Goal: Task Accomplishment & Management: Complete application form

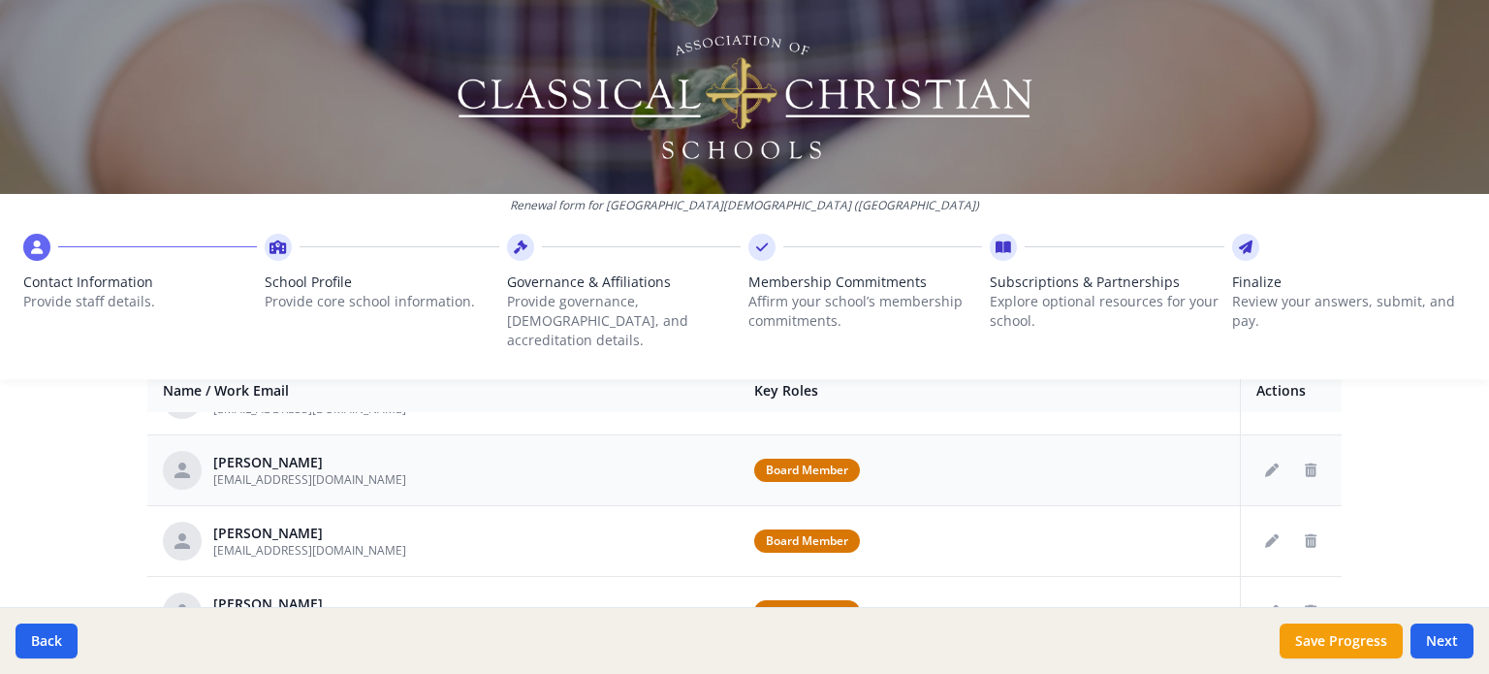
scroll to position [291, 0]
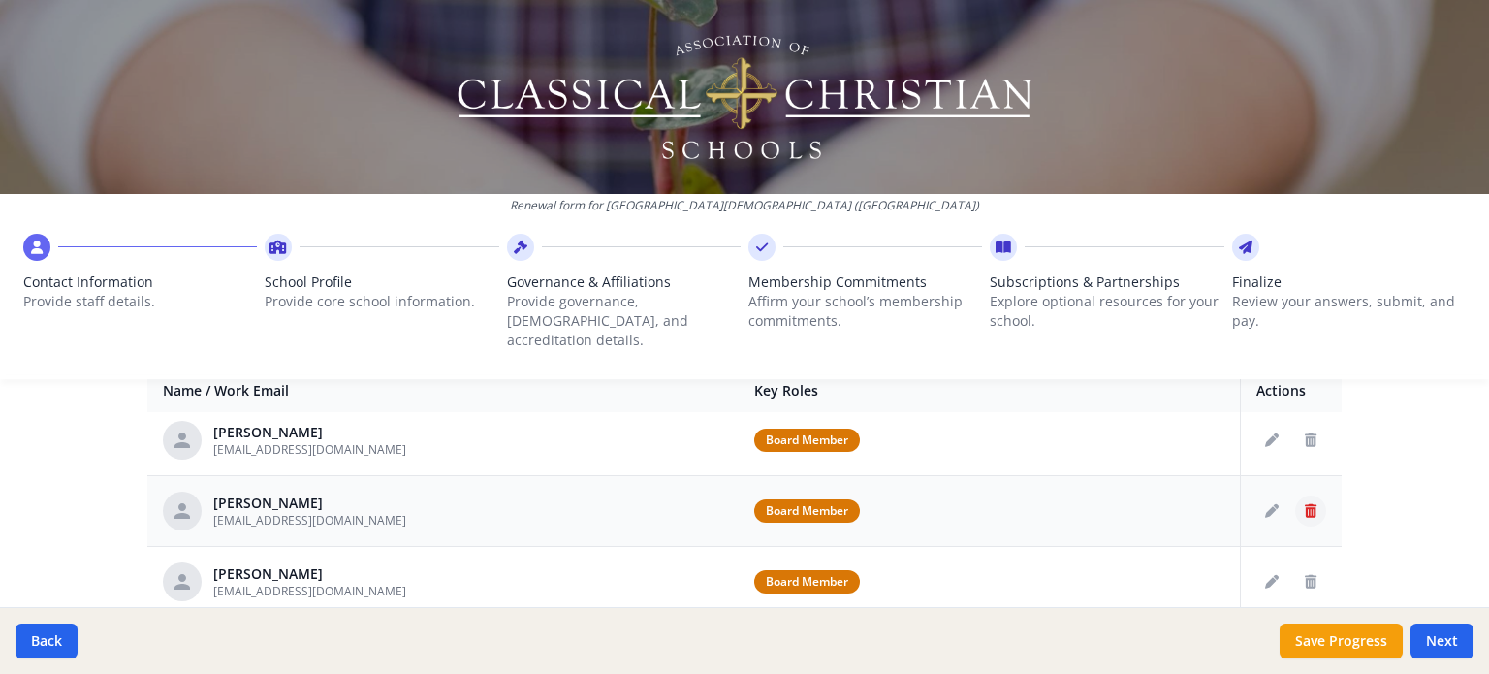
click at [1305, 504] on icon "Delete staff" at bounding box center [1311, 511] width 12 height 14
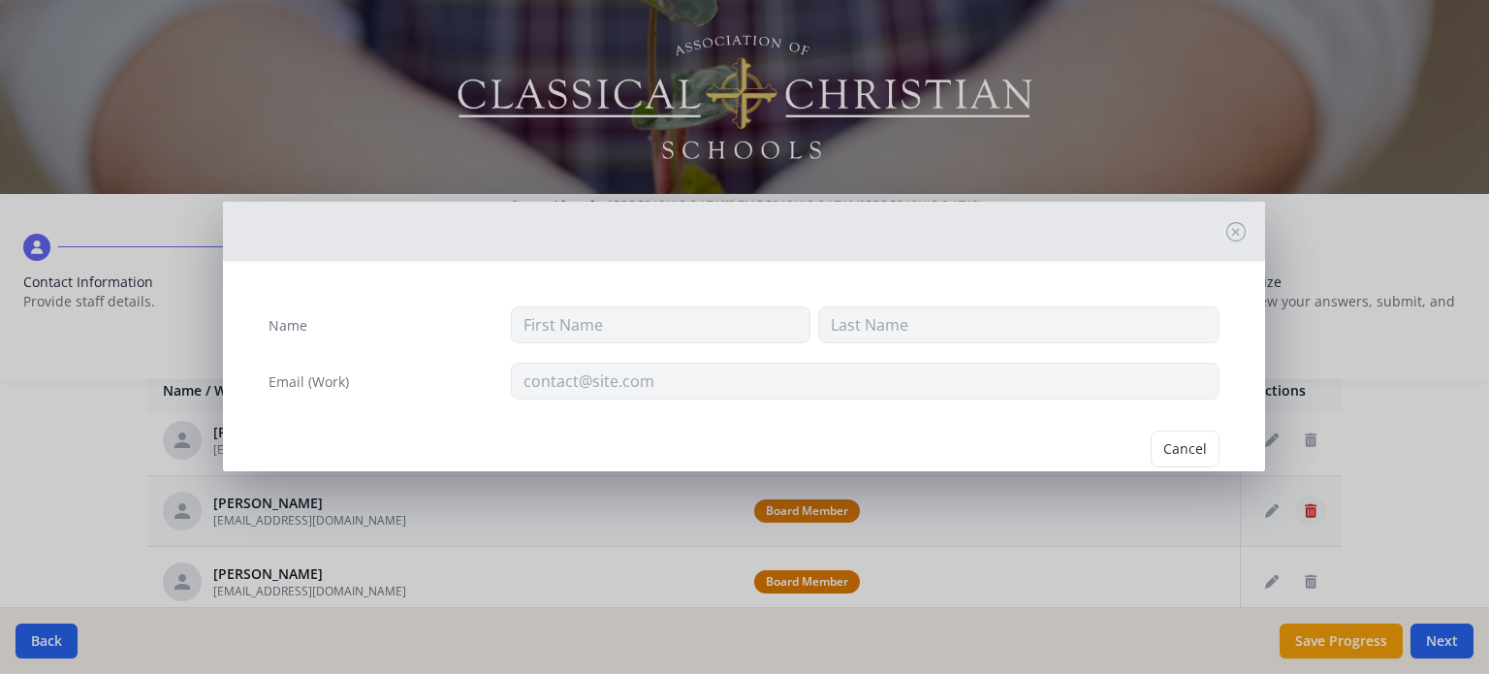
type input "[PERSON_NAME]"
type input "[EMAIL_ADDRESS][DOMAIN_NAME]"
click at [1153, 457] on button "Delete" at bounding box center [1186, 448] width 67 height 37
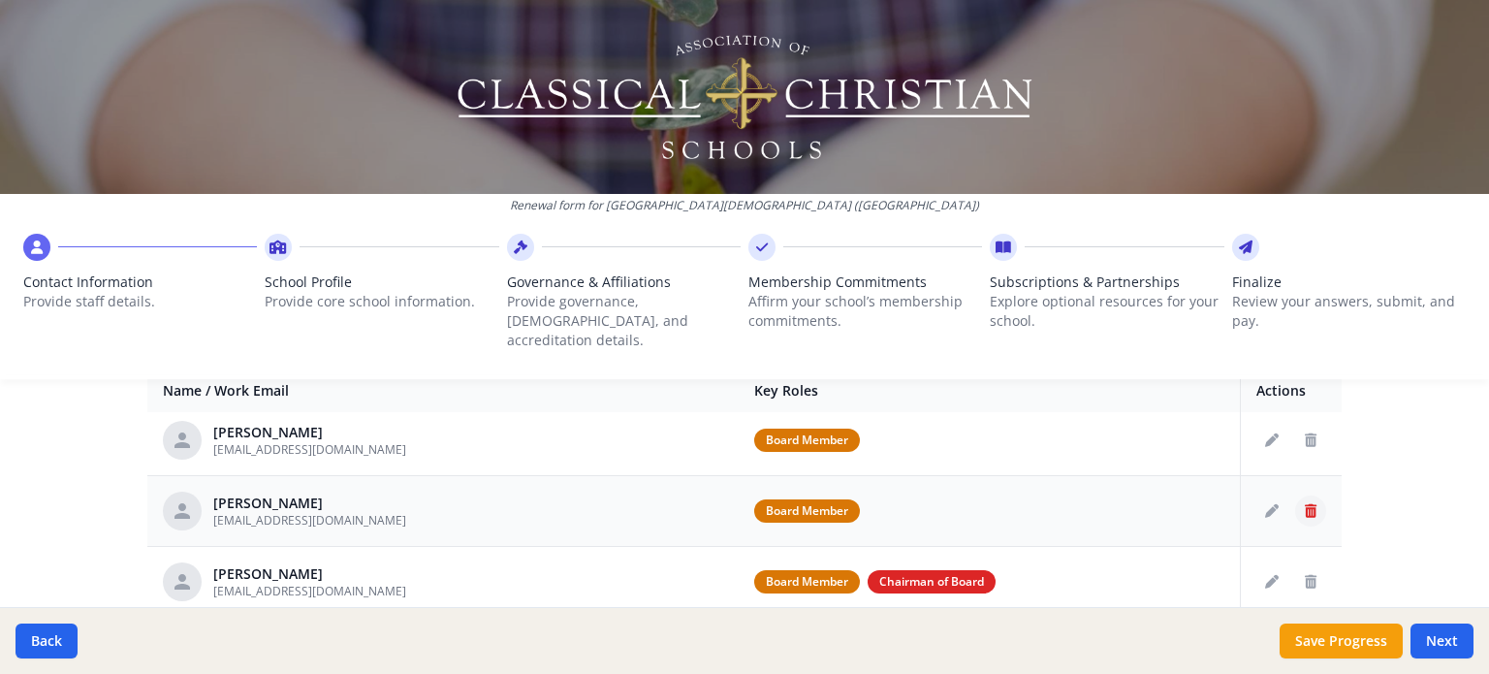
click at [1305, 504] on icon "Delete staff" at bounding box center [1311, 511] width 12 height 14
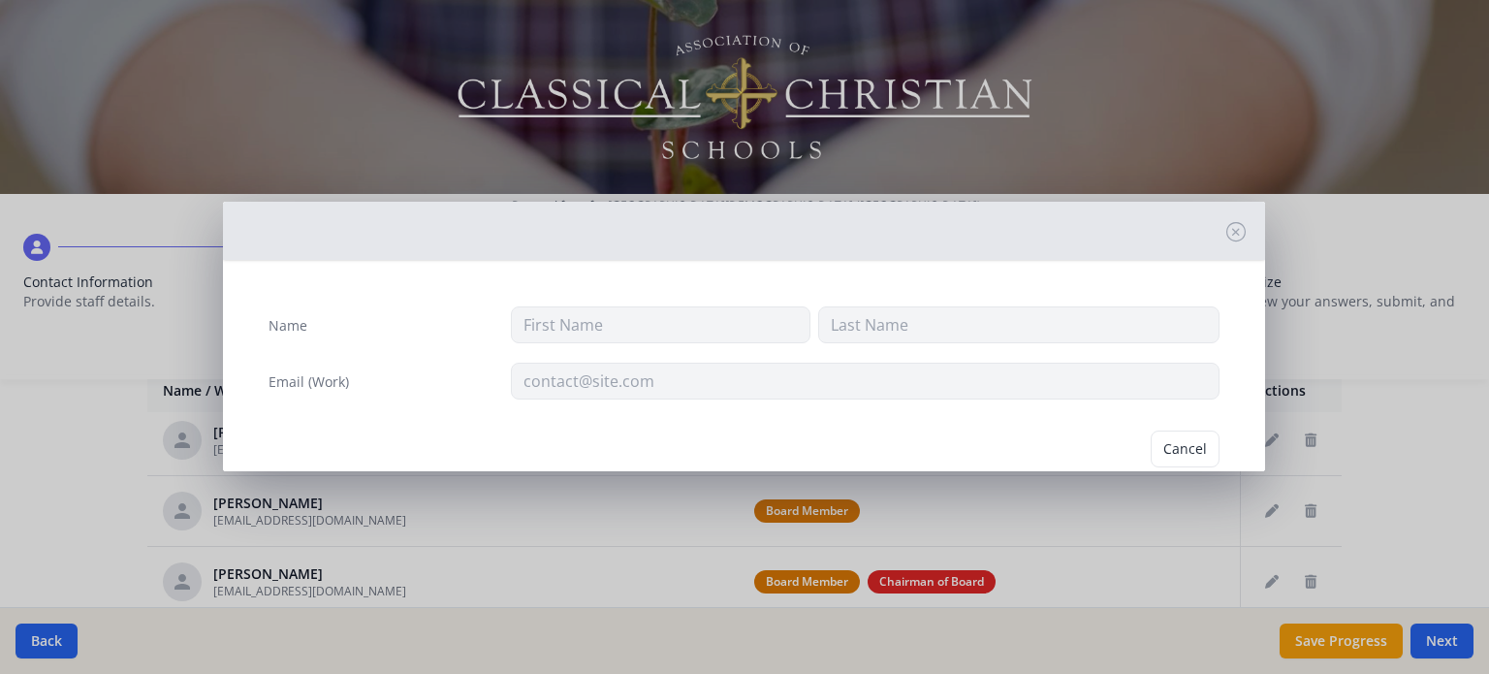
type input "[PERSON_NAME]"
type input "[EMAIL_ADDRESS][DOMAIN_NAME]"
click at [1165, 446] on button "Delete" at bounding box center [1186, 448] width 67 height 37
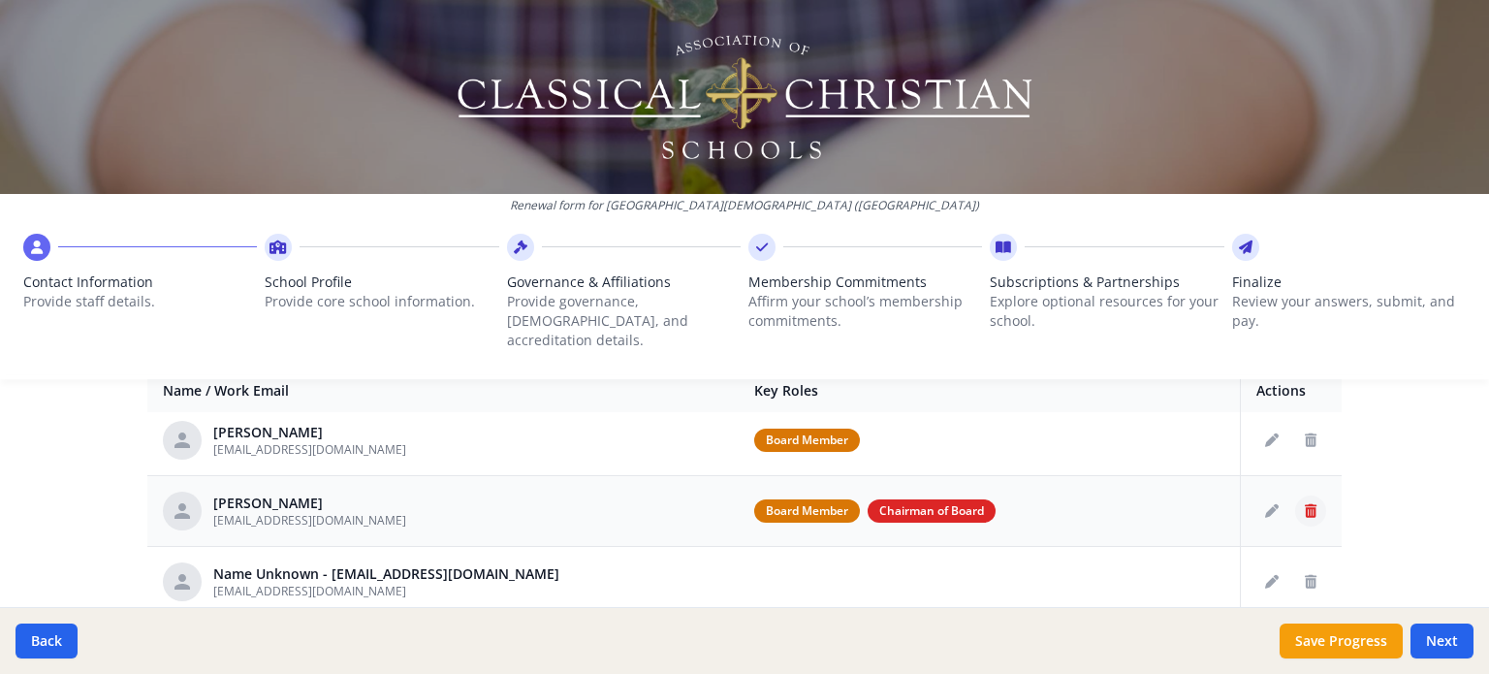
click at [1305, 504] on icon "Delete staff" at bounding box center [1311, 511] width 12 height 14
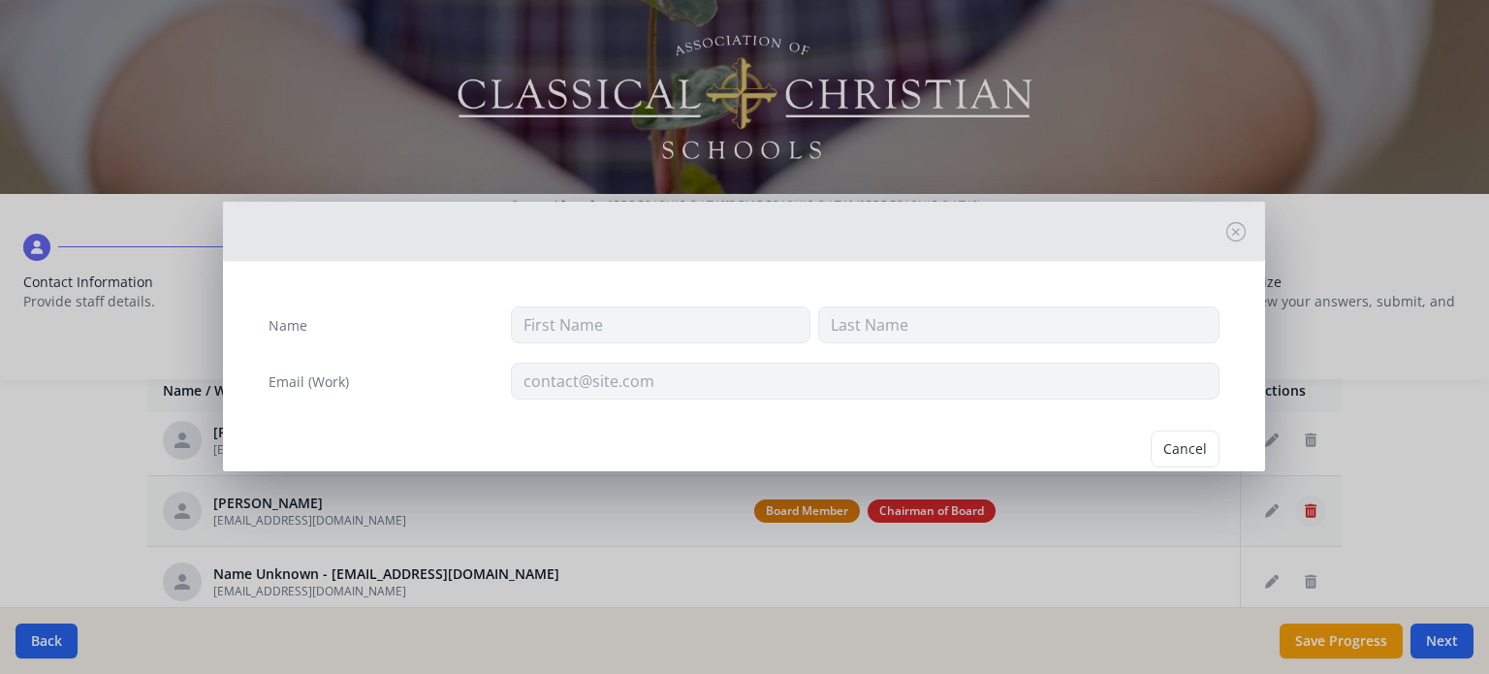
type input "[PERSON_NAME]"
type input "[EMAIL_ADDRESS][DOMAIN_NAME]"
click at [1176, 452] on button "Delete" at bounding box center [1186, 448] width 67 height 37
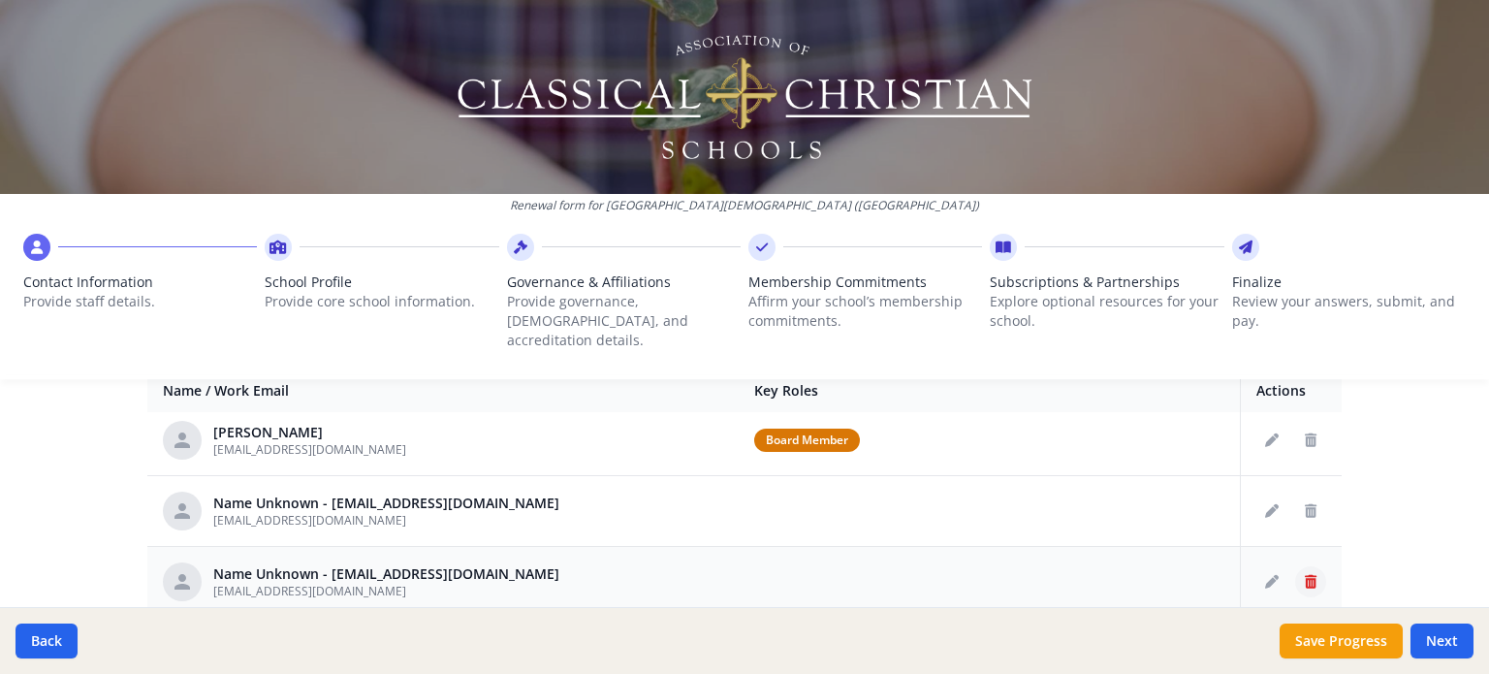
click at [1305, 575] on icon "Delete staff" at bounding box center [1311, 582] width 12 height 14
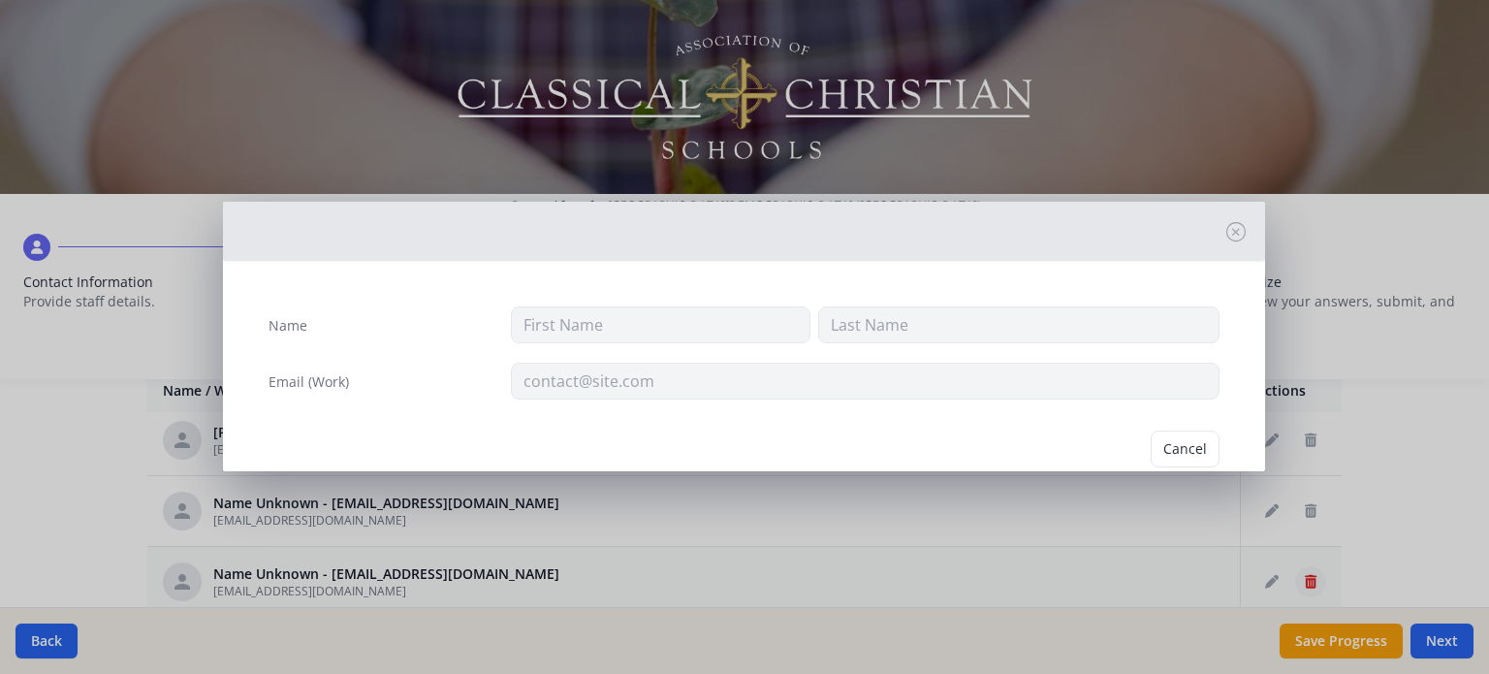
type input "[EMAIL_ADDRESS][DOMAIN_NAME]"
click at [1167, 441] on button "Delete" at bounding box center [1186, 448] width 67 height 37
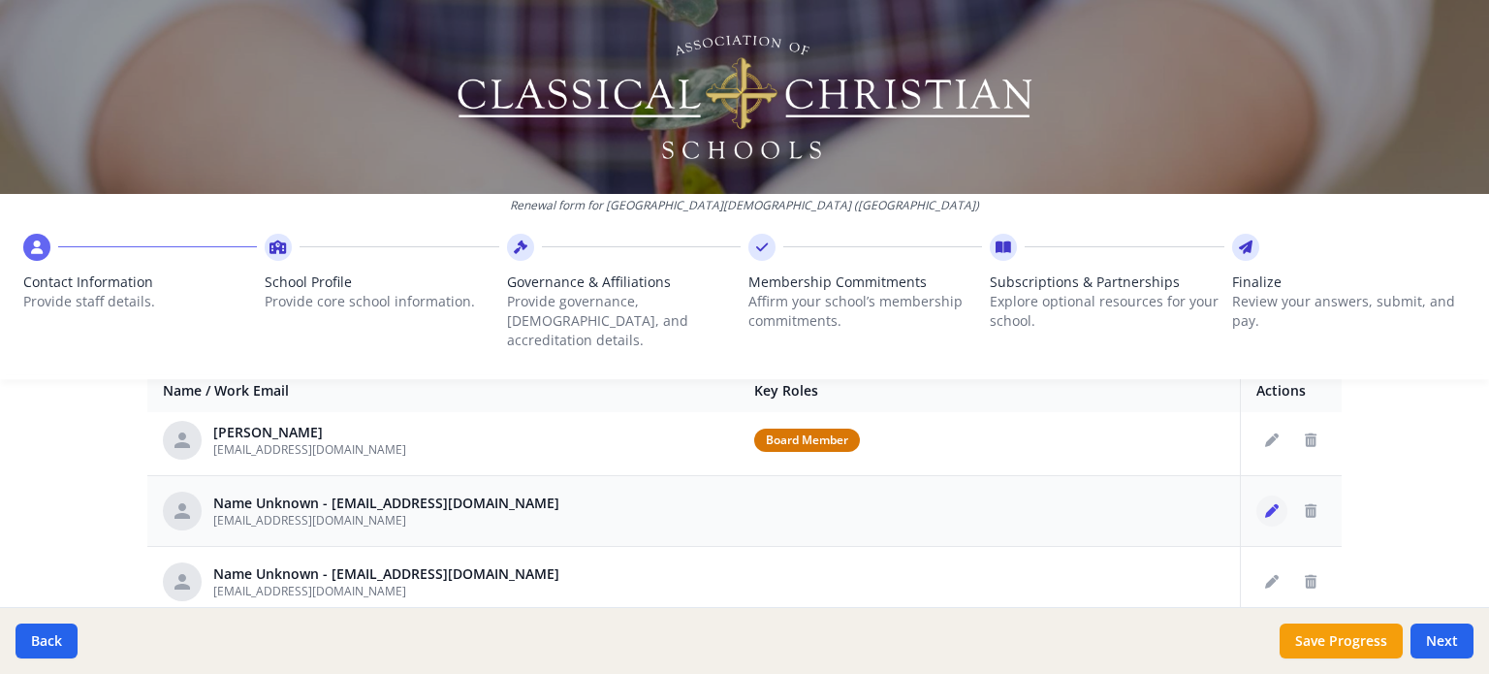
click at [1265, 504] on icon "Edit staff" at bounding box center [1272, 511] width 14 height 14
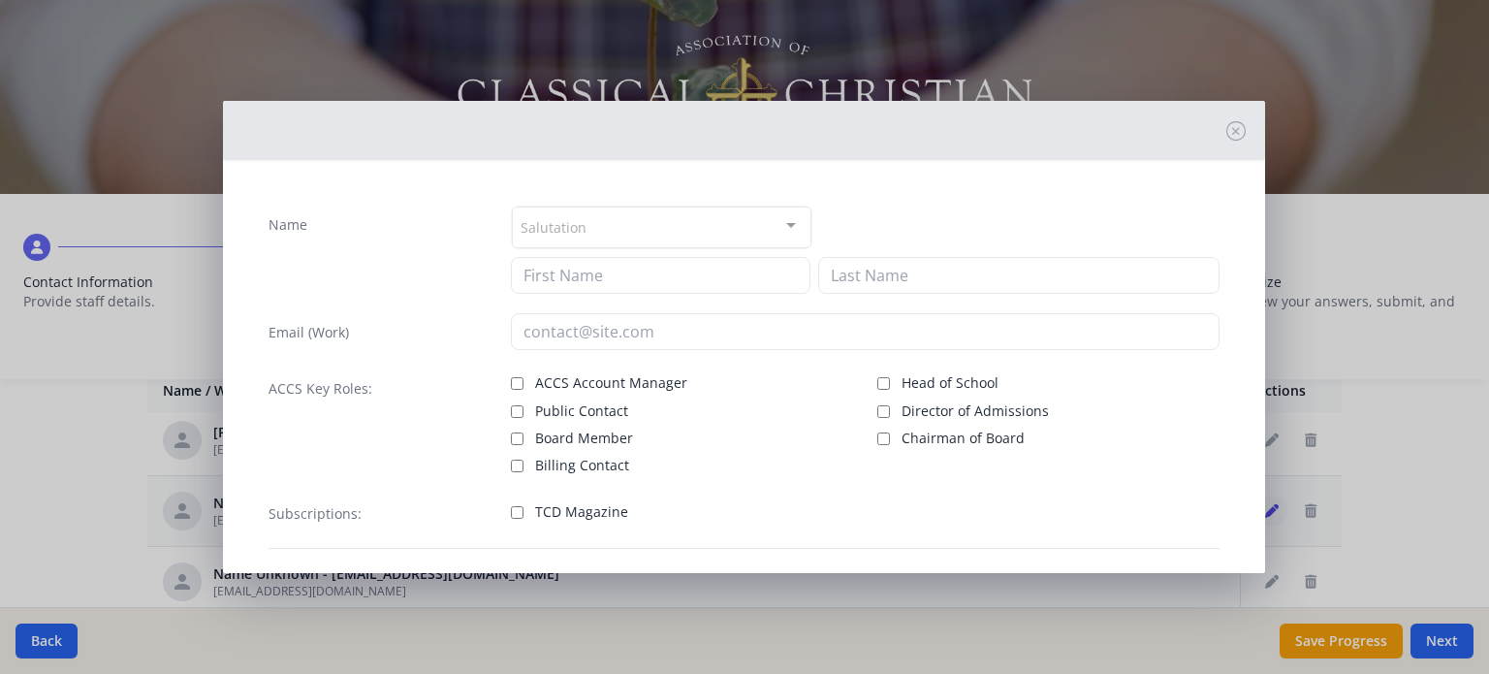
type input "[EMAIL_ADDRESS][DOMAIN_NAME]"
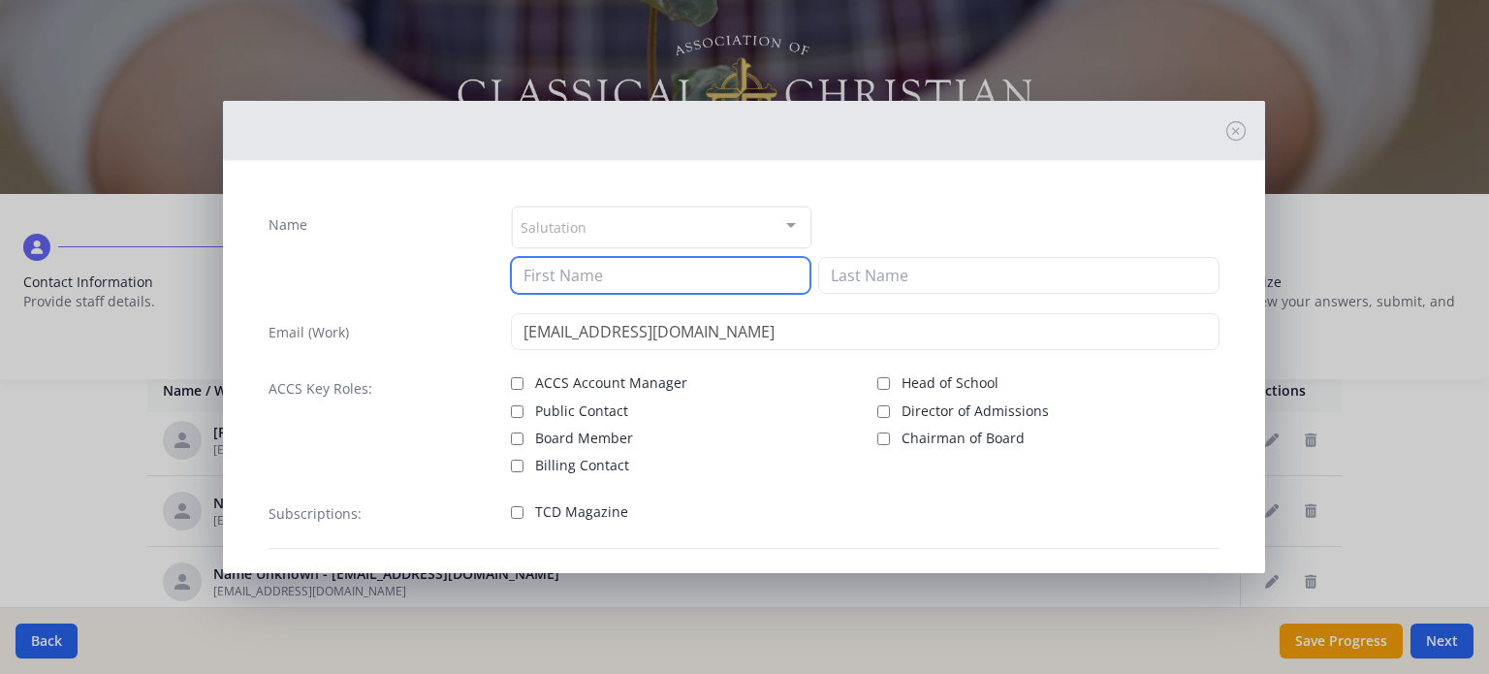
click at [576, 275] on input at bounding box center [661, 275] width 300 height 37
type input "Collena"
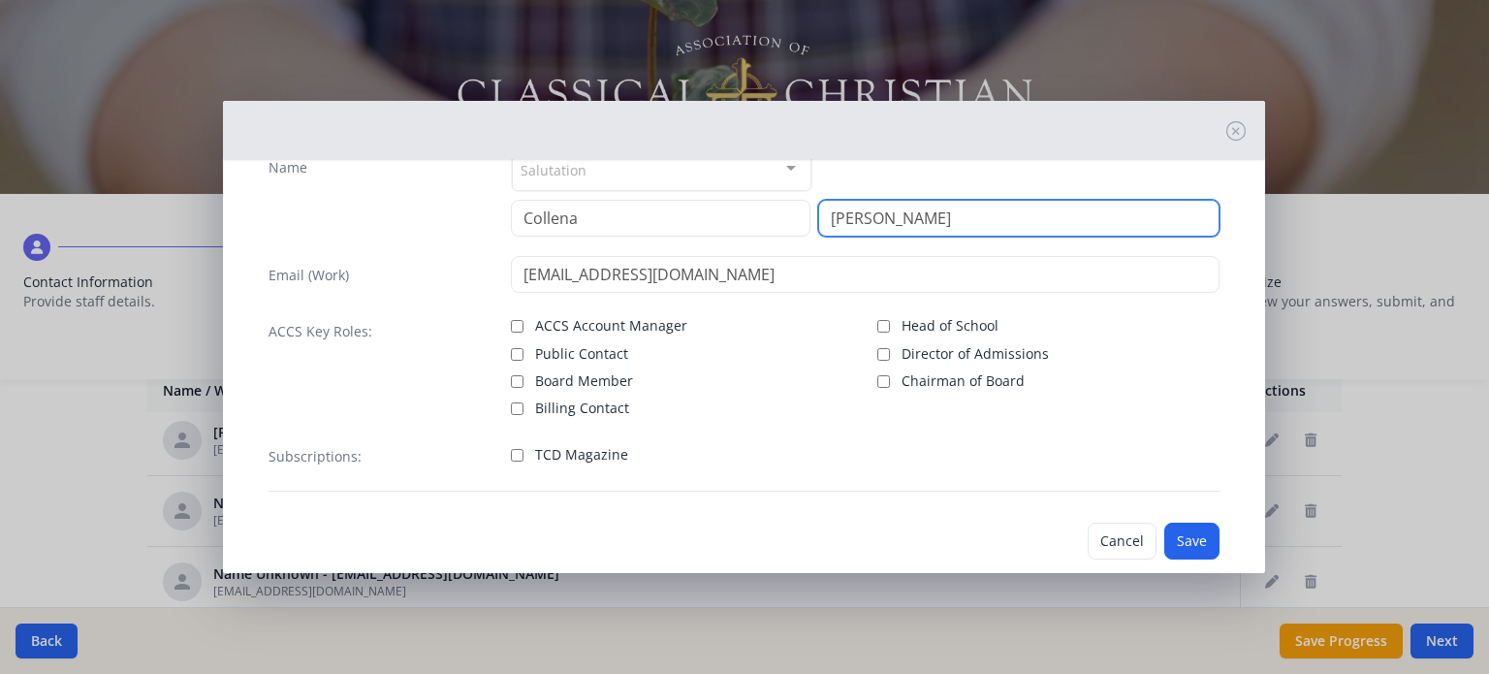
scroll to position [88, 0]
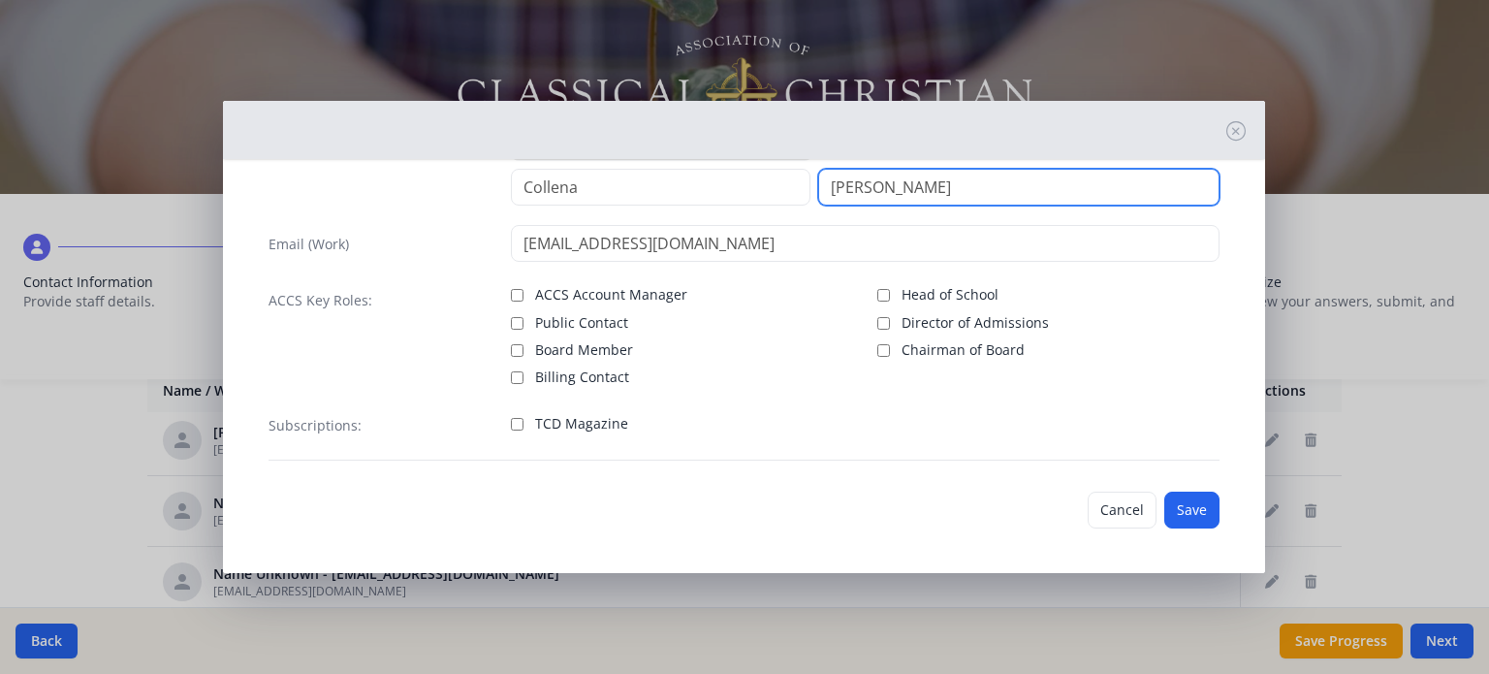
type input "[PERSON_NAME]"
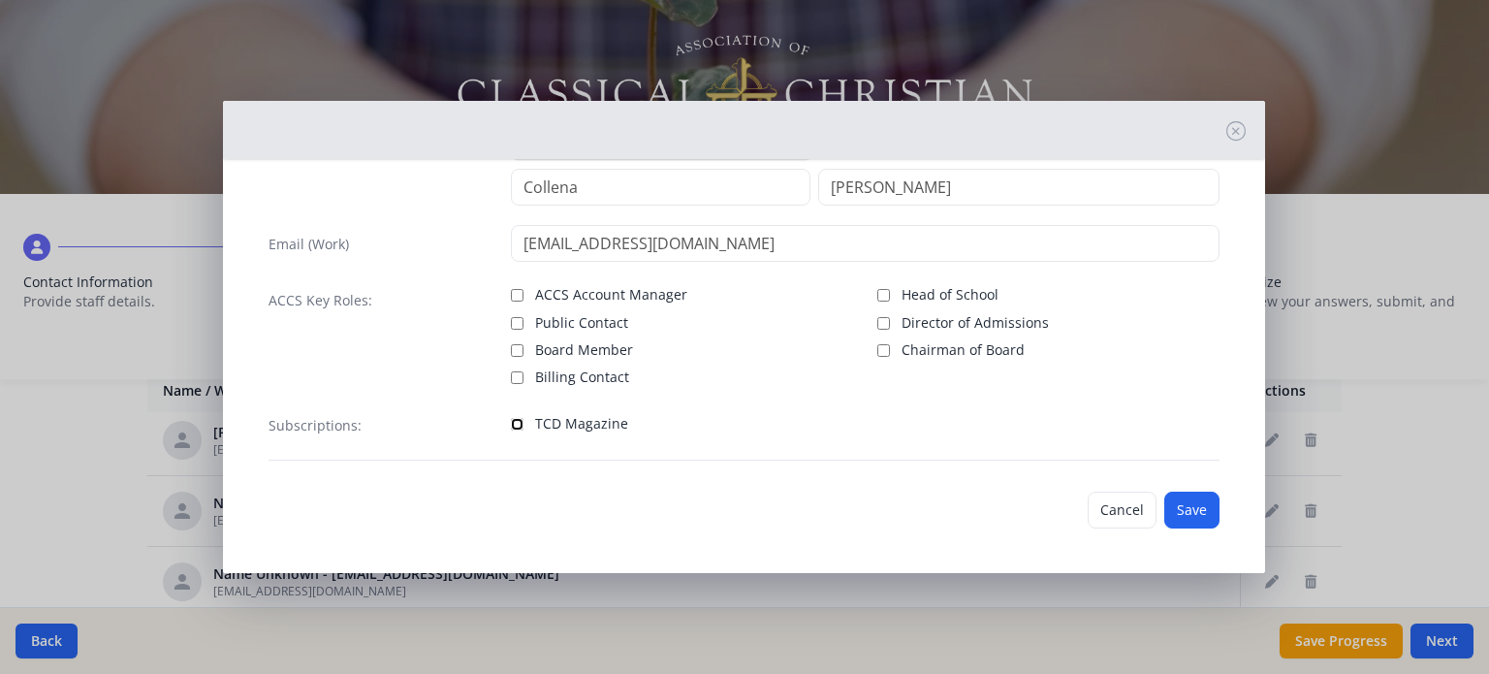
click at [511, 419] on input "TCD Magazine" at bounding box center [517, 424] width 13 height 13
checkbox input "true"
click at [1175, 510] on button "Save" at bounding box center [1191, 510] width 55 height 37
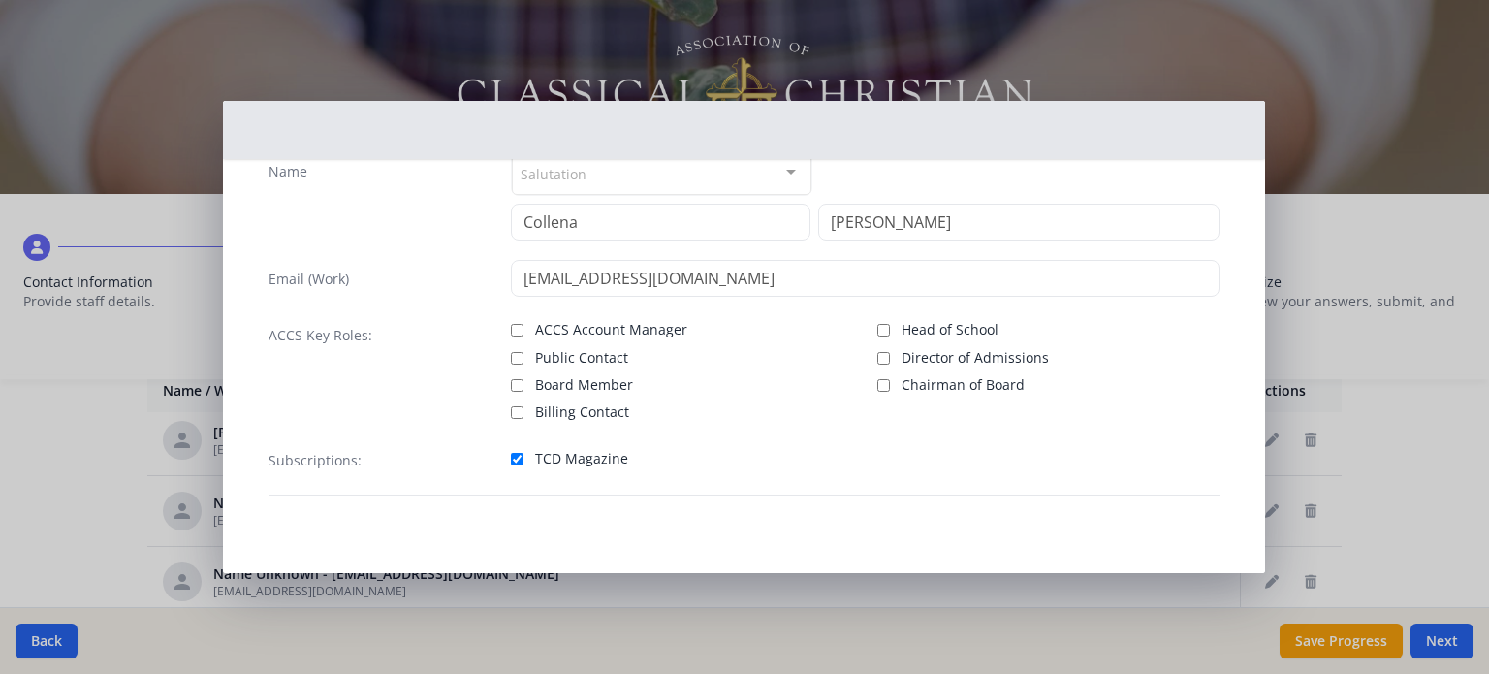
scroll to position [51, 0]
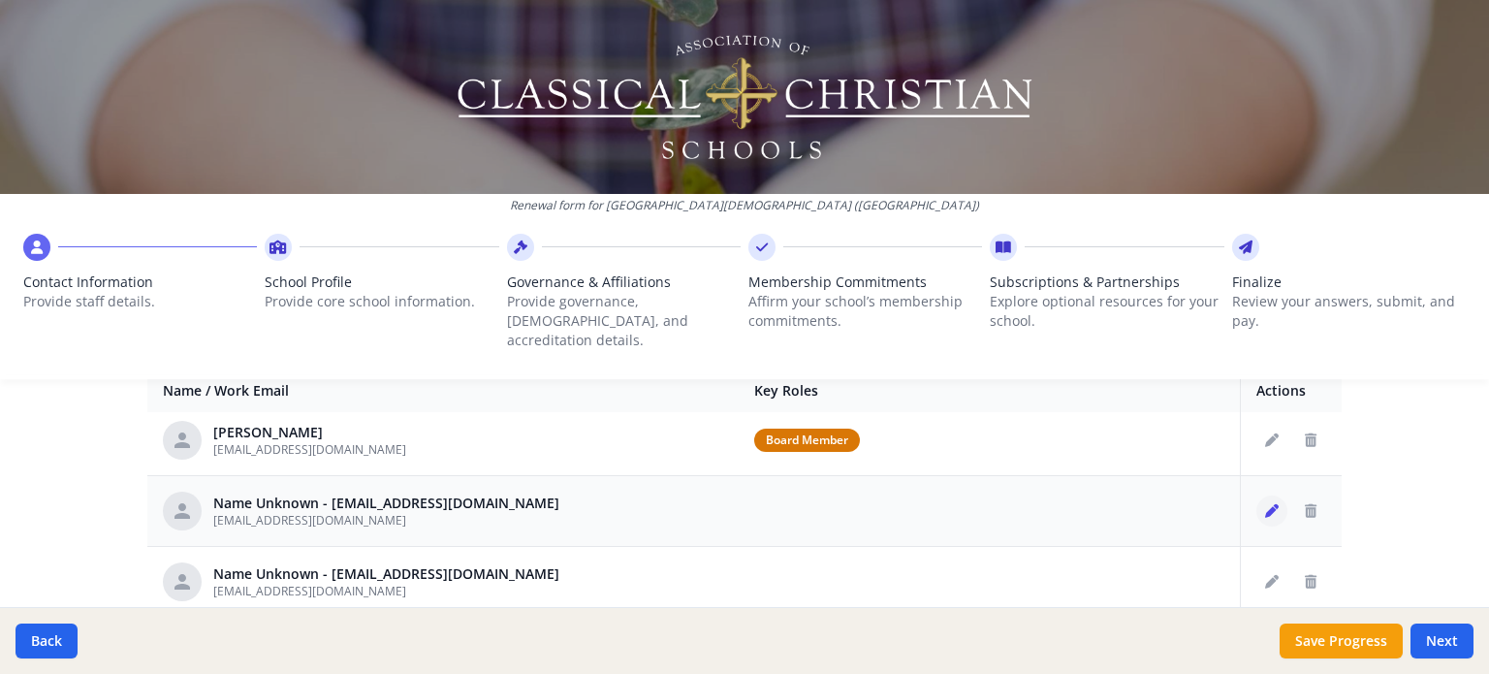
click at [1265, 504] on icon "Edit staff" at bounding box center [1272, 511] width 14 height 14
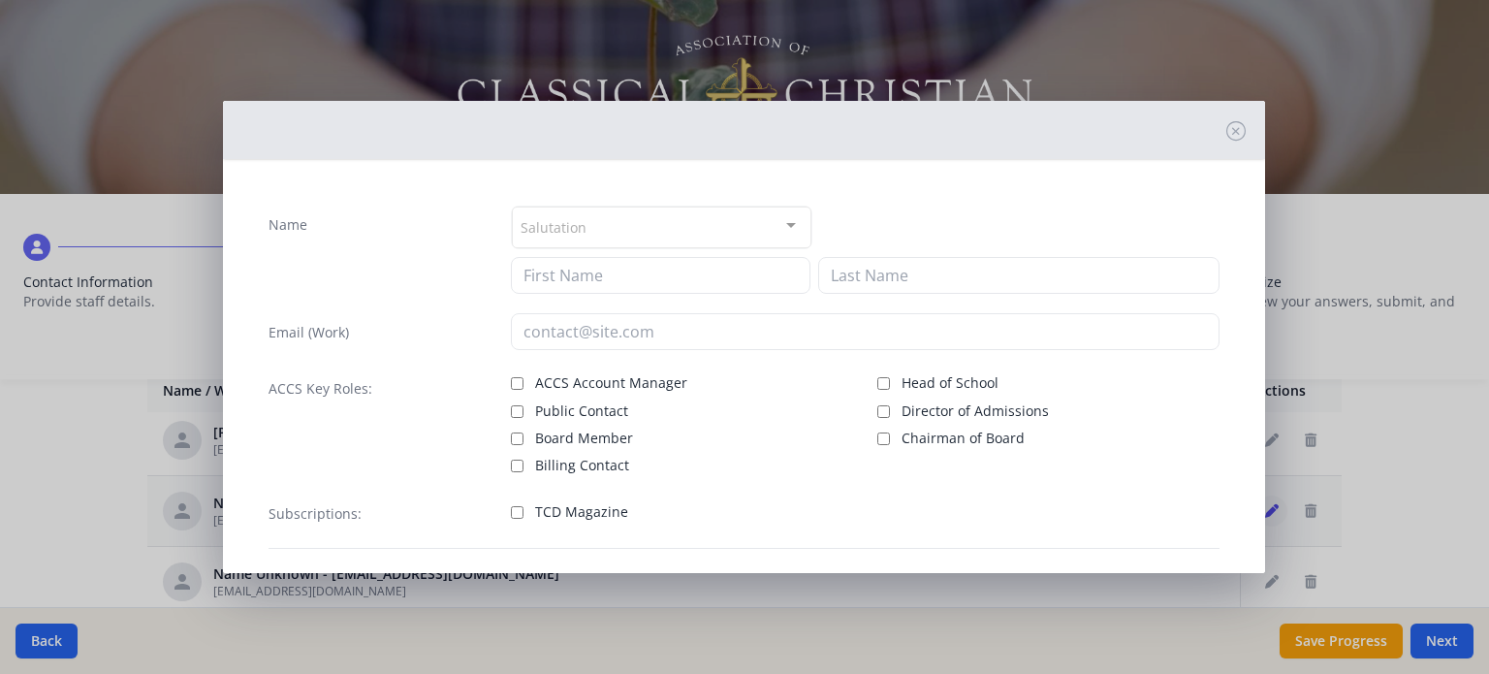
type input "[EMAIL_ADDRESS][DOMAIN_NAME]"
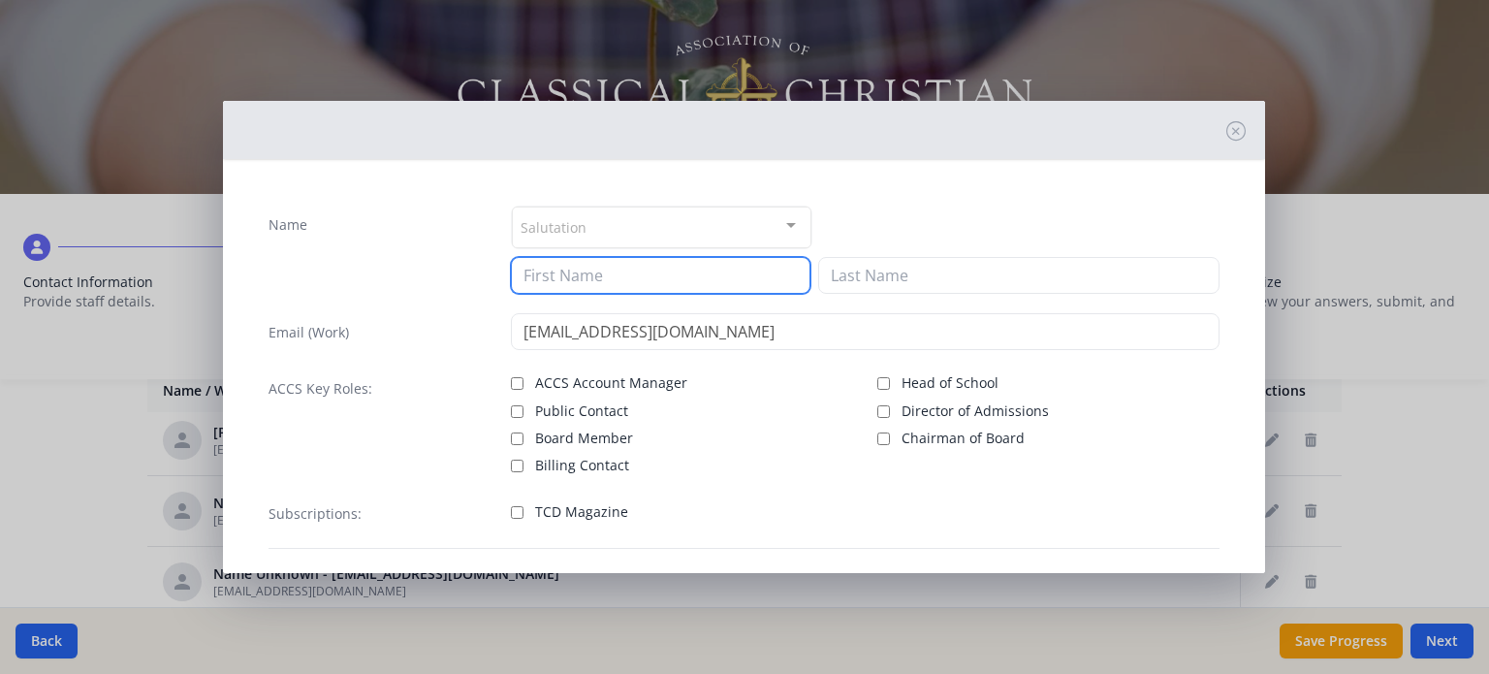
click at [619, 282] on input at bounding box center [661, 275] width 300 height 37
type input "[PERSON_NAME]"
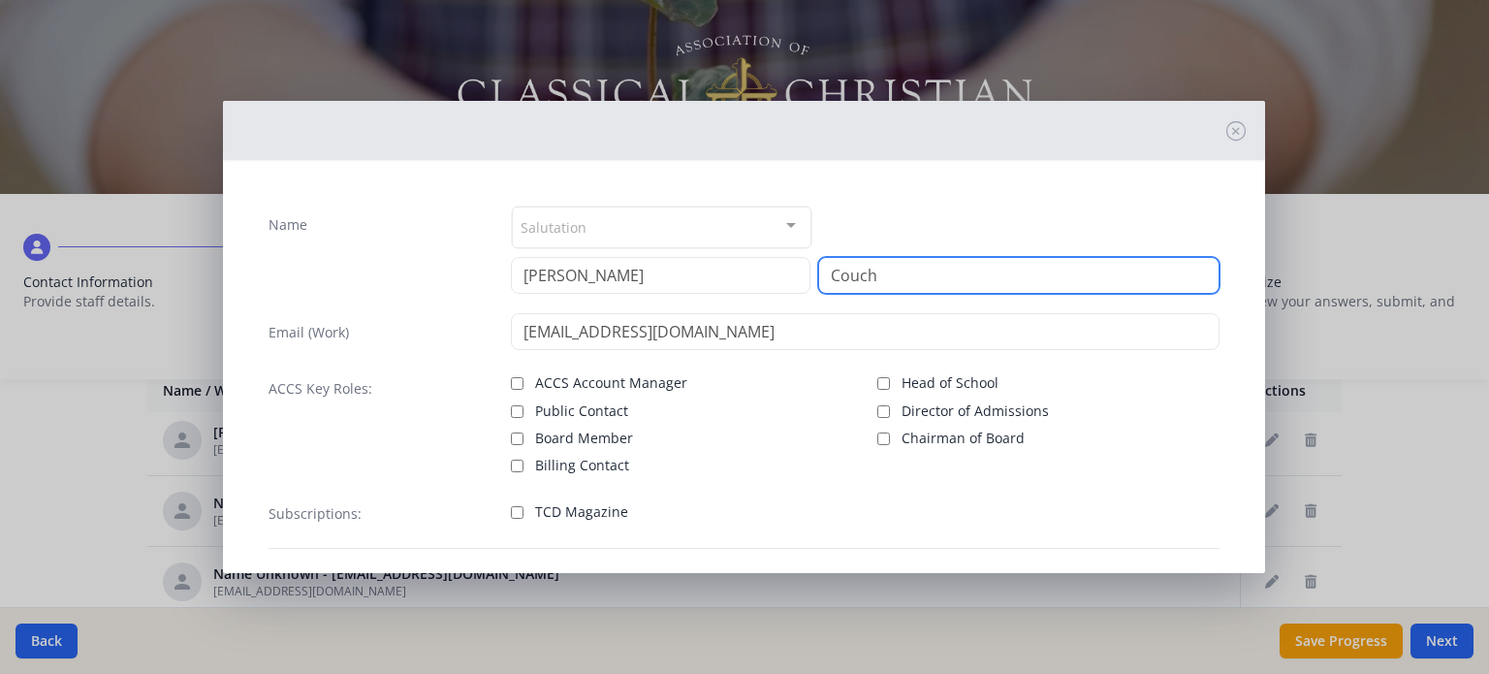
type input "Couch"
click at [516, 507] on input "TCD Magazine" at bounding box center [517, 512] width 13 height 13
checkbox input "true"
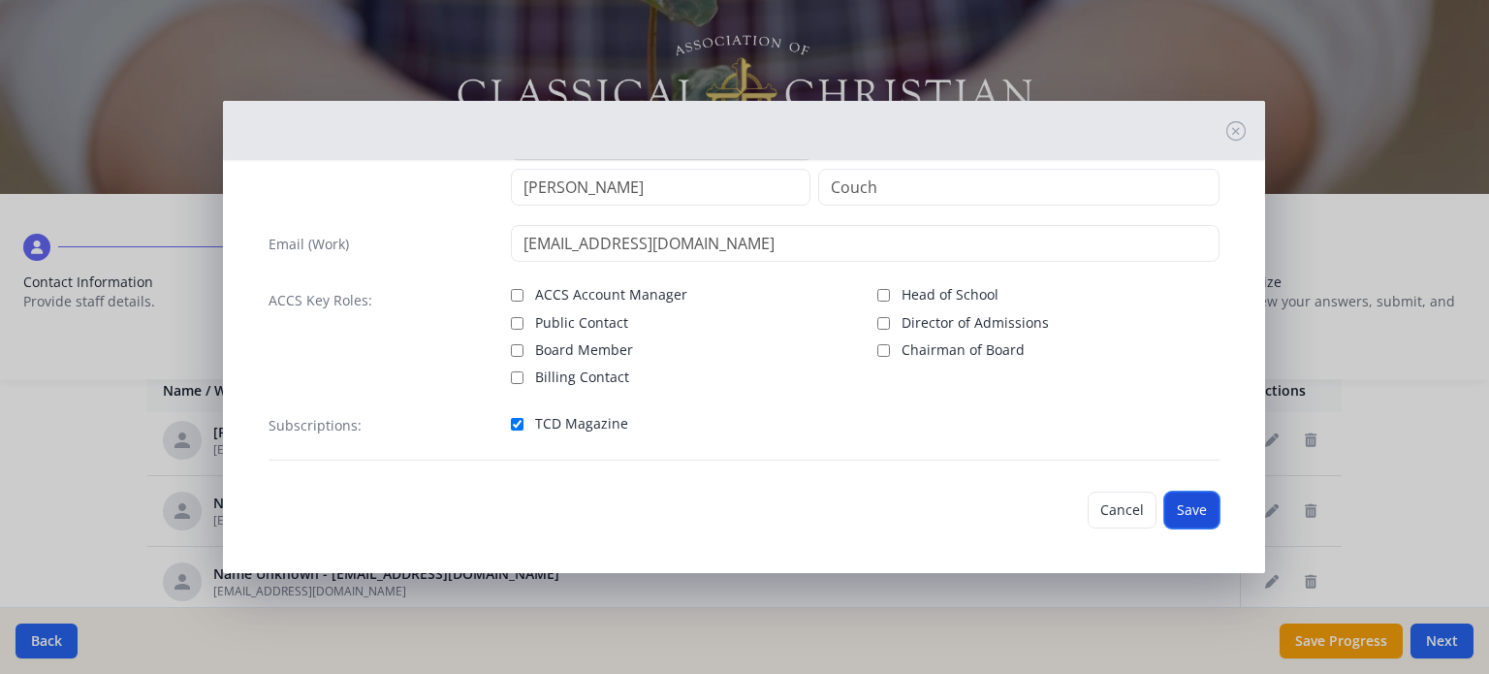
click at [1183, 507] on button "Save" at bounding box center [1191, 510] width 55 height 37
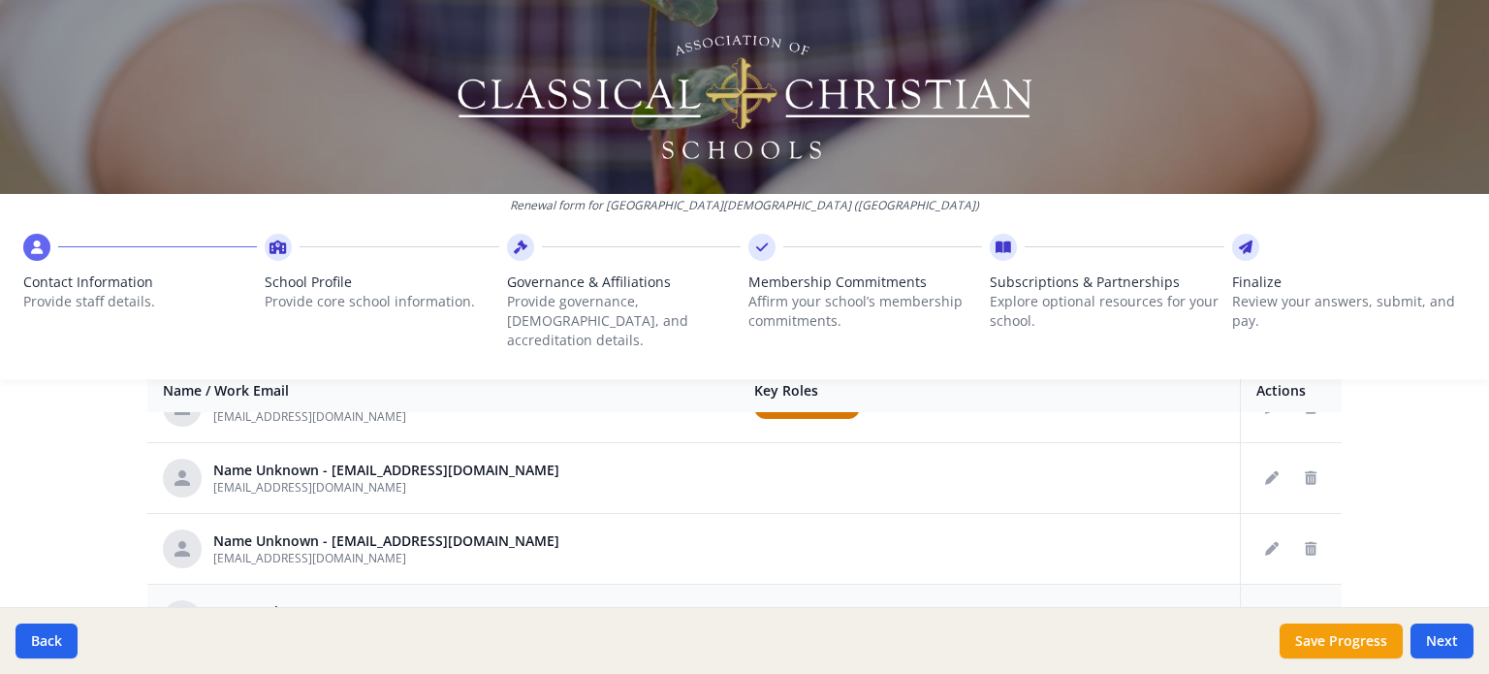
scroll to position [291, 0]
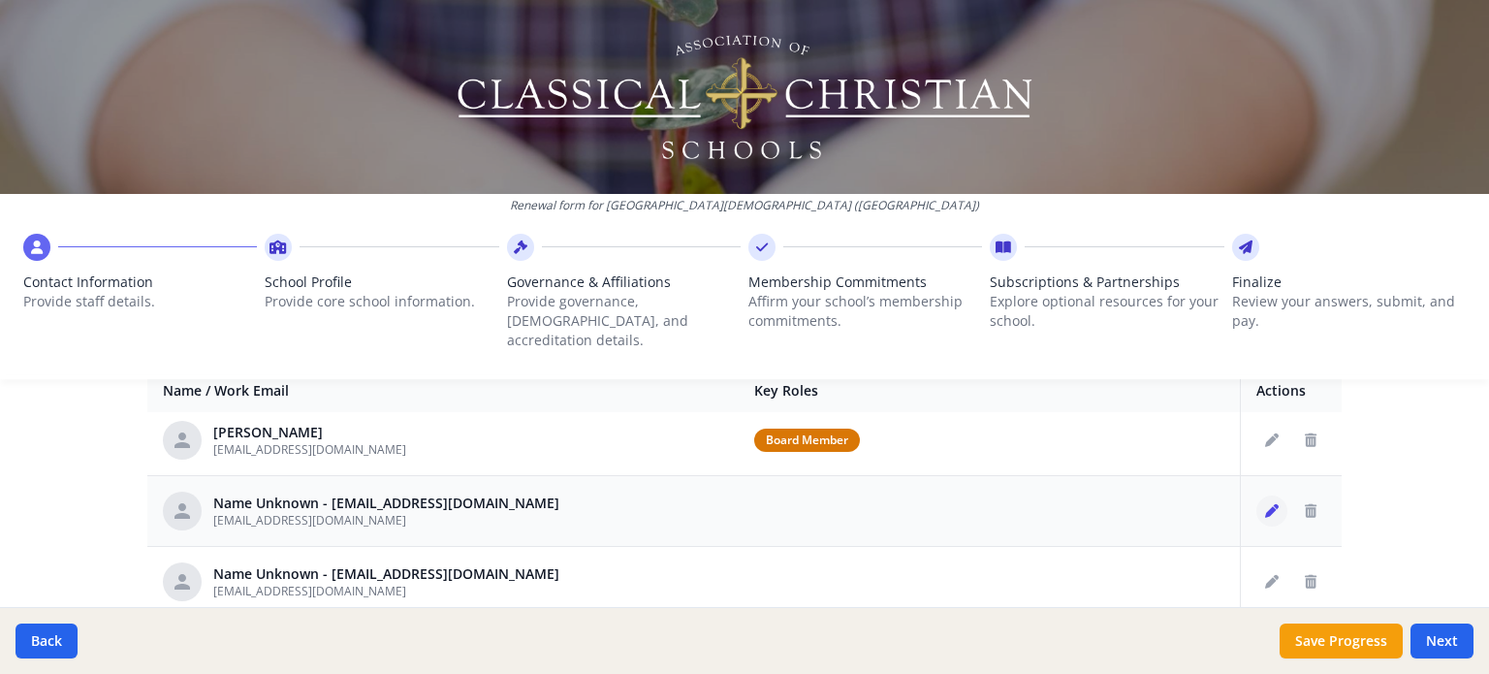
click at [1256, 497] on button "Edit staff" at bounding box center [1271, 510] width 31 height 31
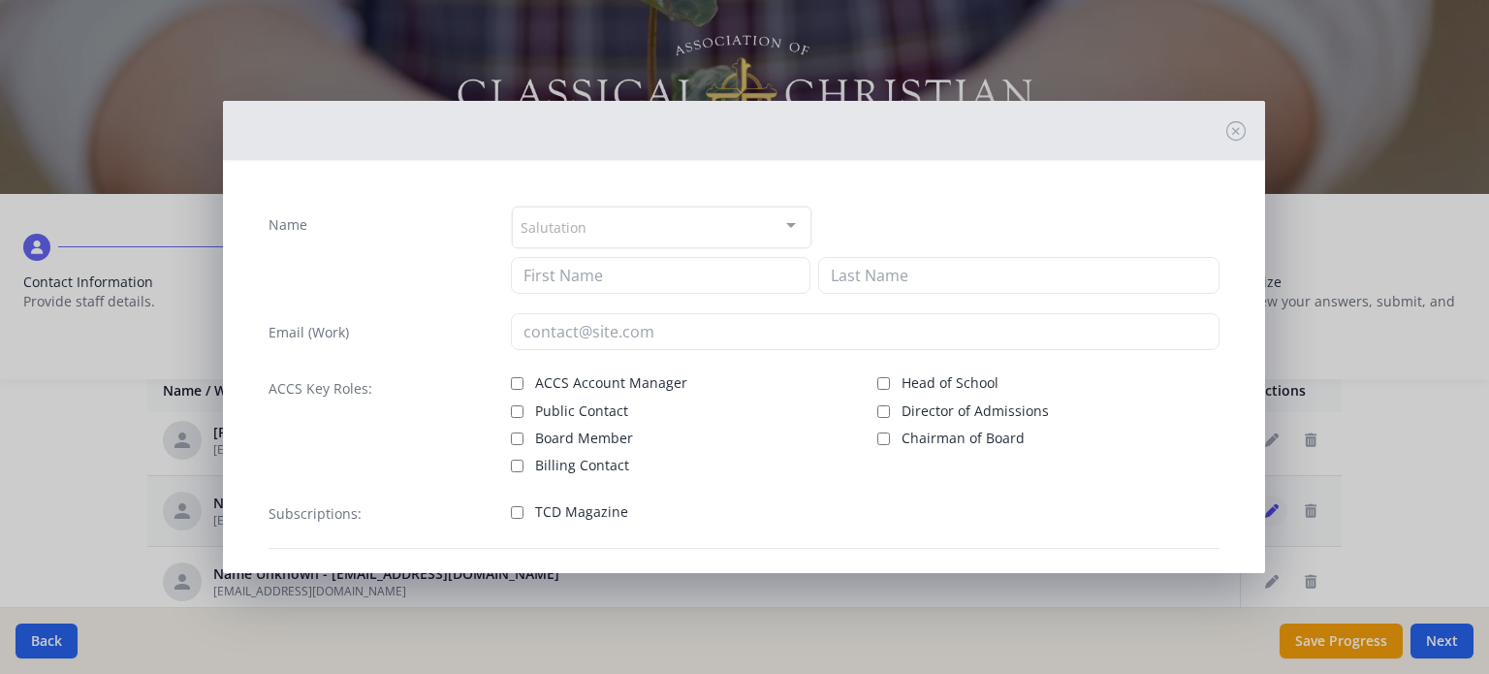
type input "[EMAIL_ADDRESS][DOMAIN_NAME]"
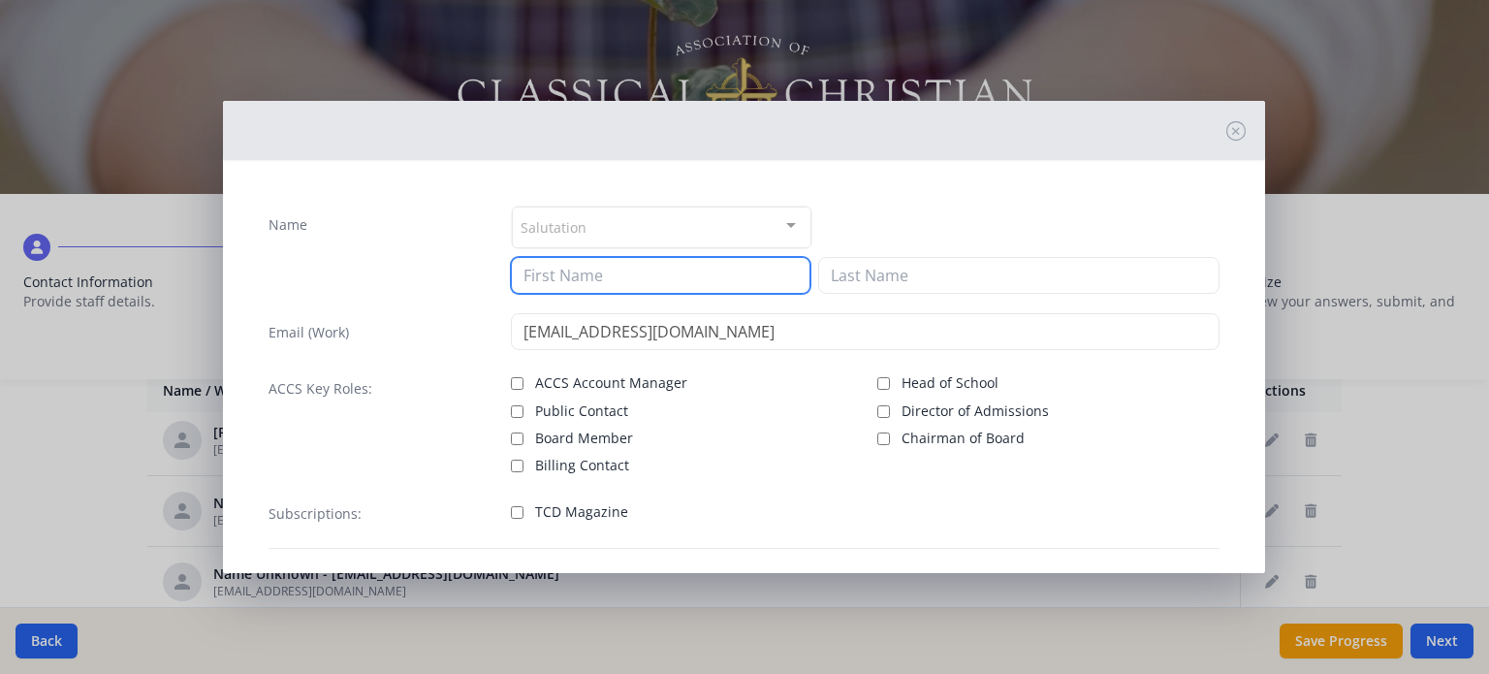
click at [629, 278] on input at bounding box center [661, 275] width 300 height 37
type input "[PERSON_NAME]"
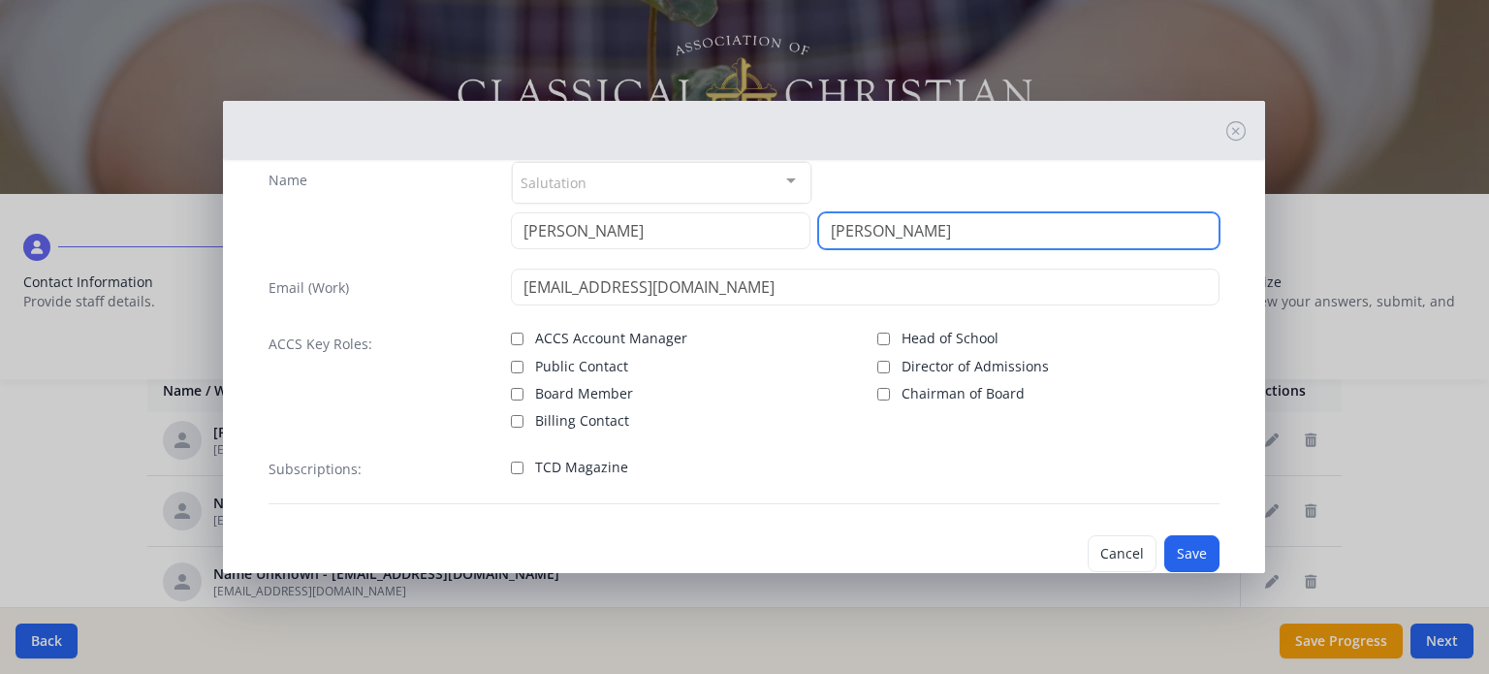
scroll to position [88, 0]
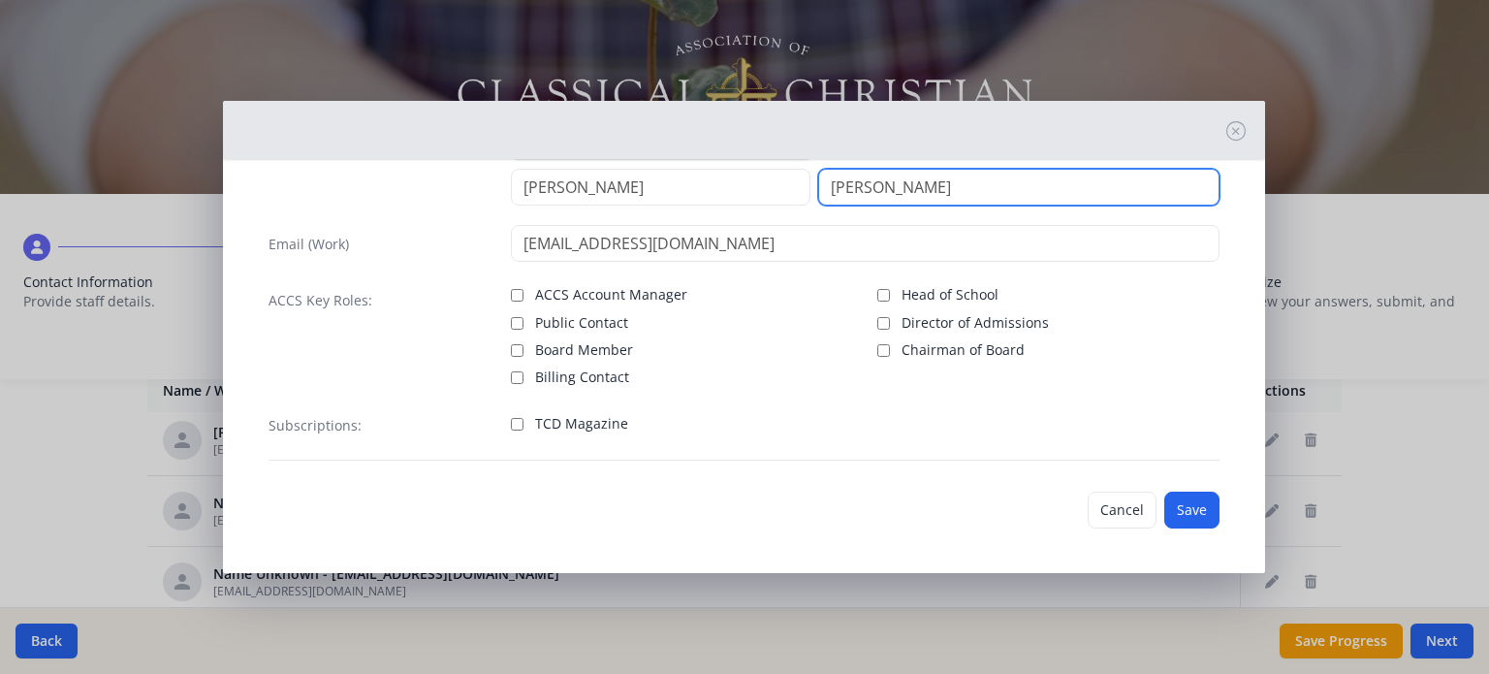
type input "[PERSON_NAME]"
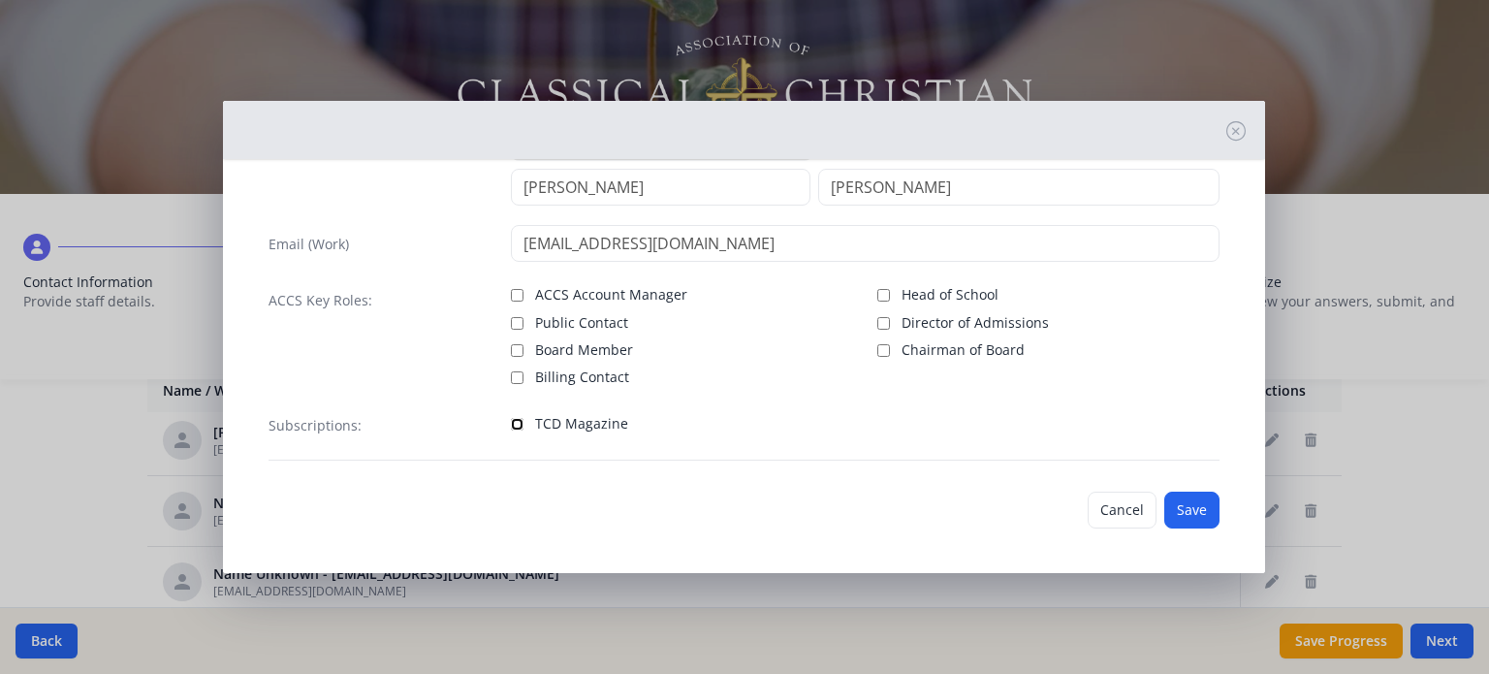
click at [513, 418] on input "TCD Magazine" at bounding box center [517, 424] width 13 height 13
checkbox input "true"
click at [1183, 504] on button "Save" at bounding box center [1191, 510] width 55 height 37
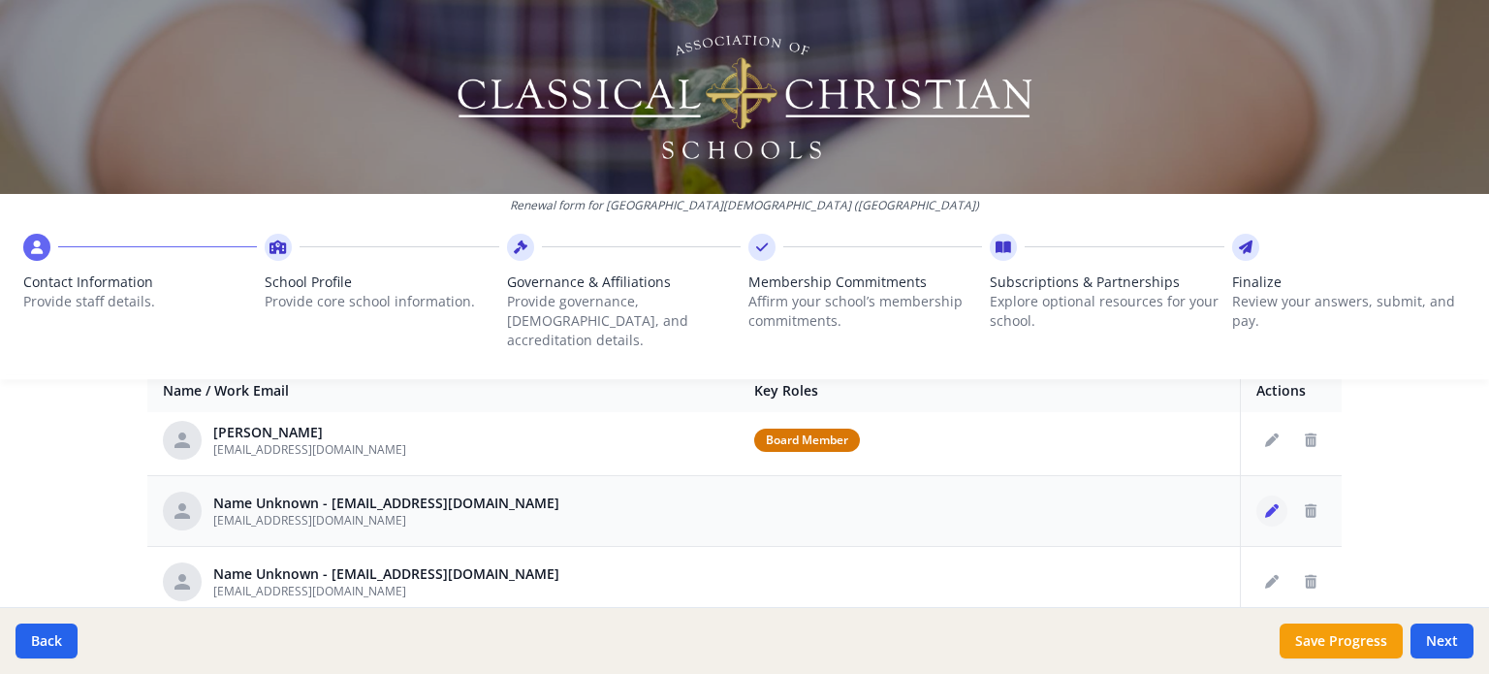
click at [1265, 504] on icon "Edit staff" at bounding box center [1272, 511] width 14 height 14
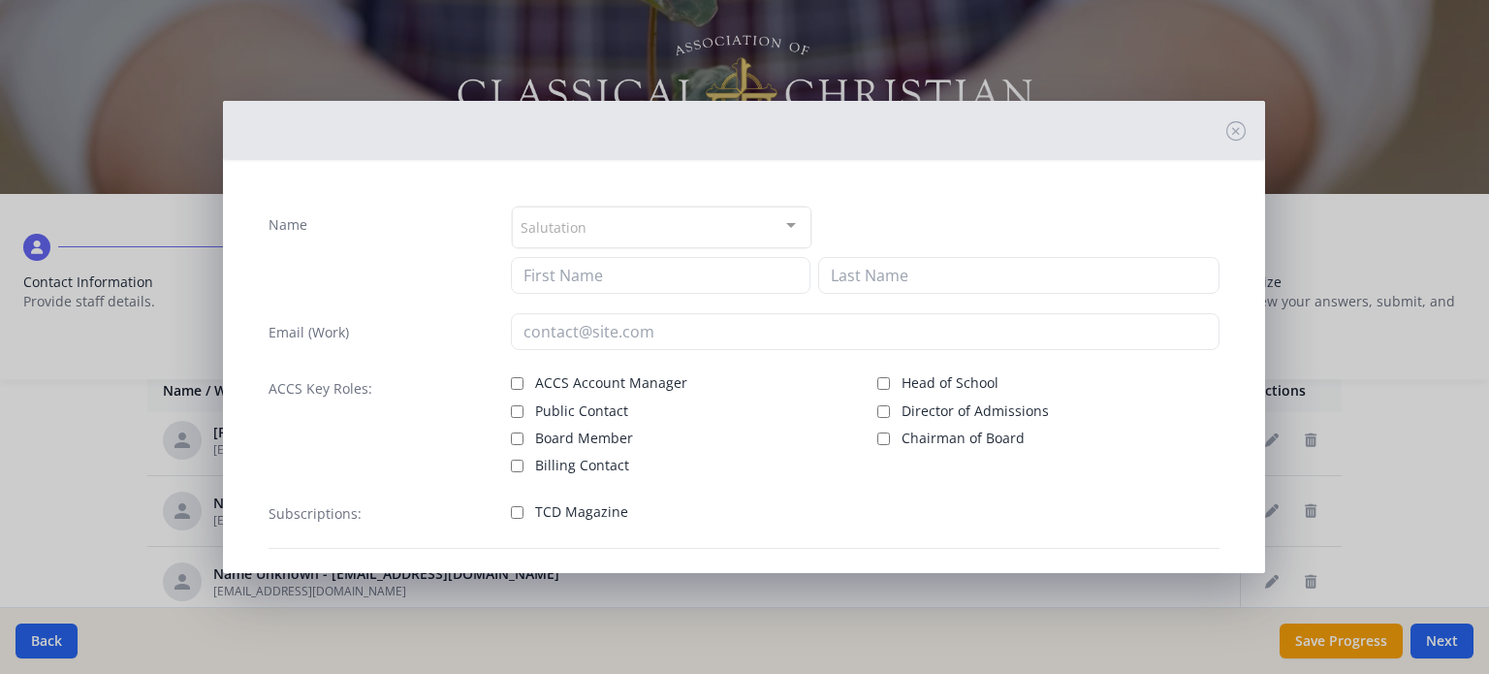
type input "[EMAIL_ADDRESS][DOMAIN_NAME]"
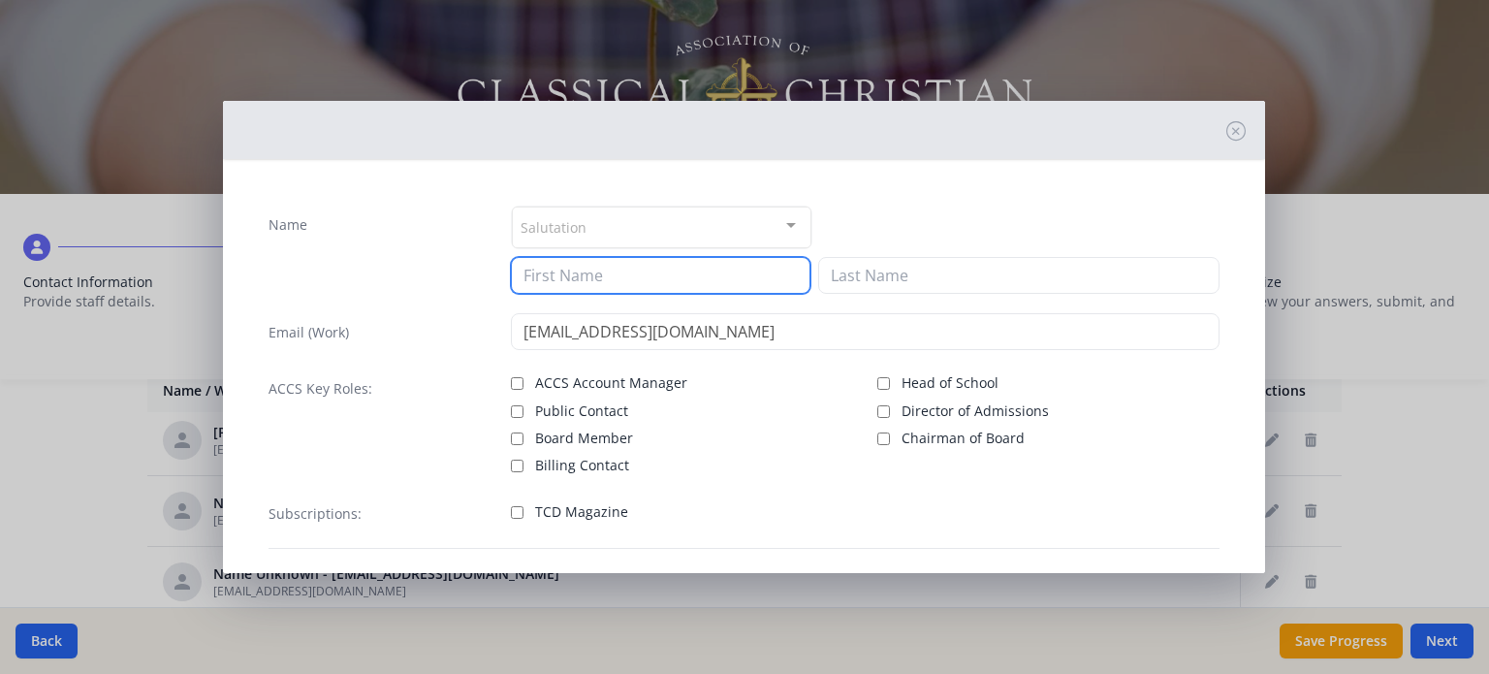
click at [686, 269] on input at bounding box center [661, 275] width 300 height 37
type input "[PERSON_NAME]"
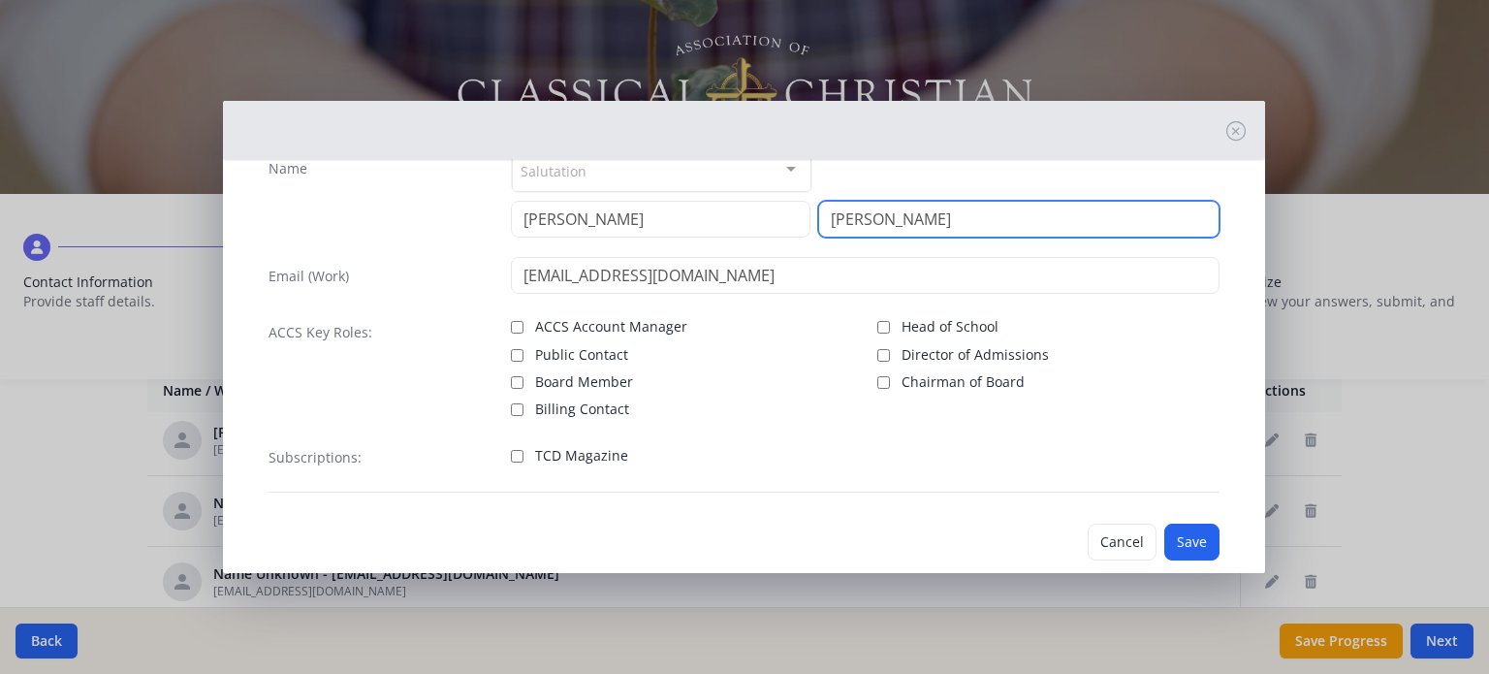
scroll to position [88, 0]
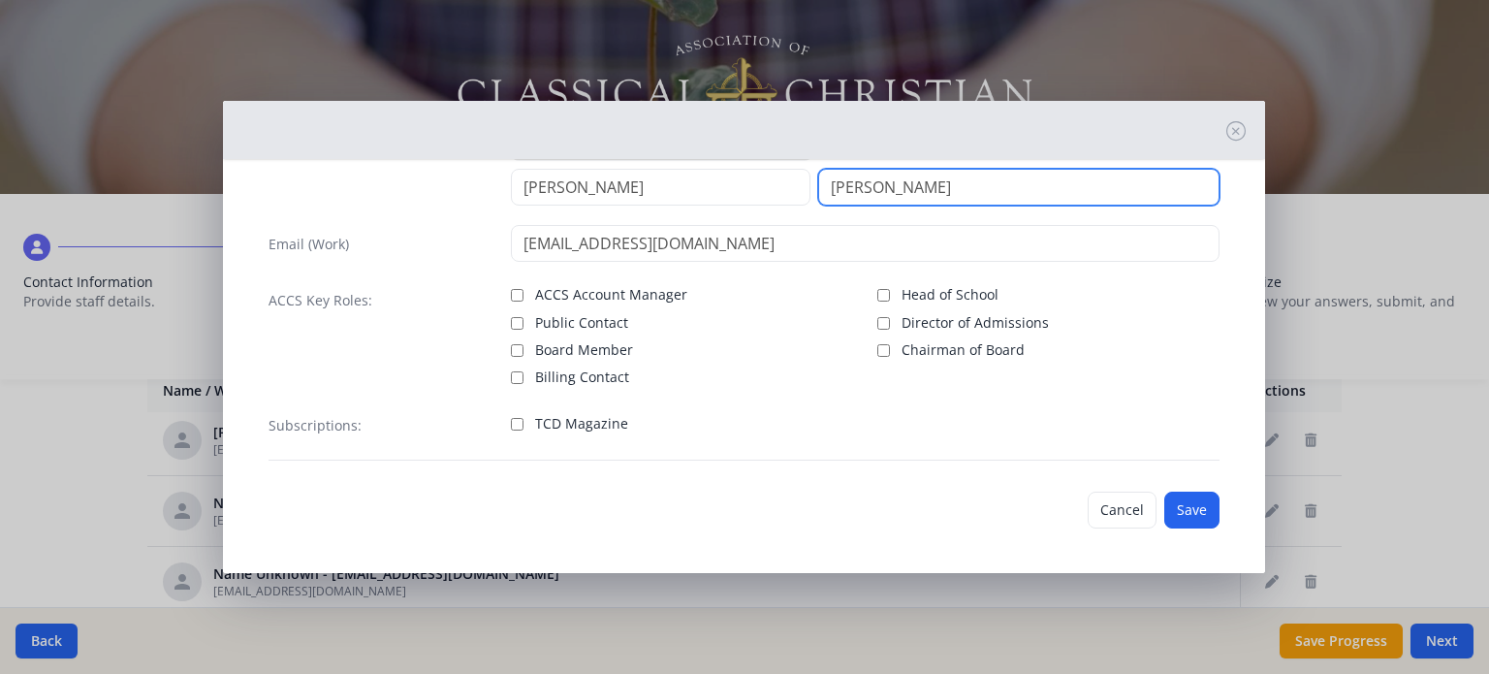
type input "[PERSON_NAME]"
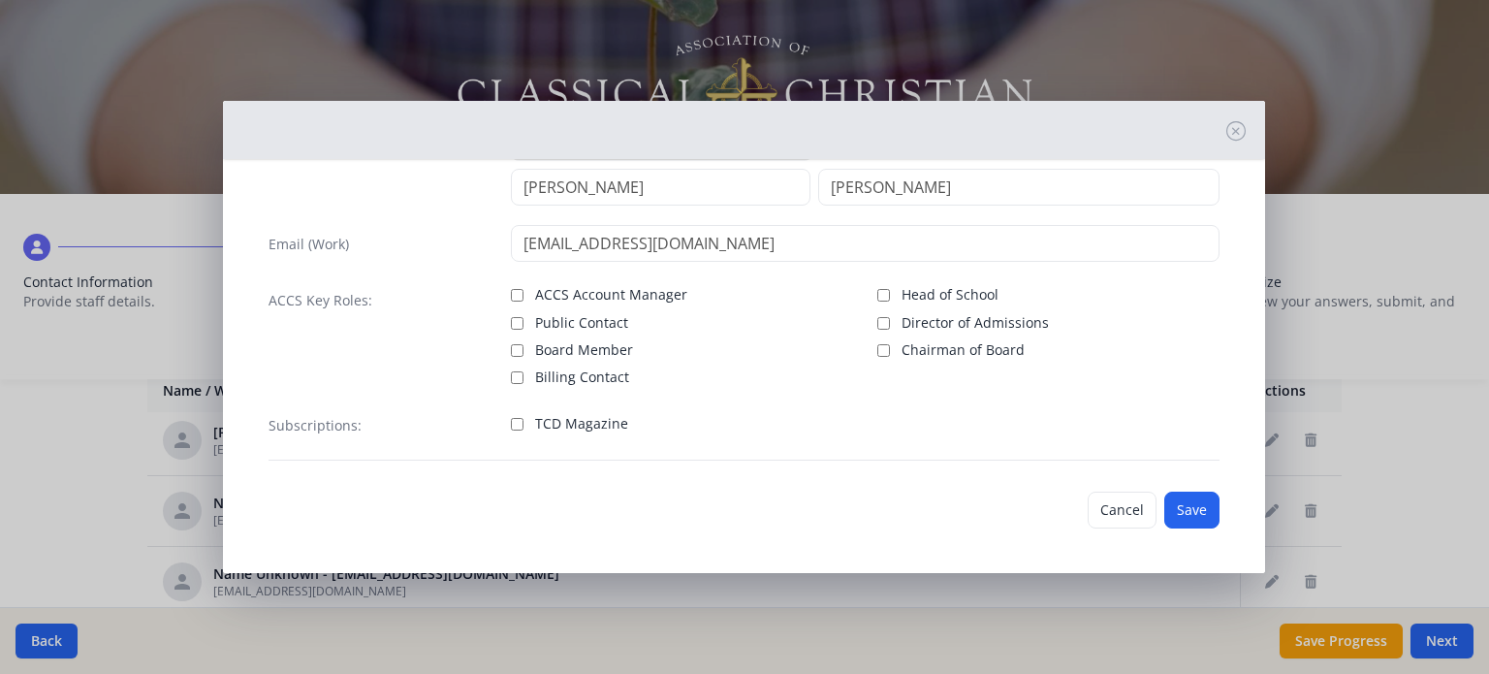
click at [520, 424] on label "TCD Magazine" at bounding box center [682, 421] width 342 height 23
click at [520, 424] on input "TCD Magazine" at bounding box center [517, 424] width 13 height 13
checkbox input "true"
click at [1165, 500] on button "Save" at bounding box center [1191, 510] width 55 height 37
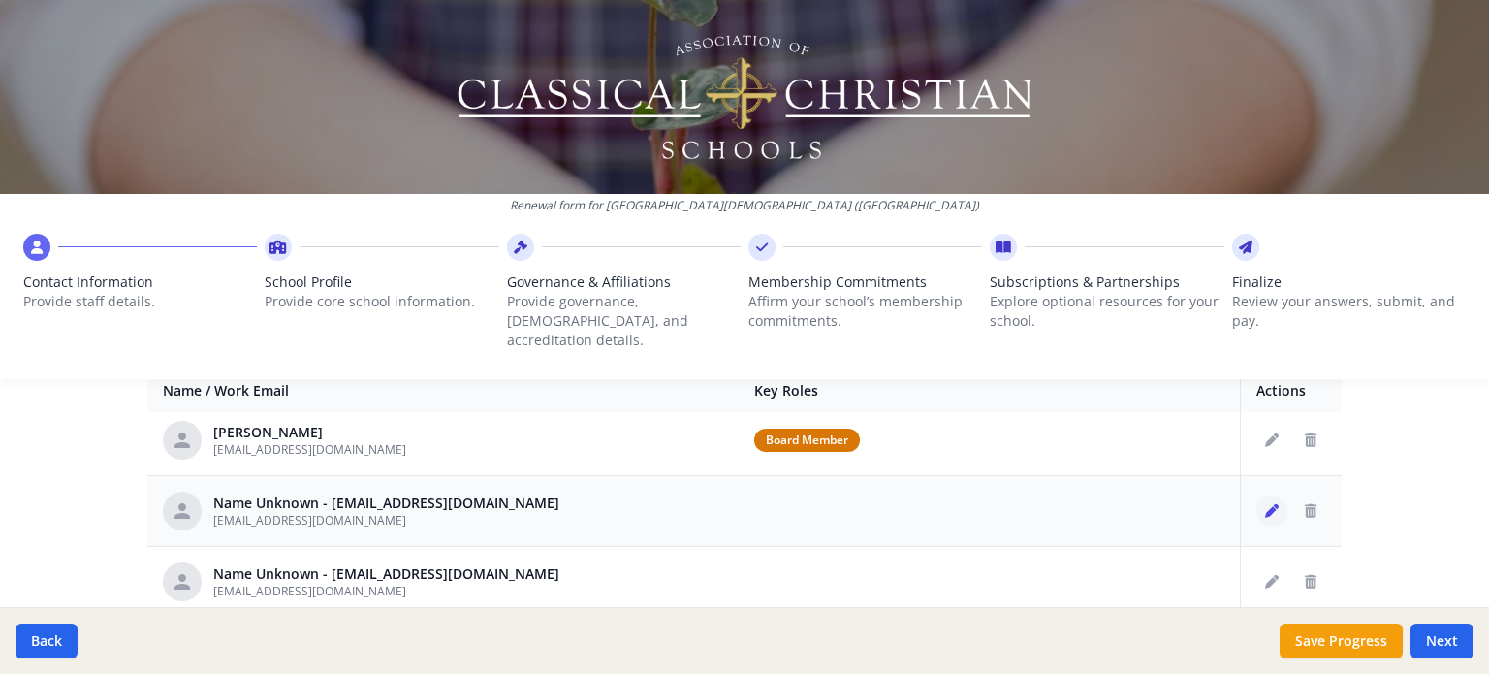
click at [1260, 495] on button "Edit staff" at bounding box center [1271, 510] width 31 height 31
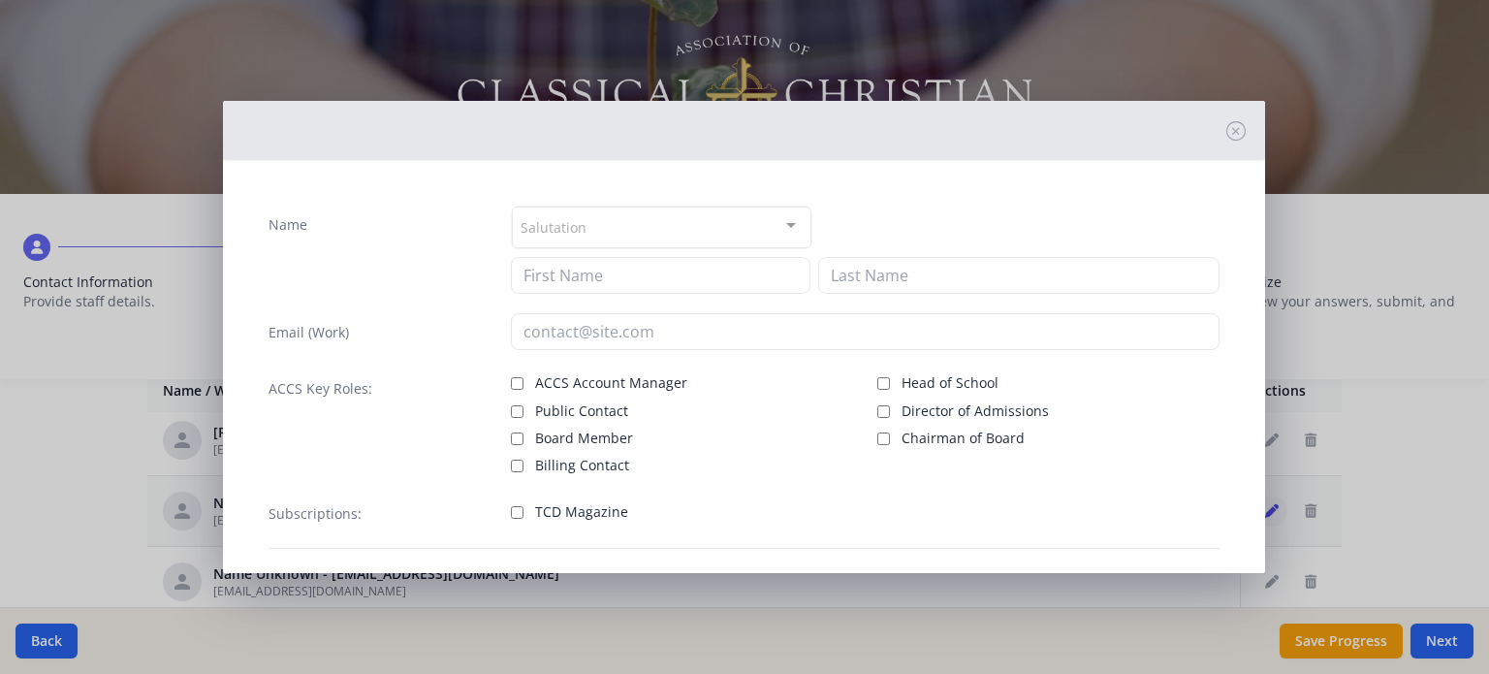
type input "[EMAIL_ADDRESS][DOMAIN_NAME]"
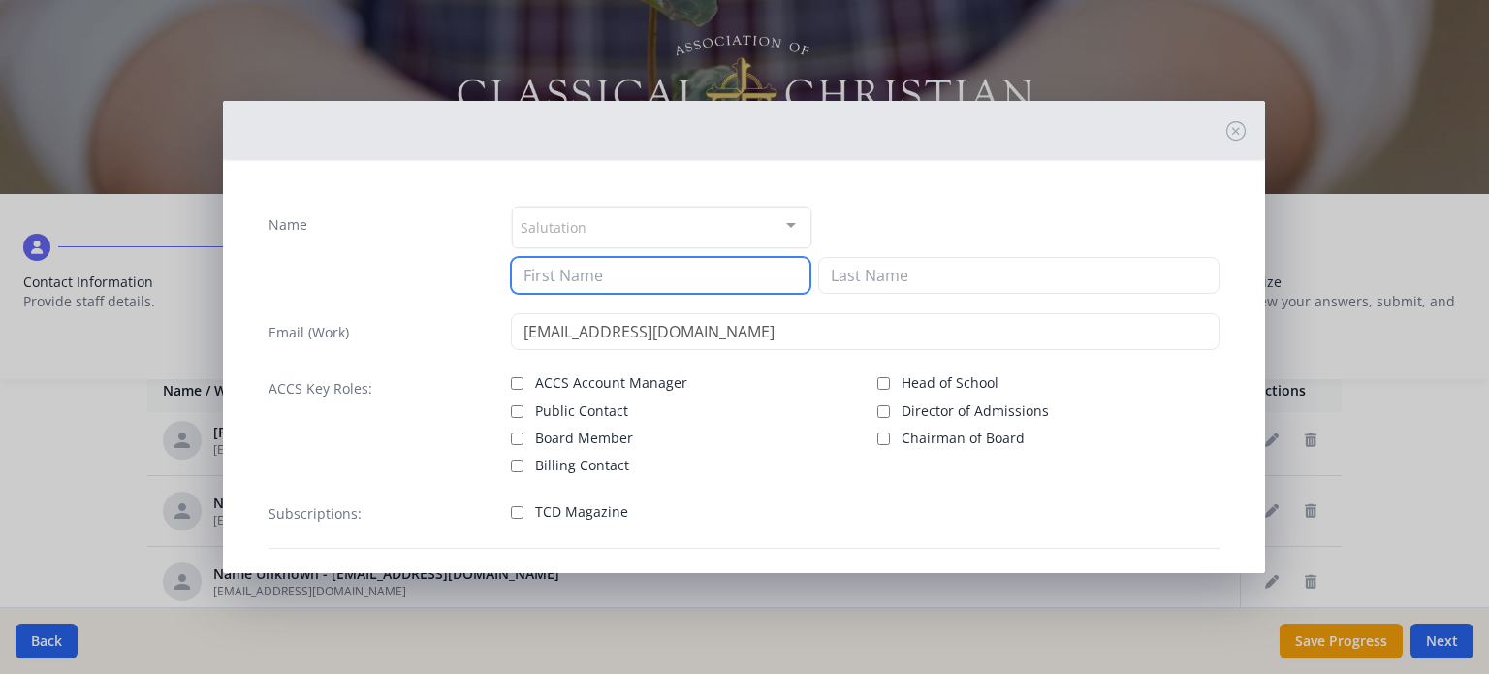
click at [641, 282] on input at bounding box center [661, 275] width 300 height 37
type input "[PERSON_NAME]"
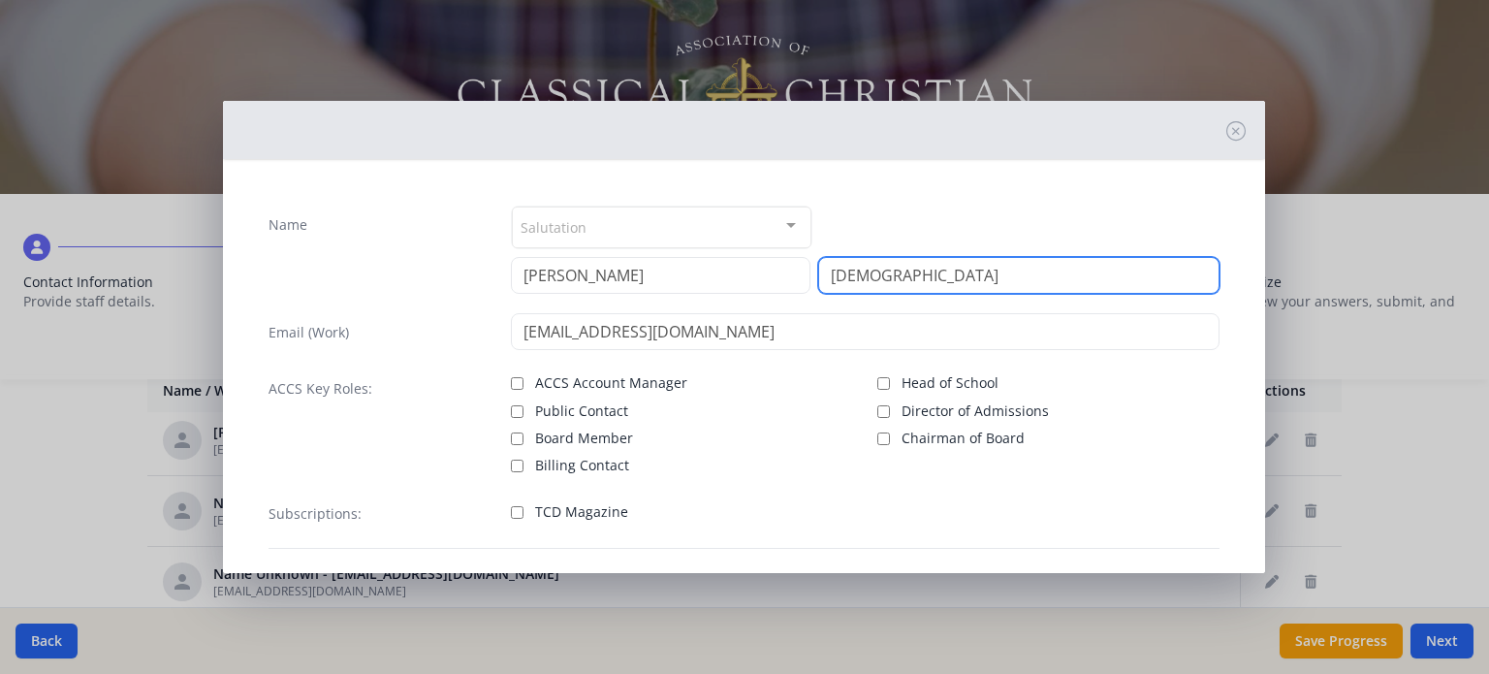
type input "[DEMOGRAPHIC_DATA]"
click at [511, 511] on input "TCD Magazine" at bounding box center [517, 512] width 13 height 13
checkbox input "true"
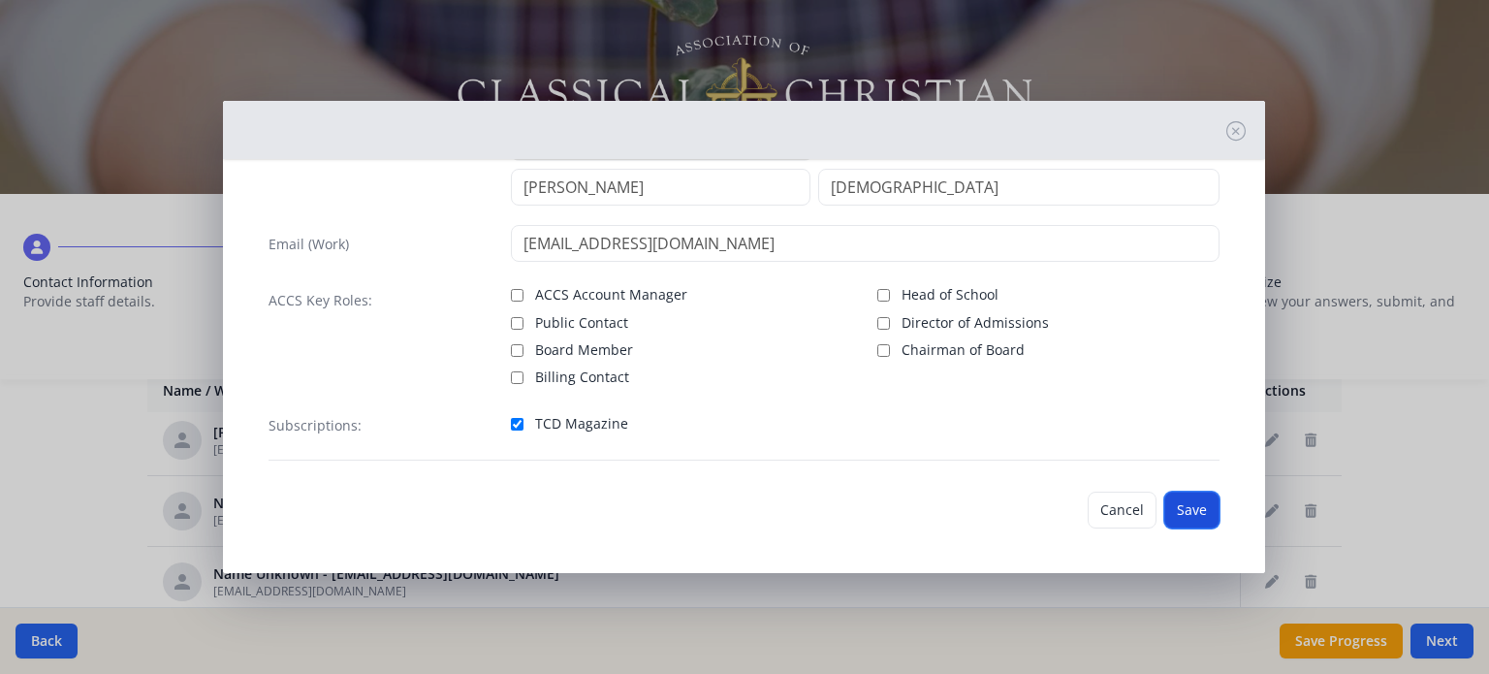
click at [1164, 507] on button "Save" at bounding box center [1191, 510] width 55 height 37
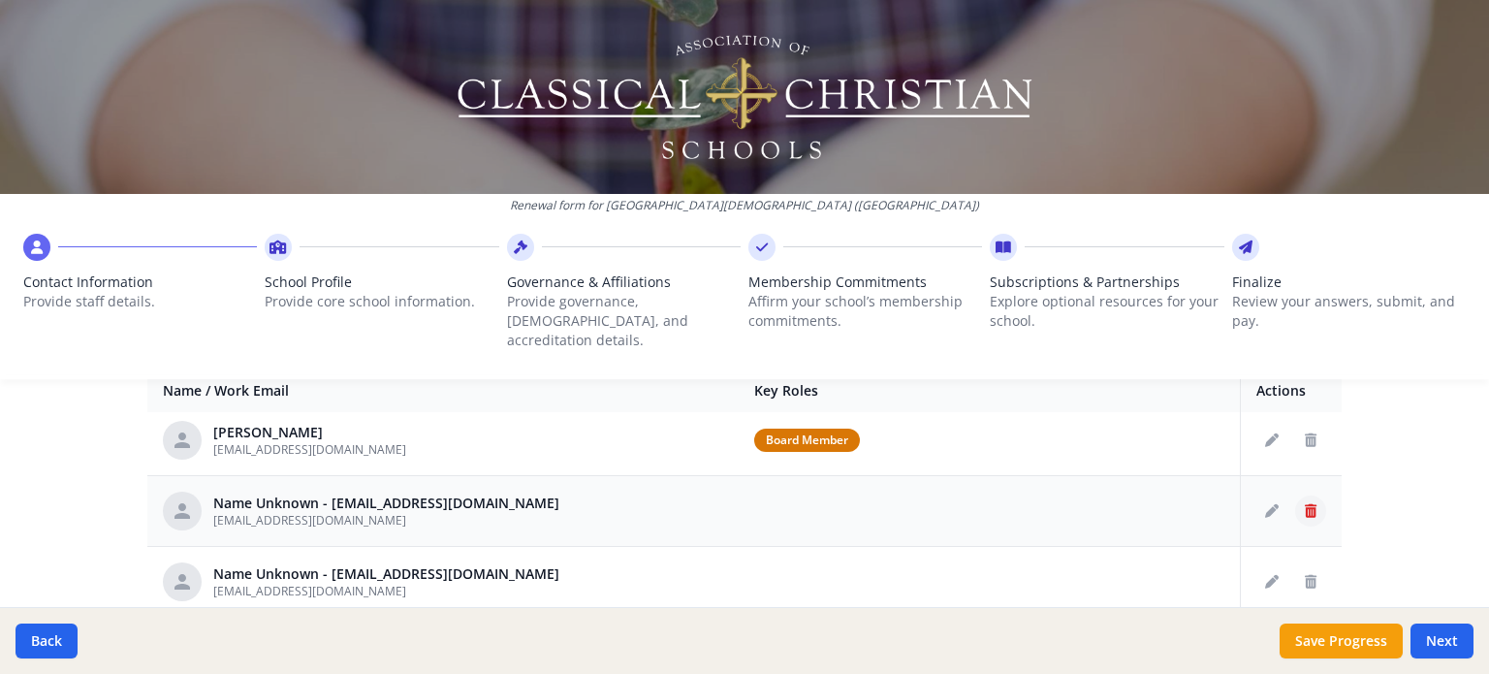
click at [1295, 495] on button "Delete staff" at bounding box center [1310, 510] width 31 height 31
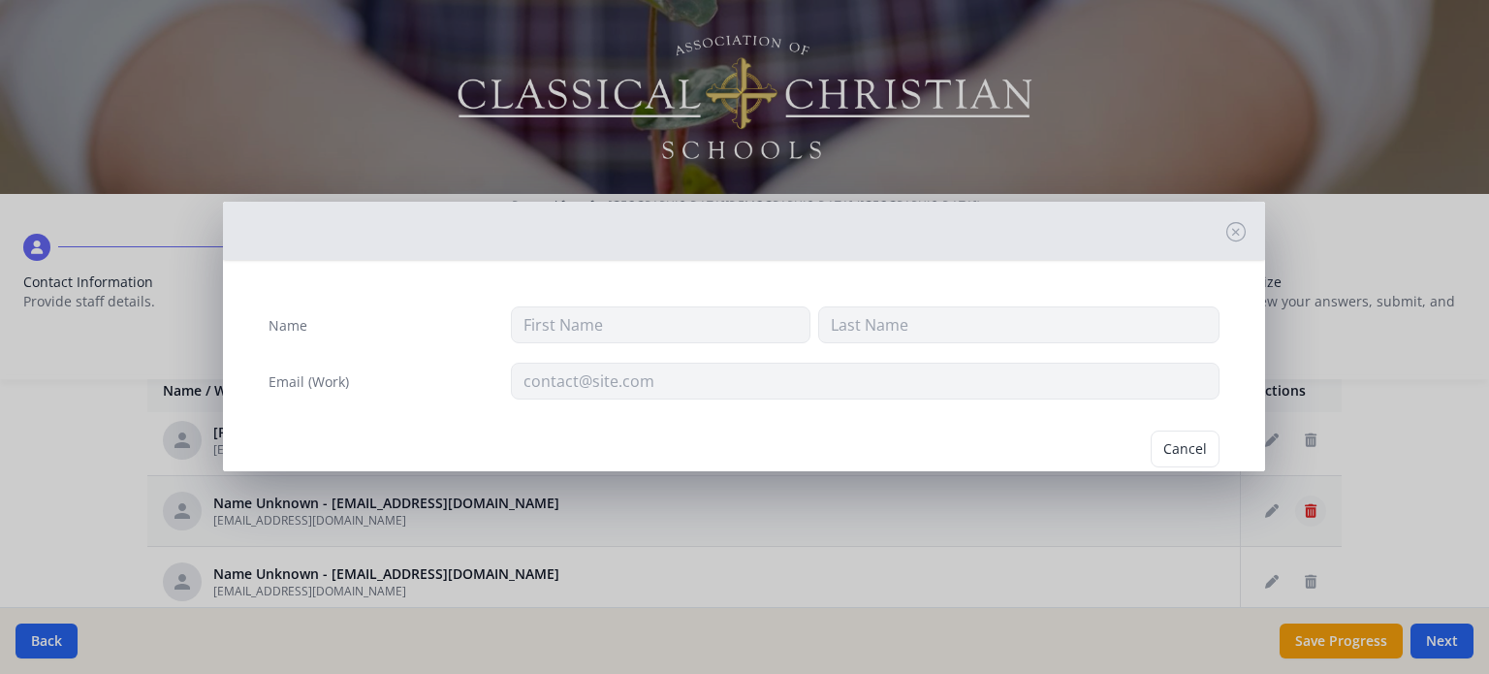
type input "[EMAIL_ADDRESS][DOMAIN_NAME]"
click at [1161, 445] on button "Delete" at bounding box center [1186, 448] width 67 height 37
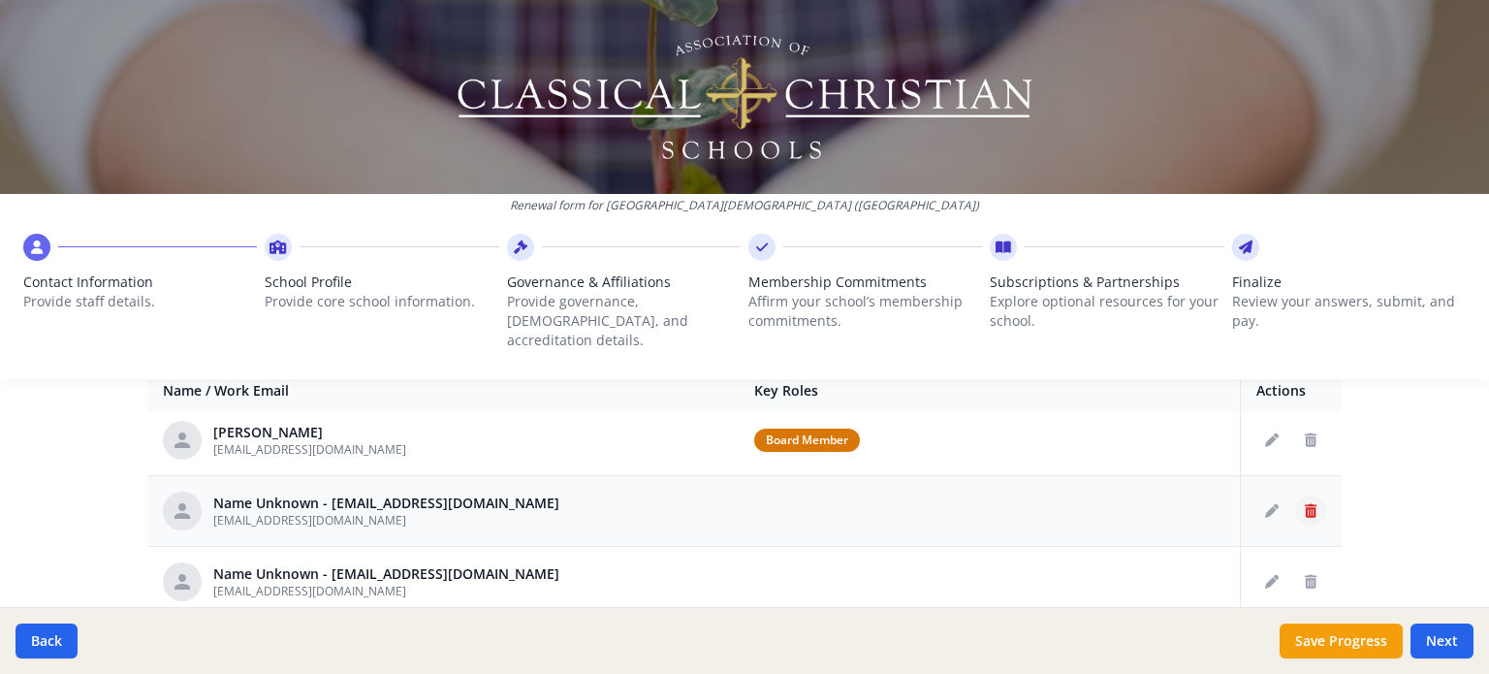
click at [1305, 504] on icon "Delete staff" at bounding box center [1311, 511] width 12 height 14
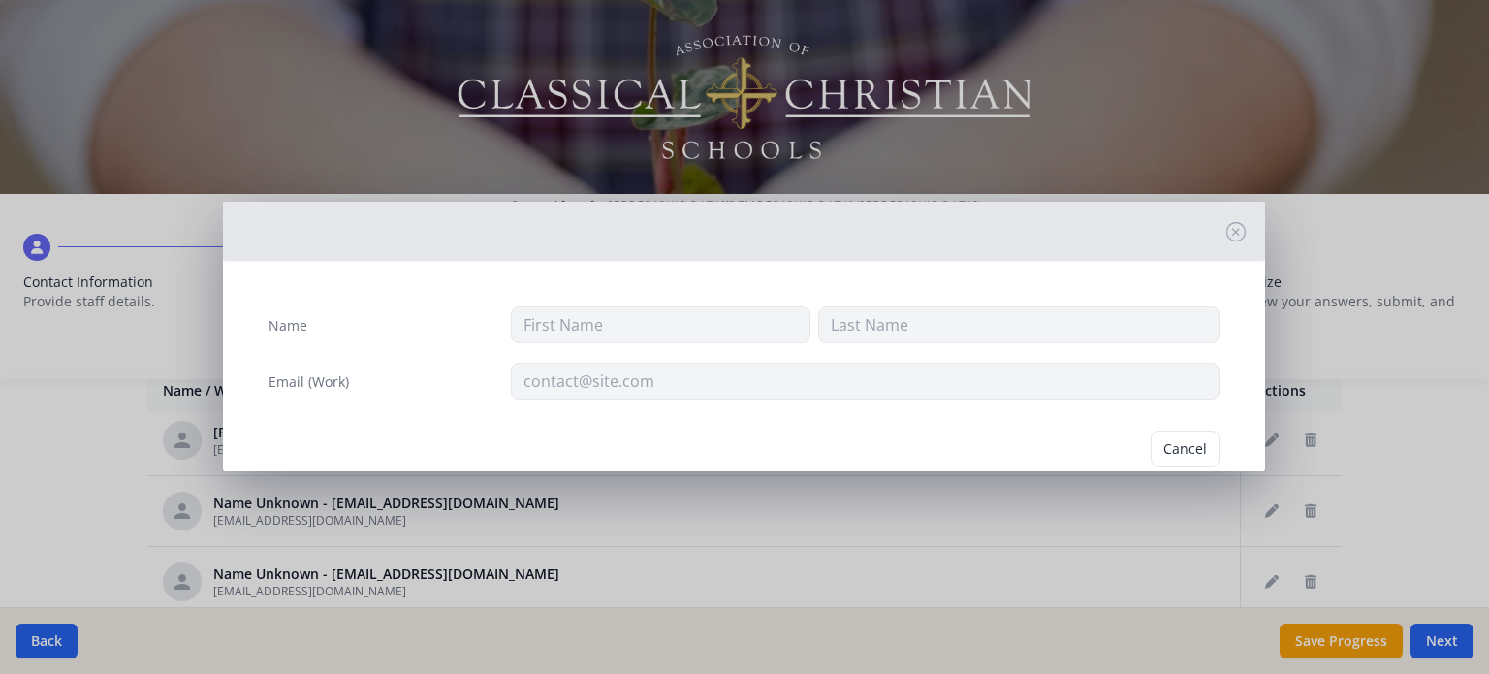
type input "[EMAIL_ADDRESS][DOMAIN_NAME]"
click at [1156, 445] on button "Delete" at bounding box center [1186, 448] width 67 height 37
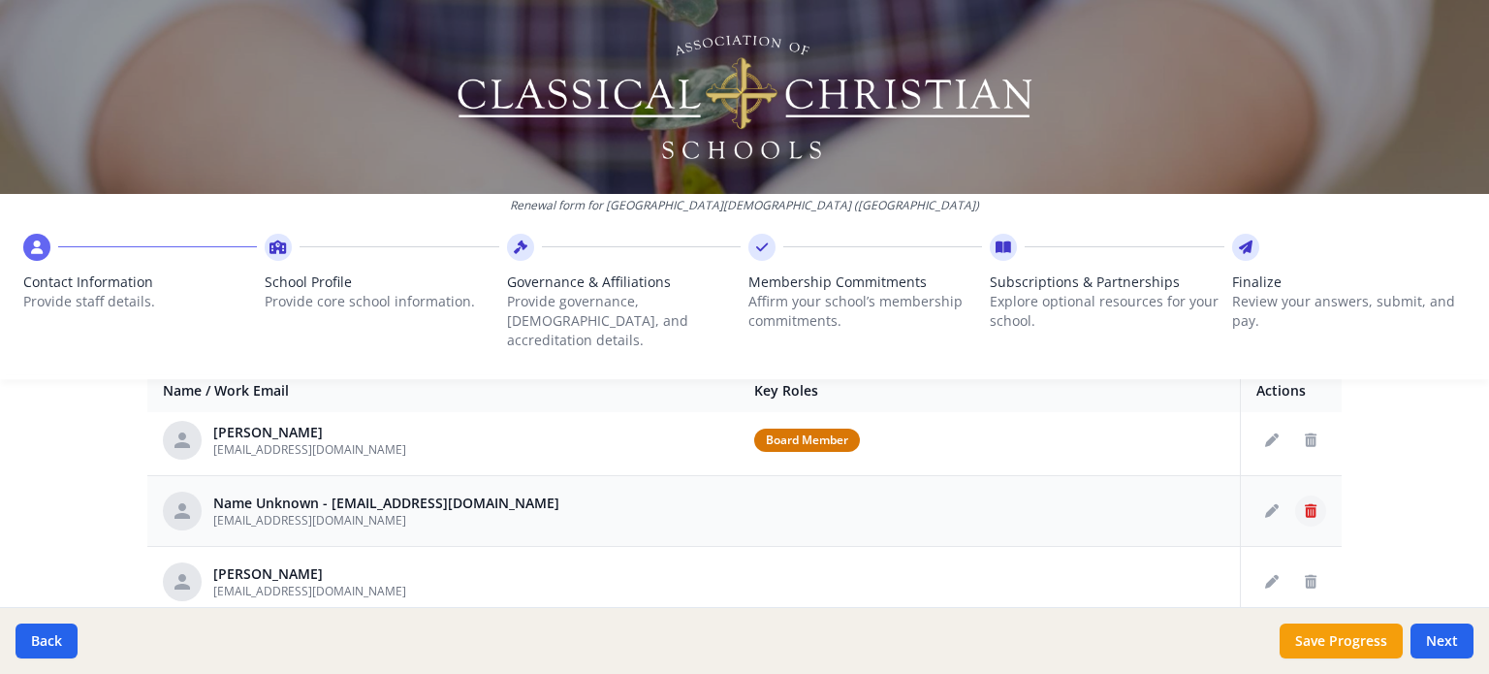
click at [1305, 504] on icon "Delete staff" at bounding box center [1311, 511] width 12 height 14
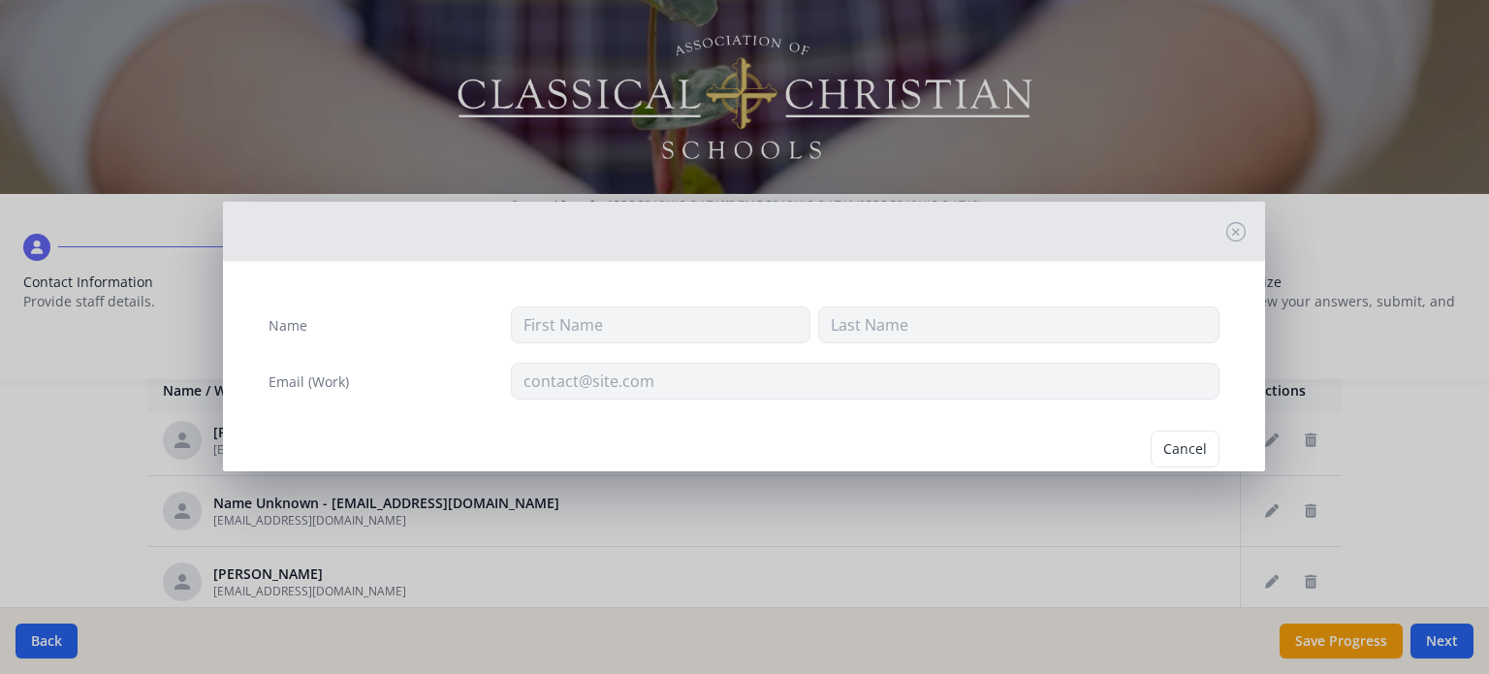
type input "[EMAIL_ADDRESS][DOMAIN_NAME]"
click at [1161, 440] on button "Delete" at bounding box center [1186, 448] width 67 height 37
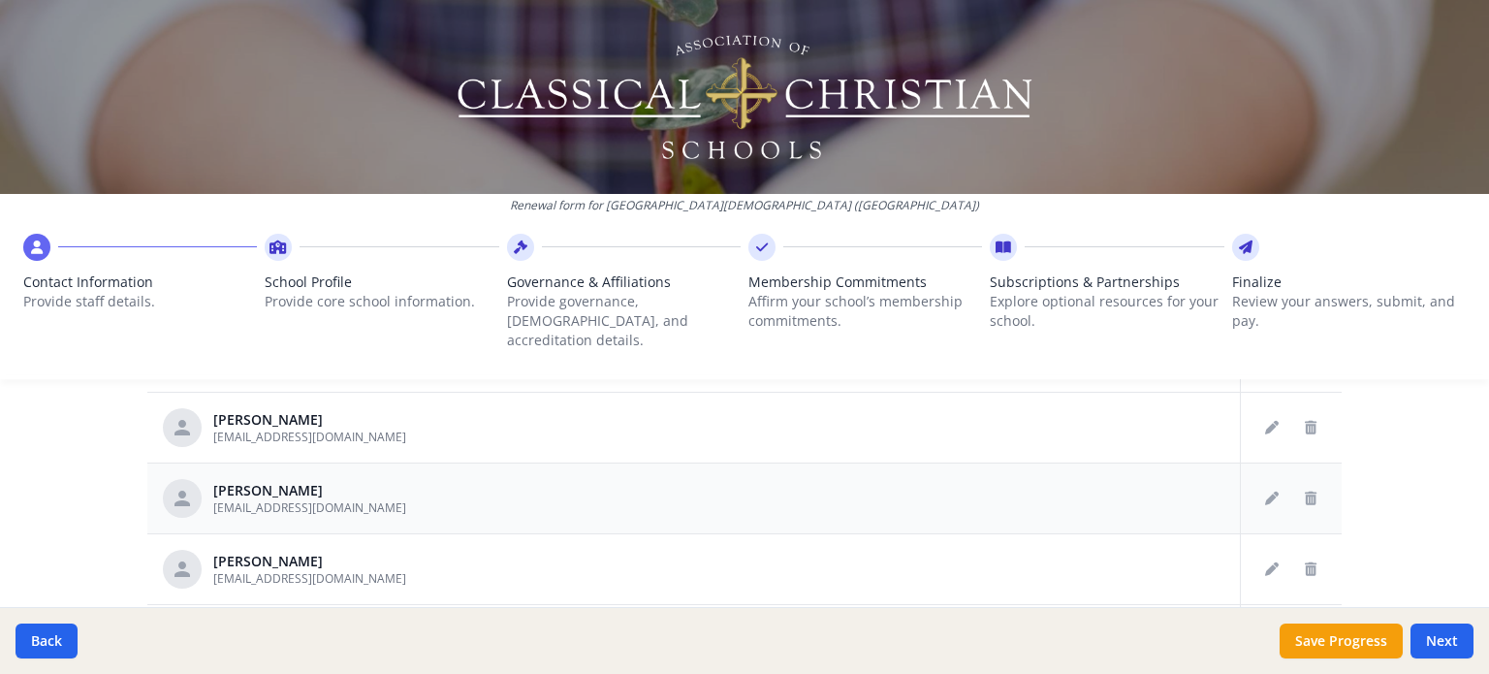
scroll to position [873, 0]
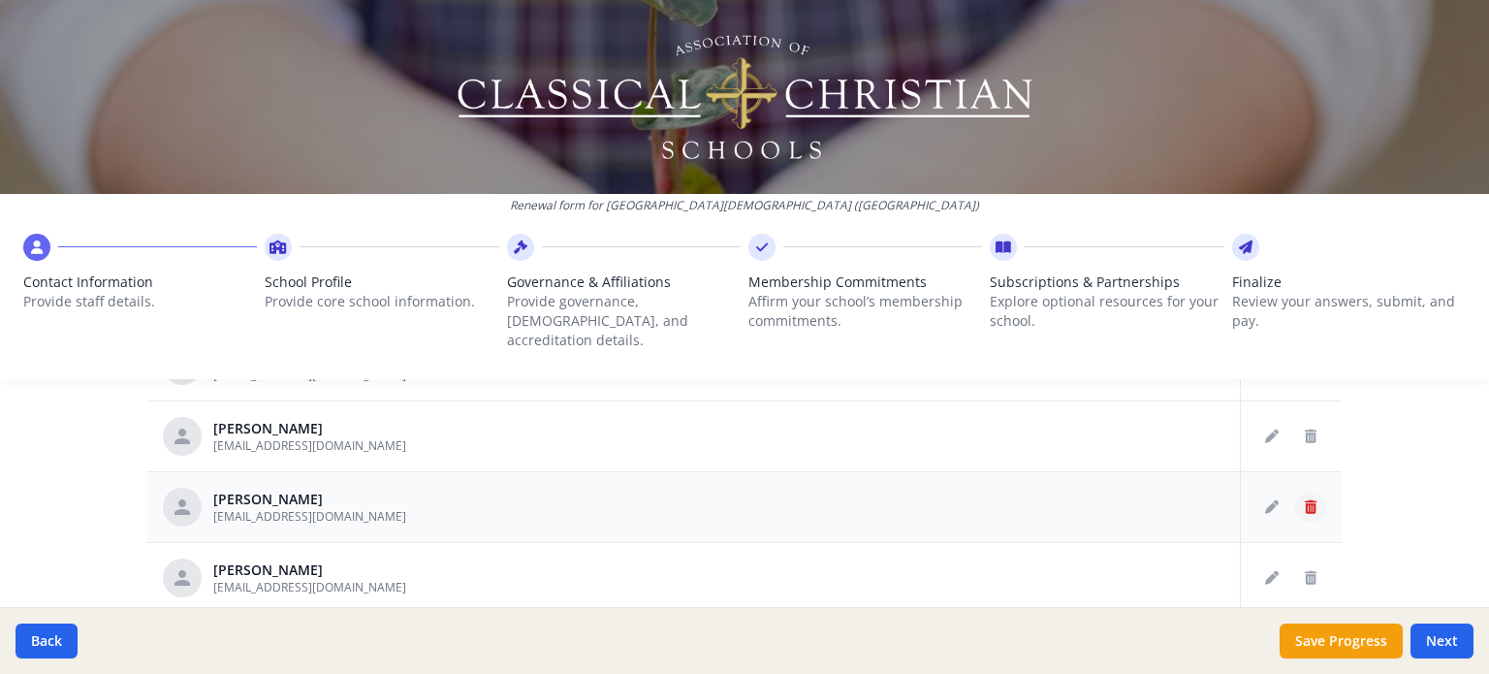
click at [1305, 500] on icon "Delete staff" at bounding box center [1311, 507] width 12 height 14
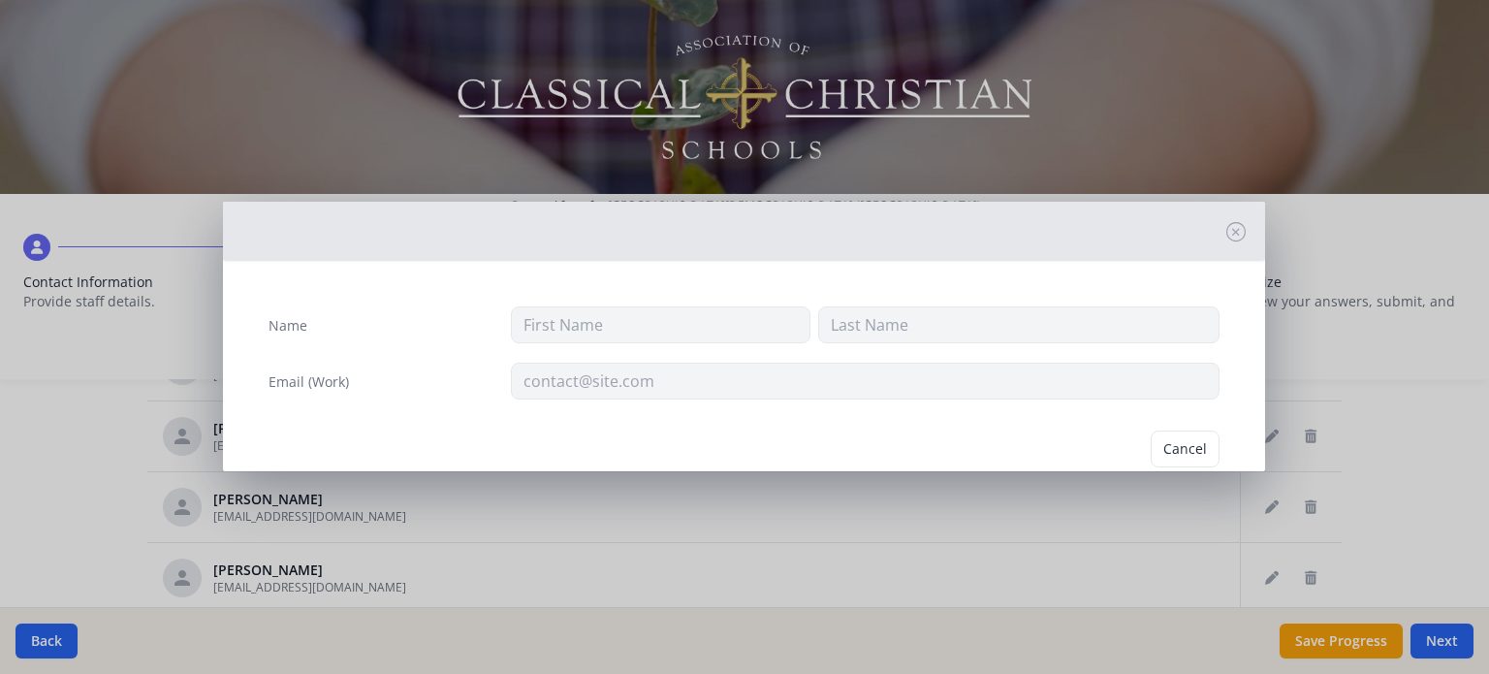
type input "[PERSON_NAME]"
type input "Cook"
type input "[EMAIL_ADDRESS][DOMAIN_NAME]"
click at [1161, 438] on button "Delete" at bounding box center [1186, 448] width 67 height 37
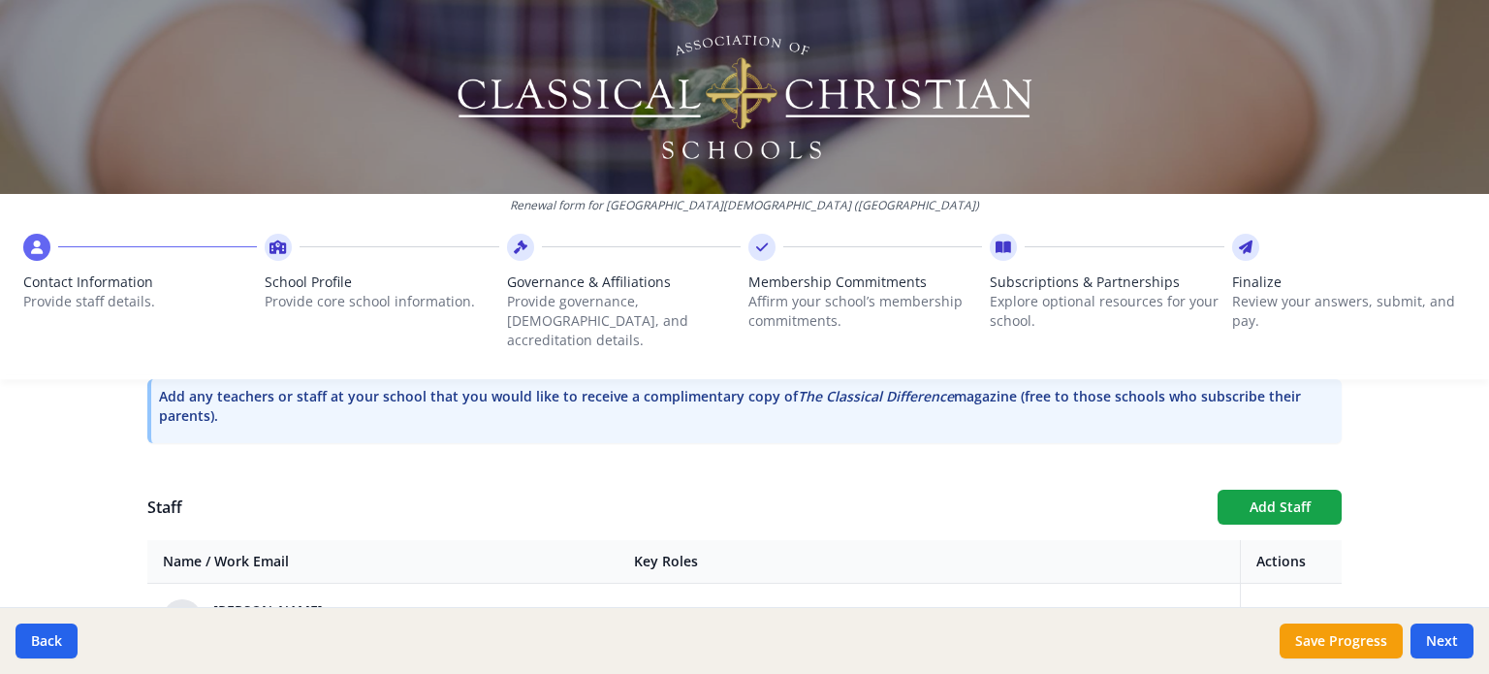
scroll to position [638, 0]
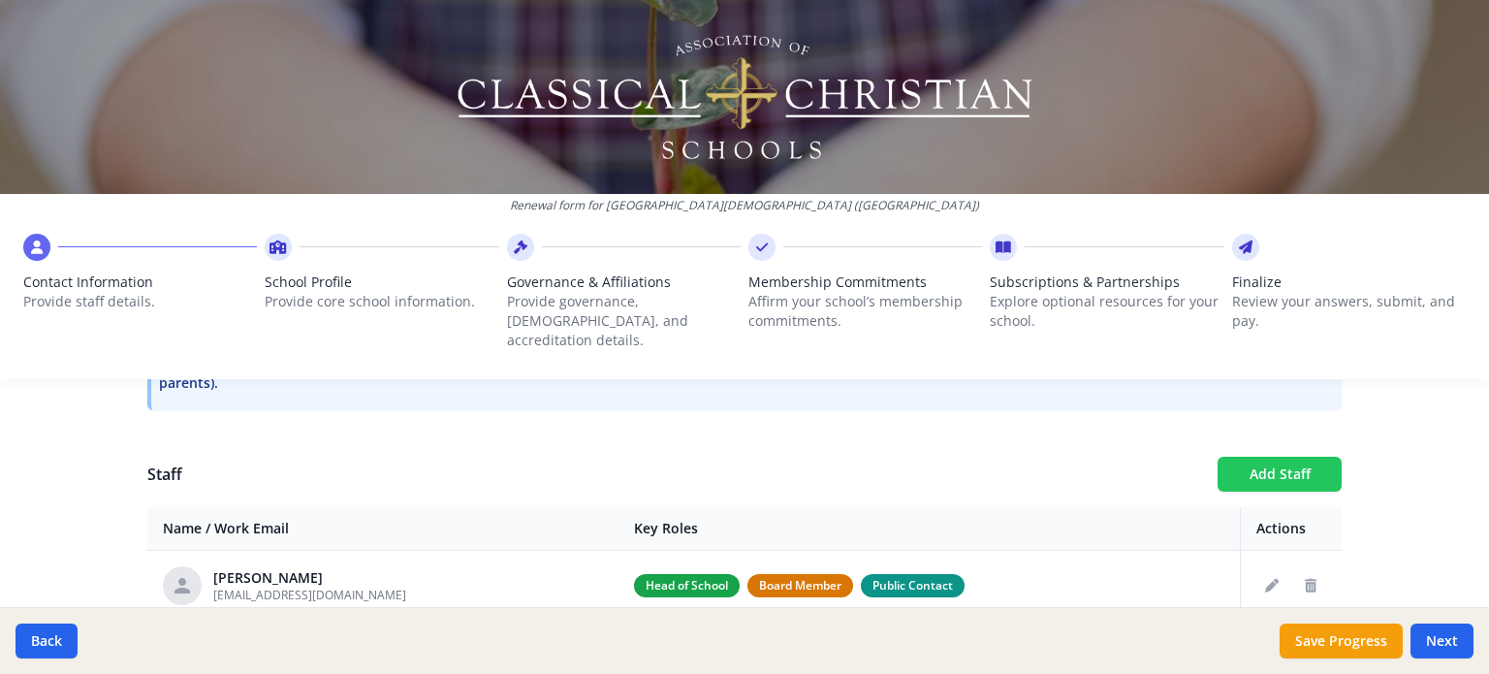
click at [1260, 458] on button "Add Staff" at bounding box center [1280, 474] width 124 height 35
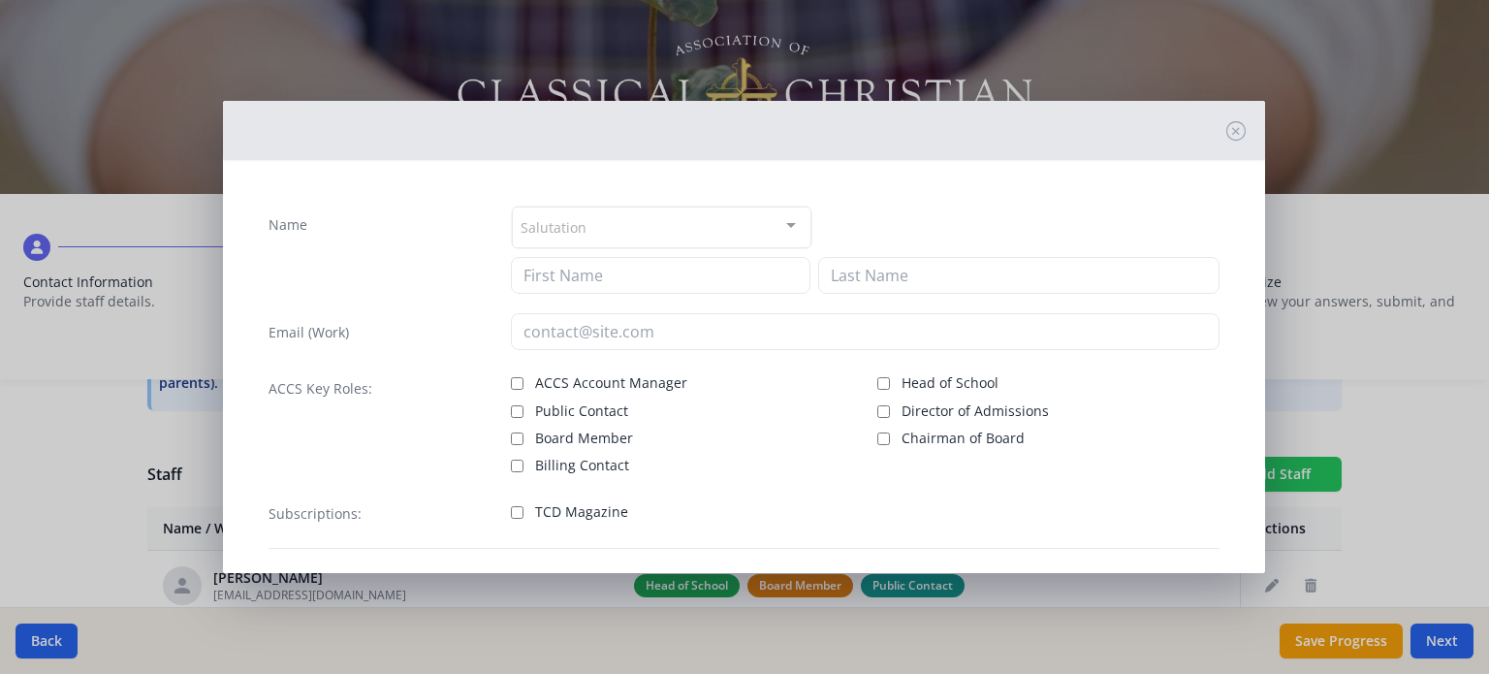
checkbox input "false"
click at [572, 267] on input at bounding box center [661, 275] width 300 height 37
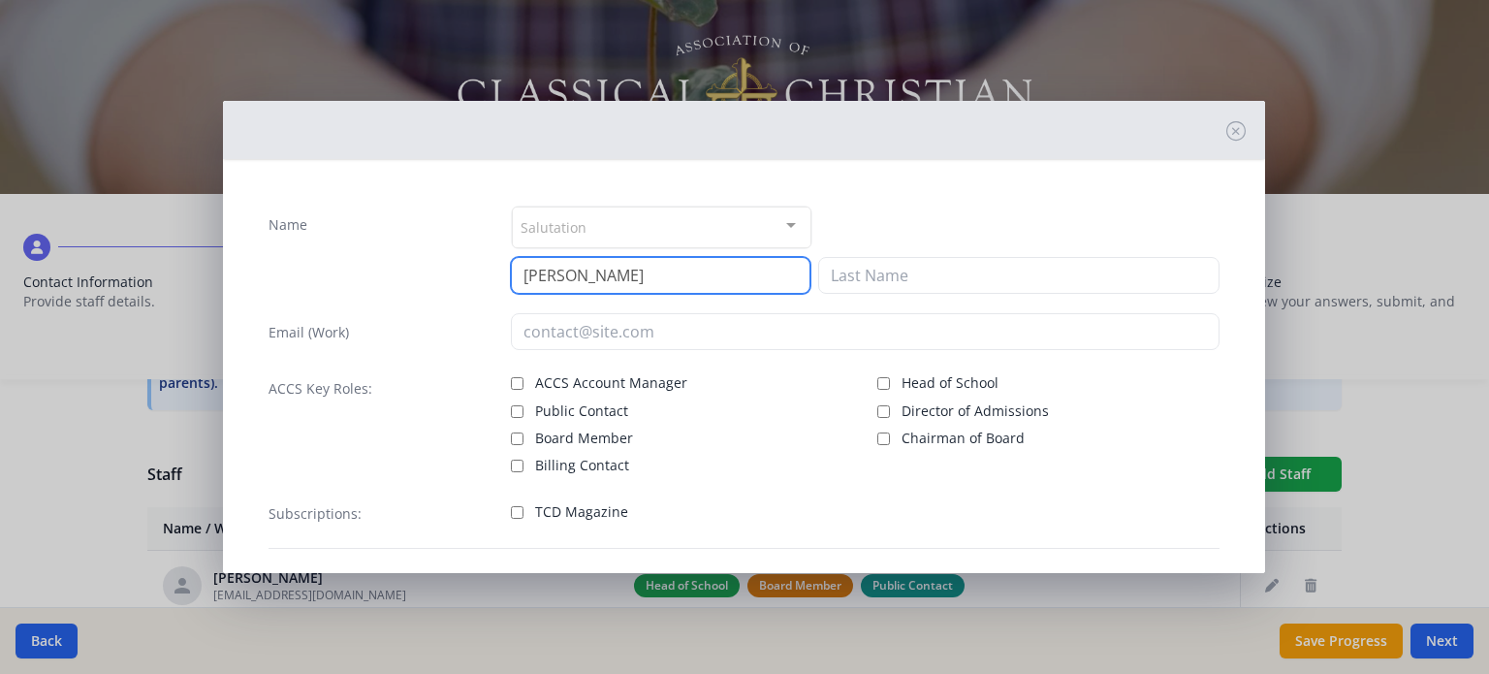
type input "[PERSON_NAME]"
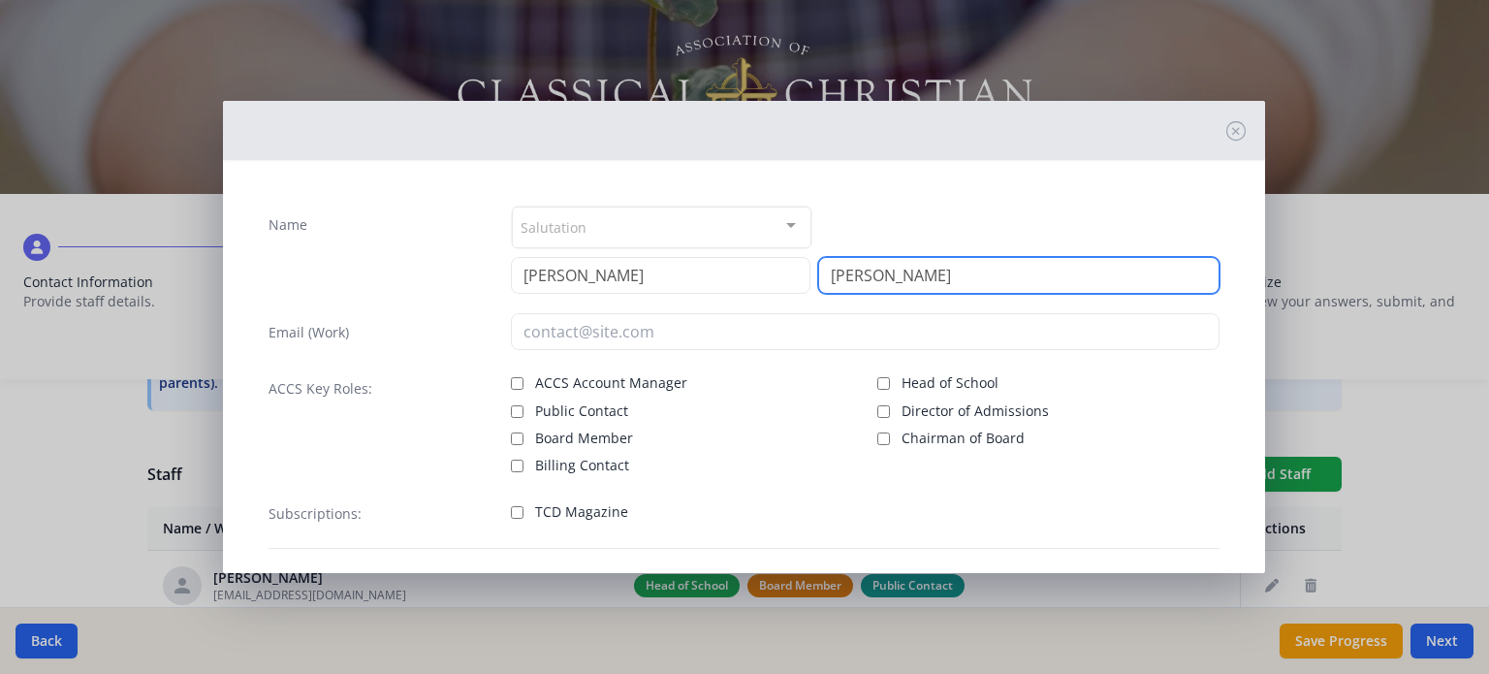
type input "[PERSON_NAME]"
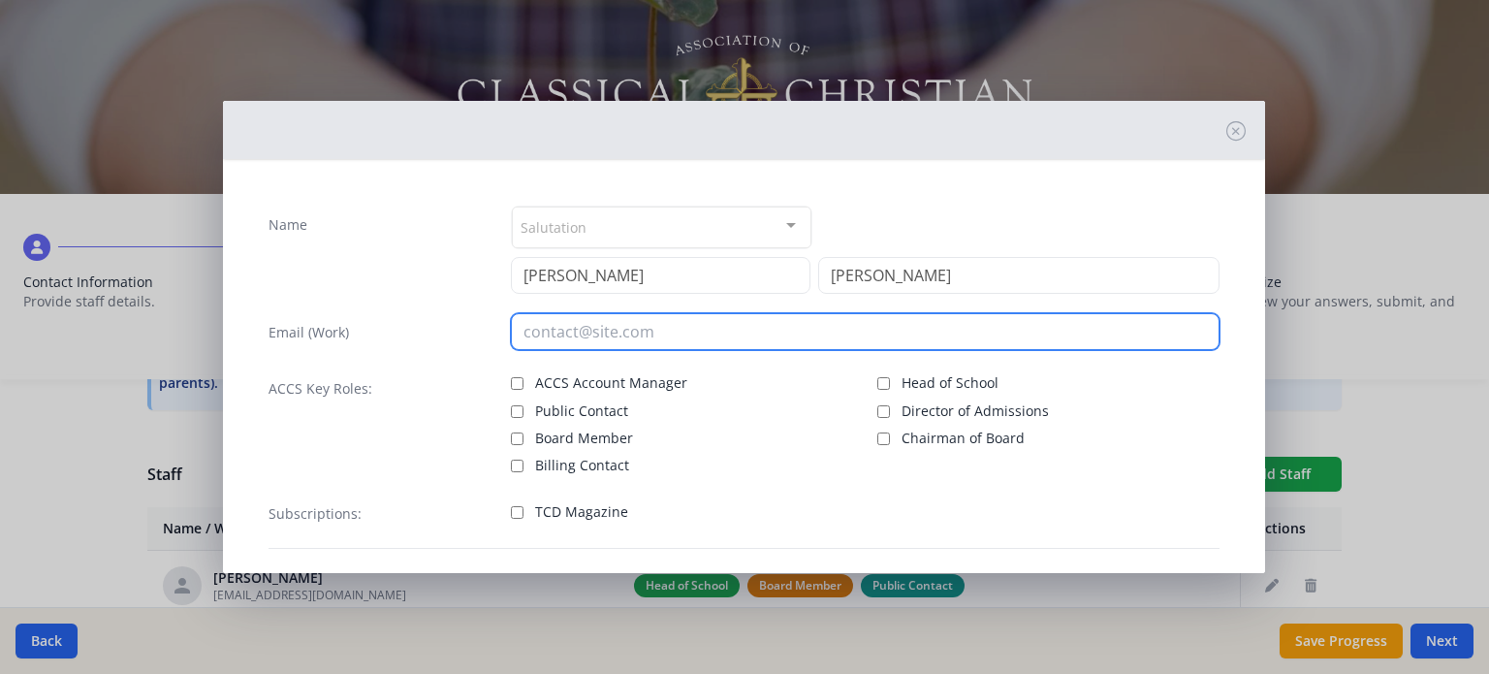
click at [567, 326] on input "email" at bounding box center [865, 331] width 709 height 37
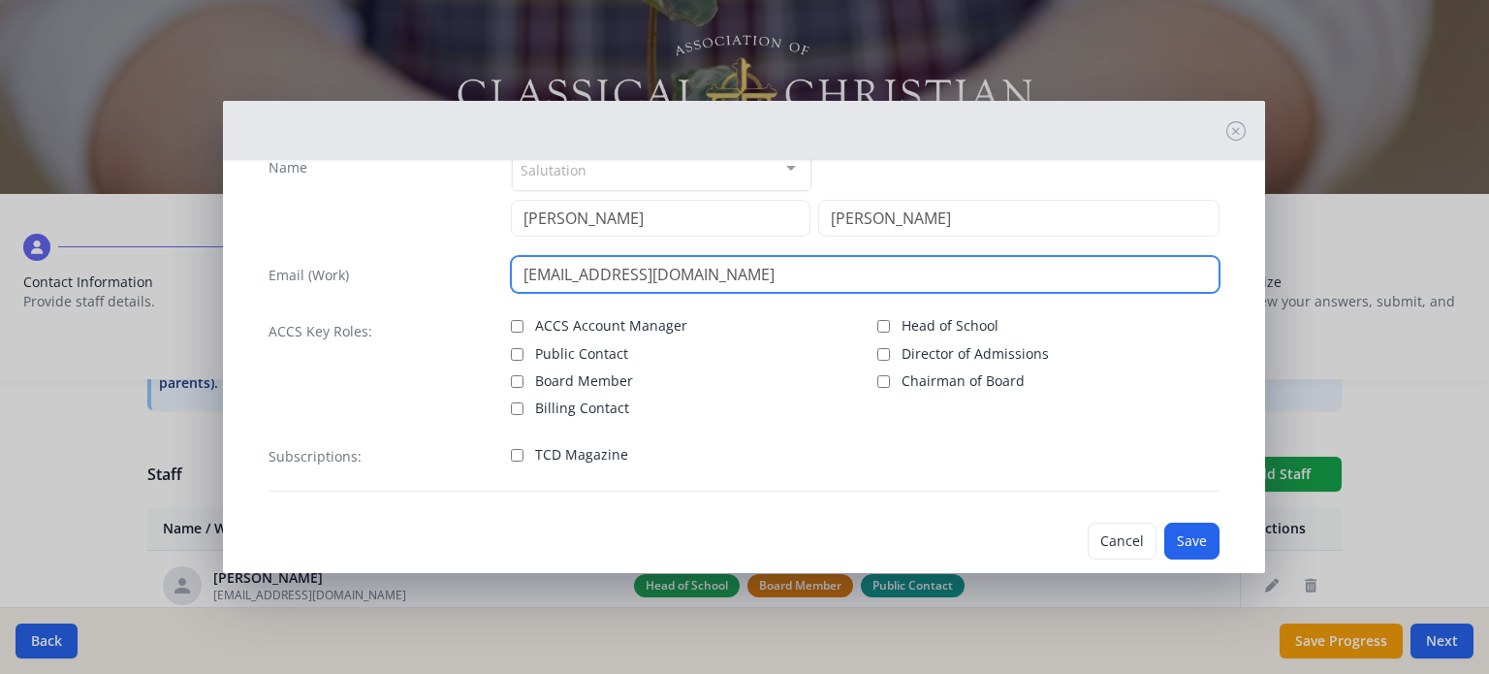
scroll to position [88, 0]
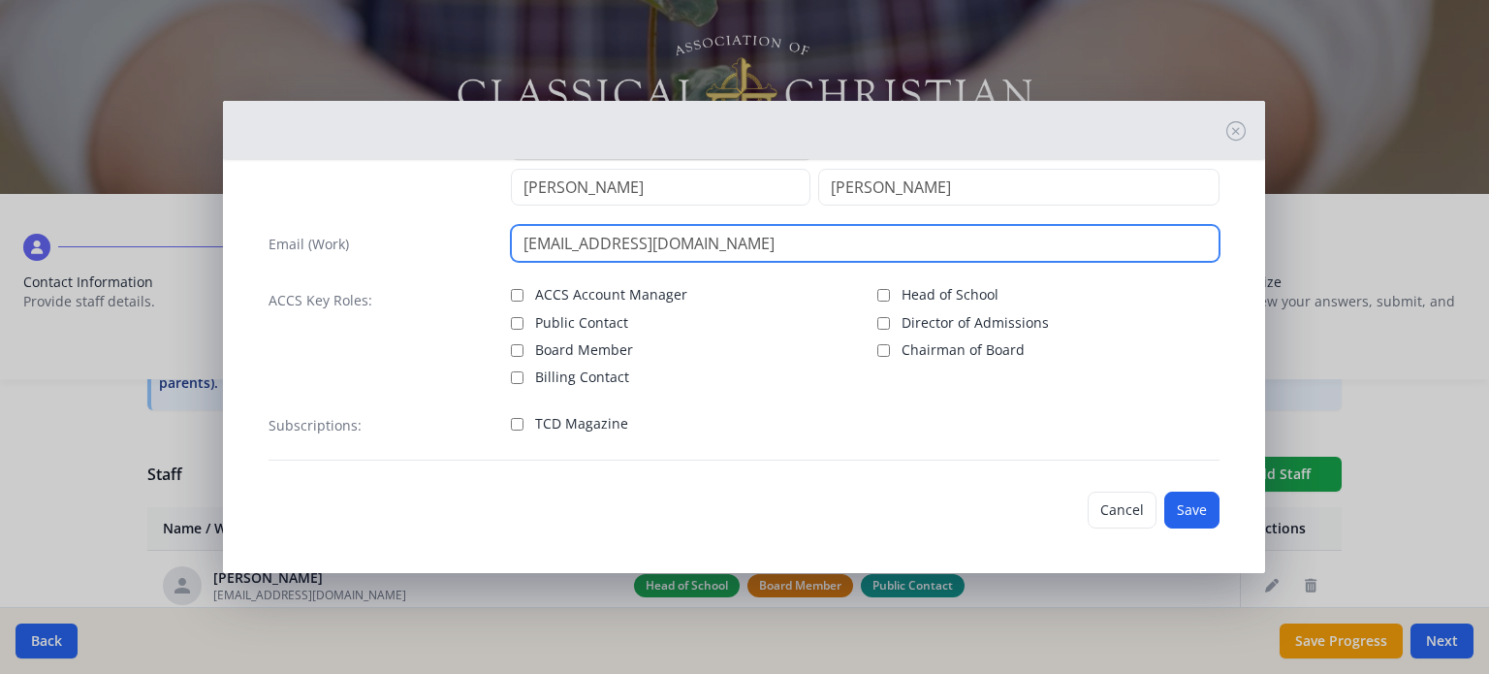
type input "[EMAIL_ADDRESS][DOMAIN_NAME]"
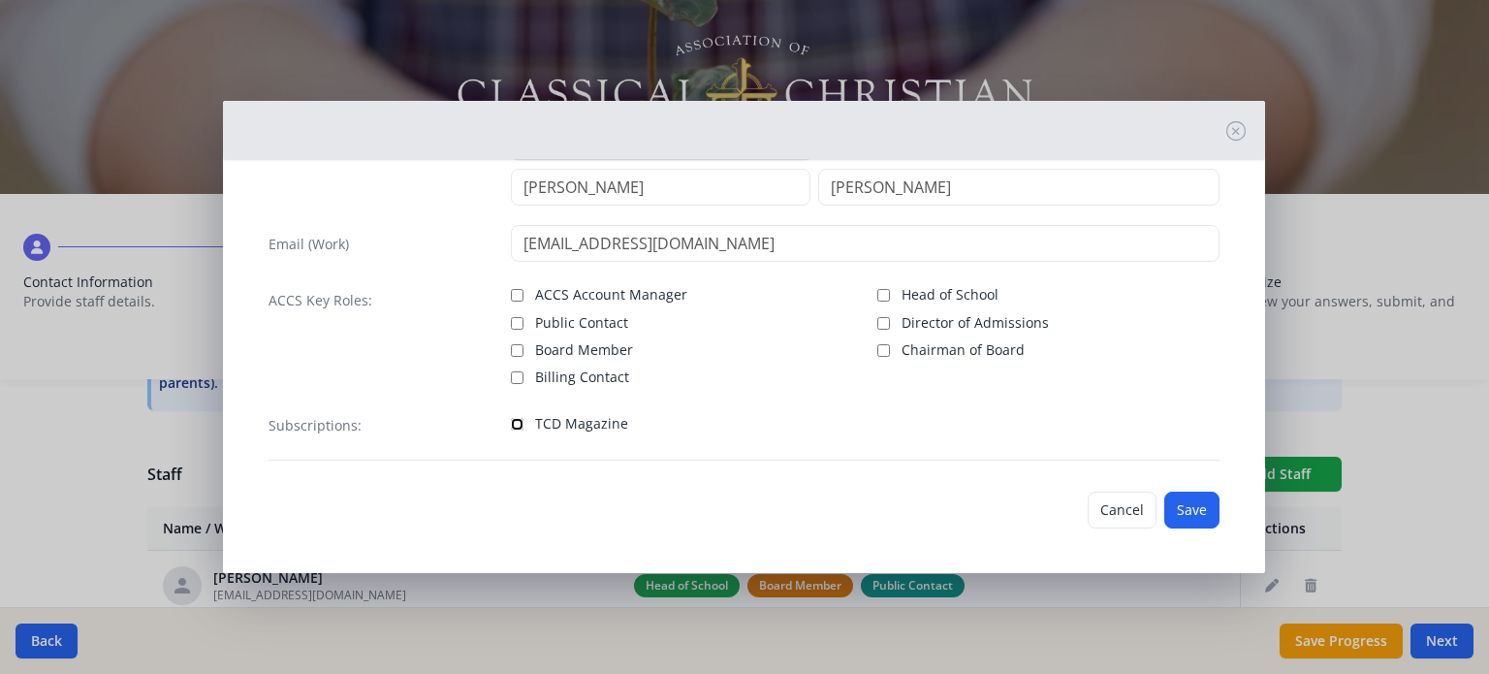
click at [511, 425] on input "TCD Magazine" at bounding box center [517, 424] width 13 height 13
checkbox input "true"
click at [1174, 506] on button "Save" at bounding box center [1191, 510] width 55 height 37
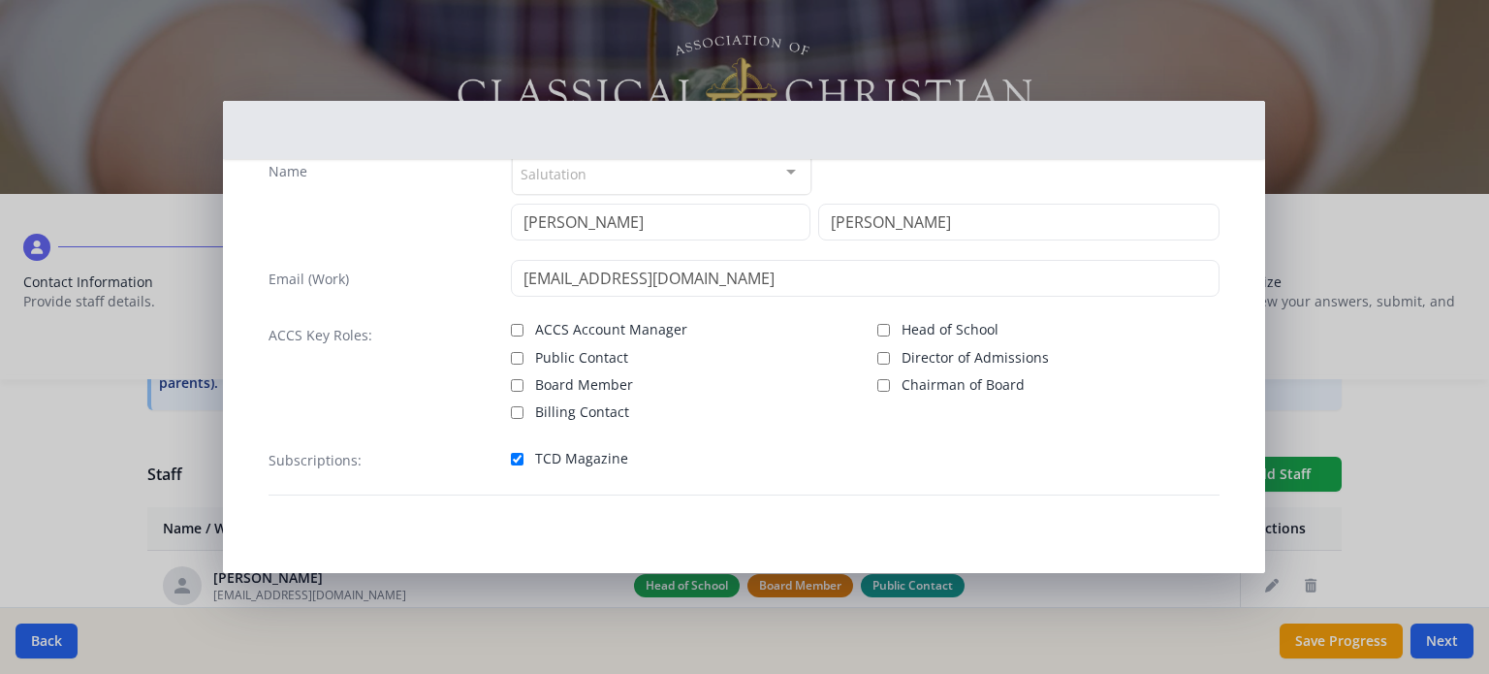
scroll to position [51, 0]
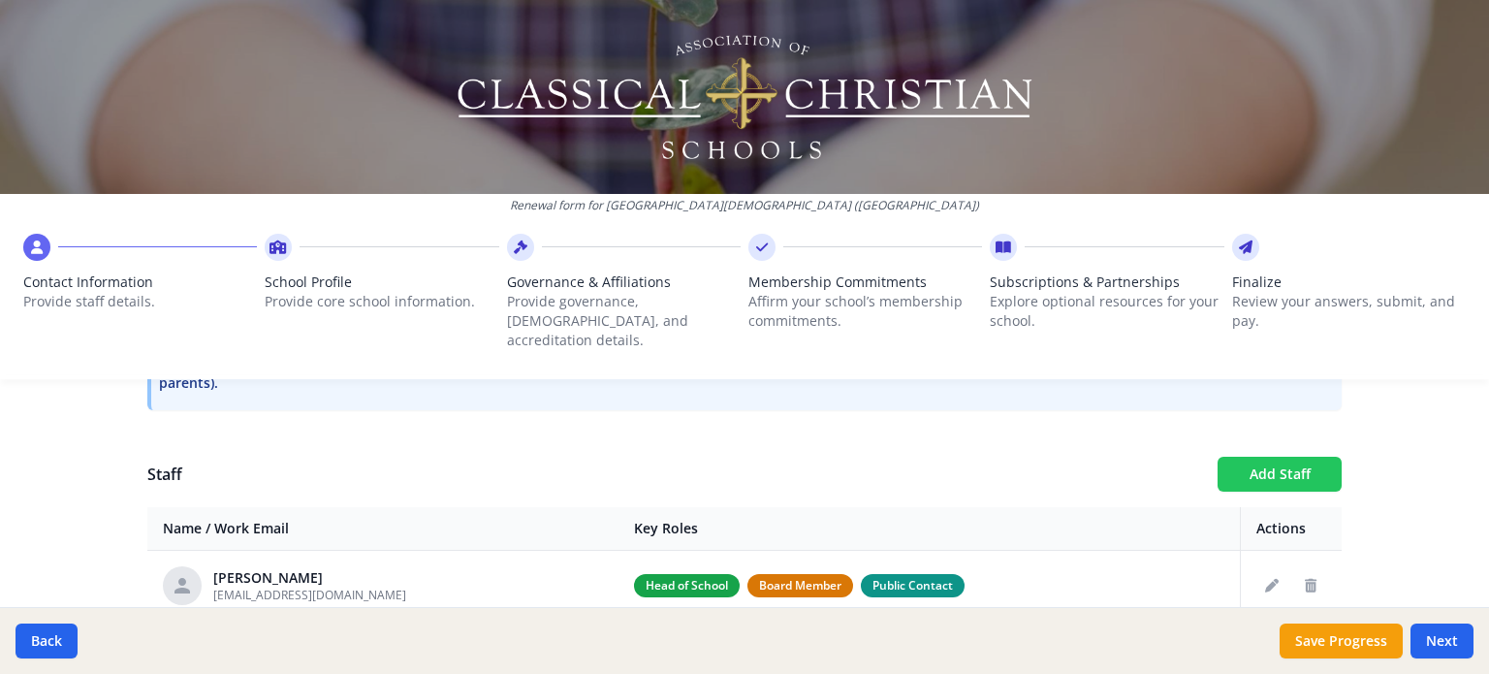
click at [1232, 457] on button "Add Staff" at bounding box center [1280, 474] width 124 height 35
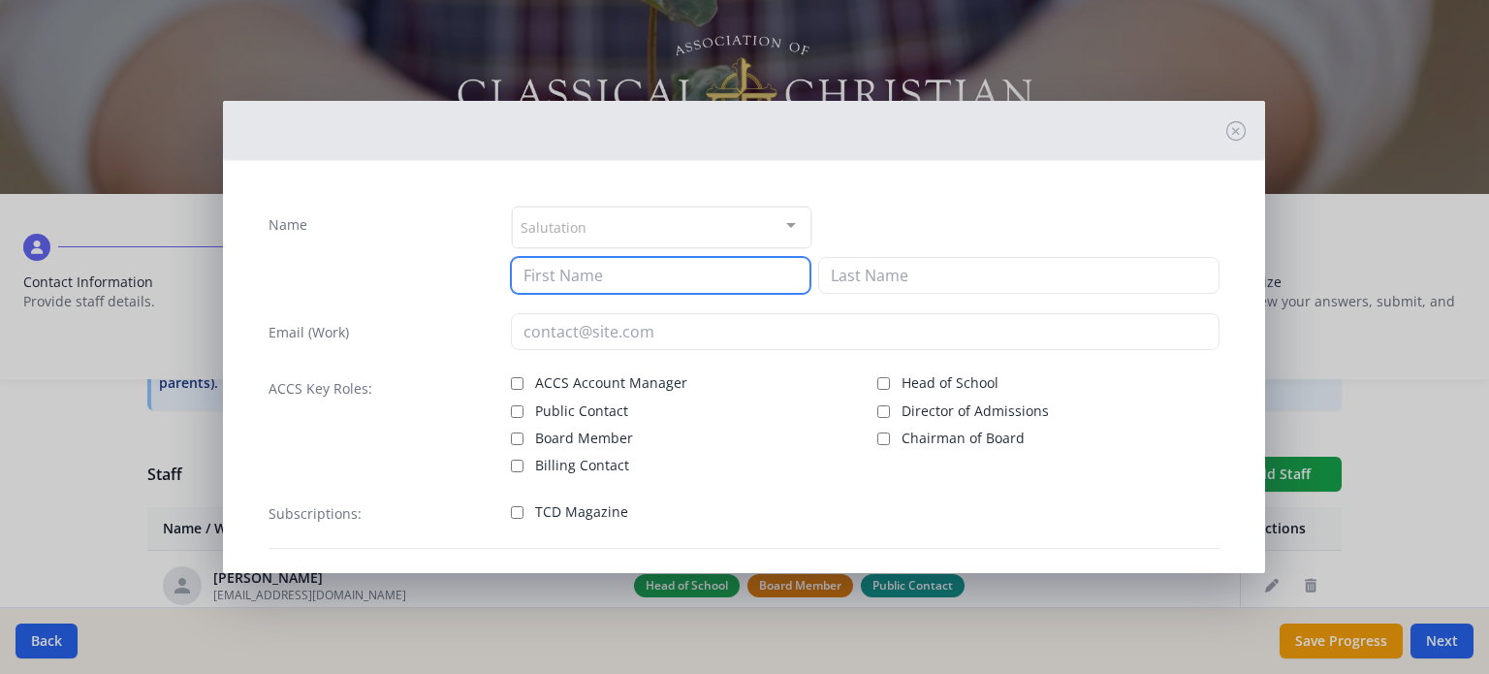
click at [555, 263] on input at bounding box center [661, 275] width 300 height 37
type input "[PERSON_NAME]"
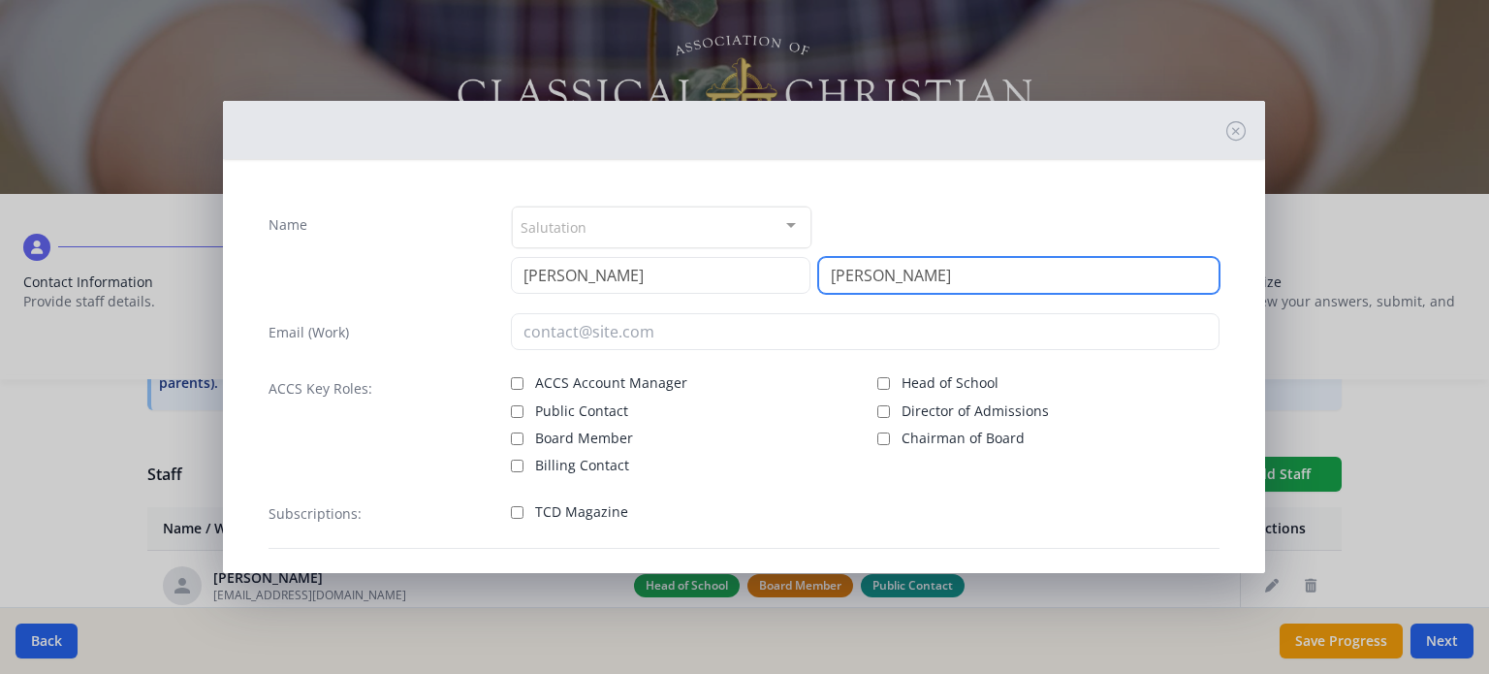
type input "[PERSON_NAME]"
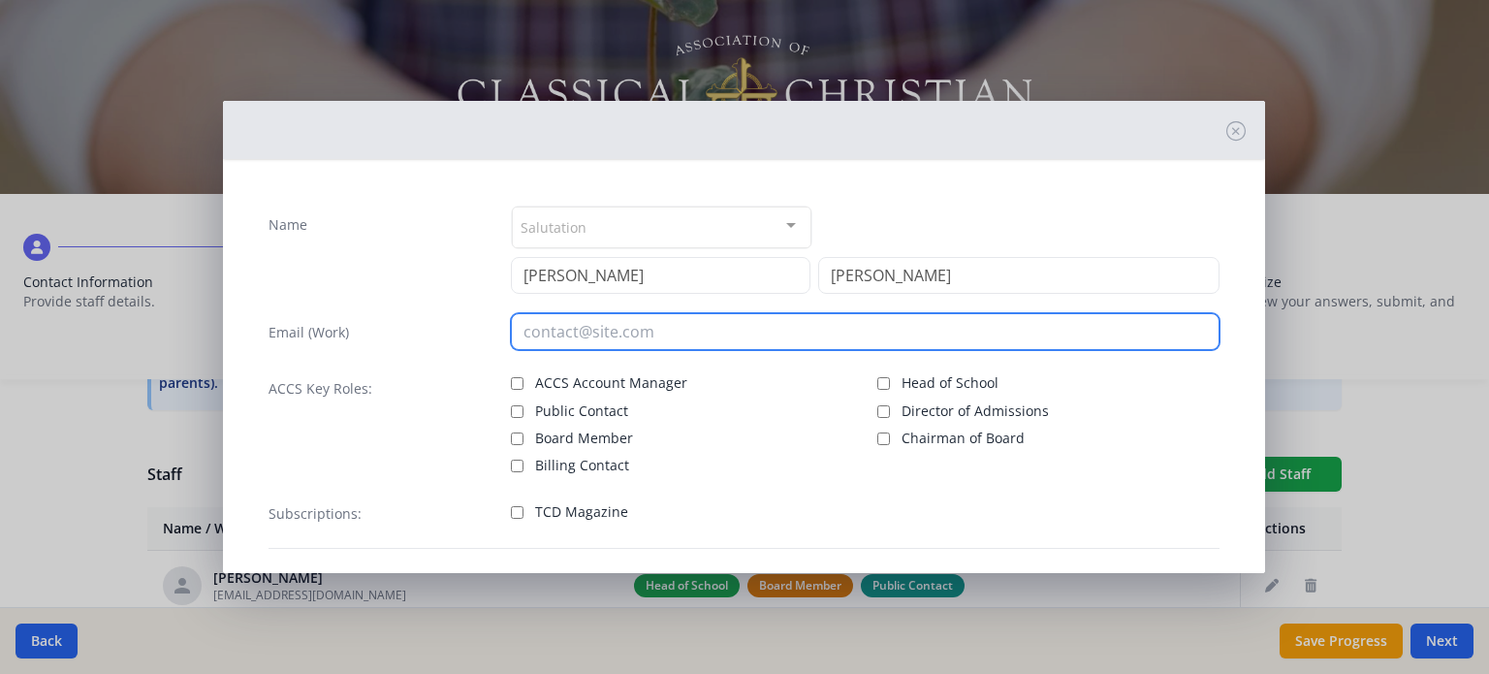
click at [559, 338] on input "email" at bounding box center [865, 331] width 709 height 37
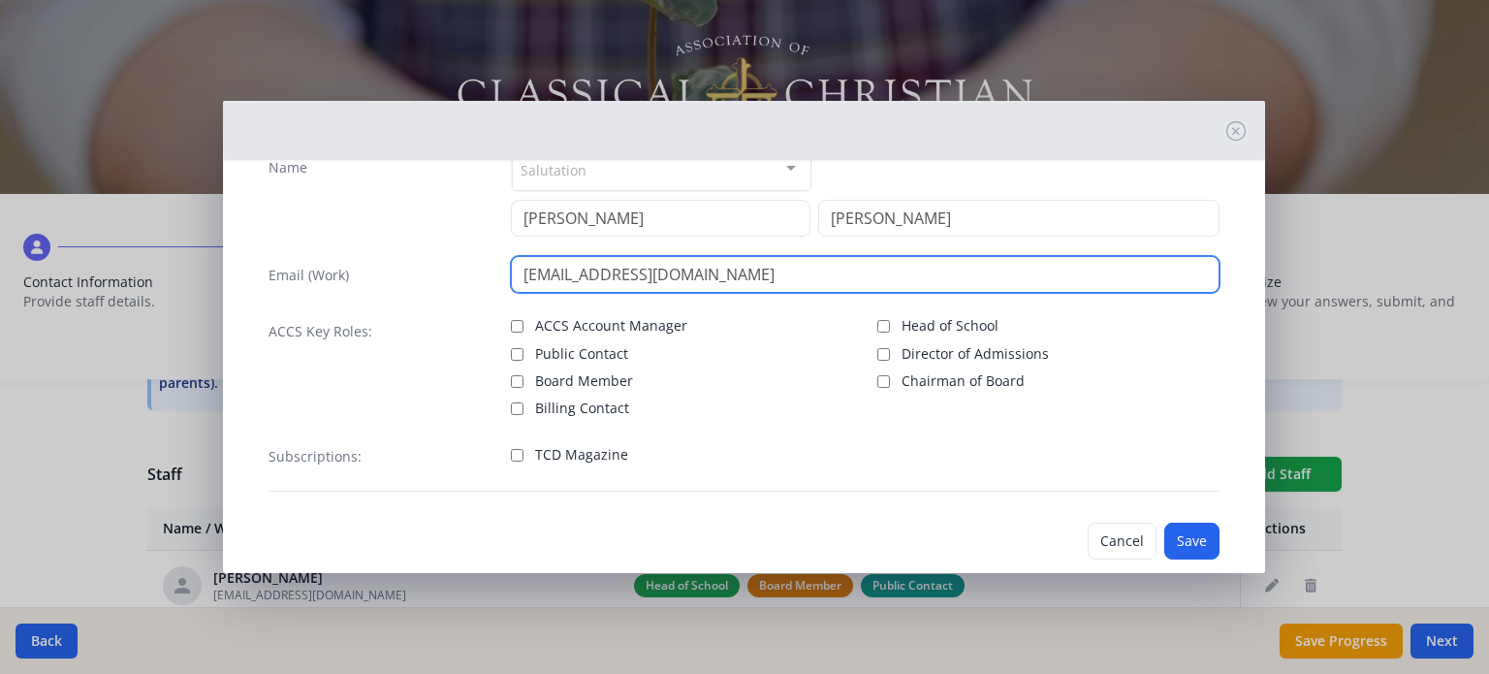
scroll to position [88, 0]
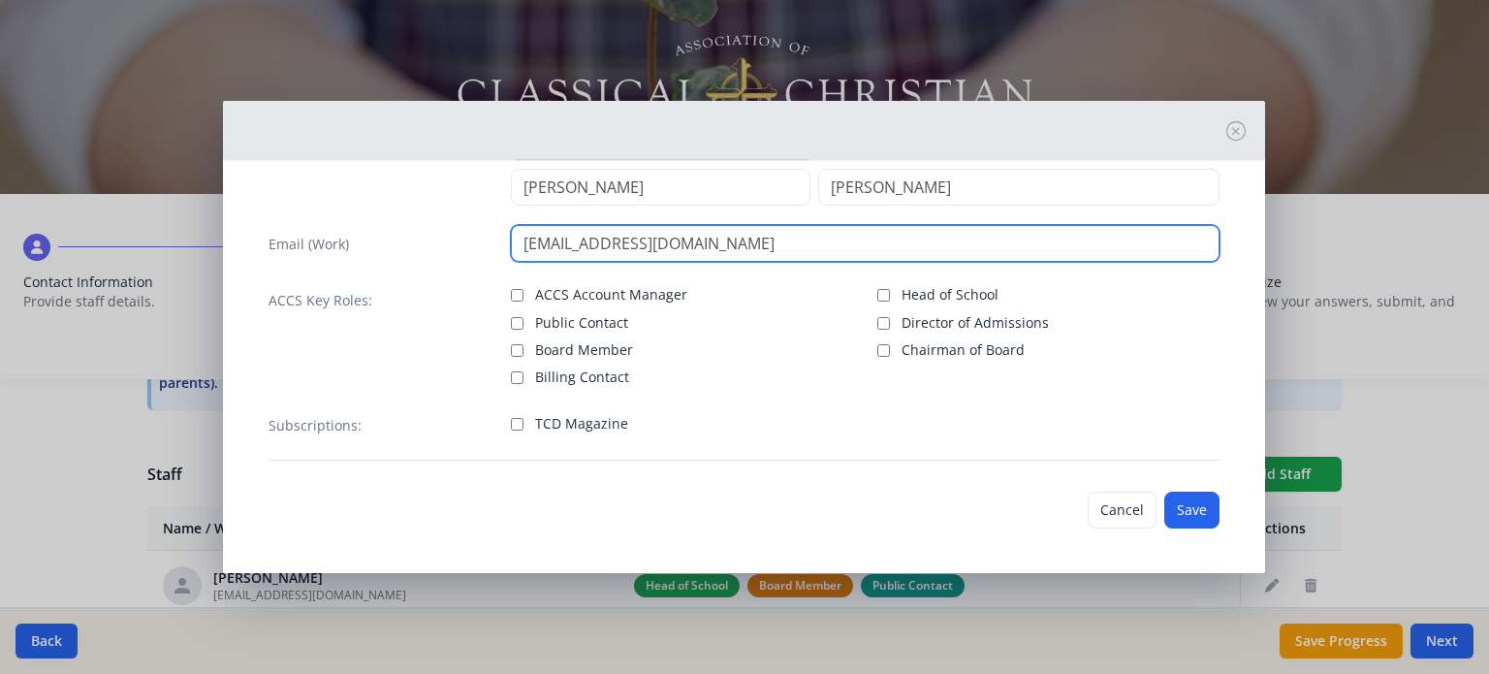
type input "[EMAIL_ADDRESS][DOMAIN_NAME]"
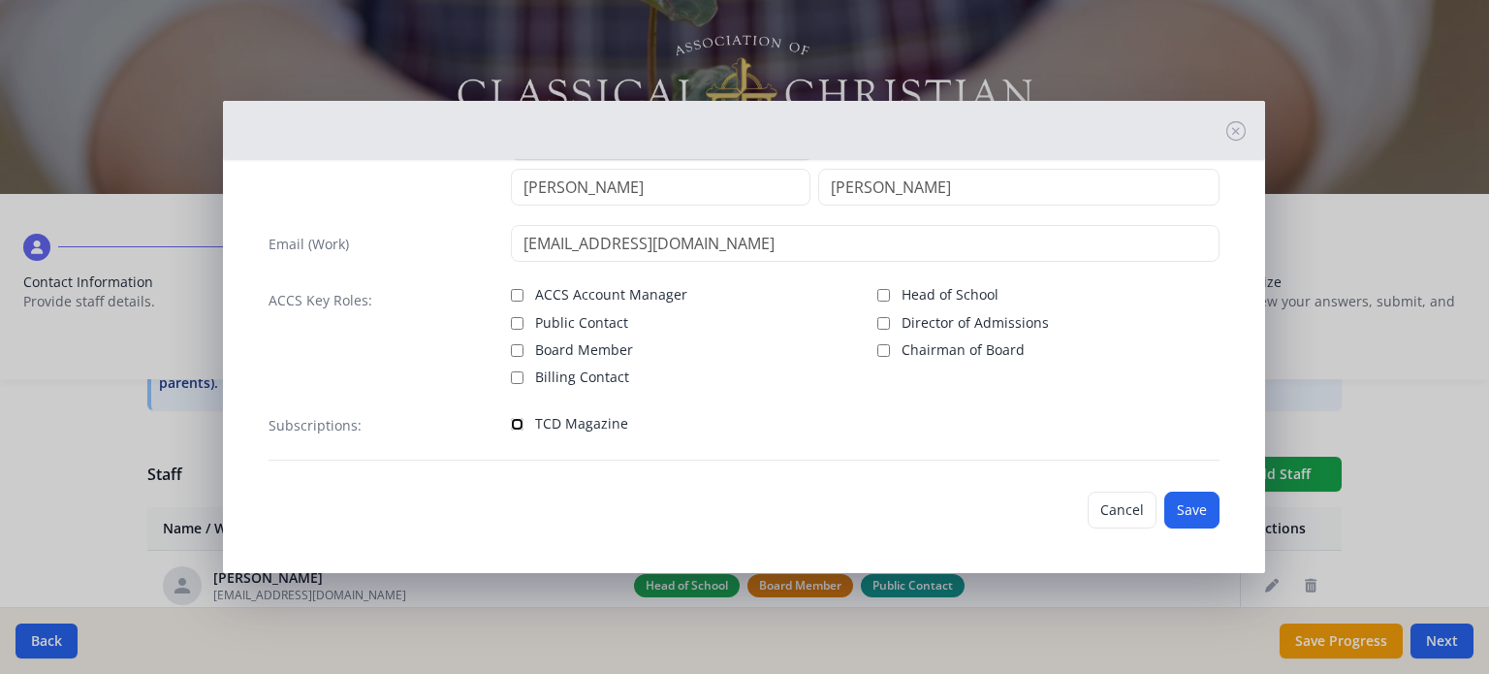
click at [511, 423] on input "TCD Magazine" at bounding box center [517, 424] width 13 height 13
checkbox input "true"
click at [1181, 498] on button "Save" at bounding box center [1191, 510] width 55 height 37
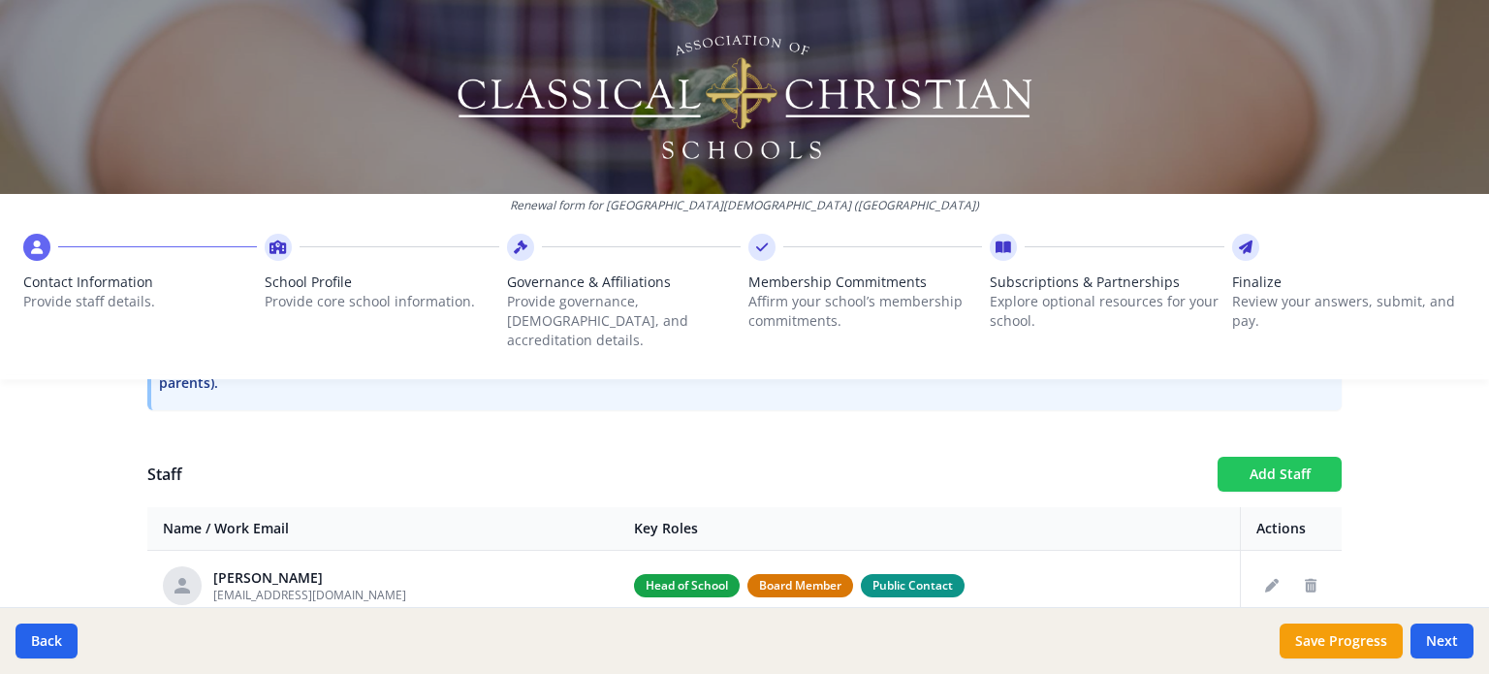
click at [1303, 470] on button "Add Staff" at bounding box center [1280, 474] width 124 height 35
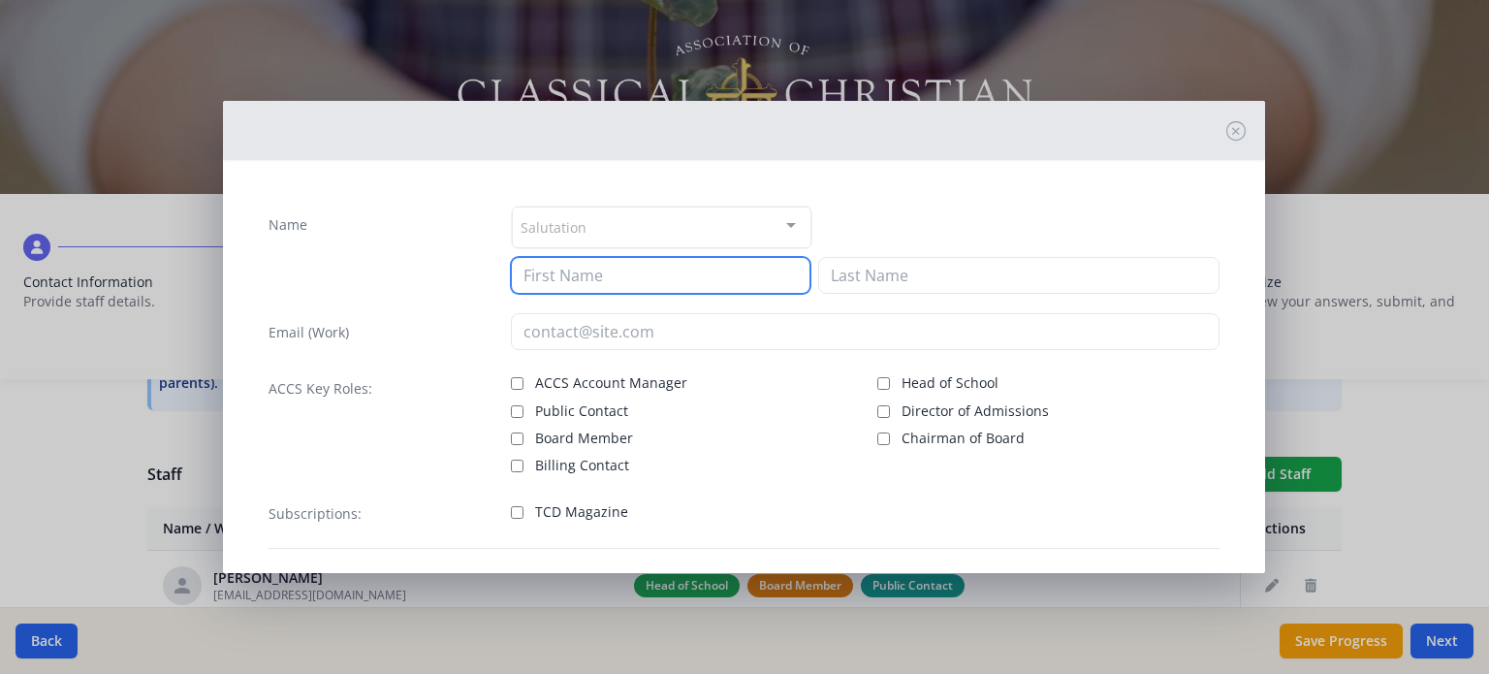
click at [629, 278] on input at bounding box center [661, 275] width 300 height 37
type input "[PERSON_NAME]"
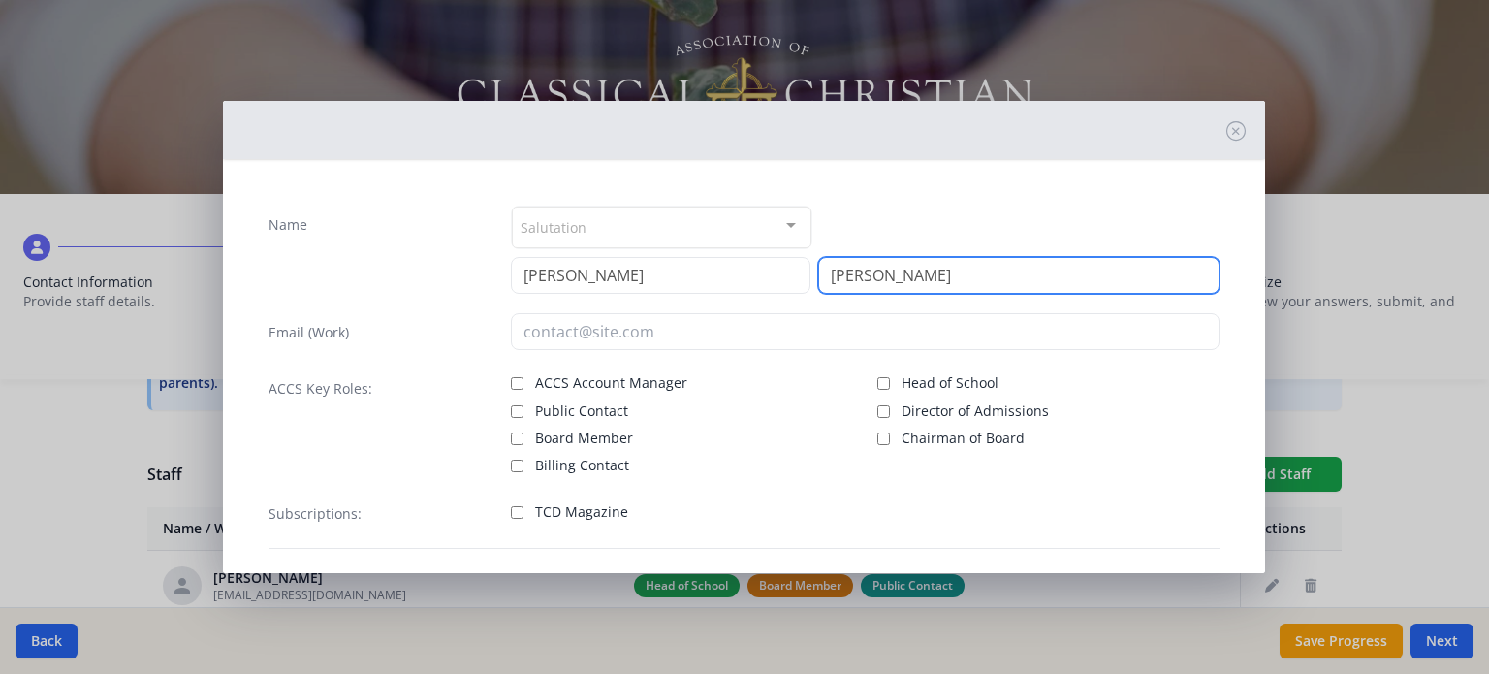
type input "[PERSON_NAME]"
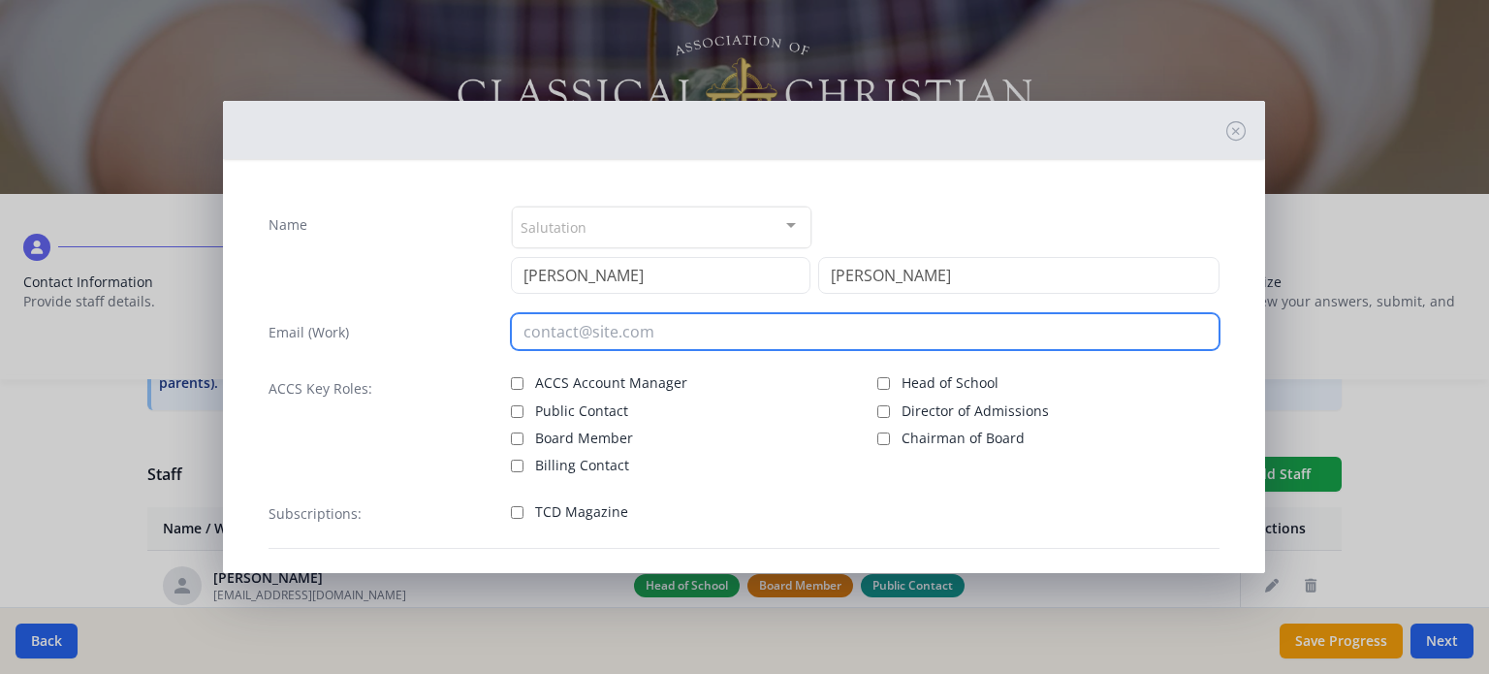
click at [586, 330] on input "email" at bounding box center [865, 331] width 709 height 37
type input "[EMAIL_ADDRESS][DOMAIN_NAME]"
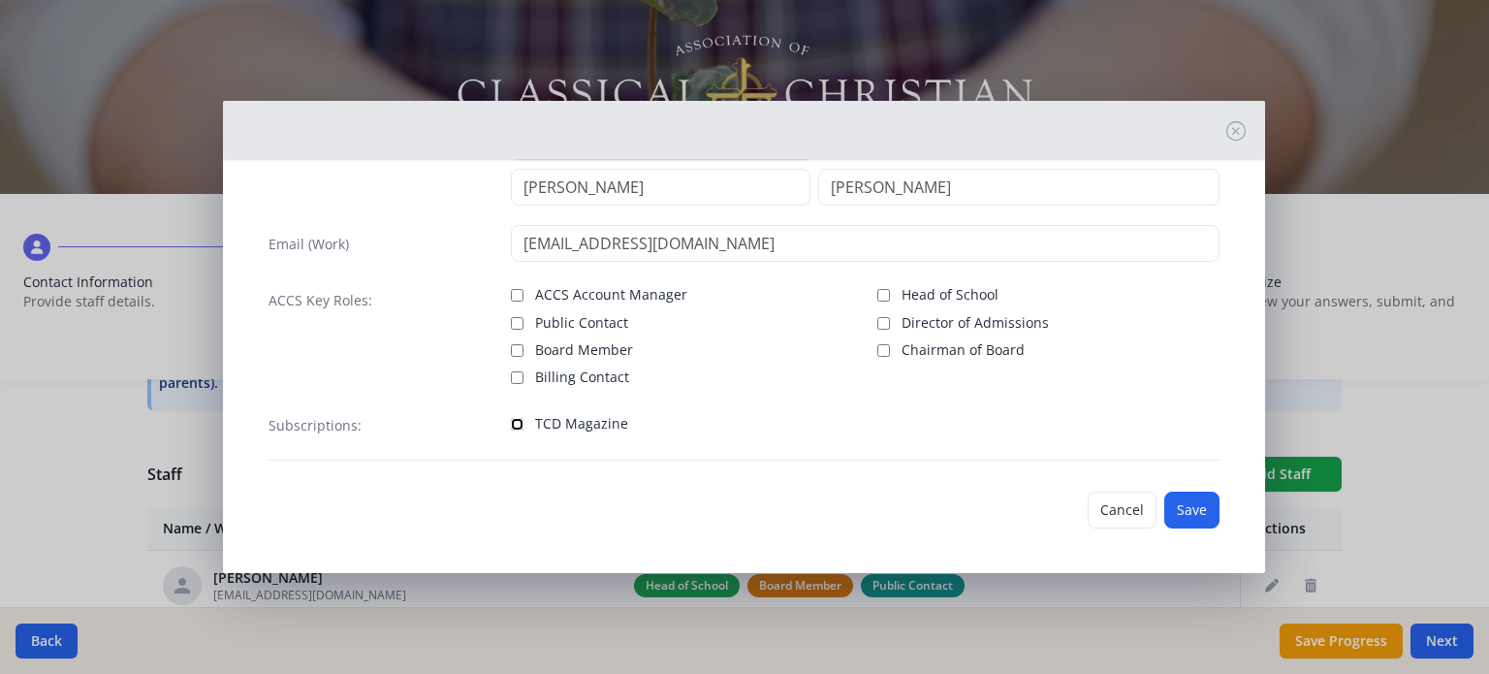
click at [512, 423] on input "TCD Magazine" at bounding box center [517, 424] width 13 height 13
checkbox input "true"
click at [877, 324] on input "Director of Admissions" at bounding box center [883, 323] width 13 height 13
checkbox input "true"
click at [1181, 497] on button "Save" at bounding box center [1191, 510] width 55 height 37
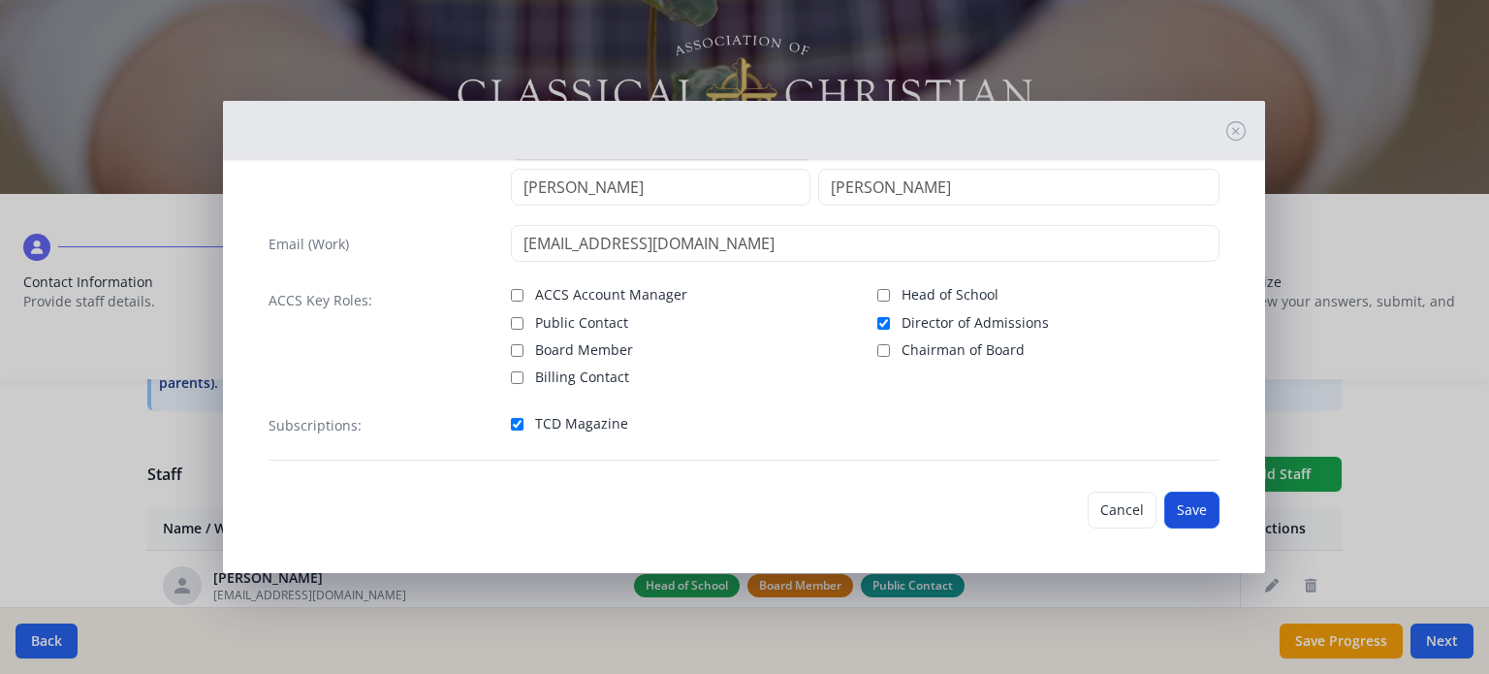
scroll to position [51, 0]
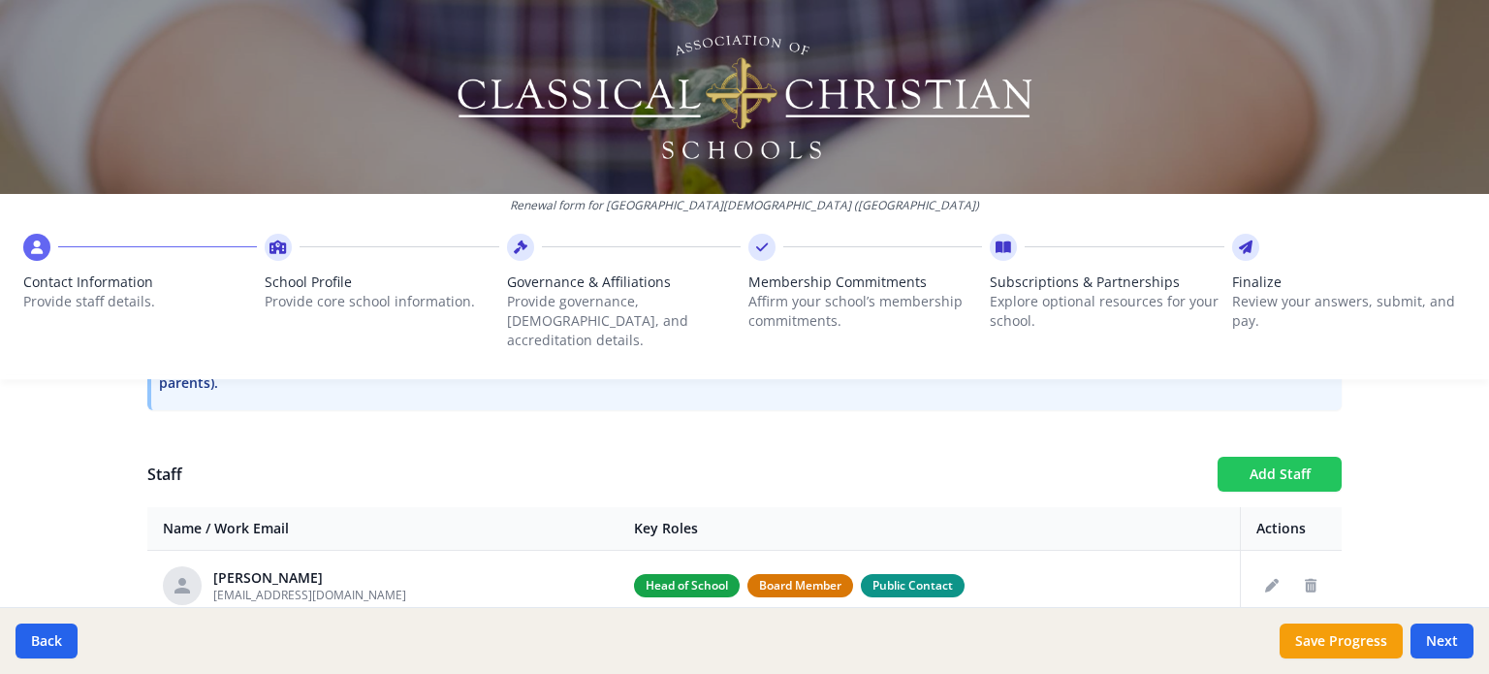
click at [1256, 457] on button "Add Staff" at bounding box center [1280, 474] width 124 height 35
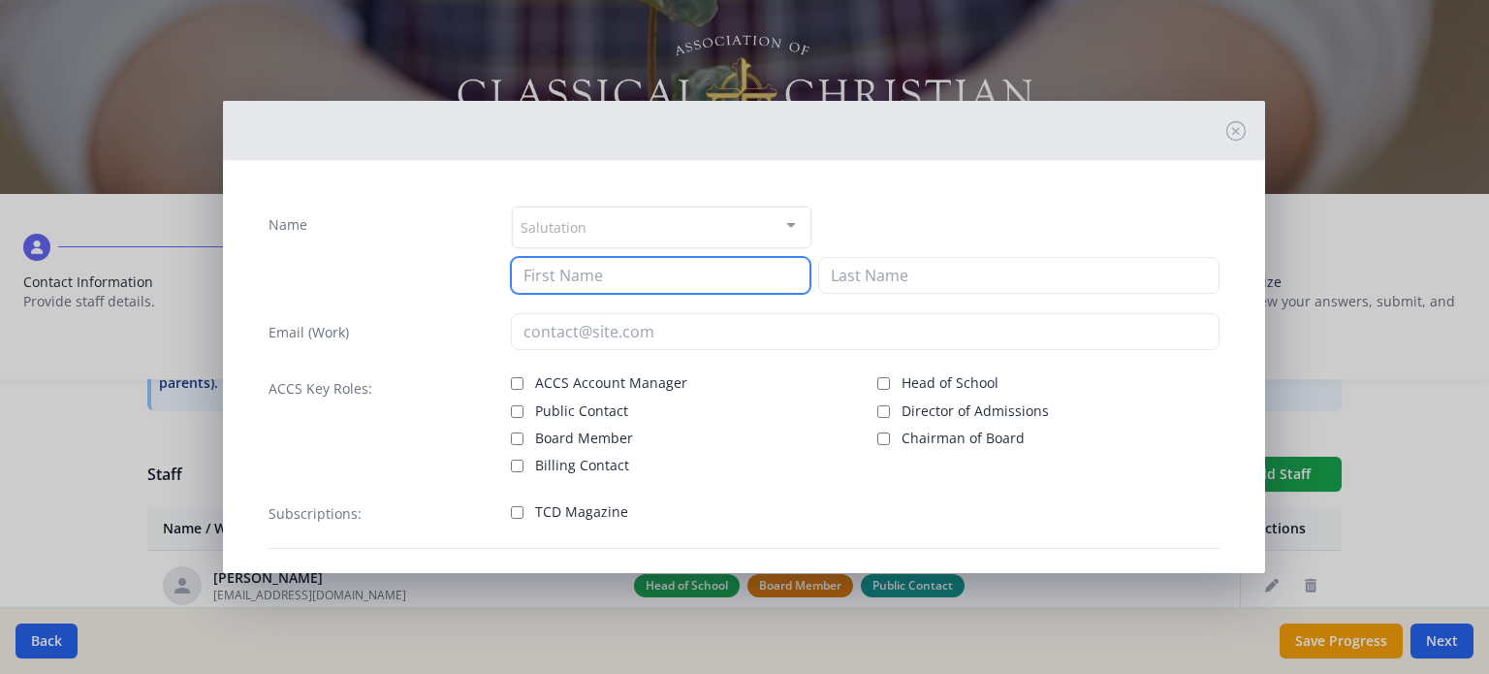
click at [593, 282] on input at bounding box center [661, 275] width 300 height 37
type input "[PERSON_NAME]"
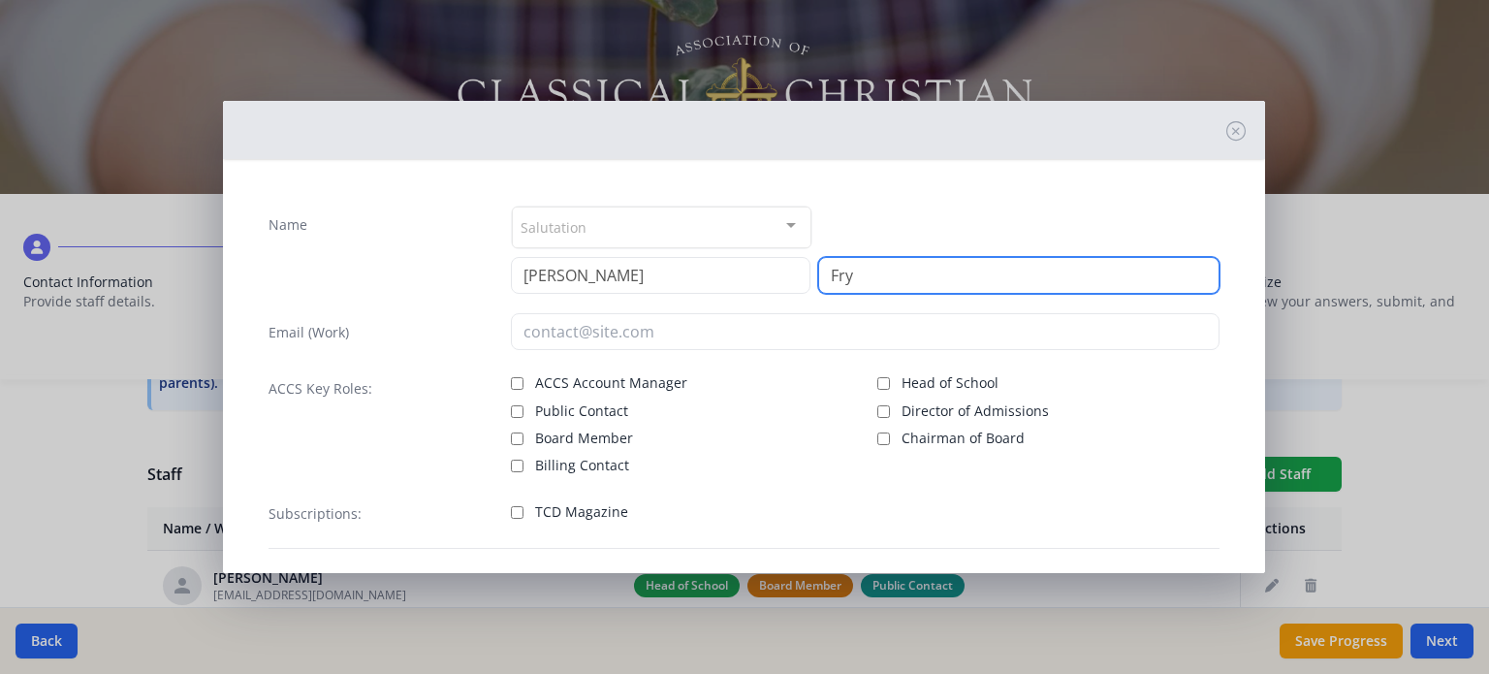
type input "Fry"
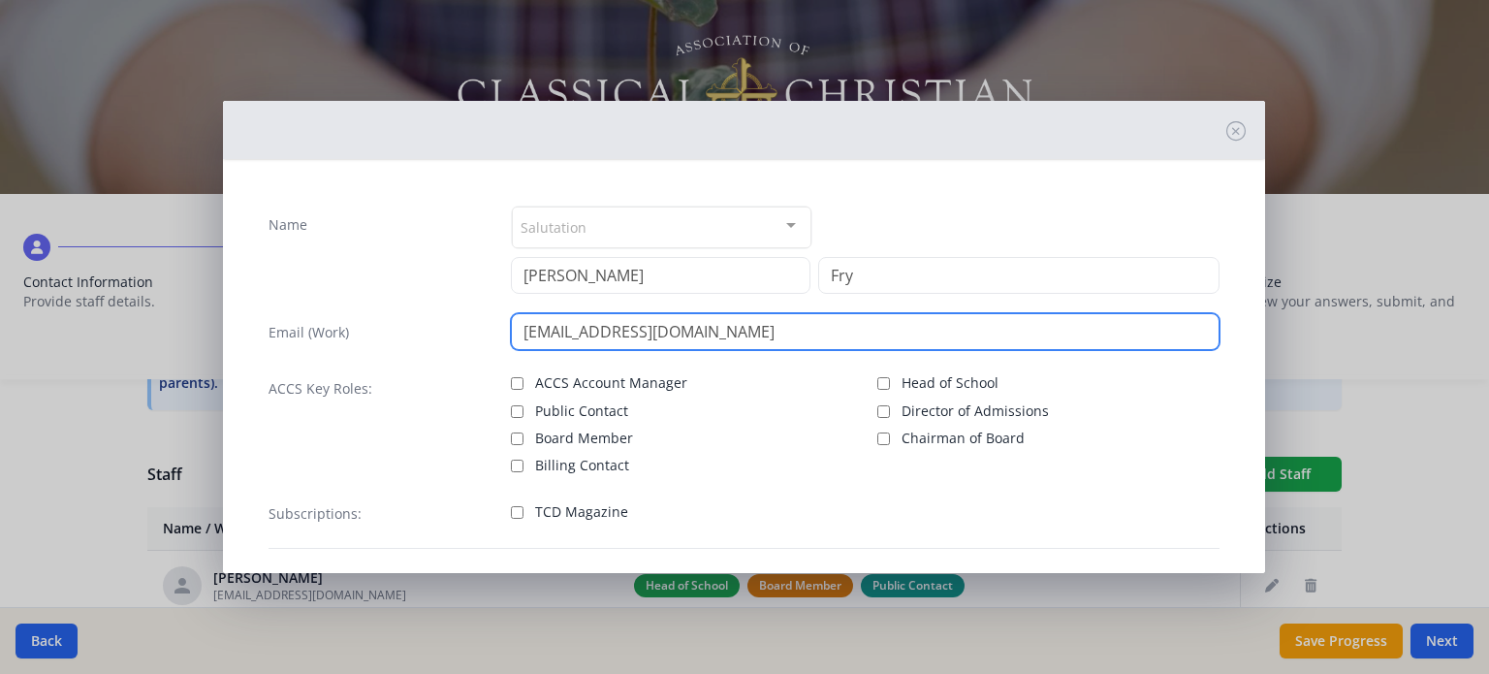
type input "[EMAIL_ADDRESS][DOMAIN_NAME]"
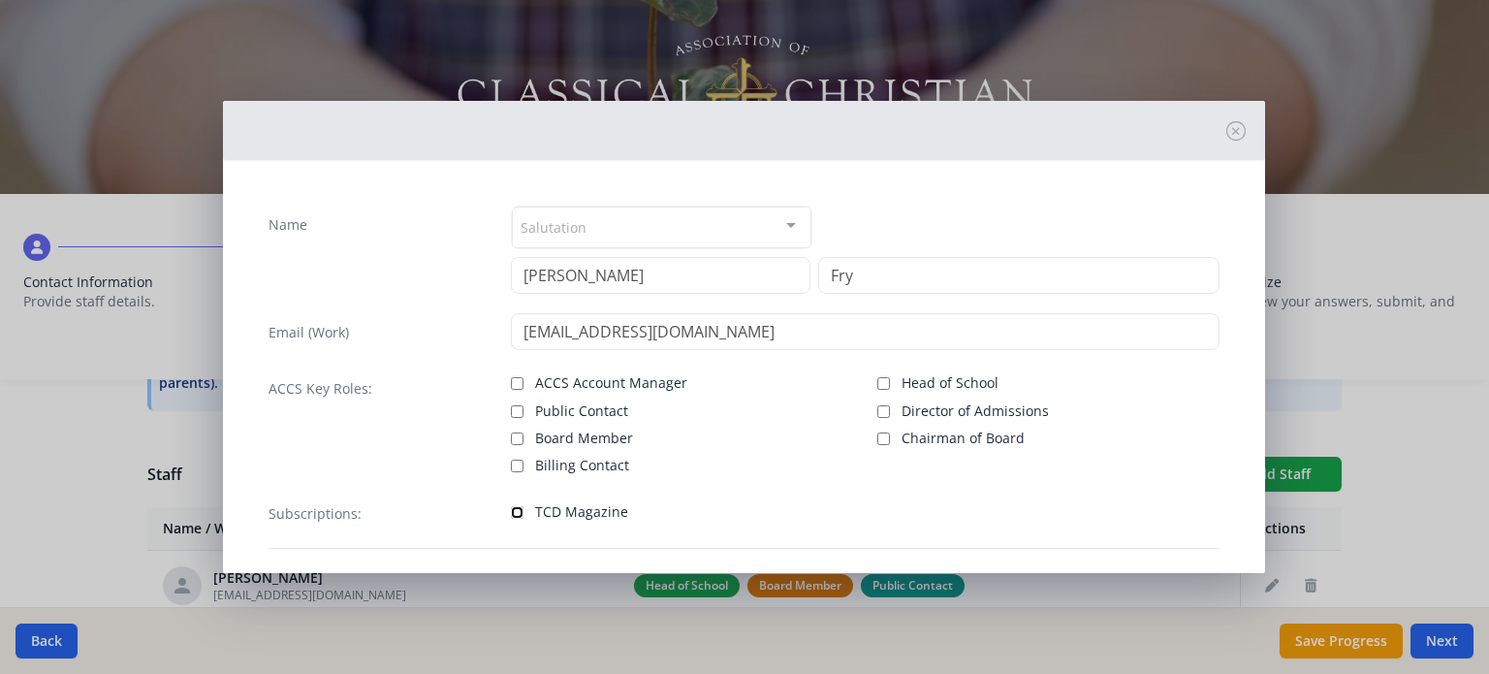
click at [511, 509] on input "TCD Magazine" at bounding box center [517, 512] width 13 height 13
checkbox input "true"
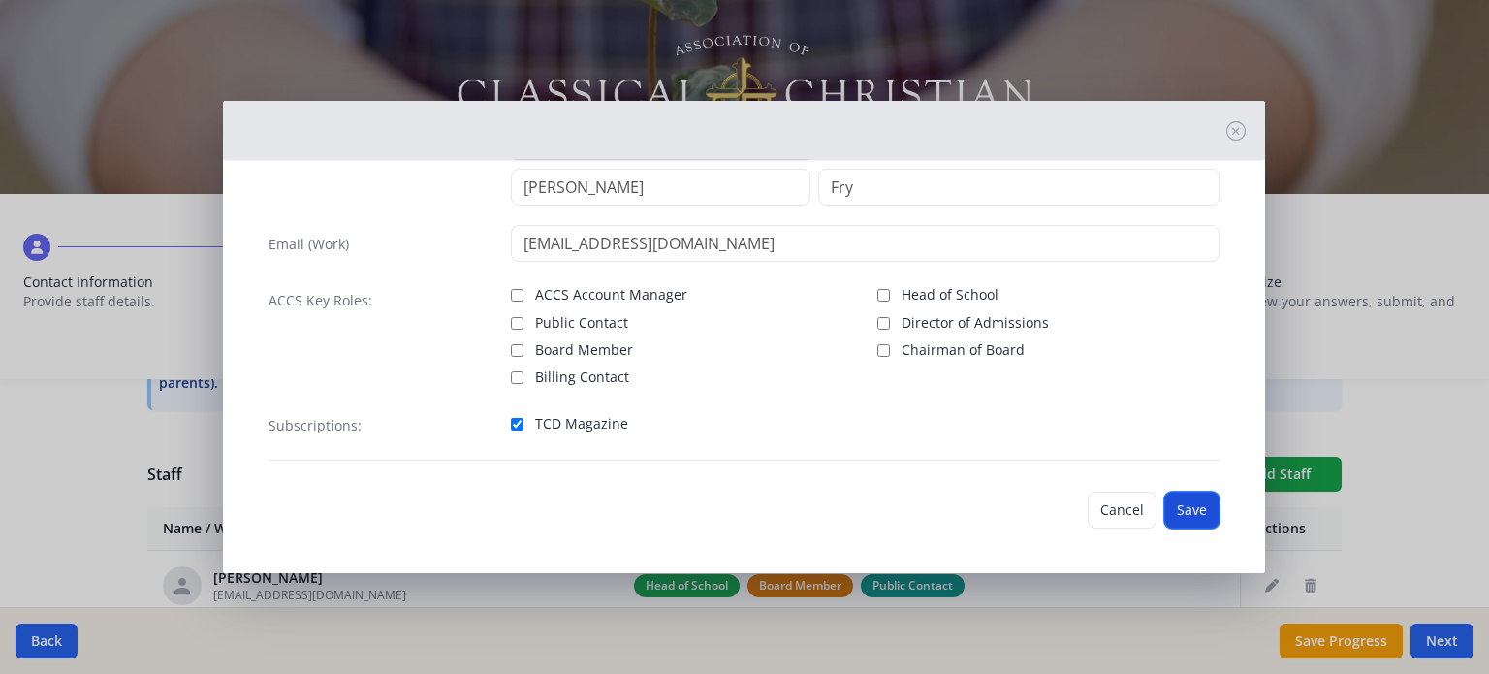
click at [1169, 503] on button "Save" at bounding box center [1191, 510] width 55 height 37
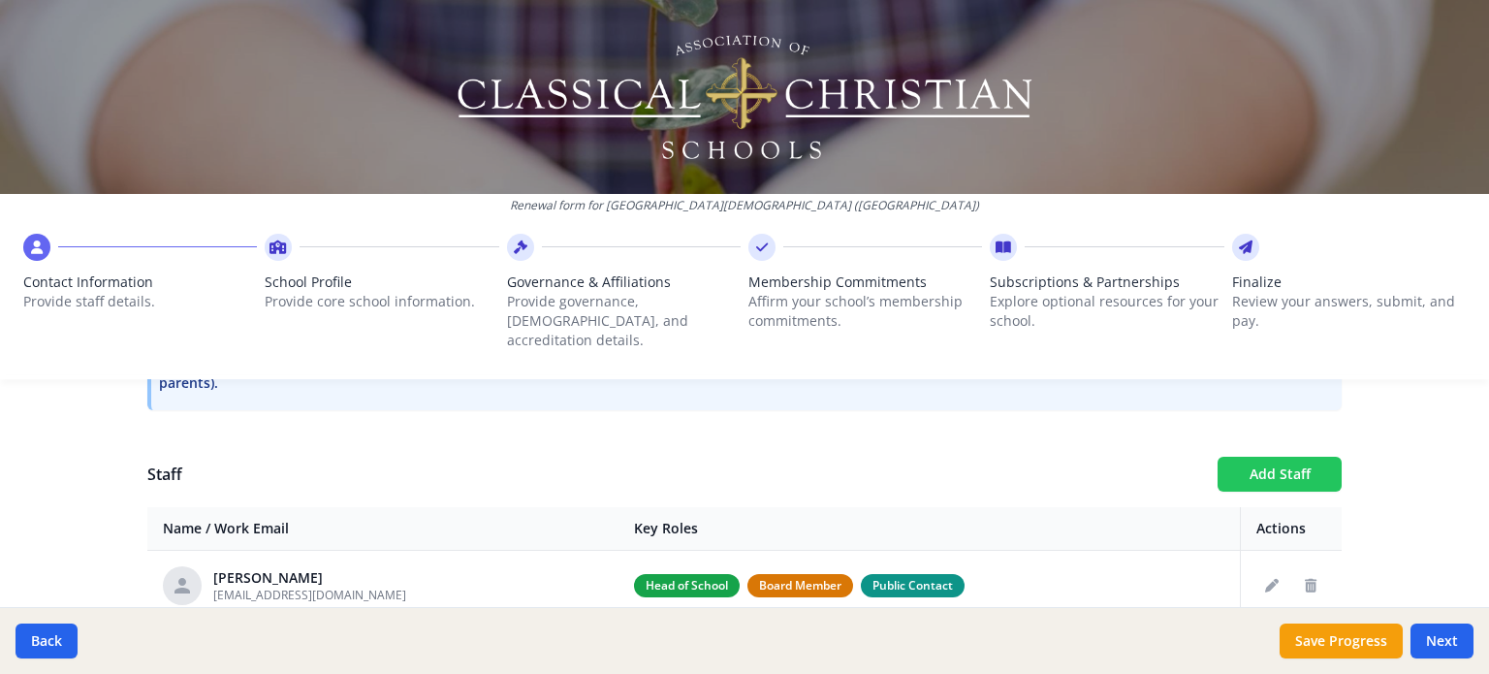
click at [1253, 457] on button "Add Staff" at bounding box center [1280, 474] width 124 height 35
checkbox input "false"
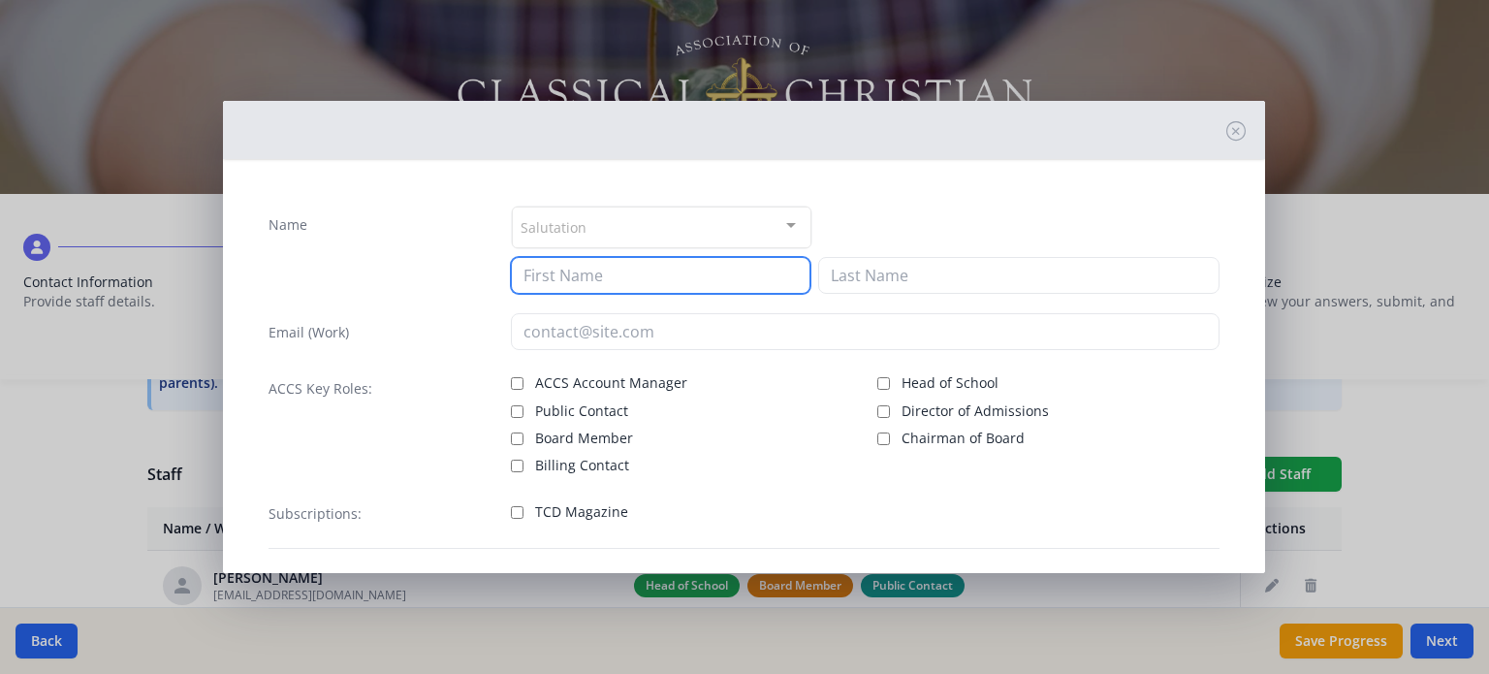
click at [620, 270] on input at bounding box center [661, 275] width 300 height 37
type input "[PERSON_NAME]"
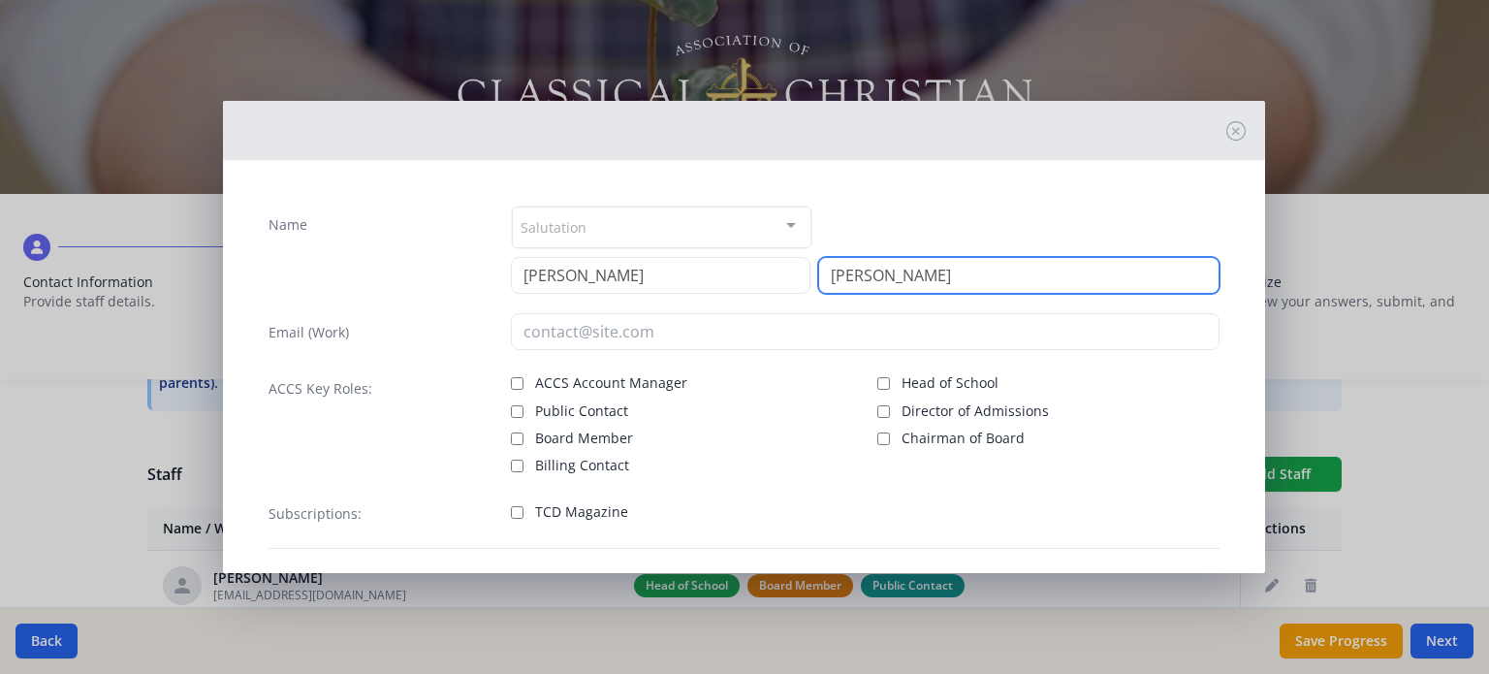
type input "[PERSON_NAME]"
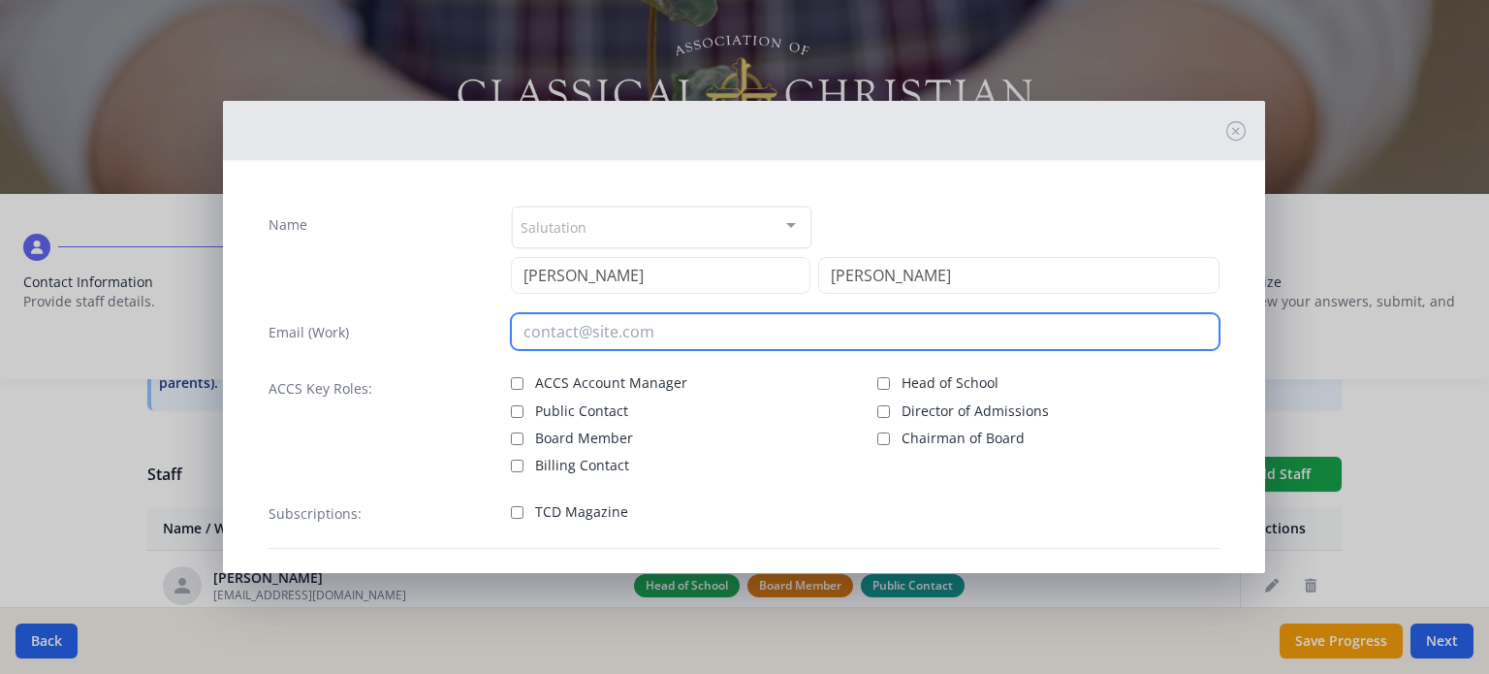
click at [550, 346] on input "email" at bounding box center [865, 331] width 709 height 37
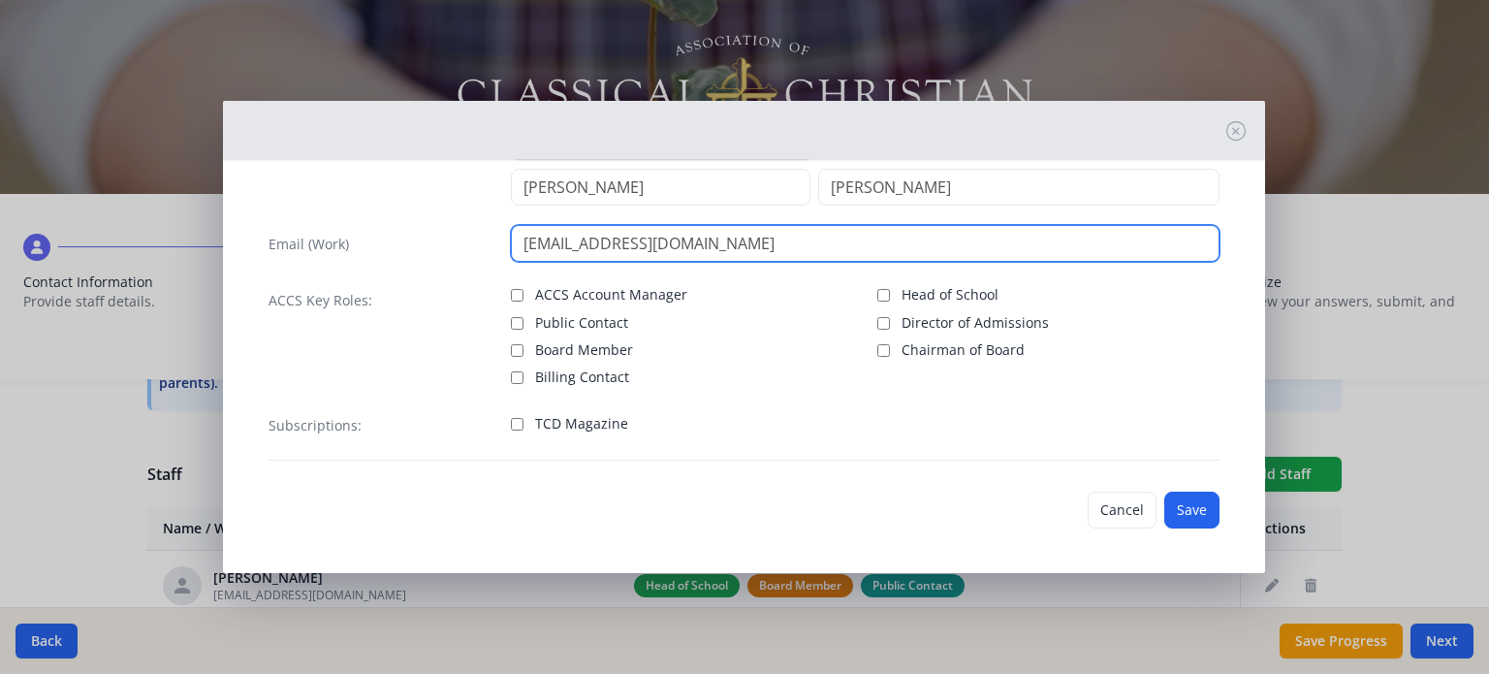
type input "[EMAIL_ADDRESS][DOMAIN_NAME]"
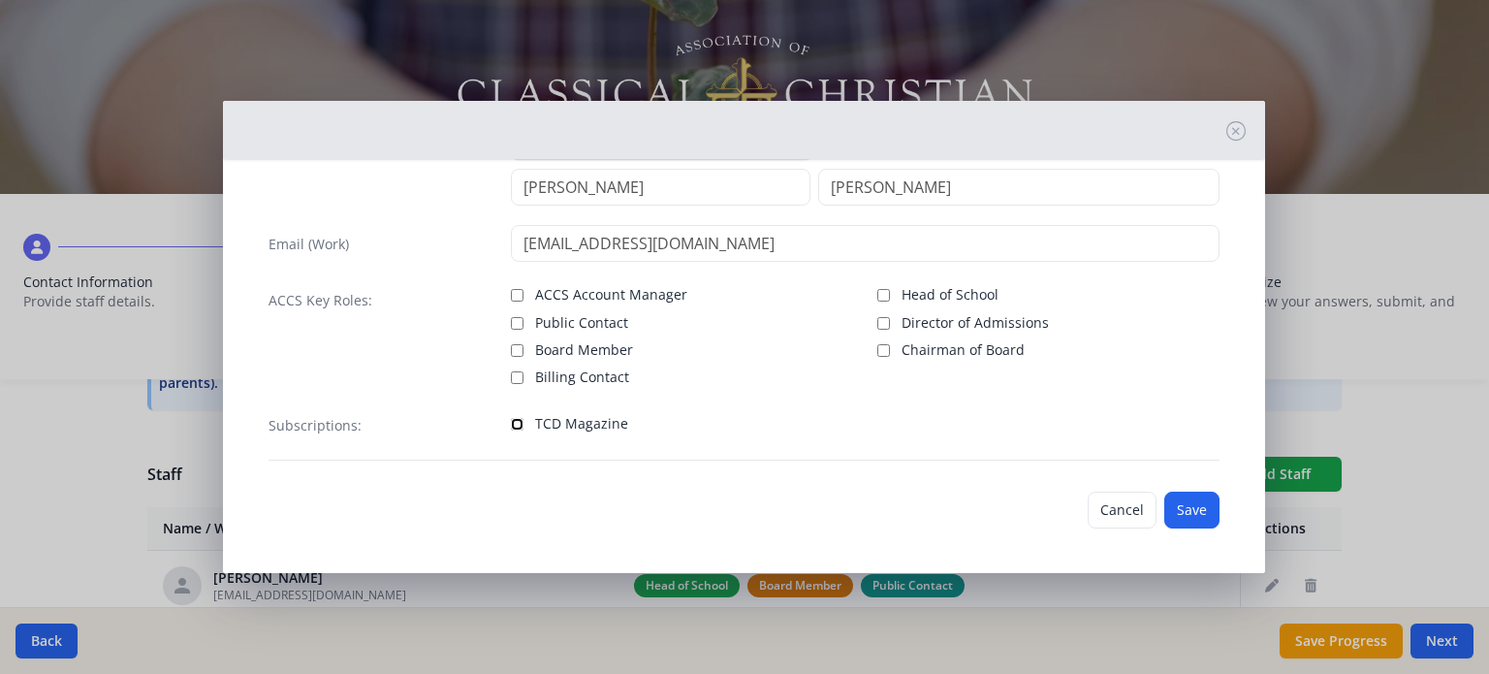
click at [512, 418] on input "TCD Magazine" at bounding box center [517, 424] width 13 height 13
checkbox input "true"
click at [1183, 513] on button "Save" at bounding box center [1191, 510] width 55 height 37
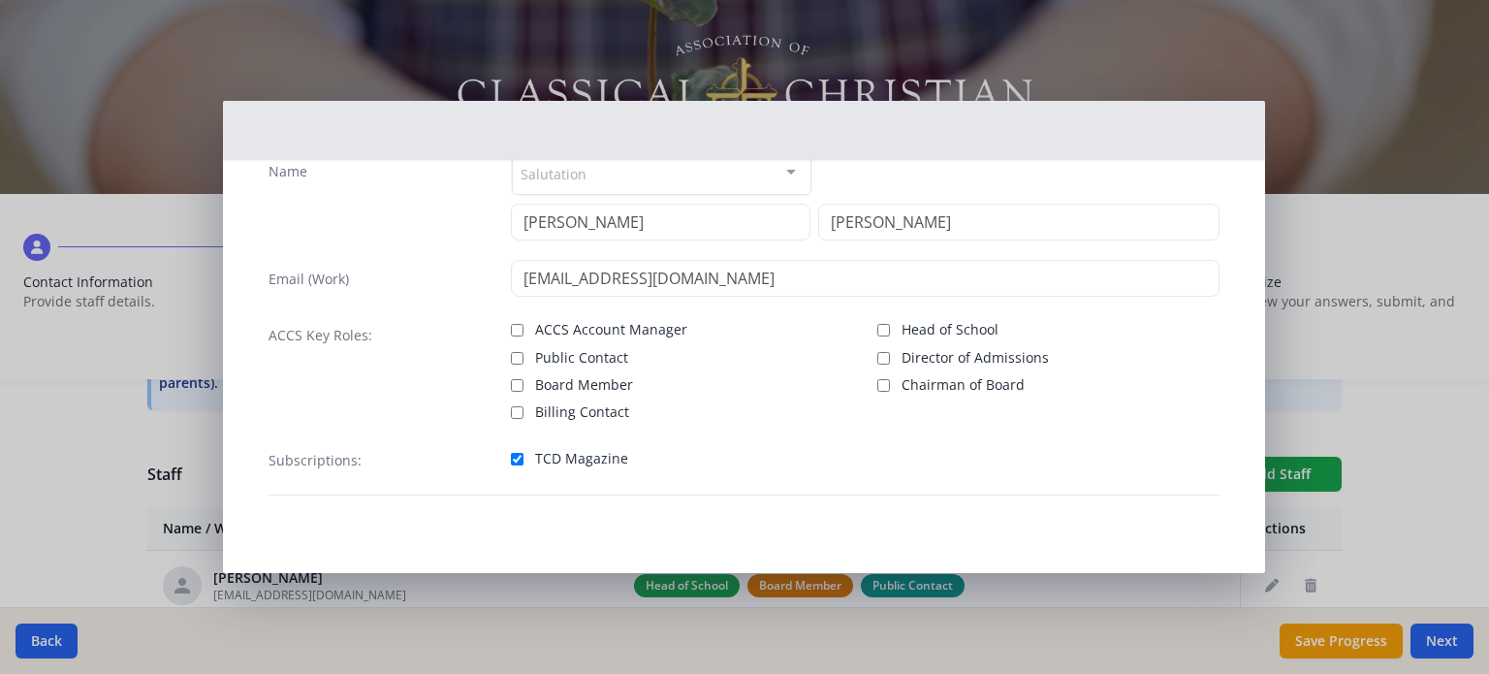
scroll to position [51, 0]
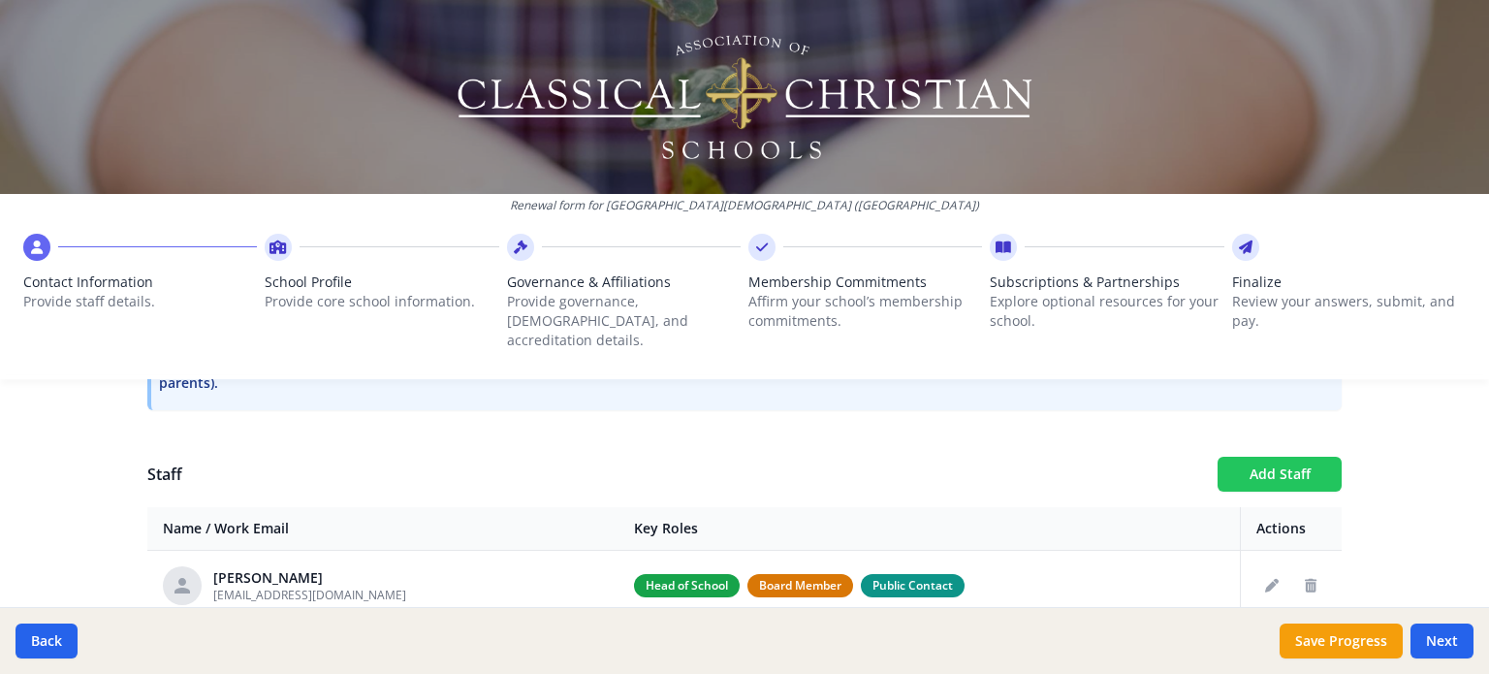
click at [1231, 457] on button "Add Staff" at bounding box center [1280, 474] width 124 height 35
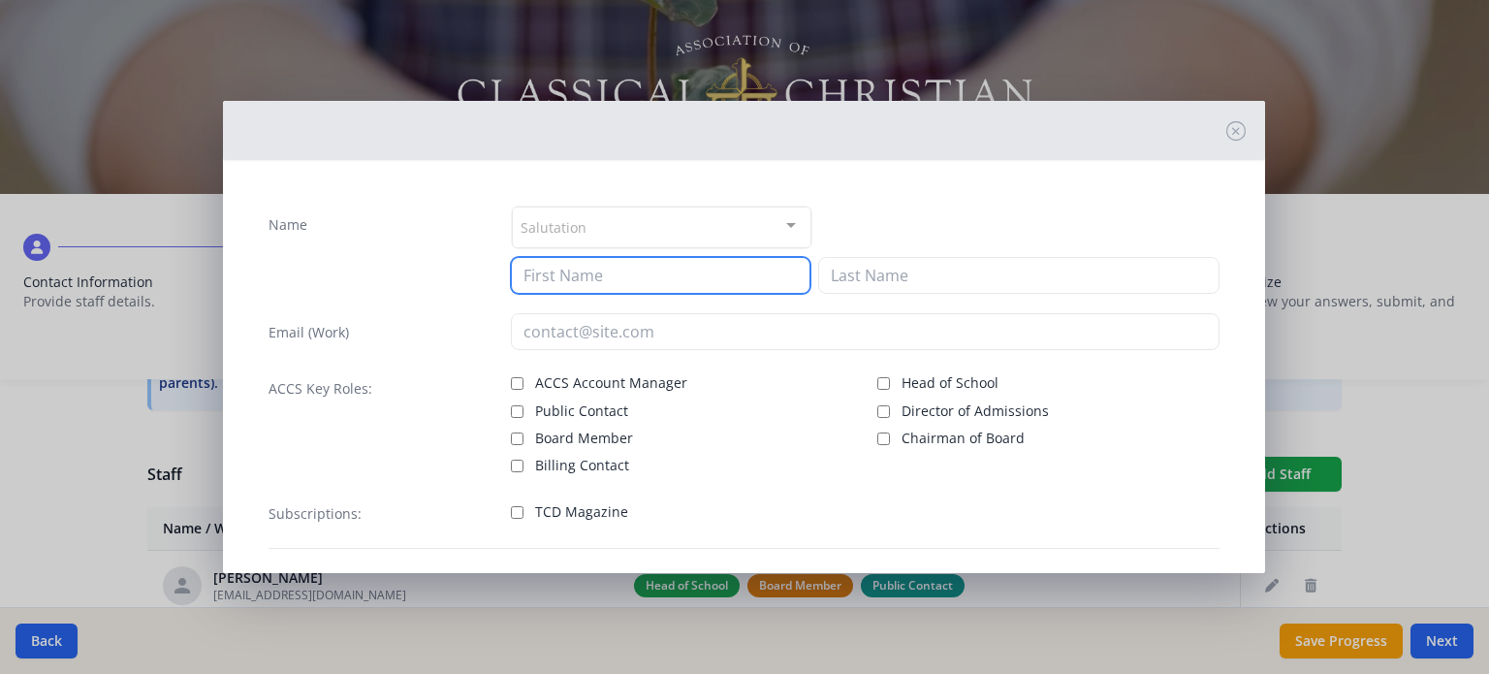
click at [601, 267] on input at bounding box center [661, 275] width 300 height 37
type input "[PERSON_NAME]"
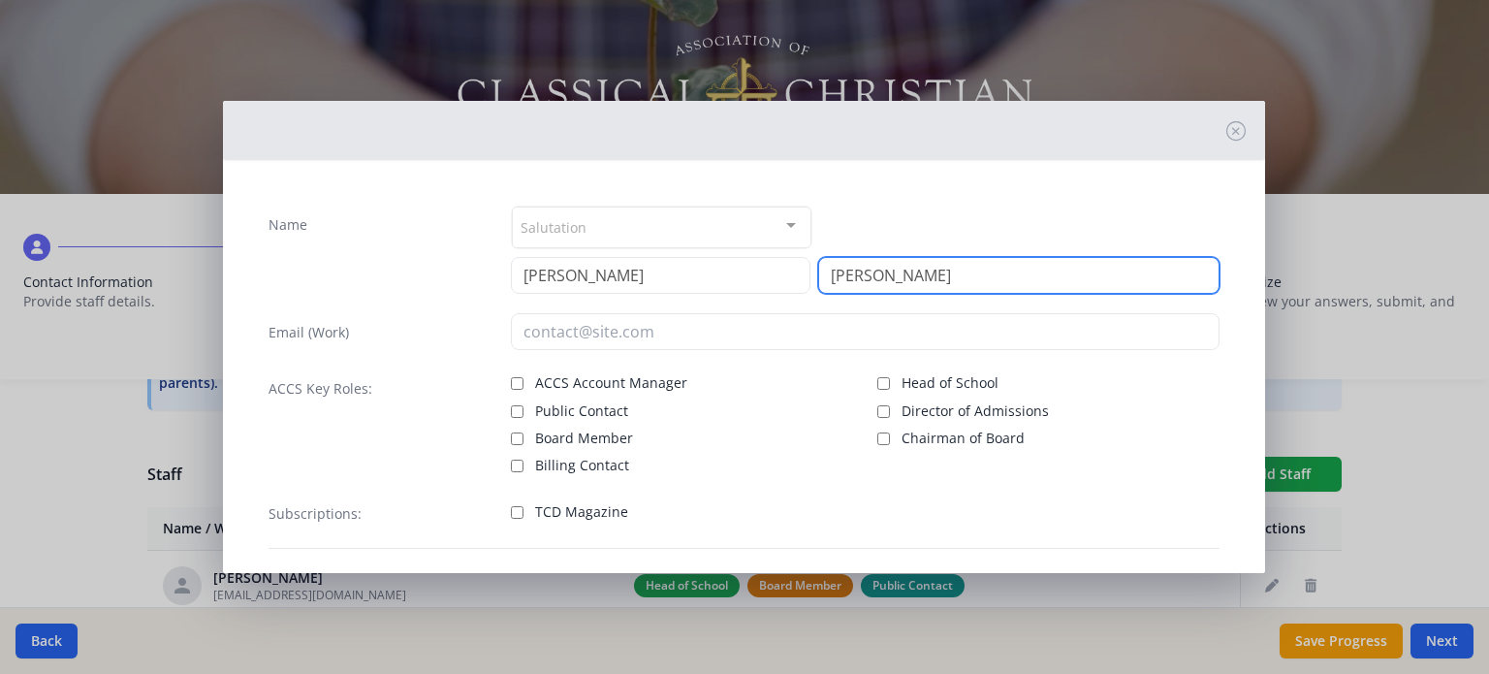
type input "[PERSON_NAME]"
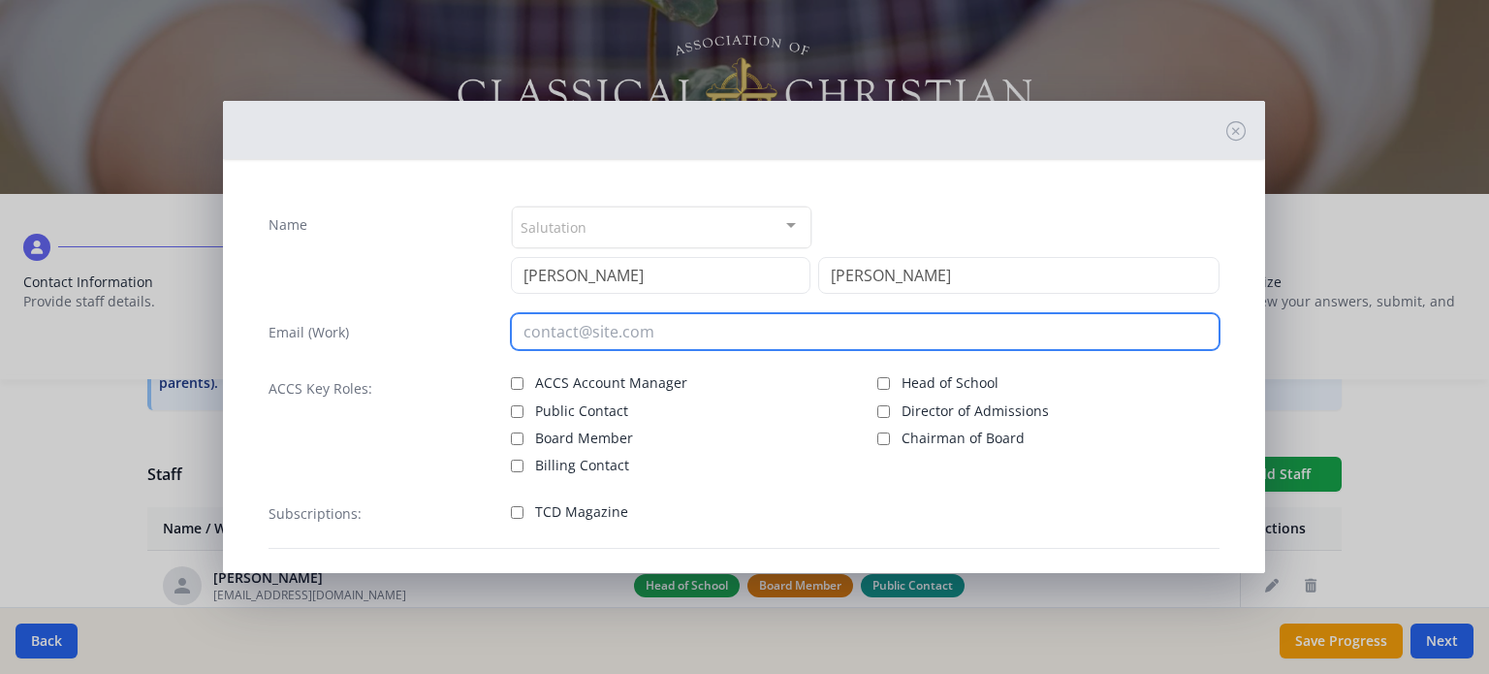
click at [573, 337] on input "email" at bounding box center [865, 331] width 709 height 37
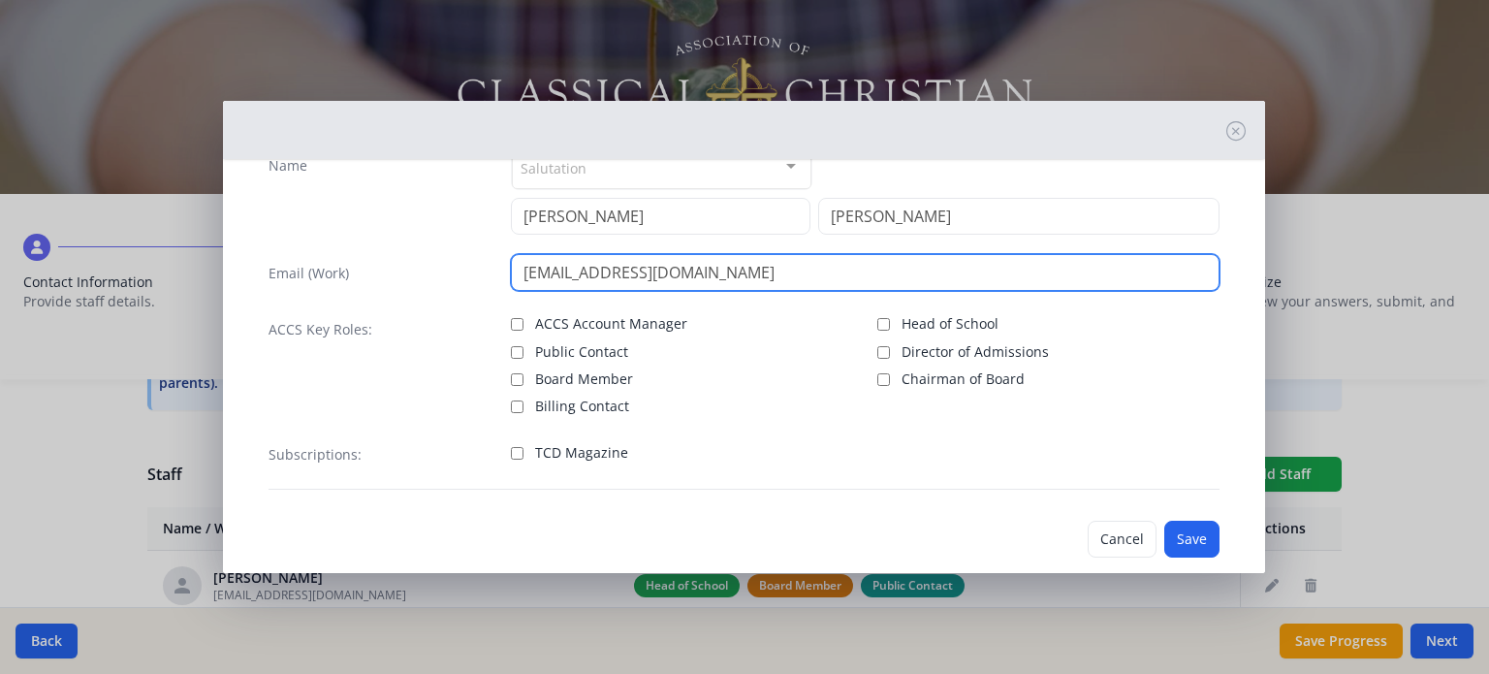
scroll to position [88, 0]
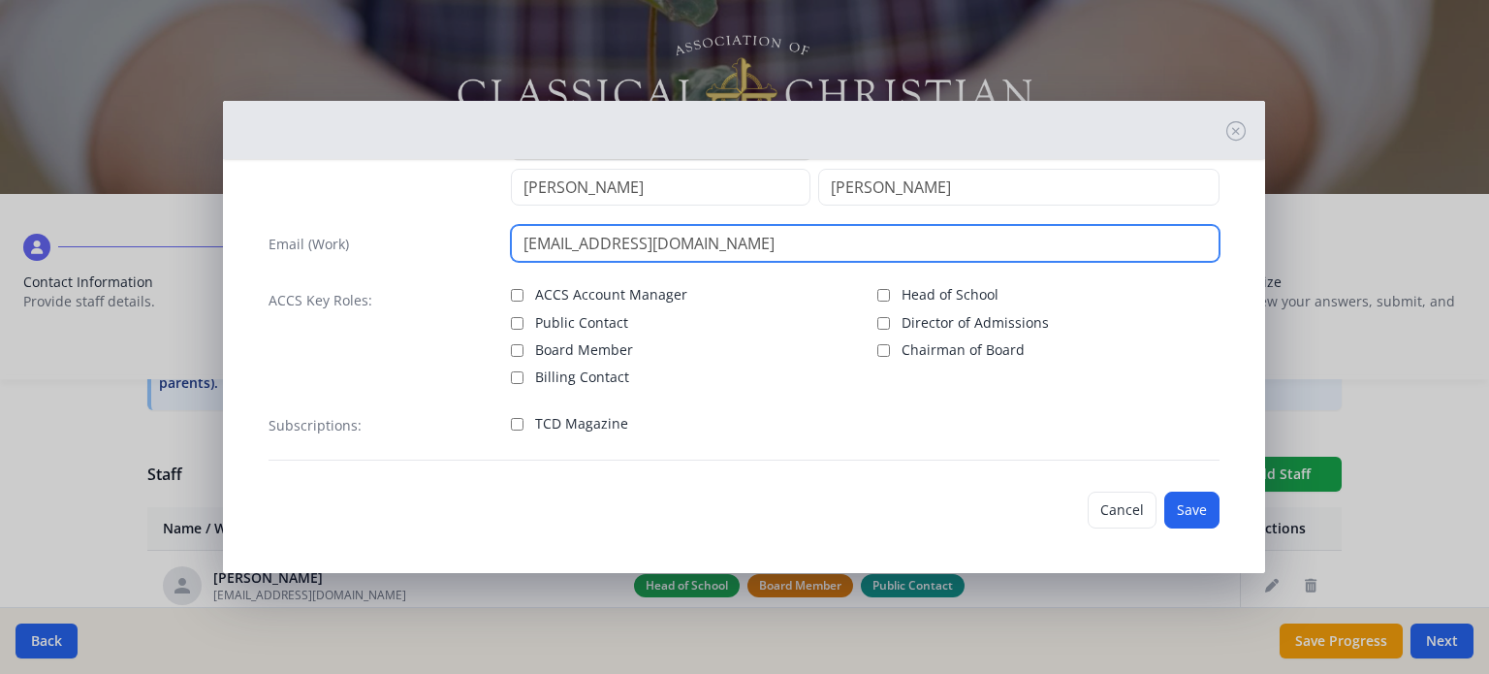
type input "[EMAIL_ADDRESS][DOMAIN_NAME]"
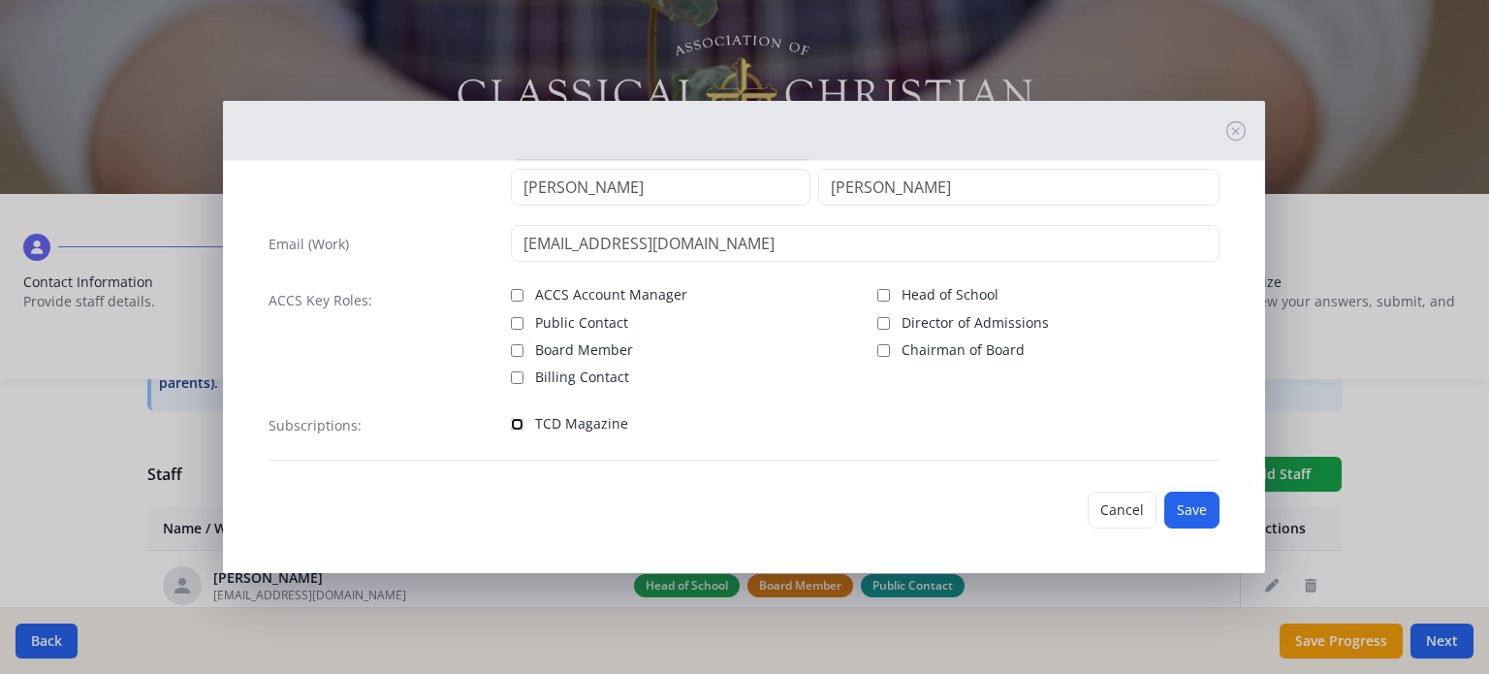
drag, startPoint x: 514, startPoint y: 423, endPoint x: 585, endPoint y: 433, distance: 71.6
click at [513, 423] on input "TCD Magazine" at bounding box center [517, 424] width 13 height 13
checkbox input "true"
click at [1170, 512] on button "Save" at bounding box center [1191, 510] width 55 height 37
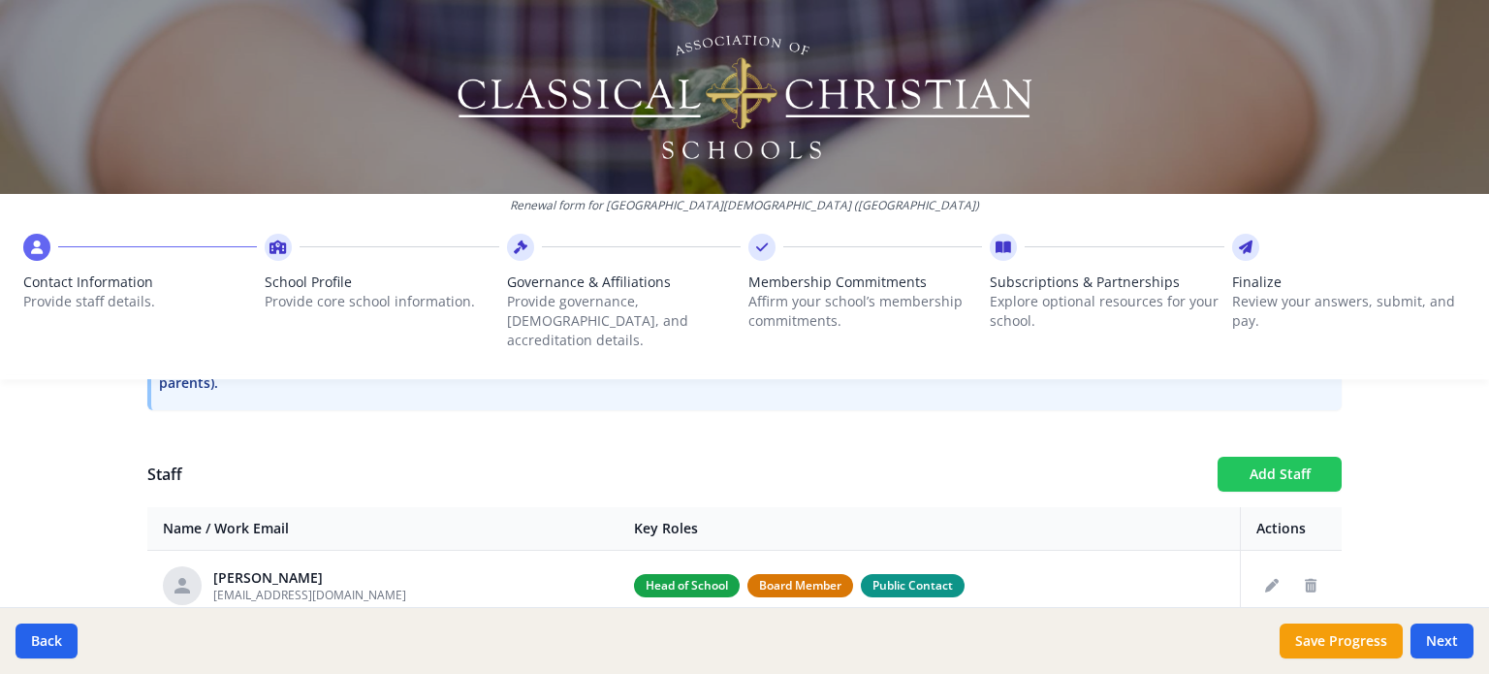
click at [1300, 457] on button "Add Staff" at bounding box center [1280, 474] width 124 height 35
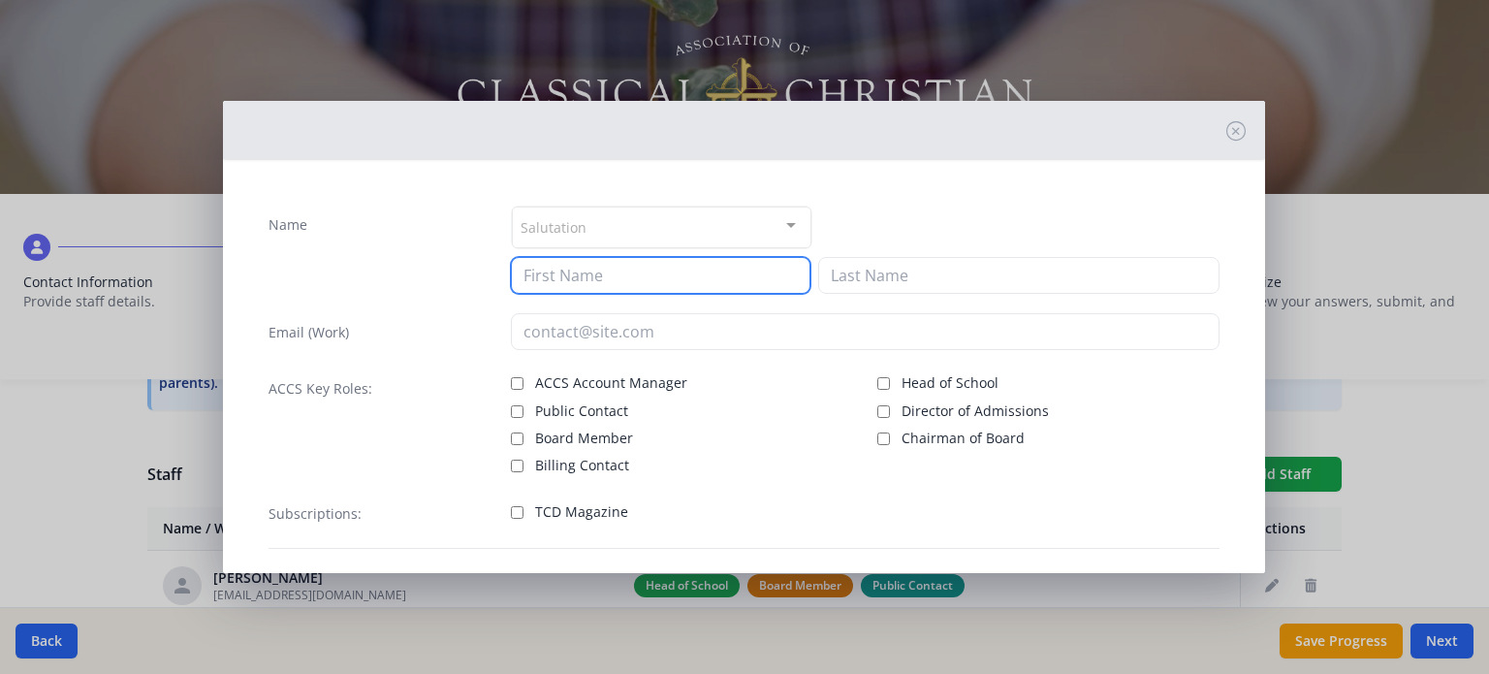
click at [582, 272] on input at bounding box center [661, 275] width 300 height 37
type input "[PERSON_NAME]"
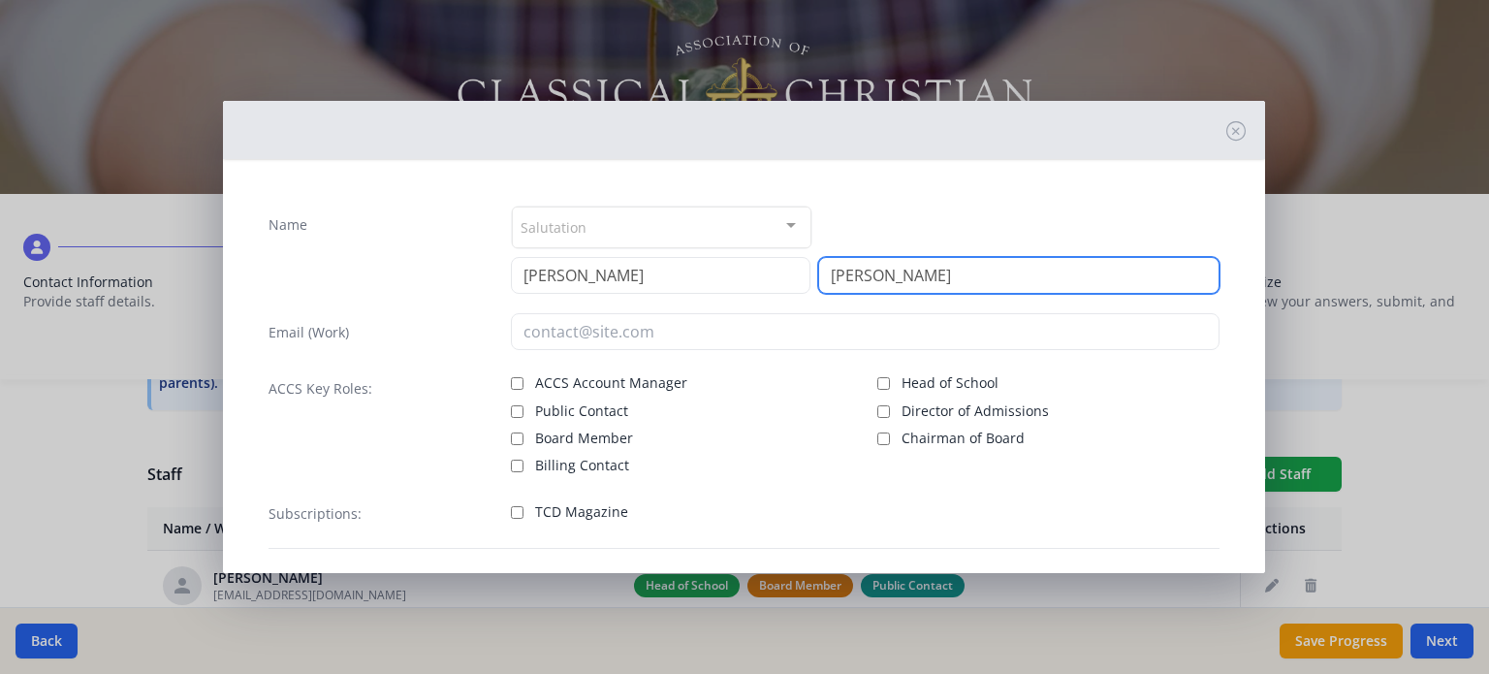
type input "[PERSON_NAME]"
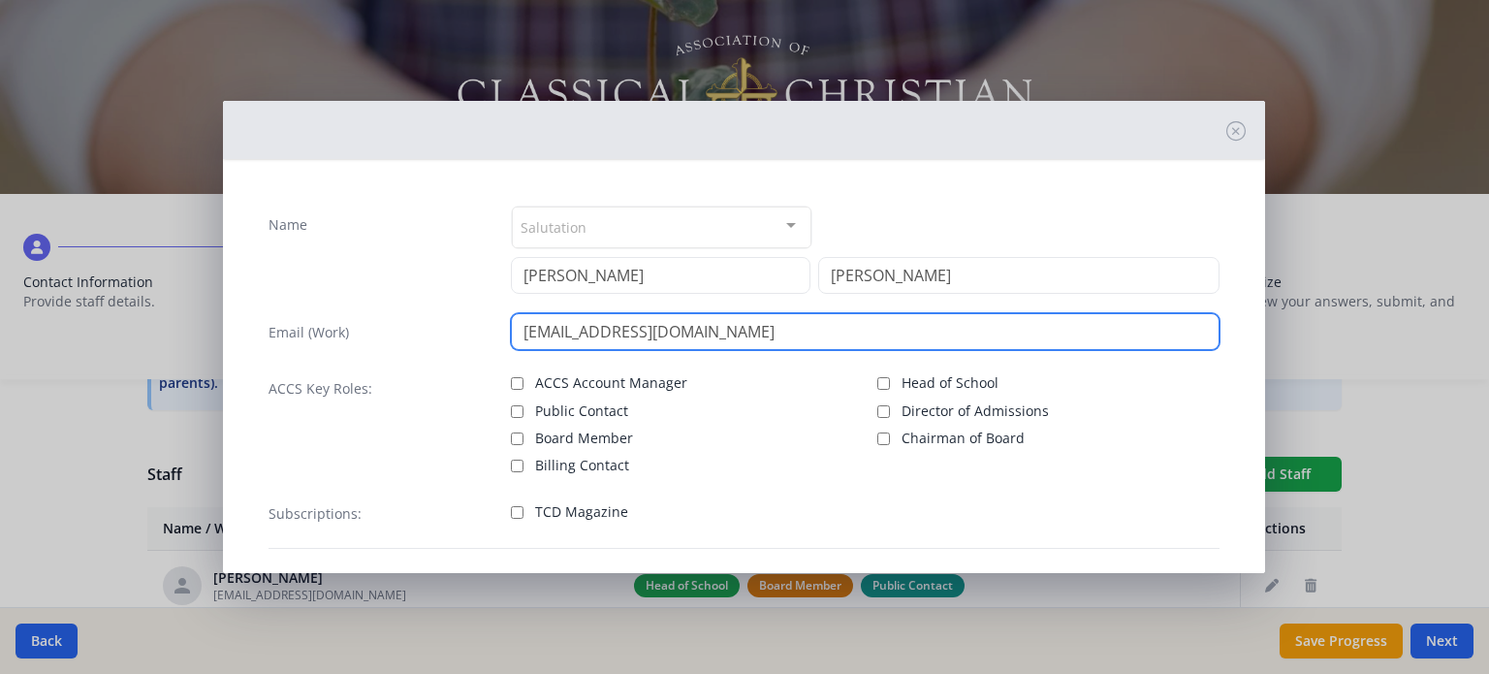
type input "[EMAIL_ADDRESS][DOMAIN_NAME]"
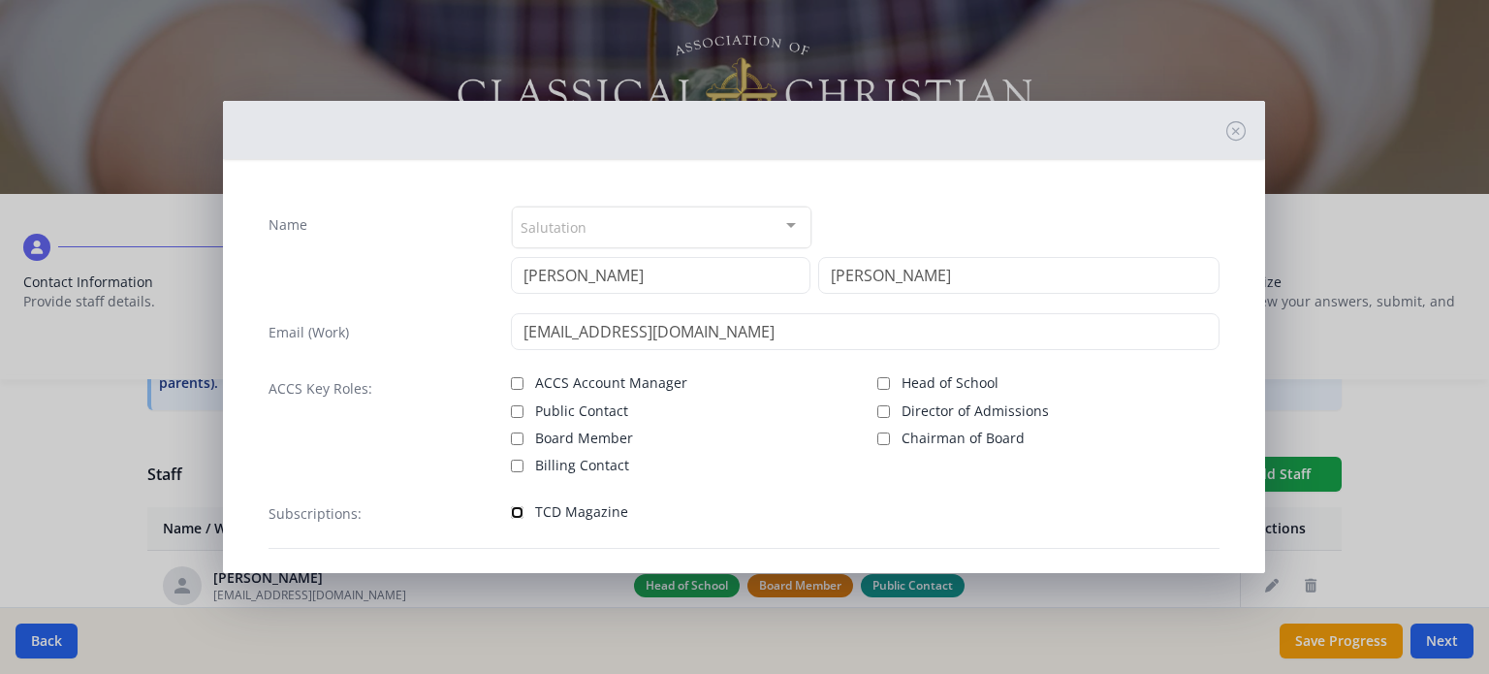
click at [512, 511] on input "TCD Magazine" at bounding box center [517, 512] width 13 height 13
checkbox input "true"
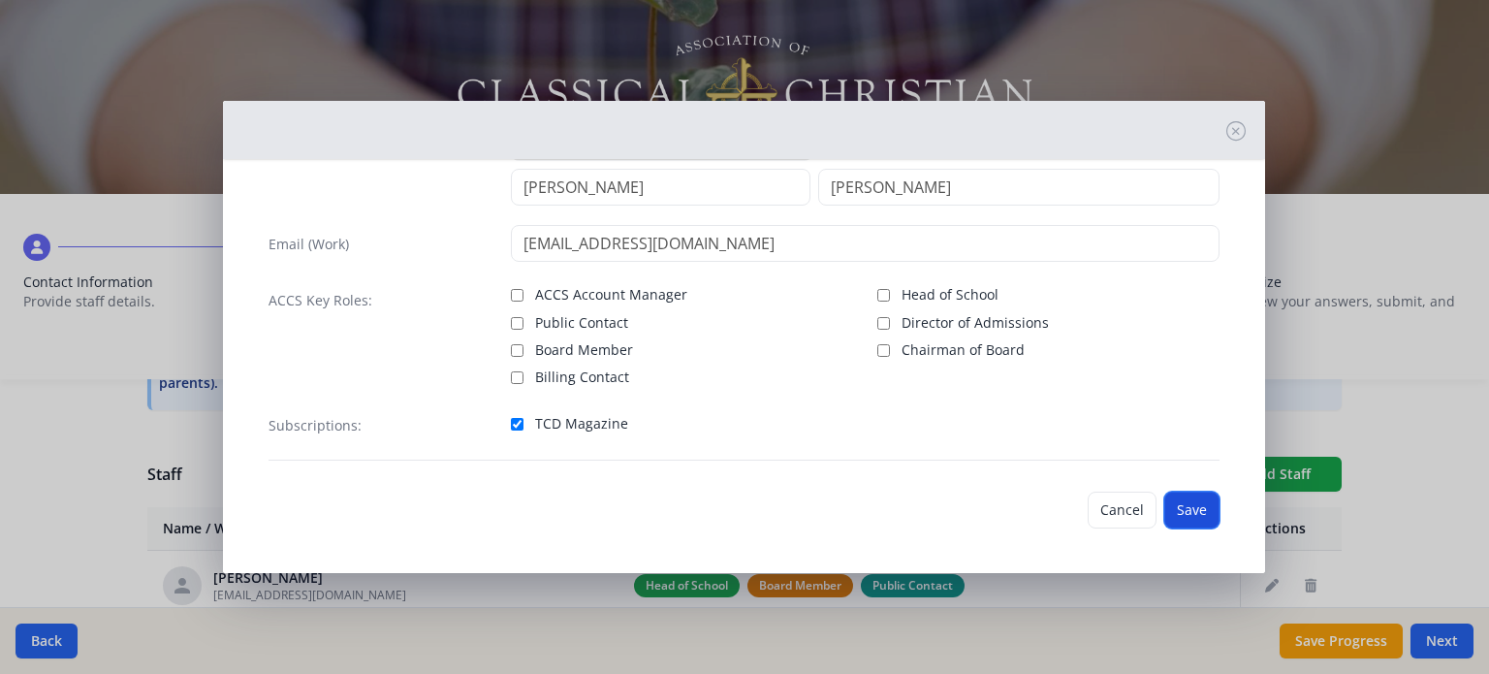
click at [1181, 514] on button "Save" at bounding box center [1191, 510] width 55 height 37
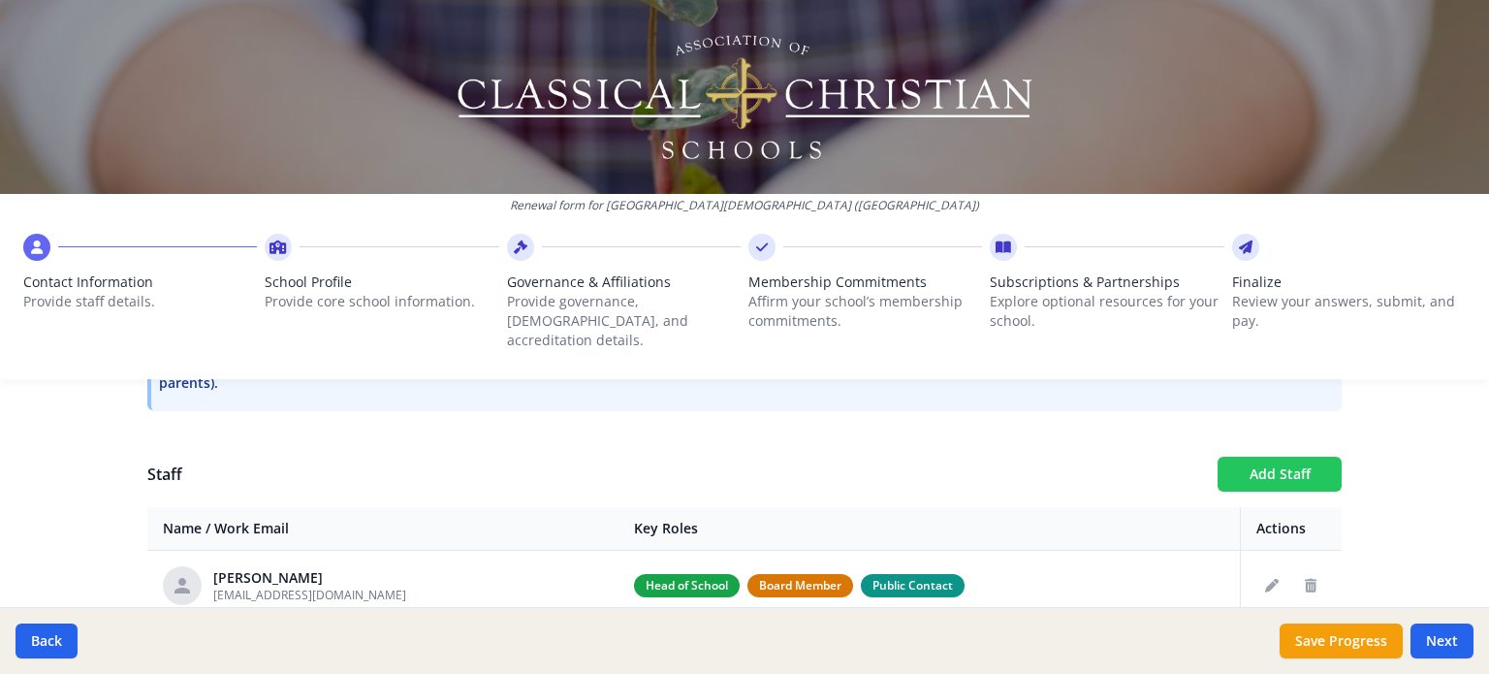
click at [1261, 457] on button "Add Staff" at bounding box center [1280, 474] width 124 height 35
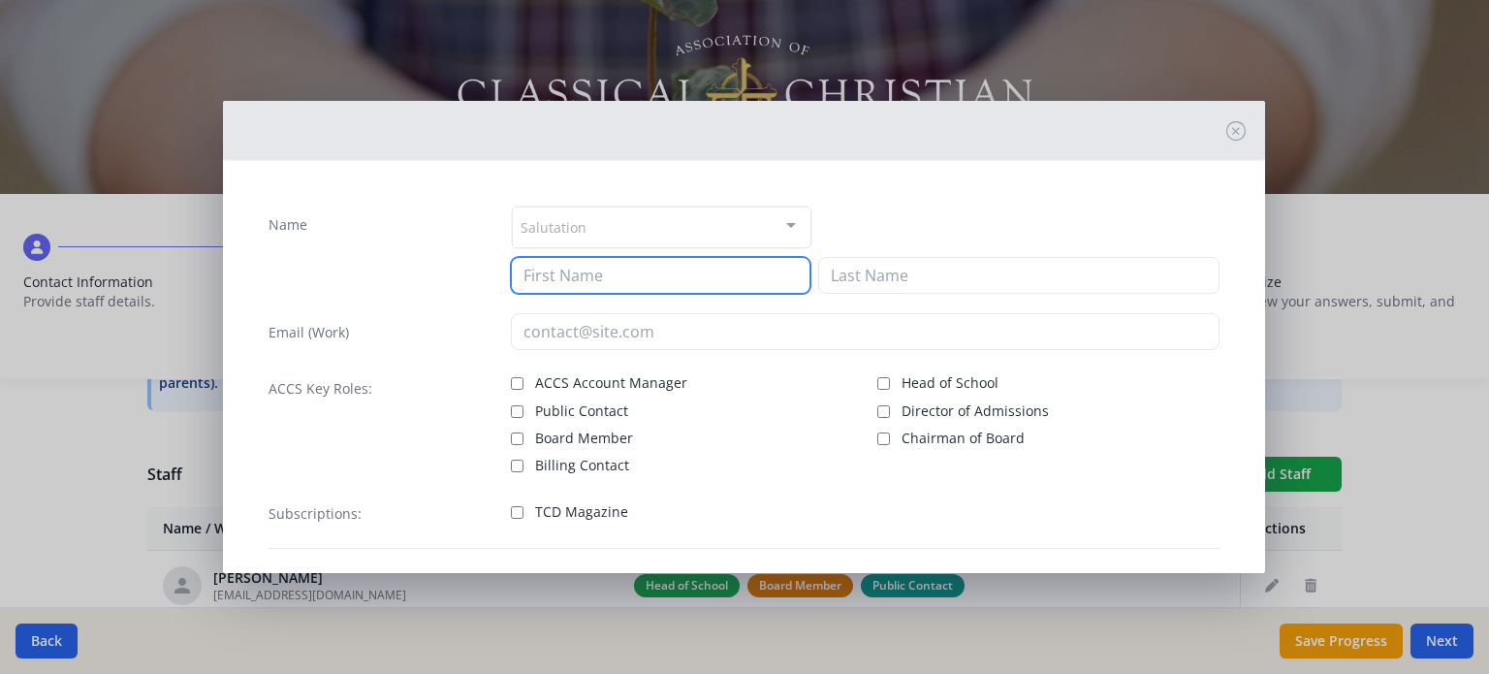
click at [591, 283] on input at bounding box center [661, 275] width 300 height 37
type input "[PERSON_NAME]"
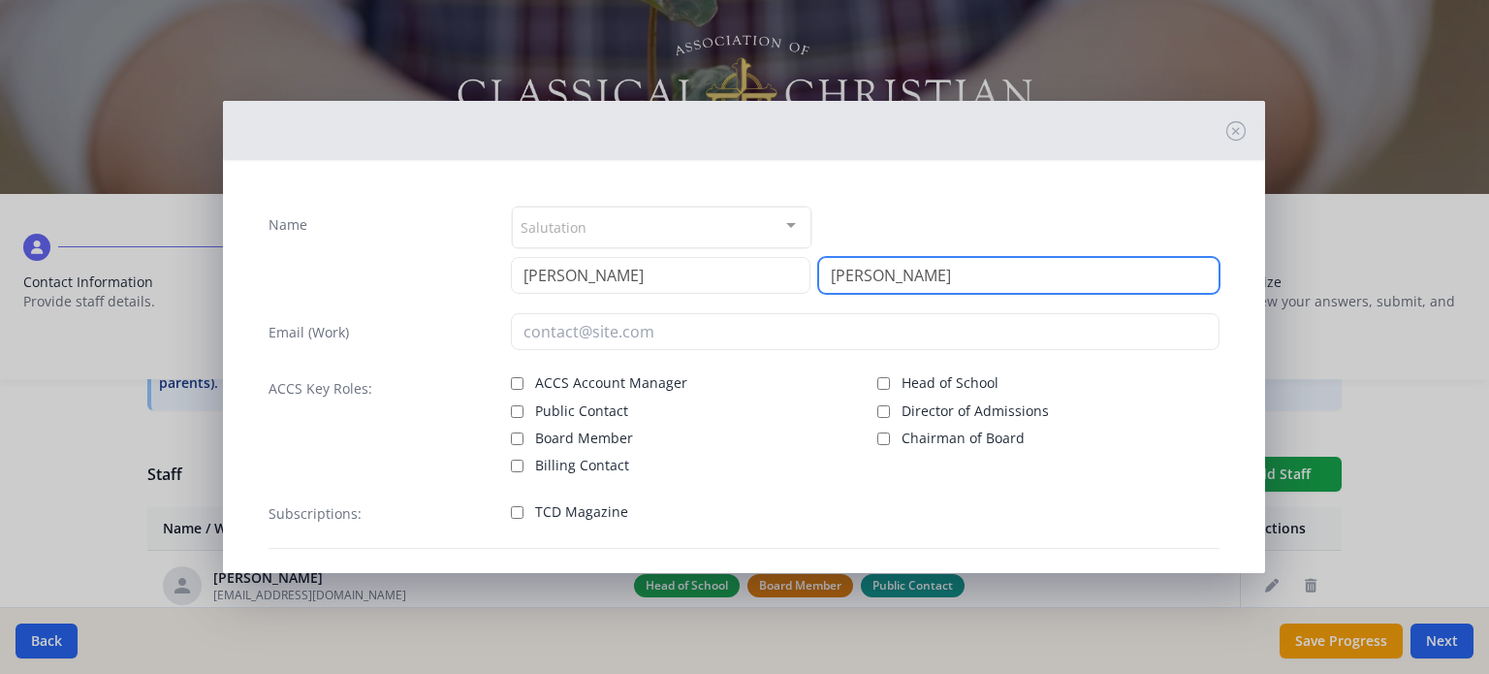
type input "[PERSON_NAME]"
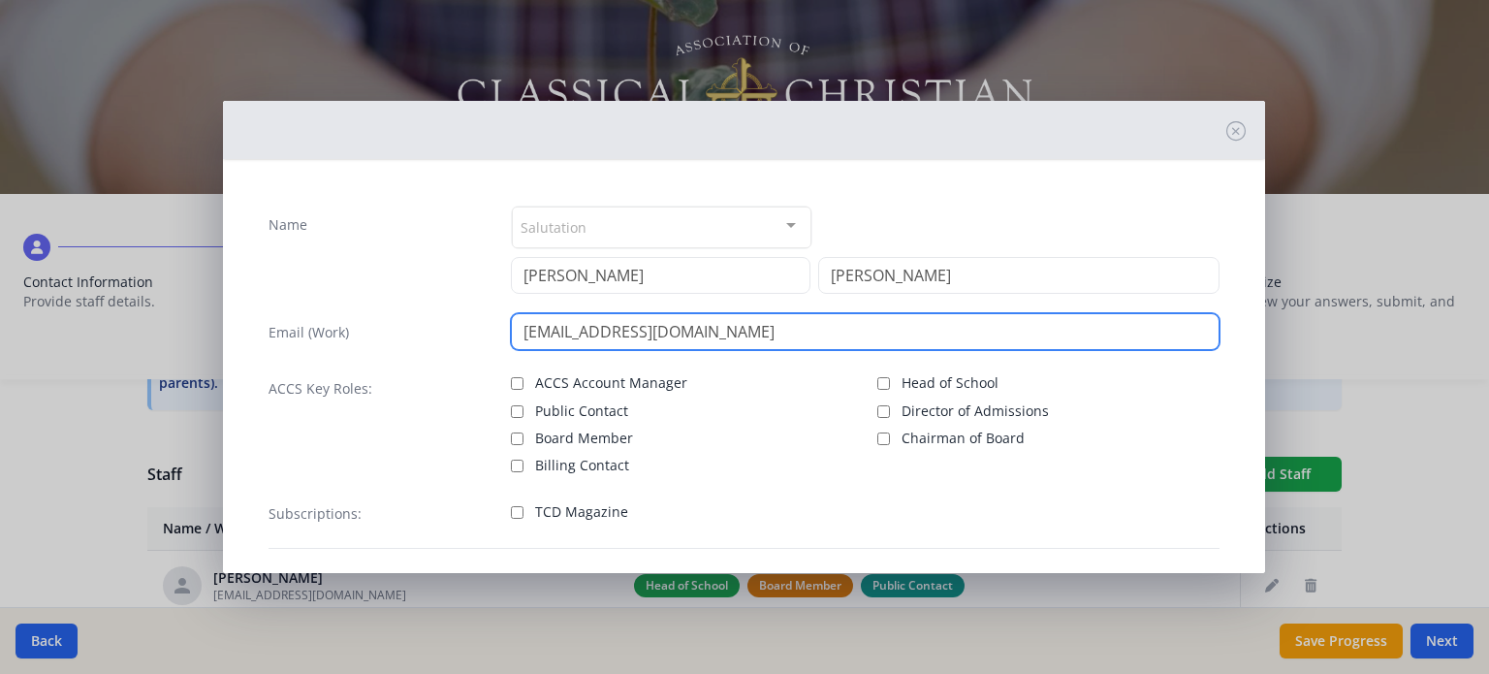
type input "[EMAIL_ADDRESS][DOMAIN_NAME]"
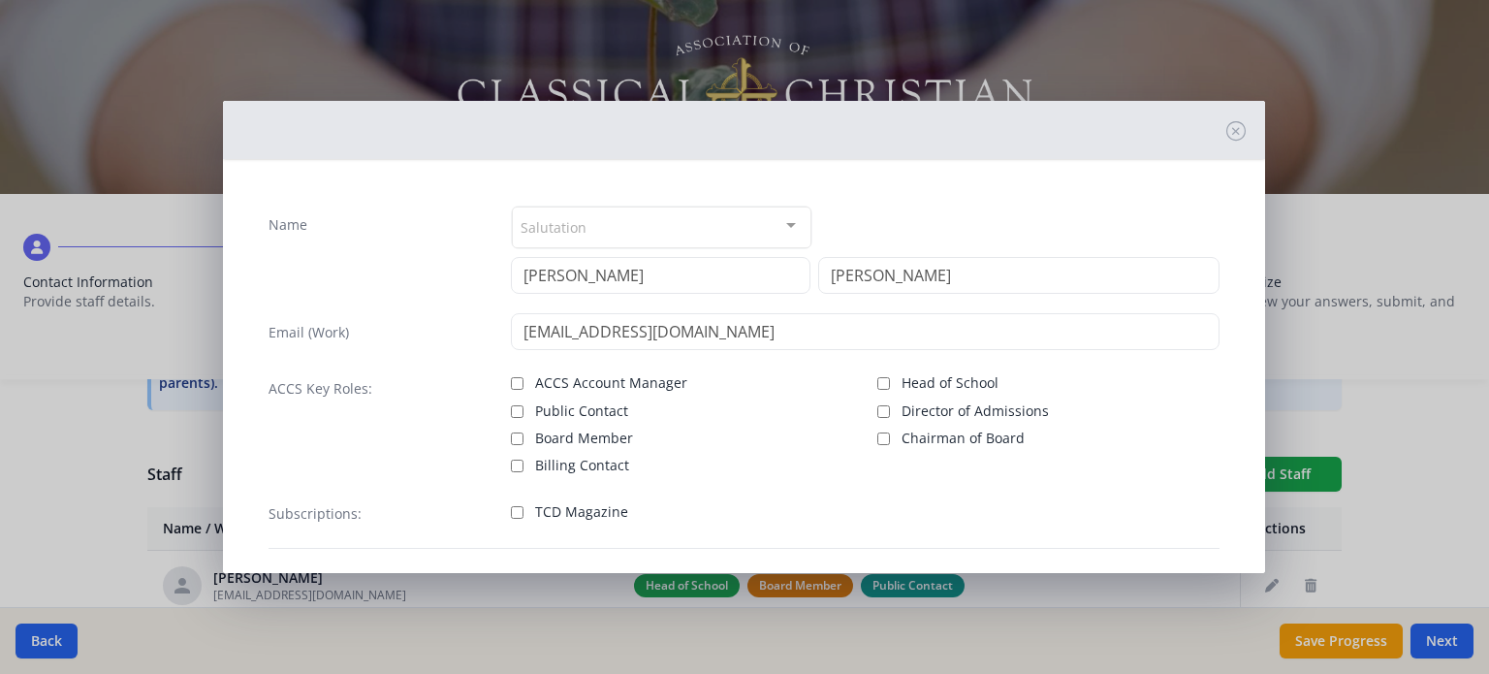
click at [520, 507] on label "TCD Magazine" at bounding box center [682, 509] width 342 height 23
click at [520, 507] on input "TCD Magazine" at bounding box center [517, 512] width 13 height 13
checkbox input "true"
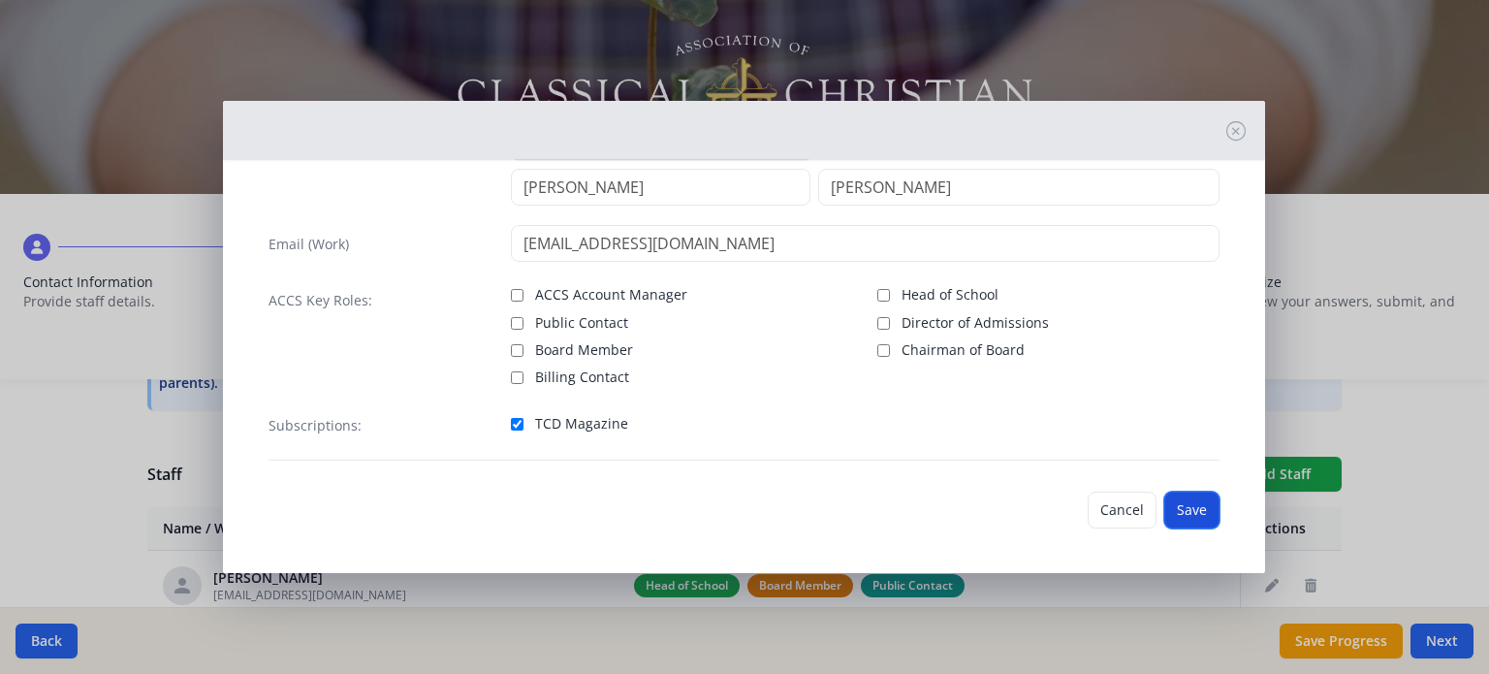
click at [1172, 506] on button "Save" at bounding box center [1191, 510] width 55 height 37
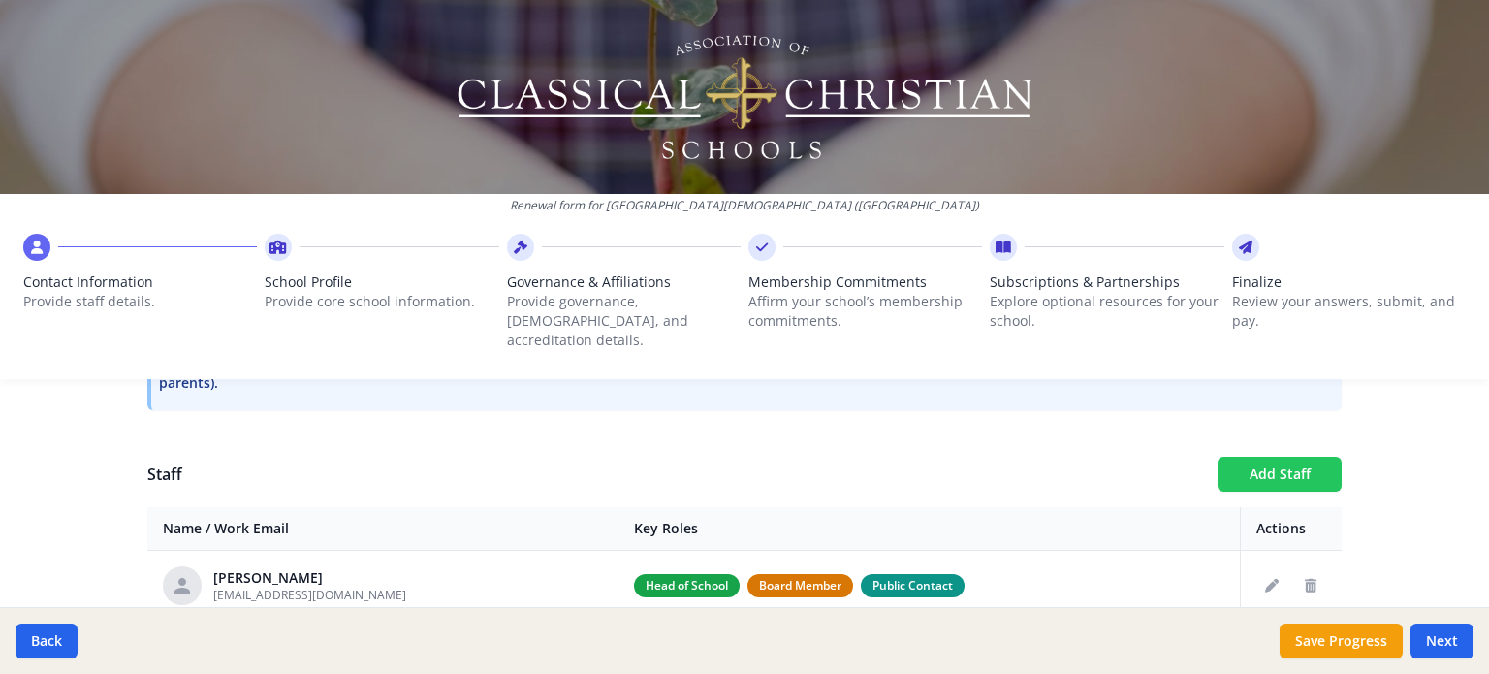
click at [1272, 457] on button "Add Staff" at bounding box center [1280, 474] width 124 height 35
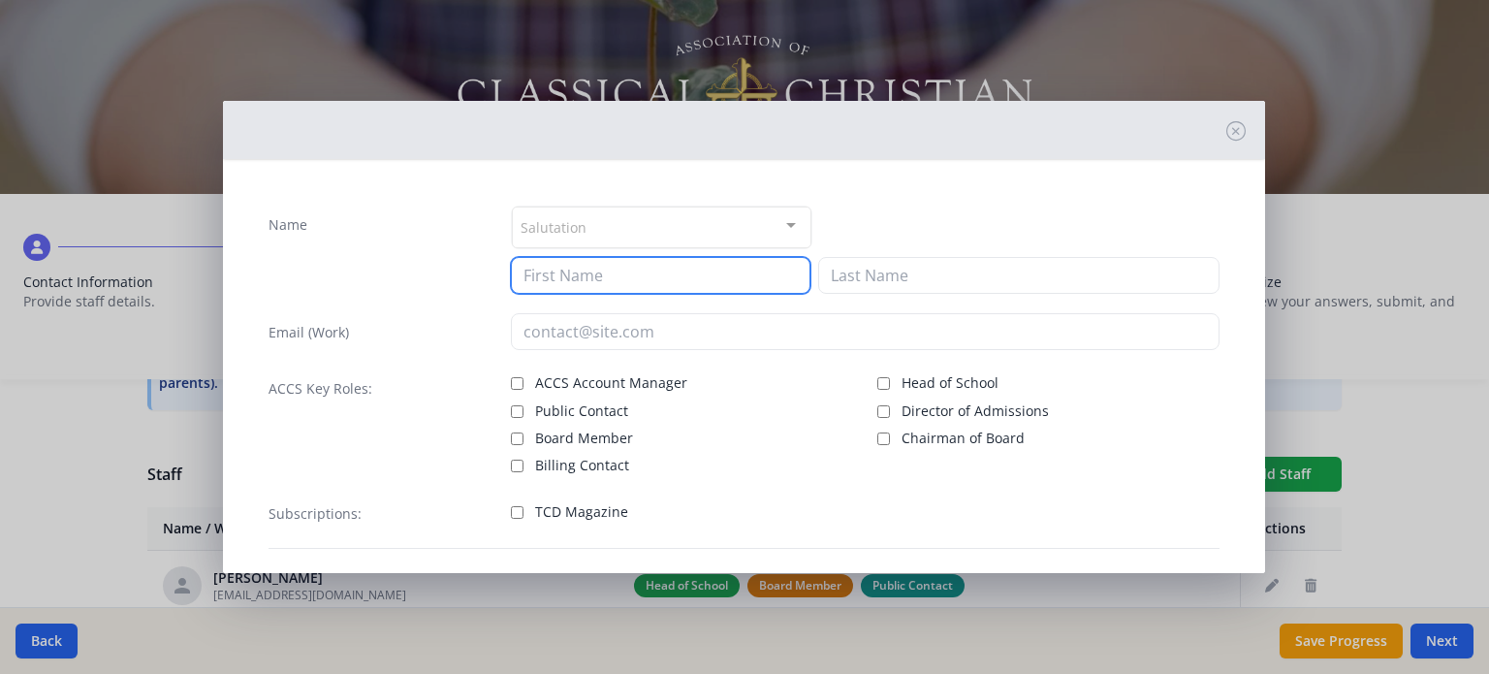
click at [570, 264] on input at bounding box center [661, 275] width 300 height 37
type input "[PERSON_NAME]"
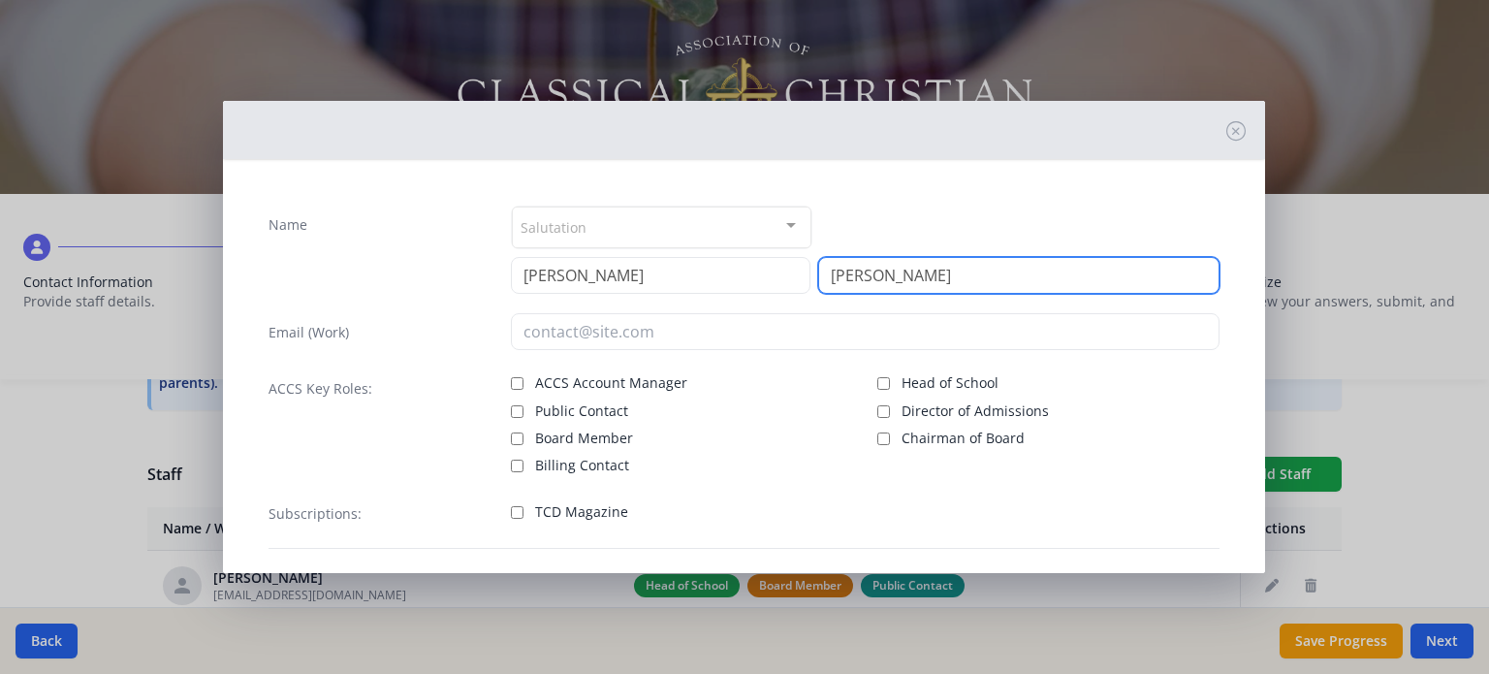
type input "[PERSON_NAME]"
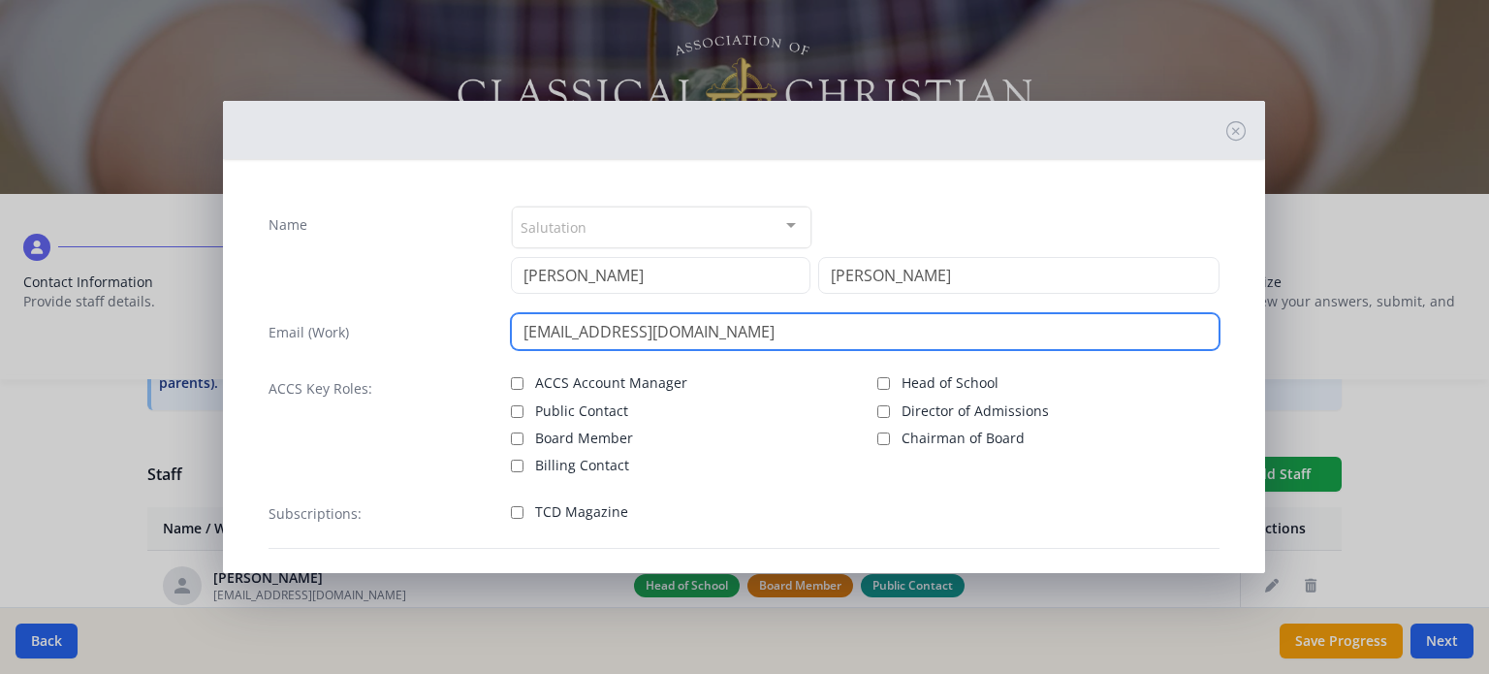
type input "[EMAIL_ADDRESS][DOMAIN_NAME]"
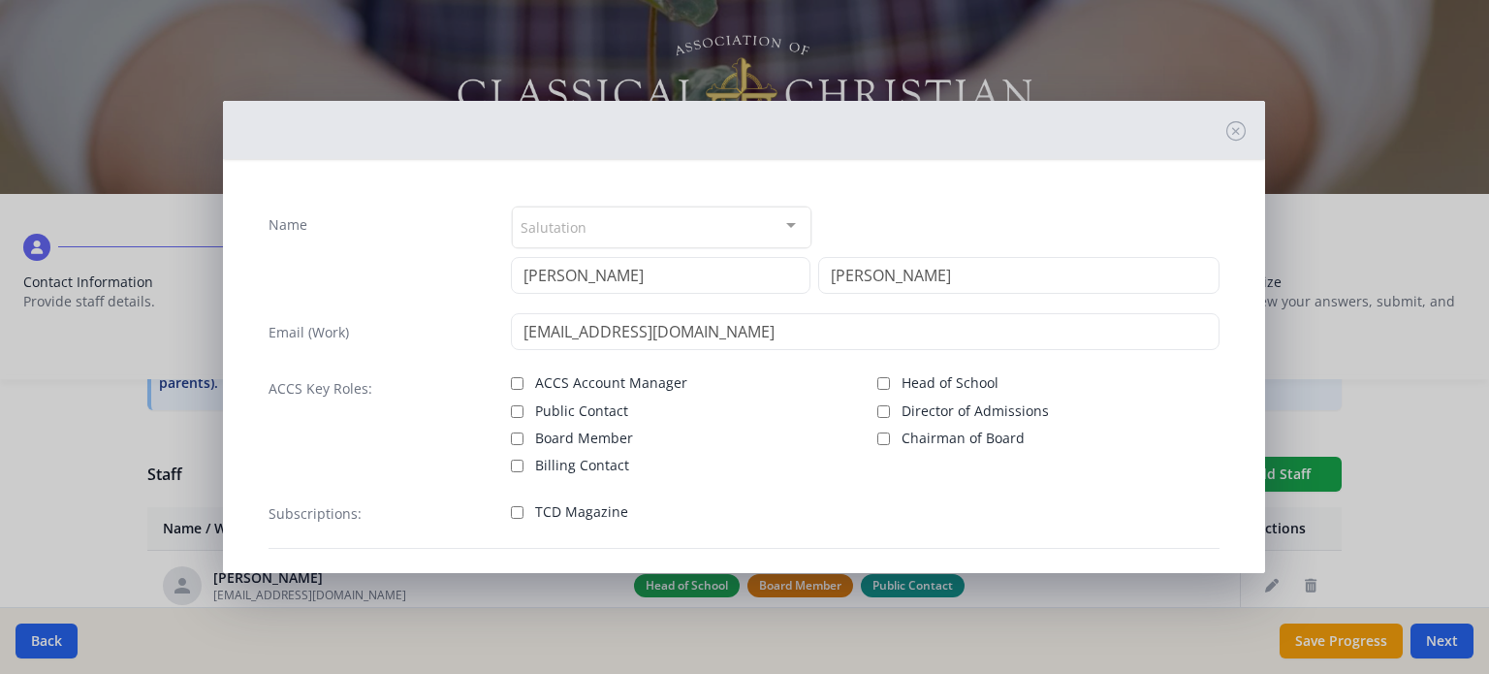
click at [507, 511] on div "Subscriptions: TCD Magazine" at bounding box center [744, 521] width 951 height 54
click at [516, 509] on input "TCD Magazine" at bounding box center [517, 512] width 13 height 13
checkbox input "true"
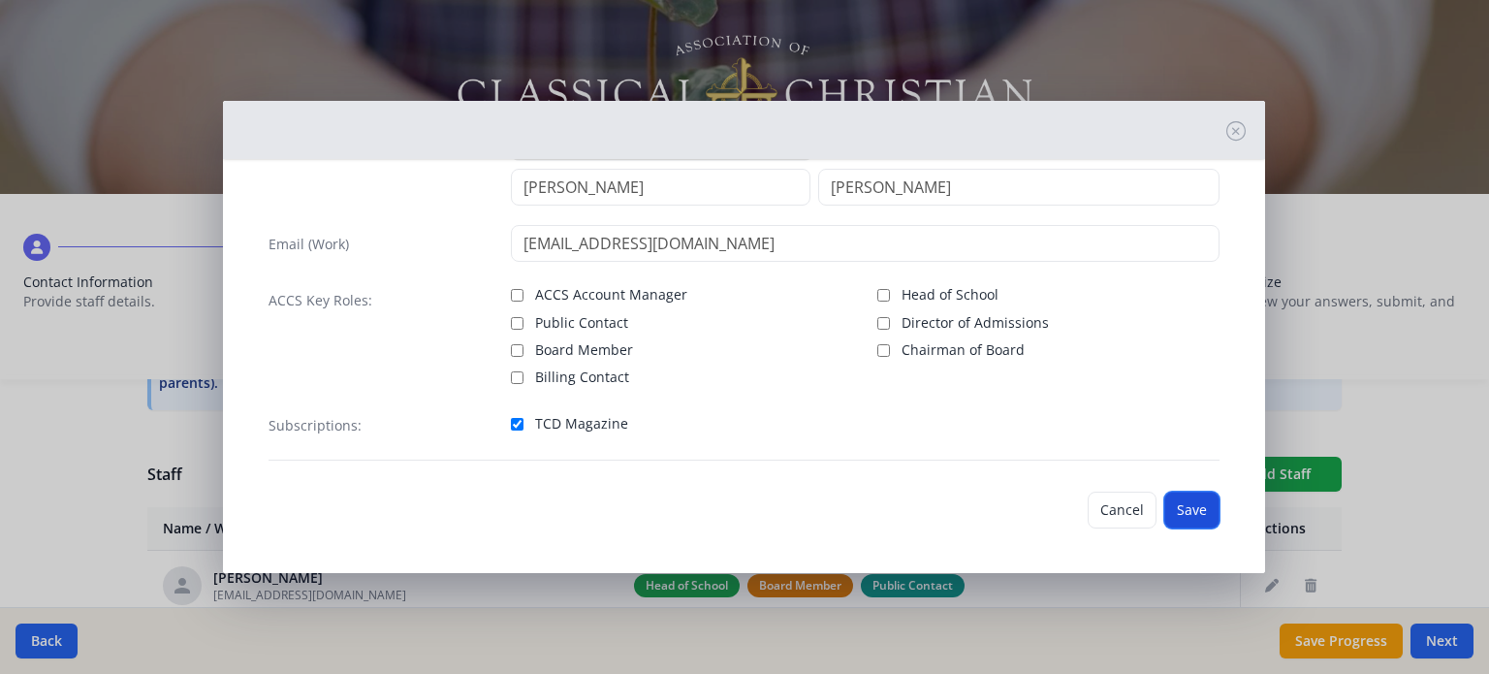
click at [1190, 513] on button "Save" at bounding box center [1191, 510] width 55 height 37
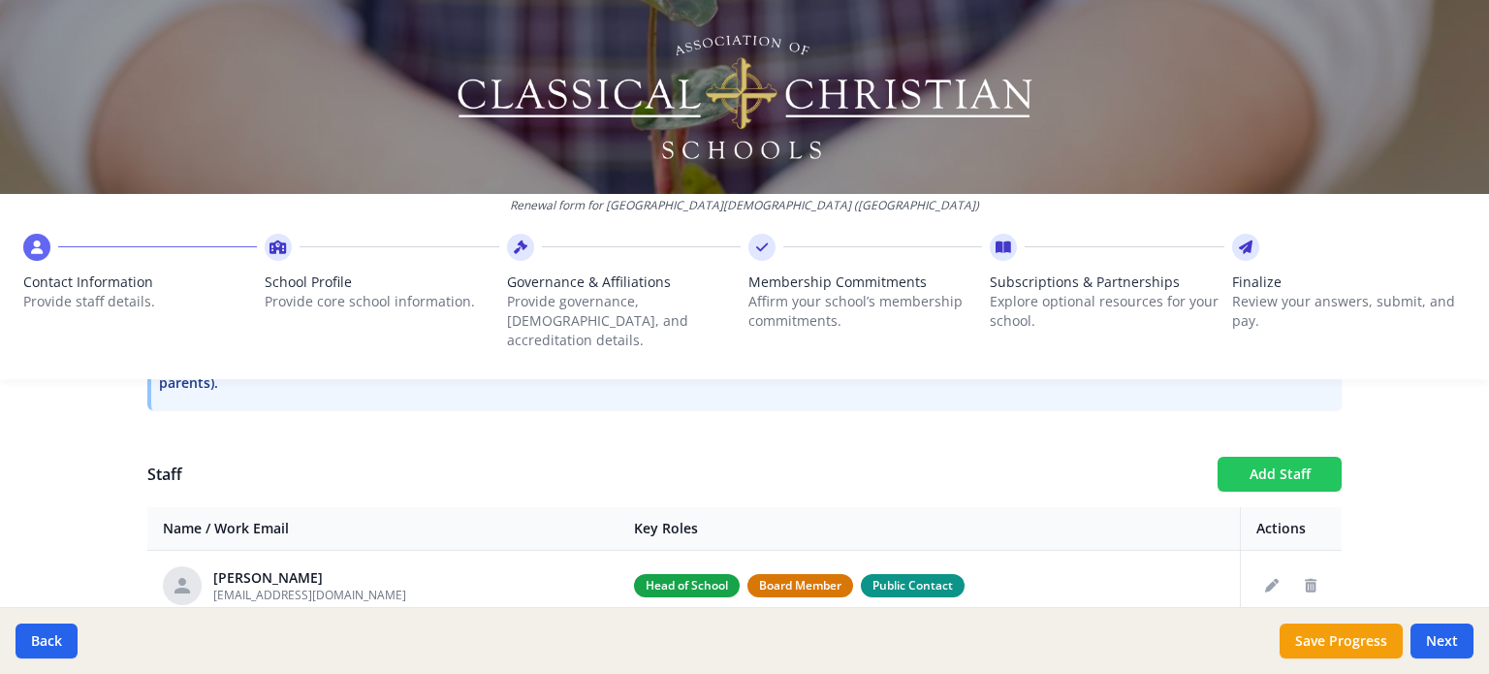
click at [1274, 457] on button "Add Staff" at bounding box center [1280, 474] width 124 height 35
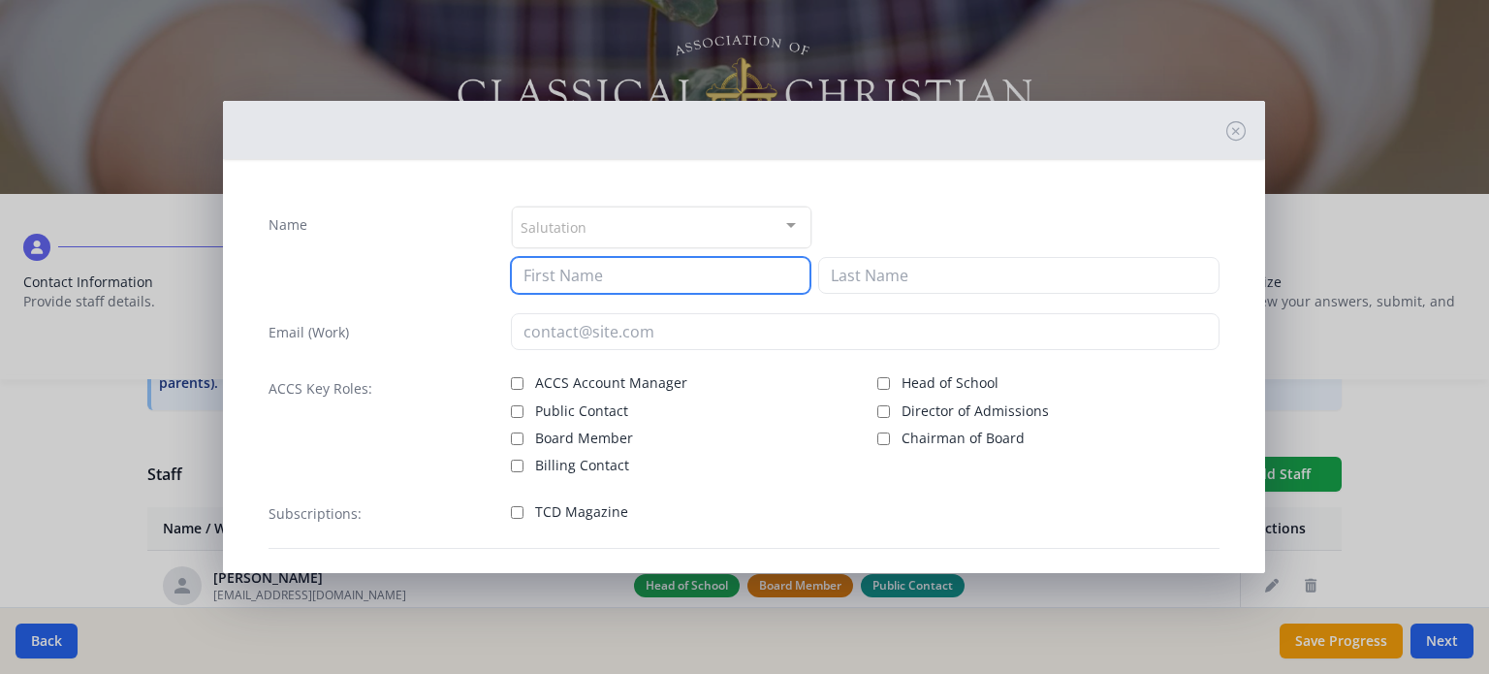
click at [597, 275] on input at bounding box center [661, 275] width 300 height 37
type input "[PERSON_NAME]"
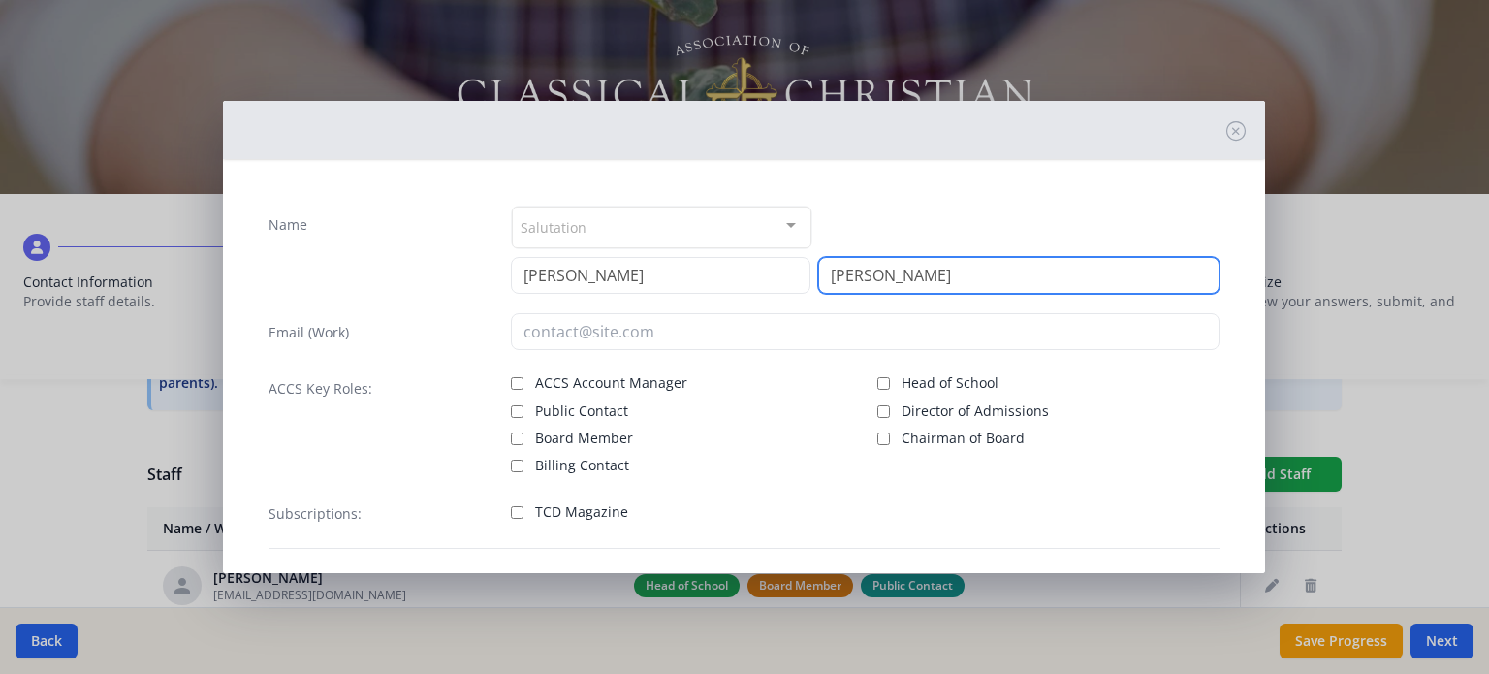
type input "[PERSON_NAME]"
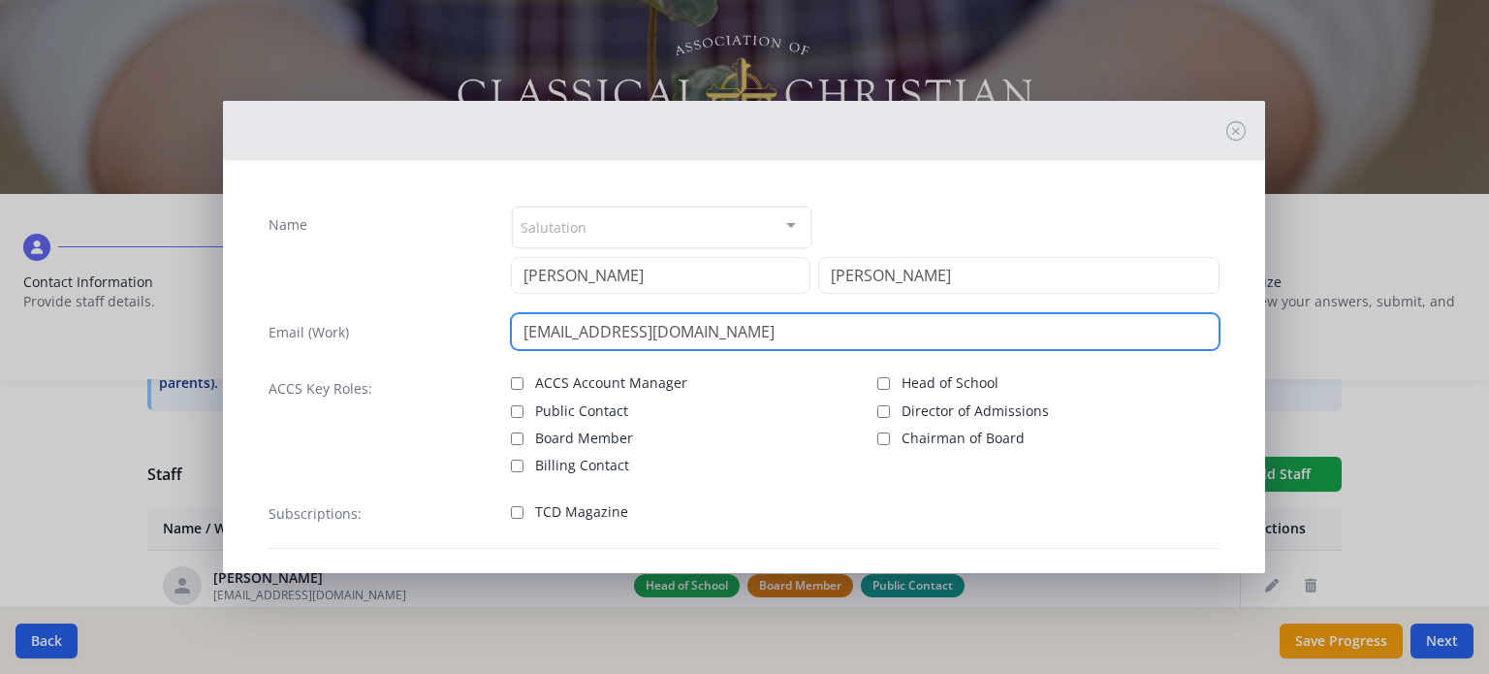
type input "[EMAIL_ADDRESS][DOMAIN_NAME]"
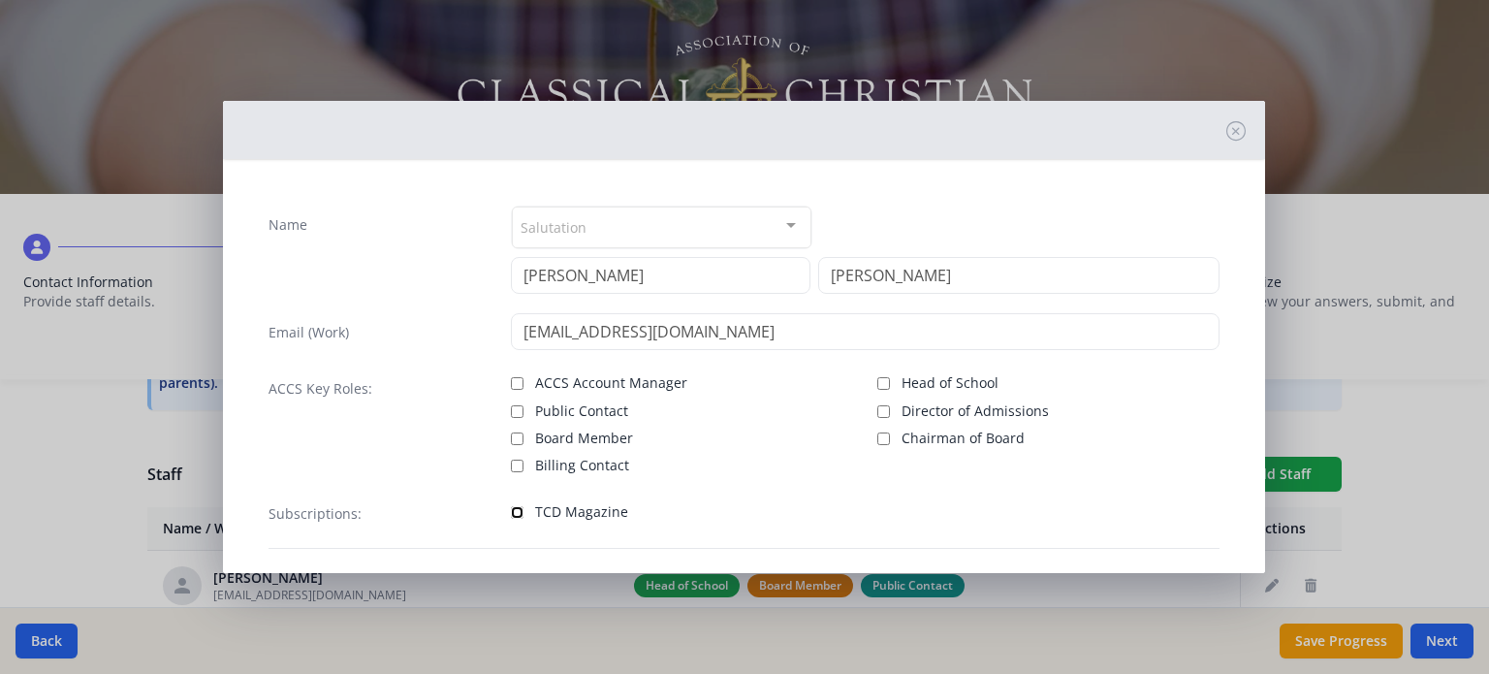
click at [515, 509] on input "TCD Magazine" at bounding box center [517, 512] width 13 height 13
checkbox input "true"
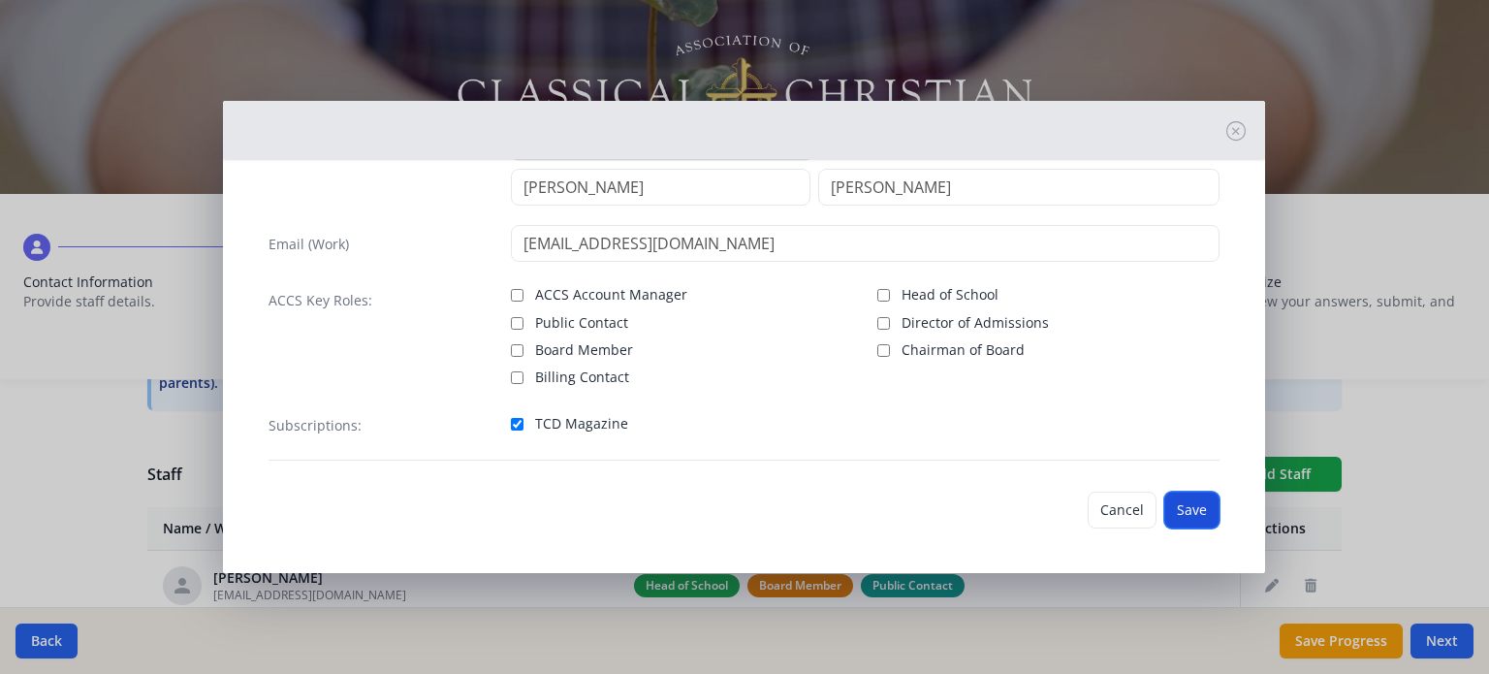
click at [1164, 501] on button "Save" at bounding box center [1191, 510] width 55 height 37
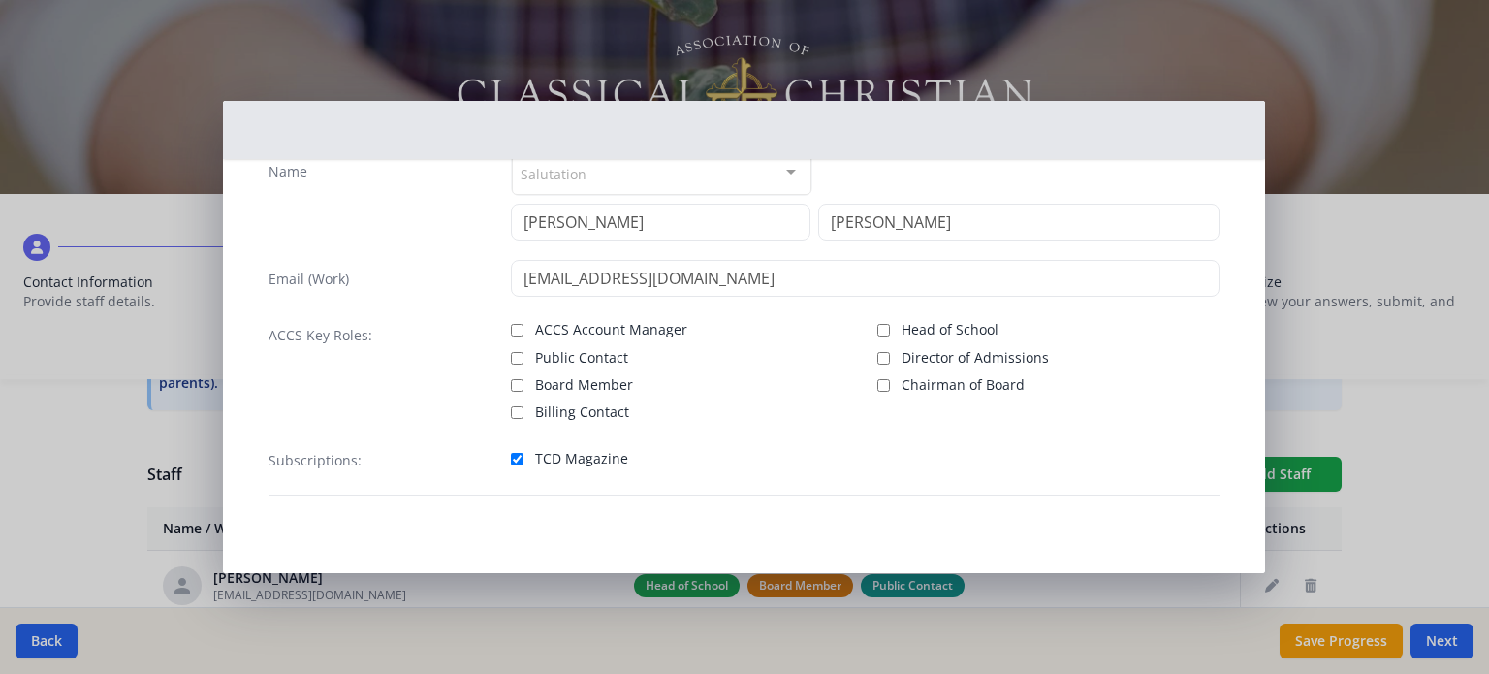
scroll to position [51, 0]
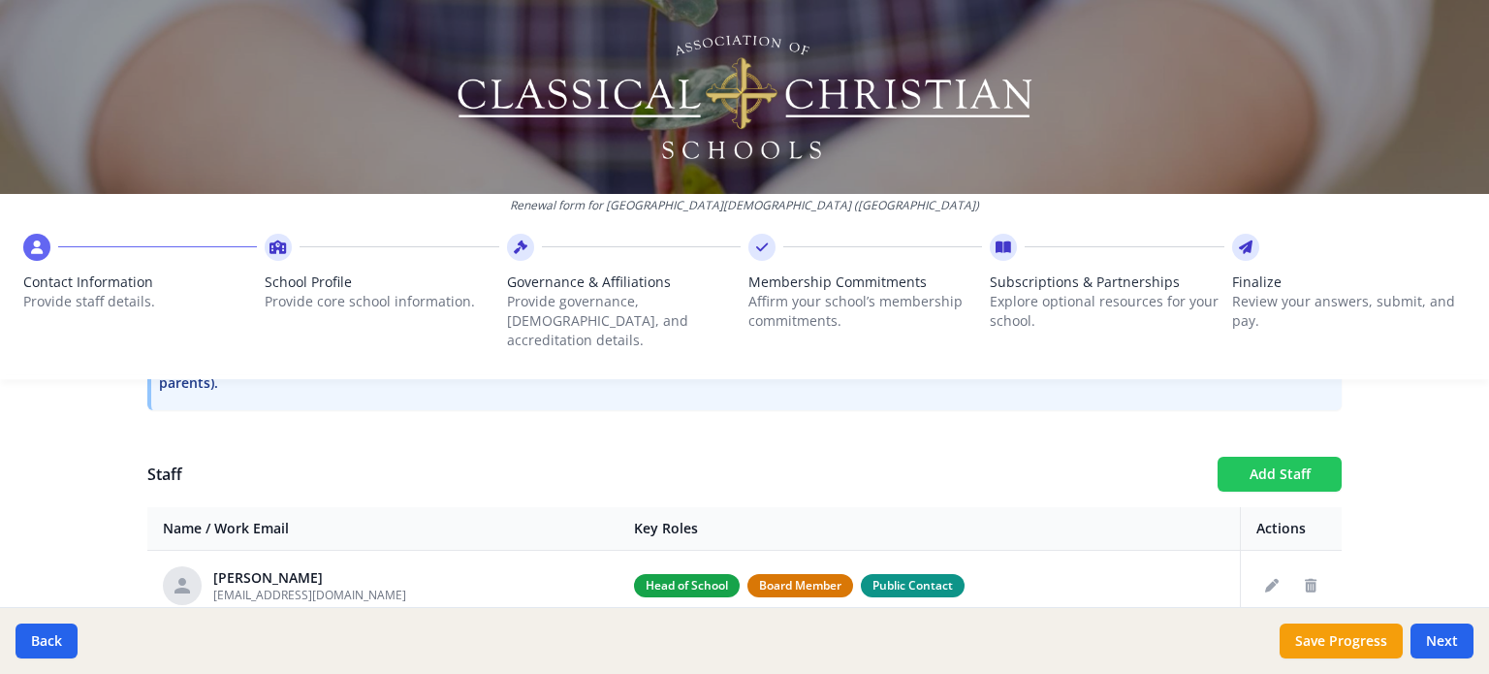
click at [1245, 458] on button "Add Staff" at bounding box center [1280, 474] width 124 height 35
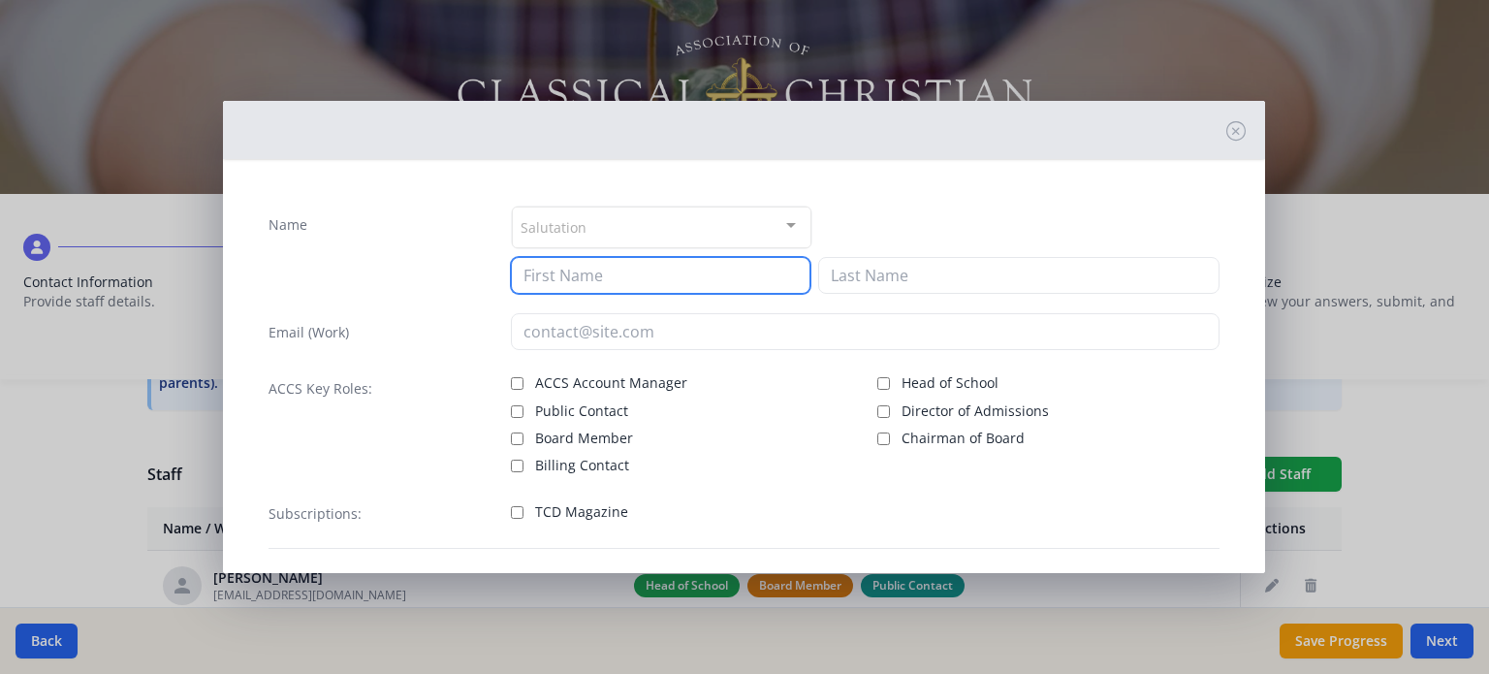
click at [529, 266] on input at bounding box center [661, 275] width 300 height 37
type input "[PERSON_NAME]"
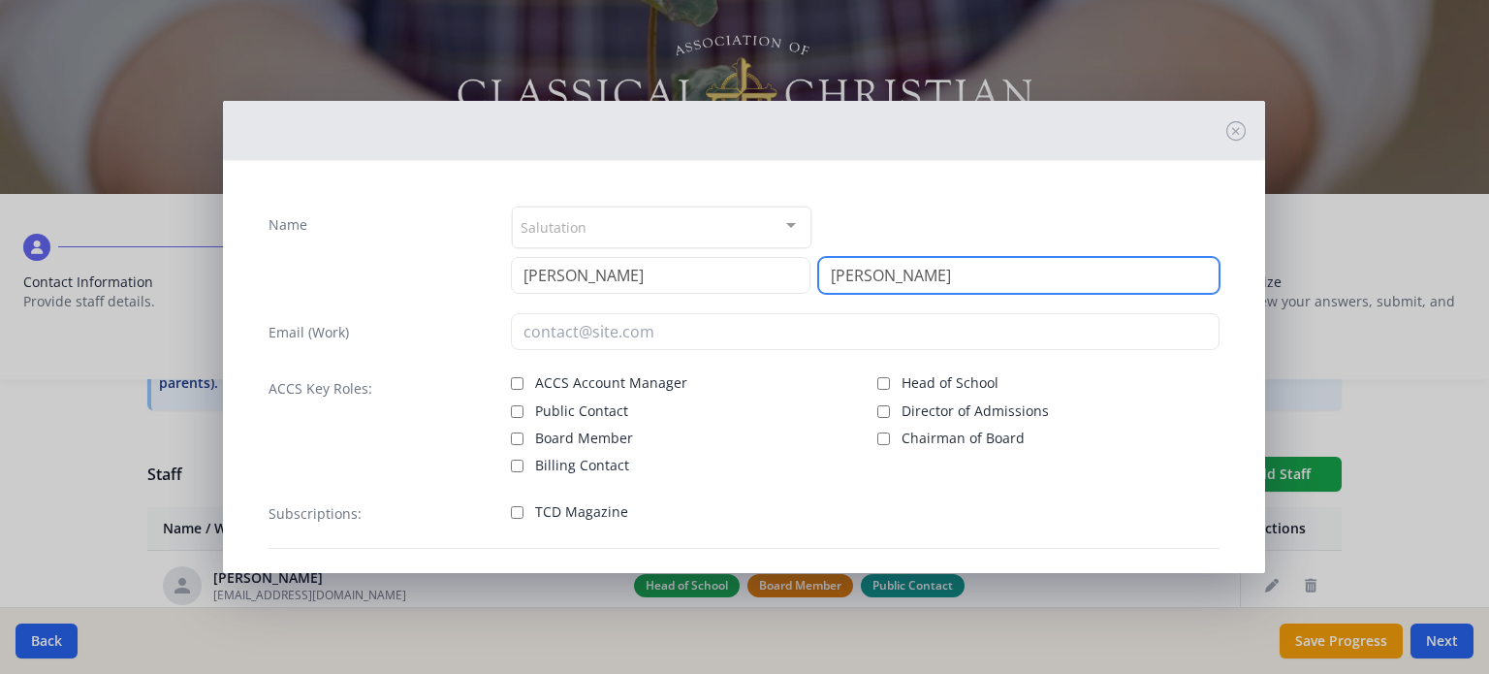
type input "[PERSON_NAME]"
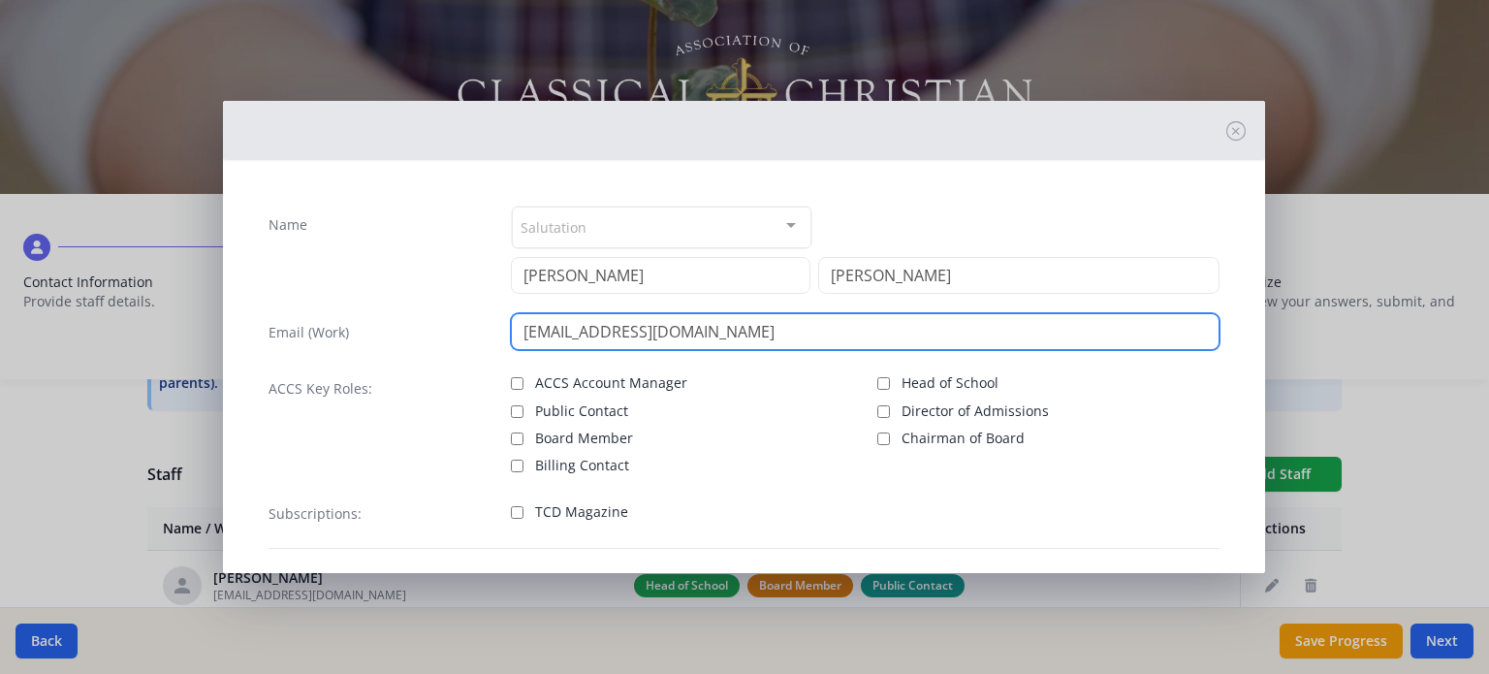
type input "[EMAIL_ADDRESS][DOMAIN_NAME]"
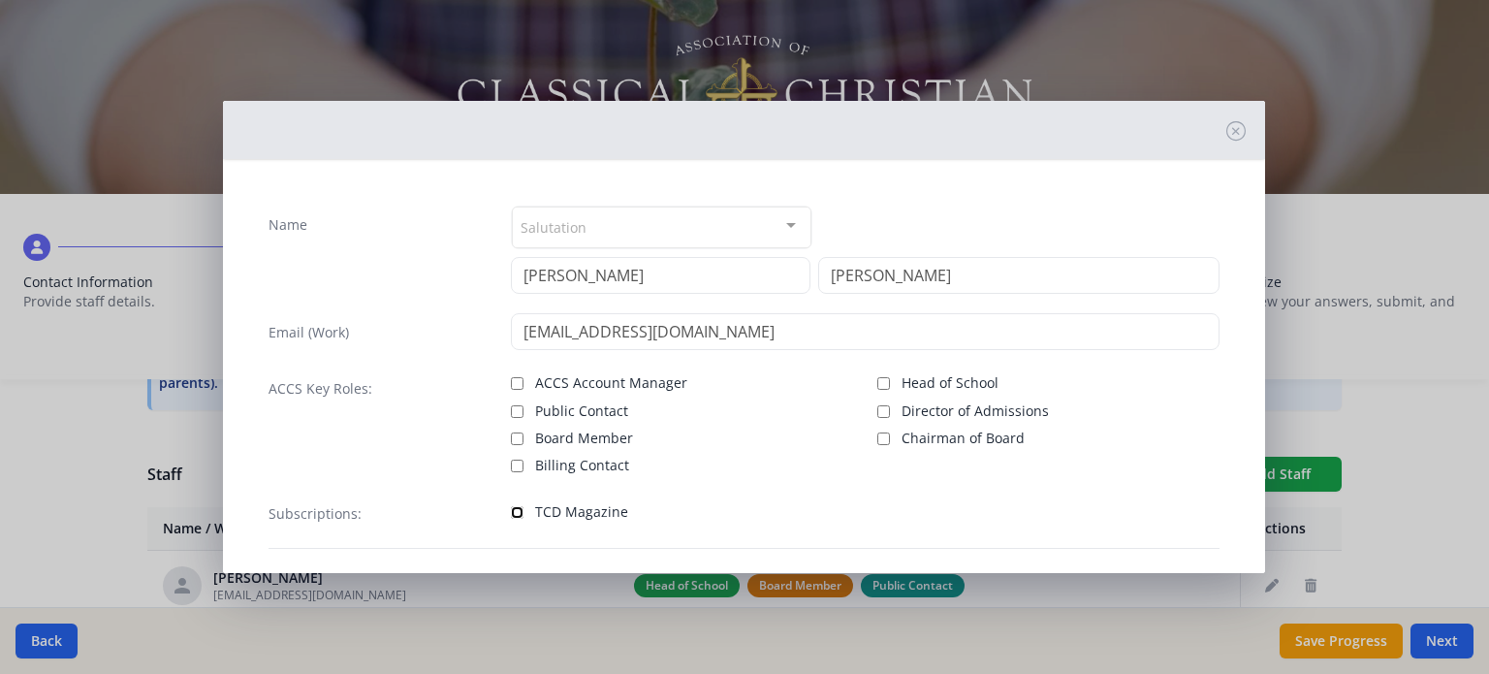
click at [515, 511] on input "TCD Magazine" at bounding box center [517, 512] width 13 height 13
checkbox input "true"
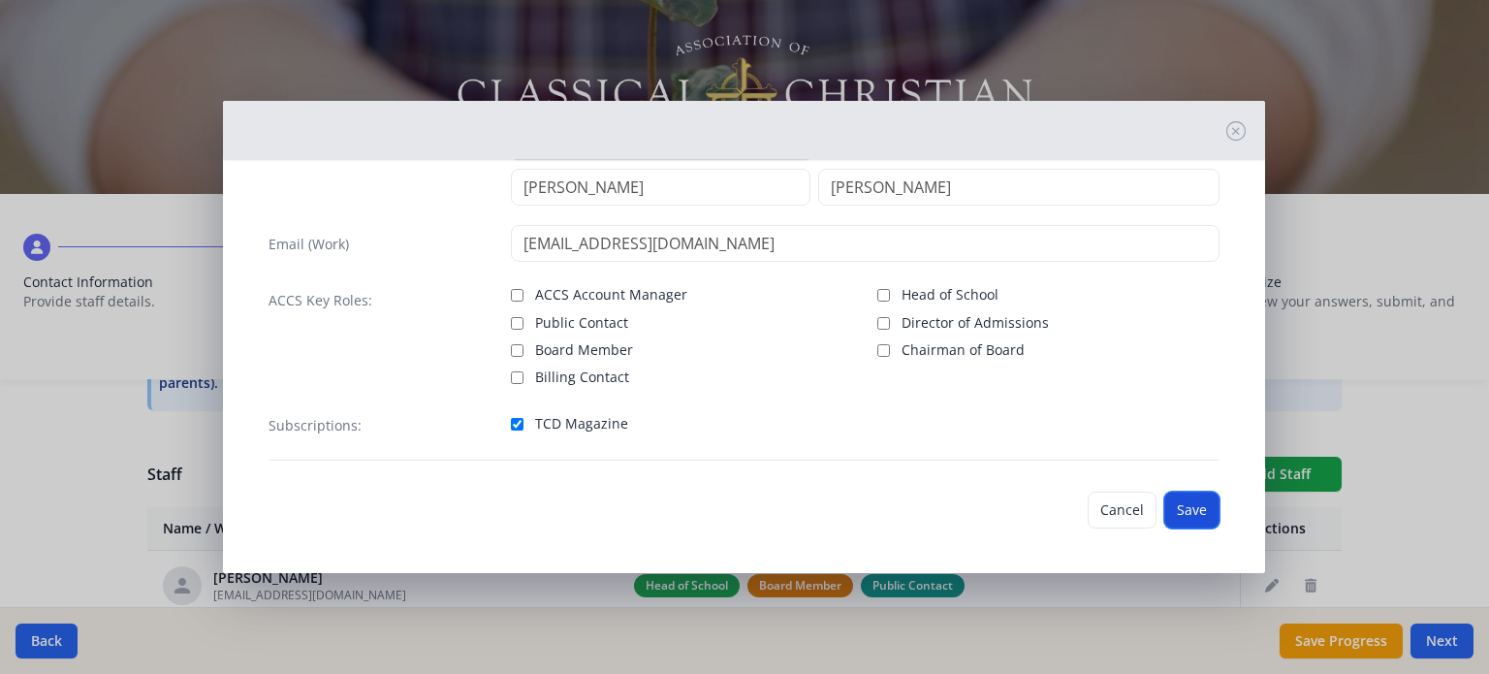
click at [1186, 504] on button "Save" at bounding box center [1191, 510] width 55 height 37
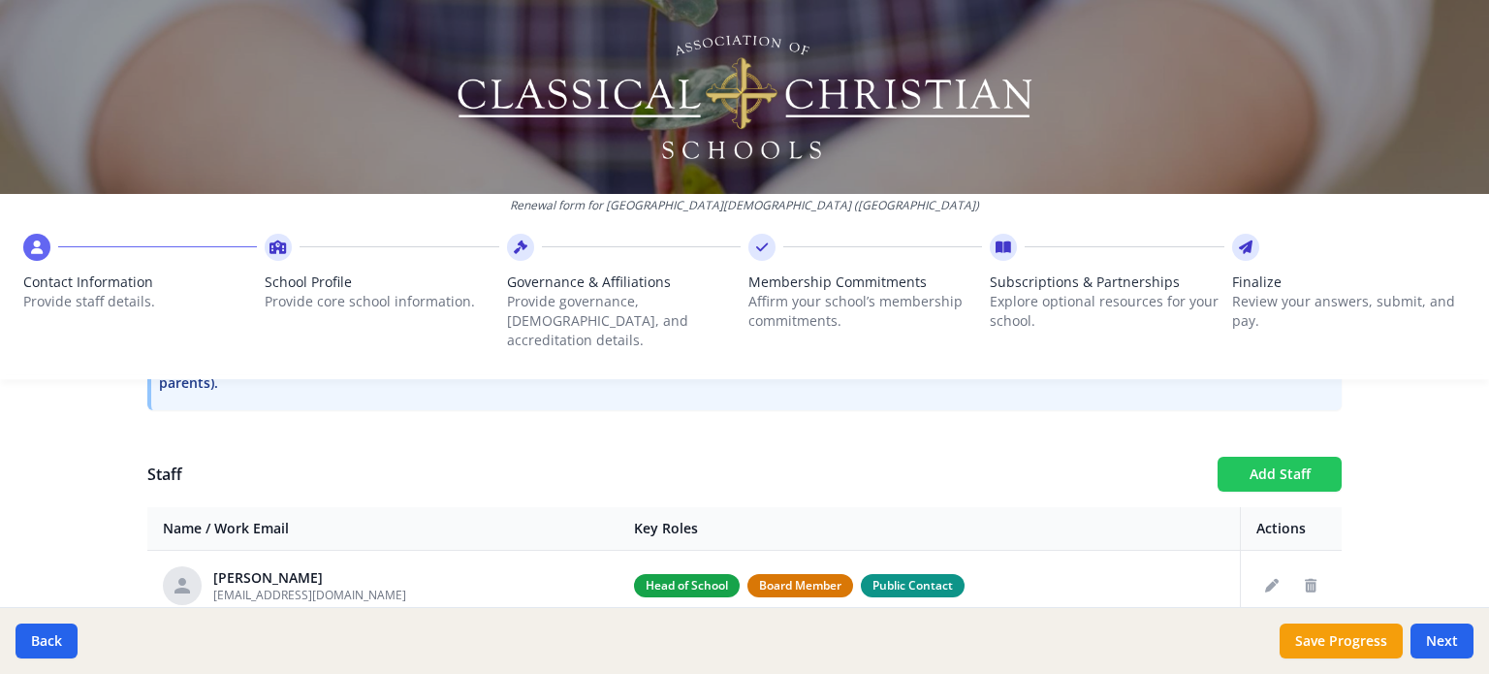
click at [1264, 463] on button "Add Staff" at bounding box center [1280, 474] width 124 height 35
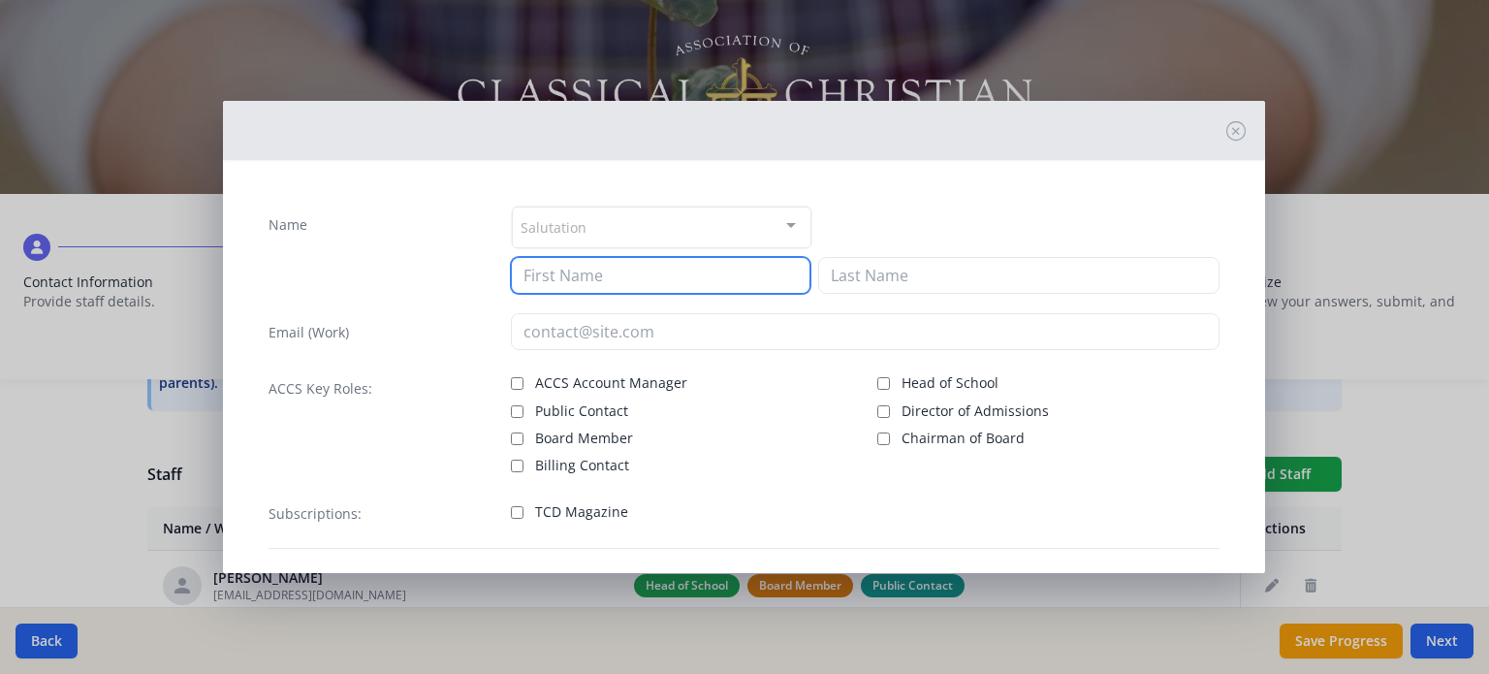
click at [535, 276] on input at bounding box center [661, 275] width 300 height 37
click at [1226, 132] on icon at bounding box center [1235, 130] width 19 height 19
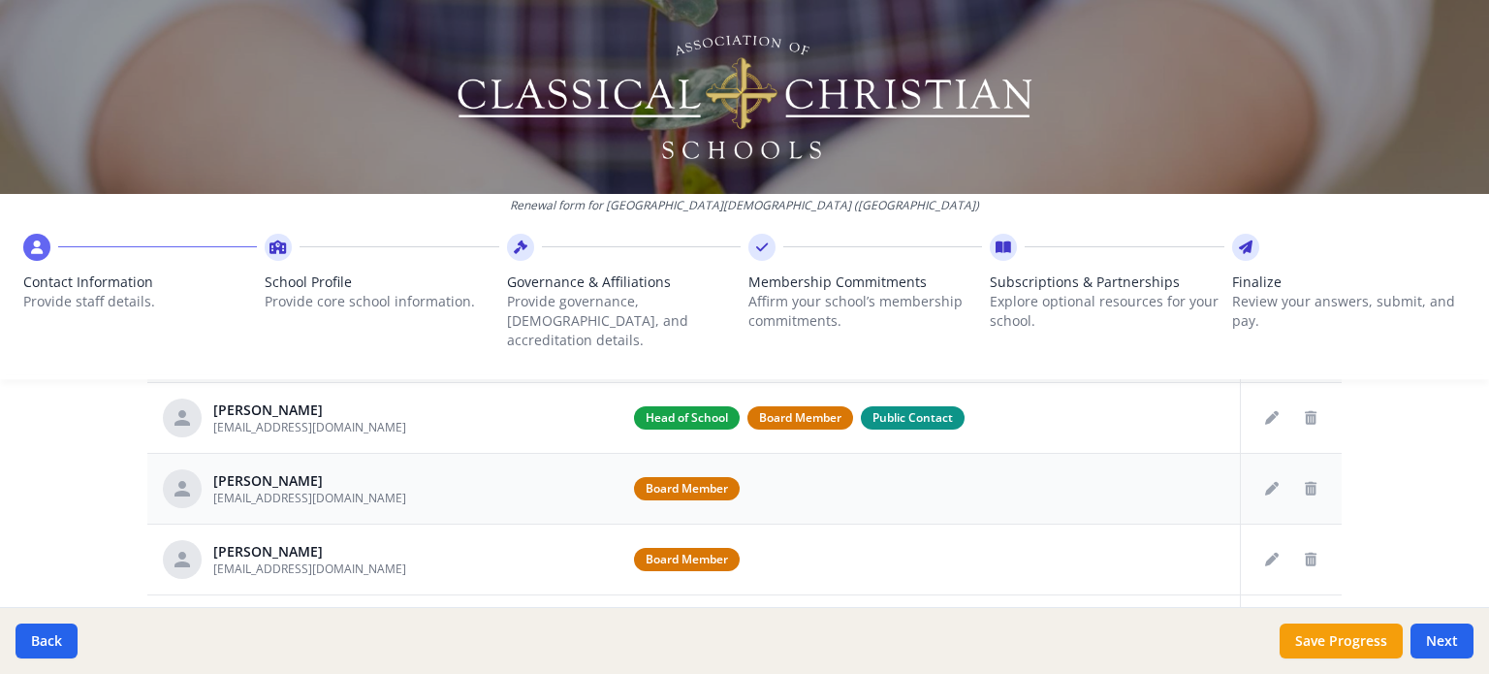
scroll to position [832, 0]
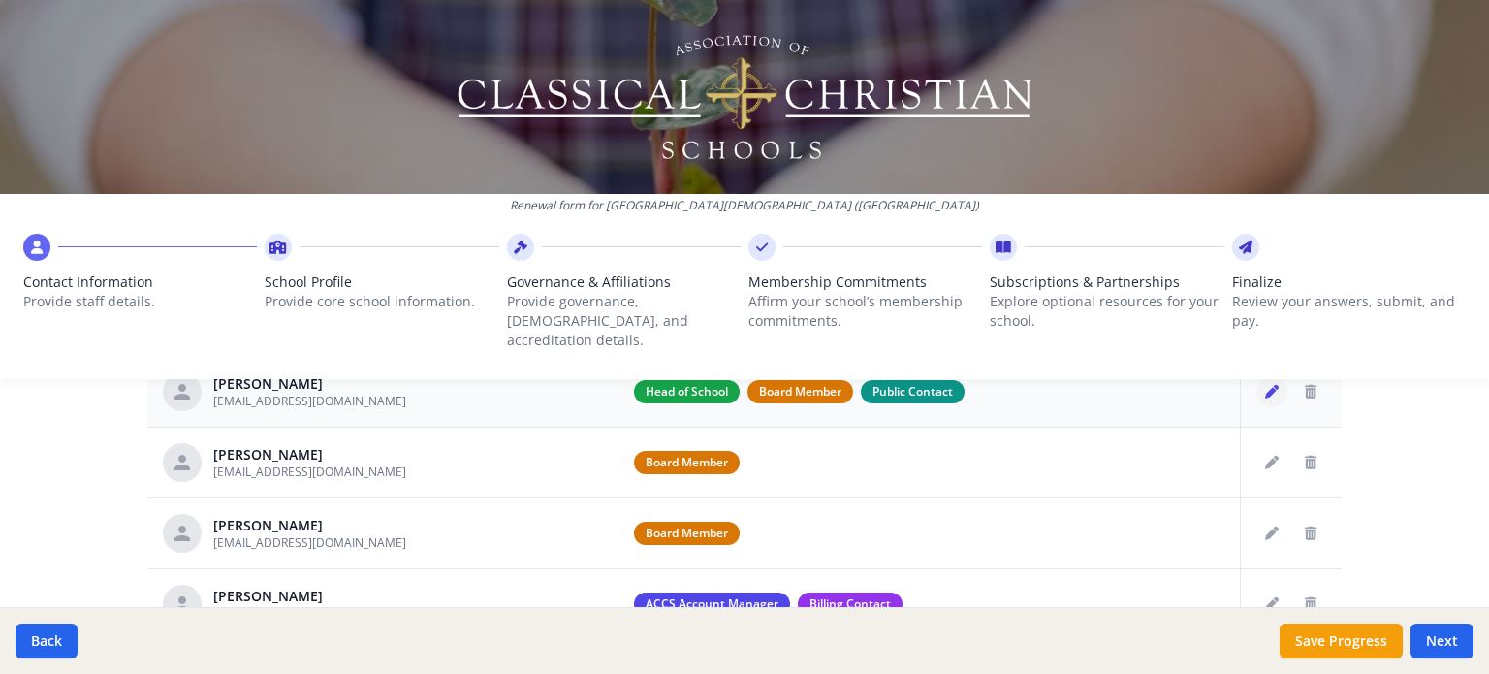
click at [1256, 380] on button "Edit staff" at bounding box center [1271, 391] width 31 height 31
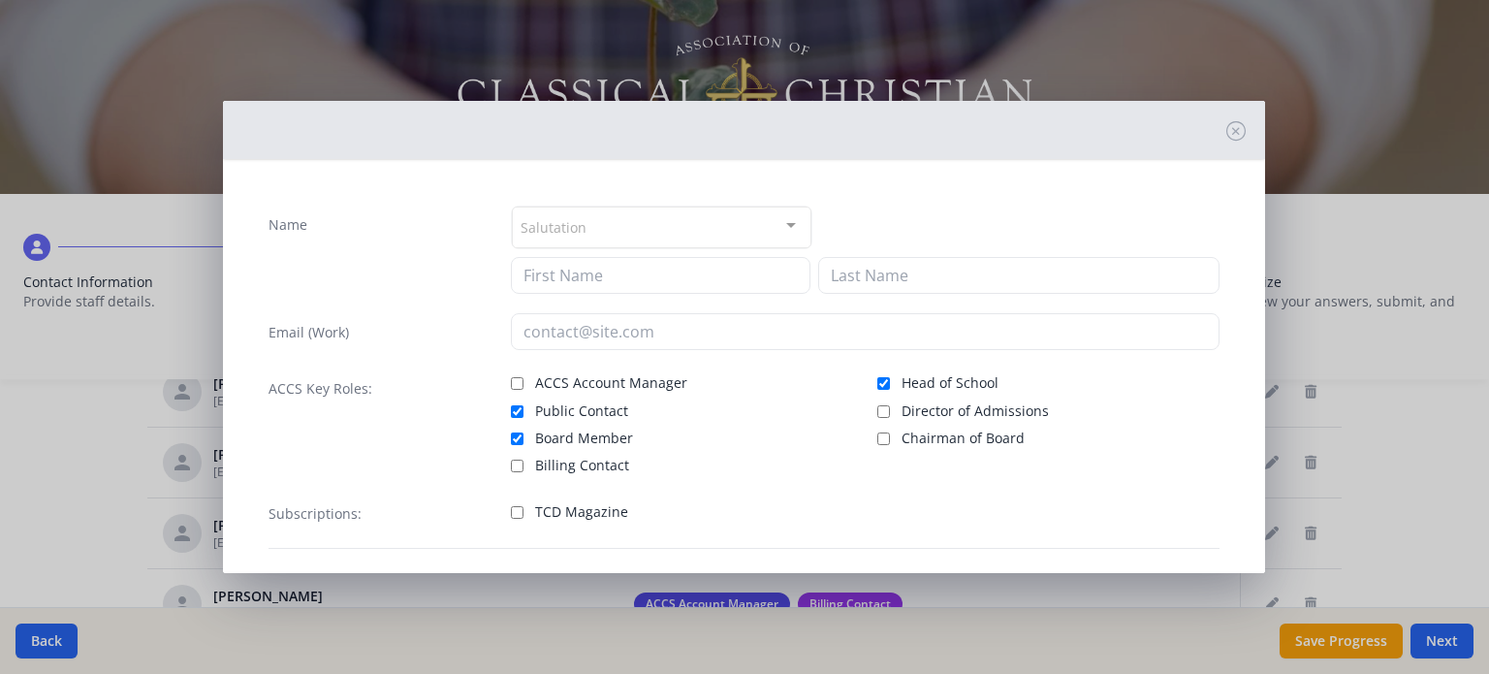
type input "[PERSON_NAME]"
type input "[EMAIL_ADDRESS][DOMAIN_NAME]"
checkbox input "true"
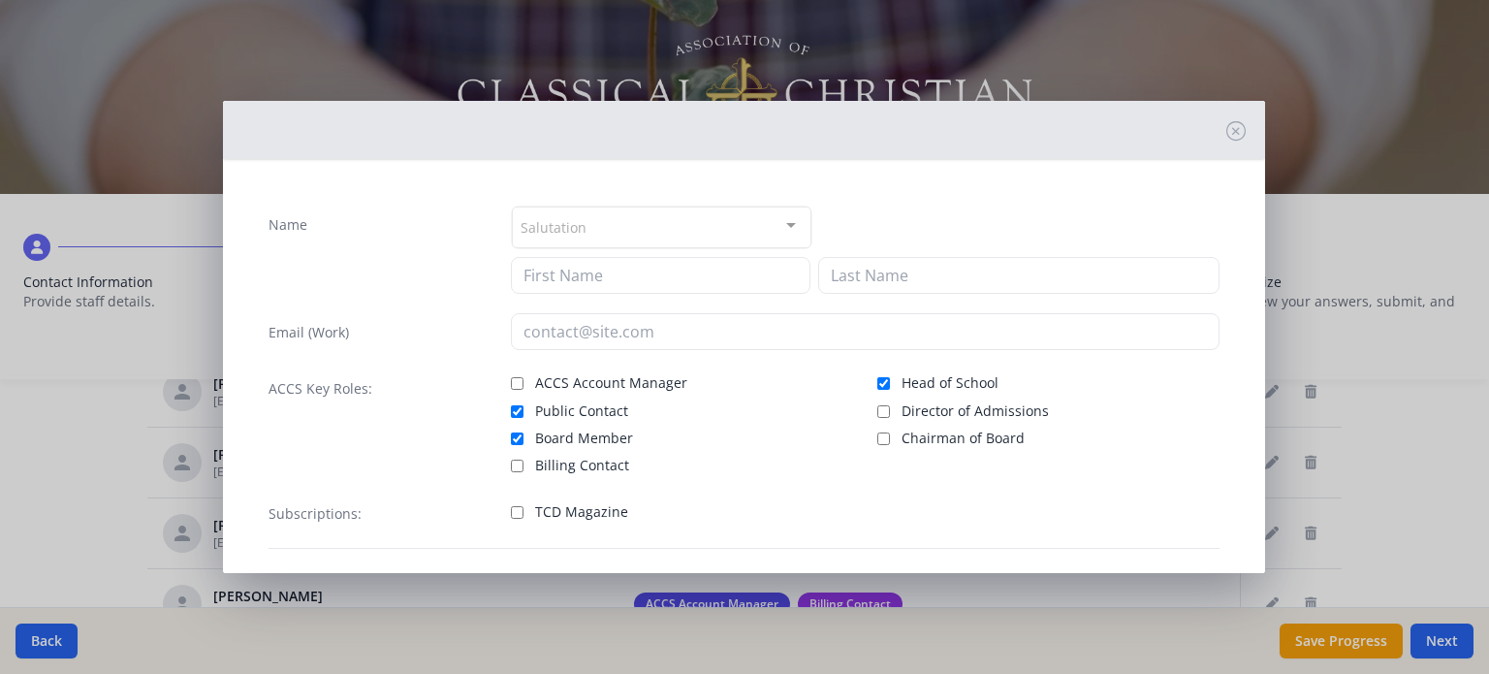
checkbox input "true"
click at [520, 439] on input "Board Member" at bounding box center [517, 438] width 13 height 13
checkbox input "false"
click at [877, 383] on input "Head of School" at bounding box center [883, 383] width 13 height 13
checkbox input "false"
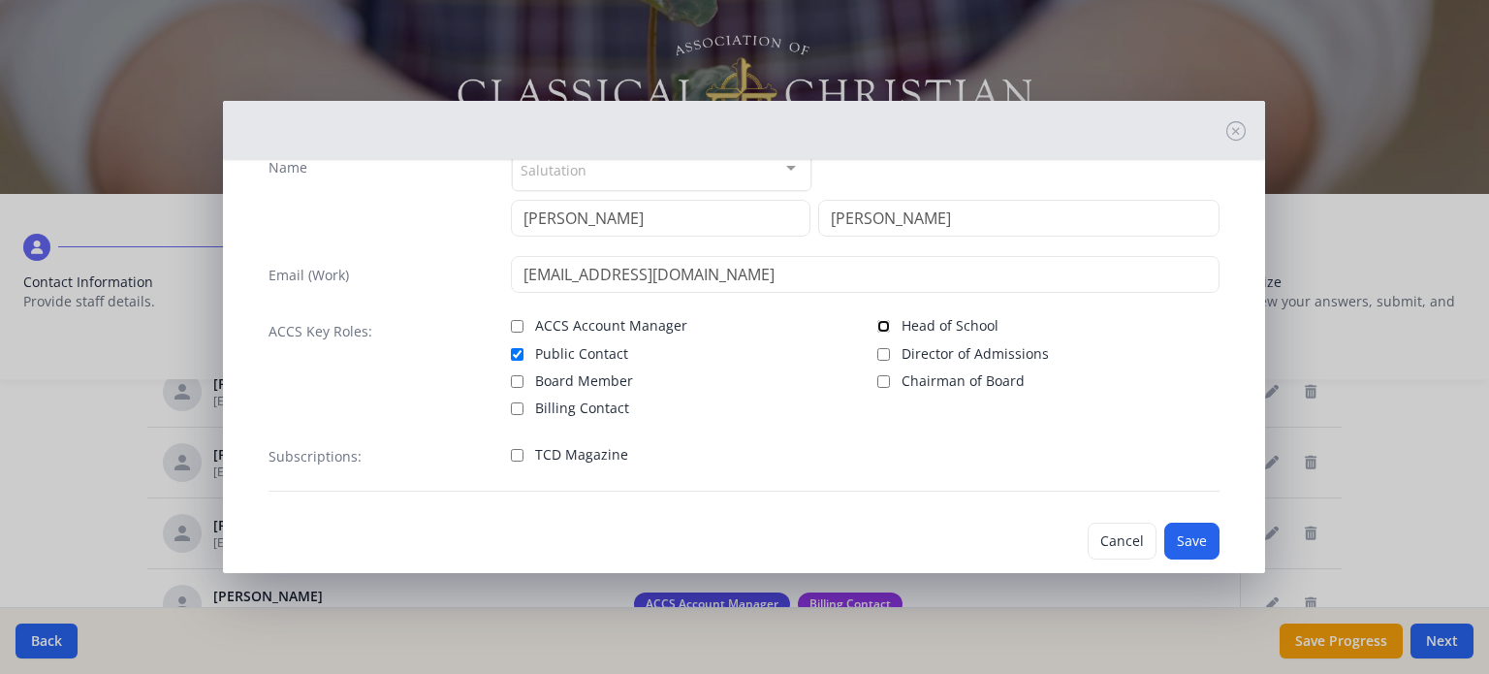
scroll to position [88, 0]
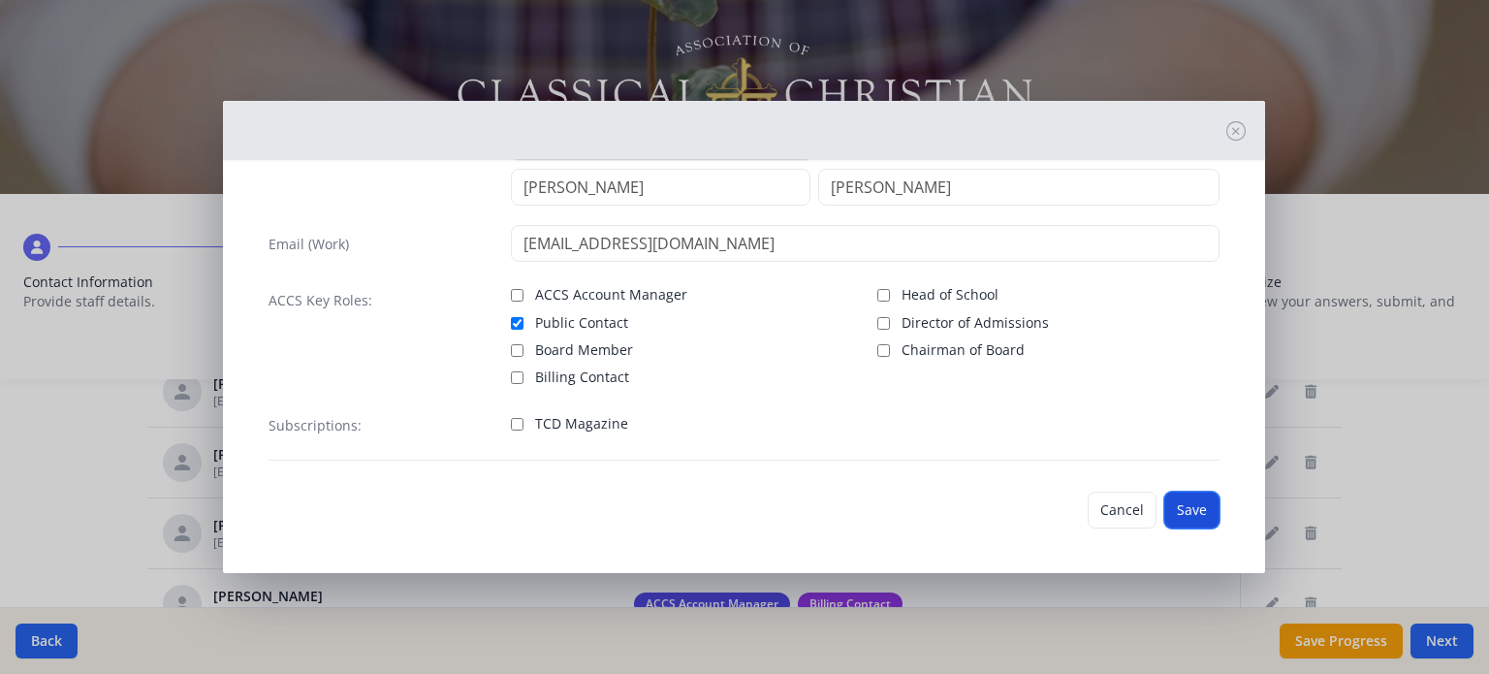
click at [1173, 504] on button "Save" at bounding box center [1191, 510] width 55 height 37
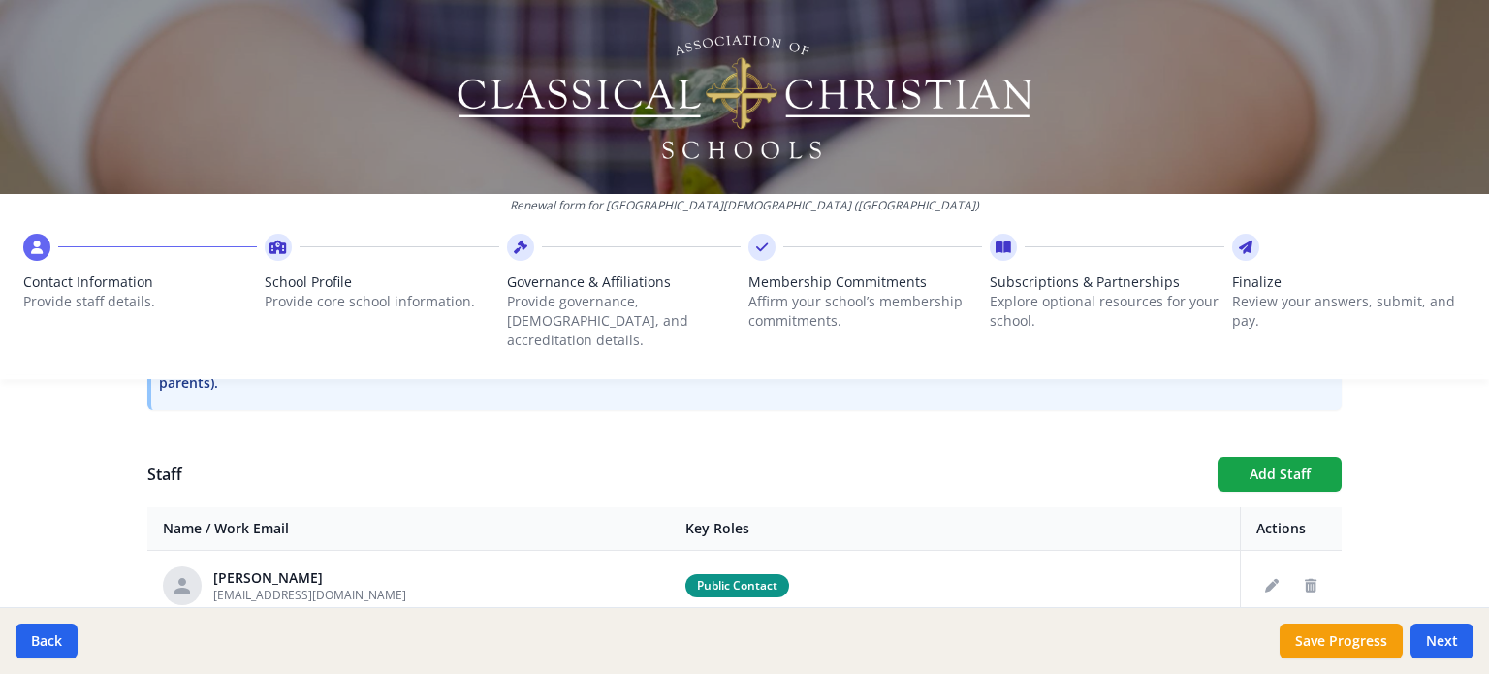
scroll to position [541, 0]
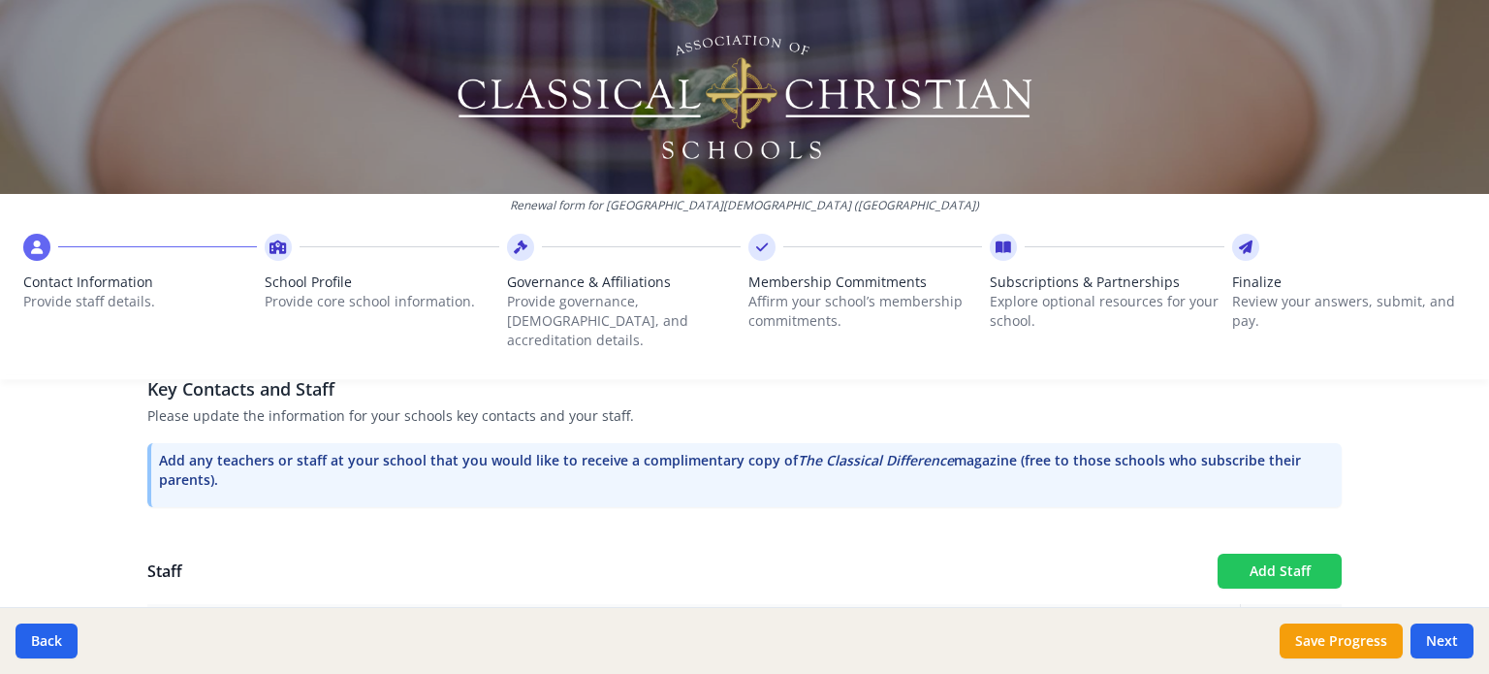
click at [1272, 554] on button "Add Staff" at bounding box center [1280, 571] width 124 height 35
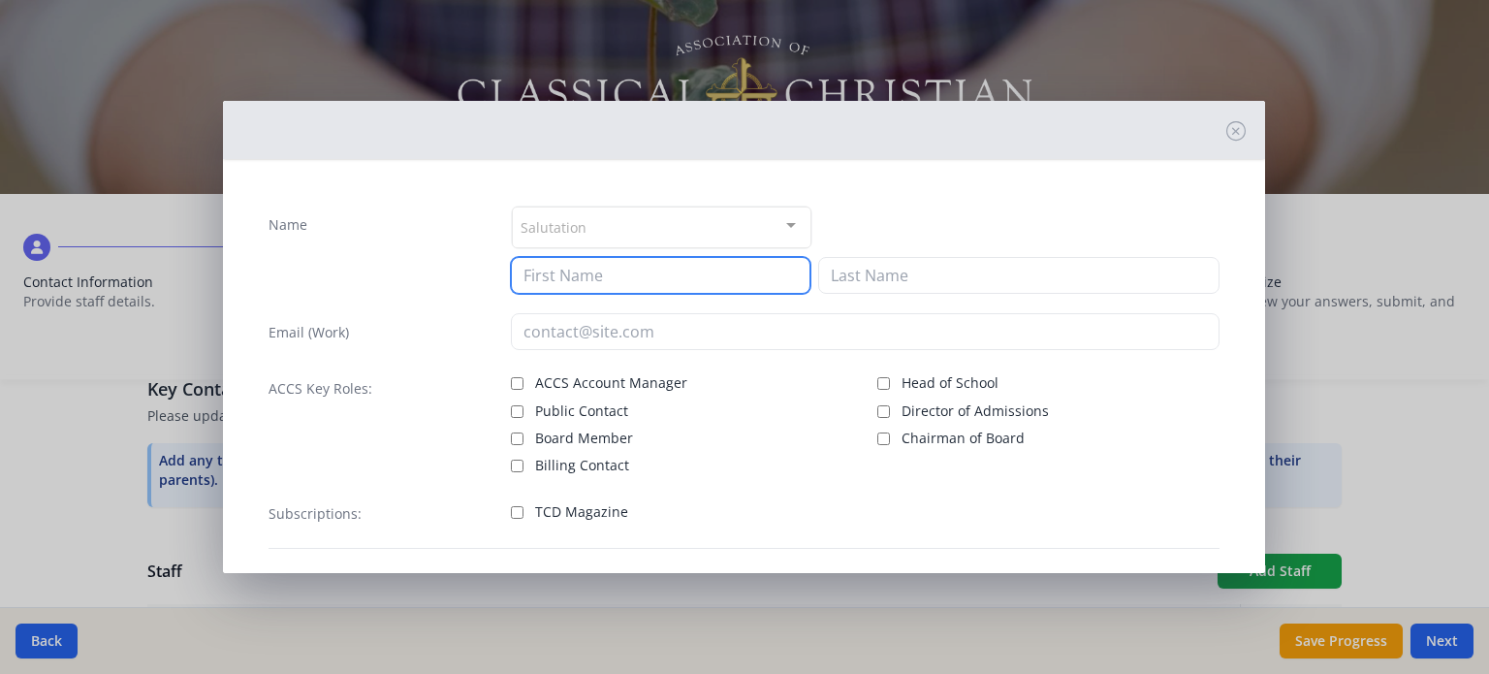
click at [559, 259] on input at bounding box center [661, 275] width 300 height 37
type input "[PERSON_NAME]"
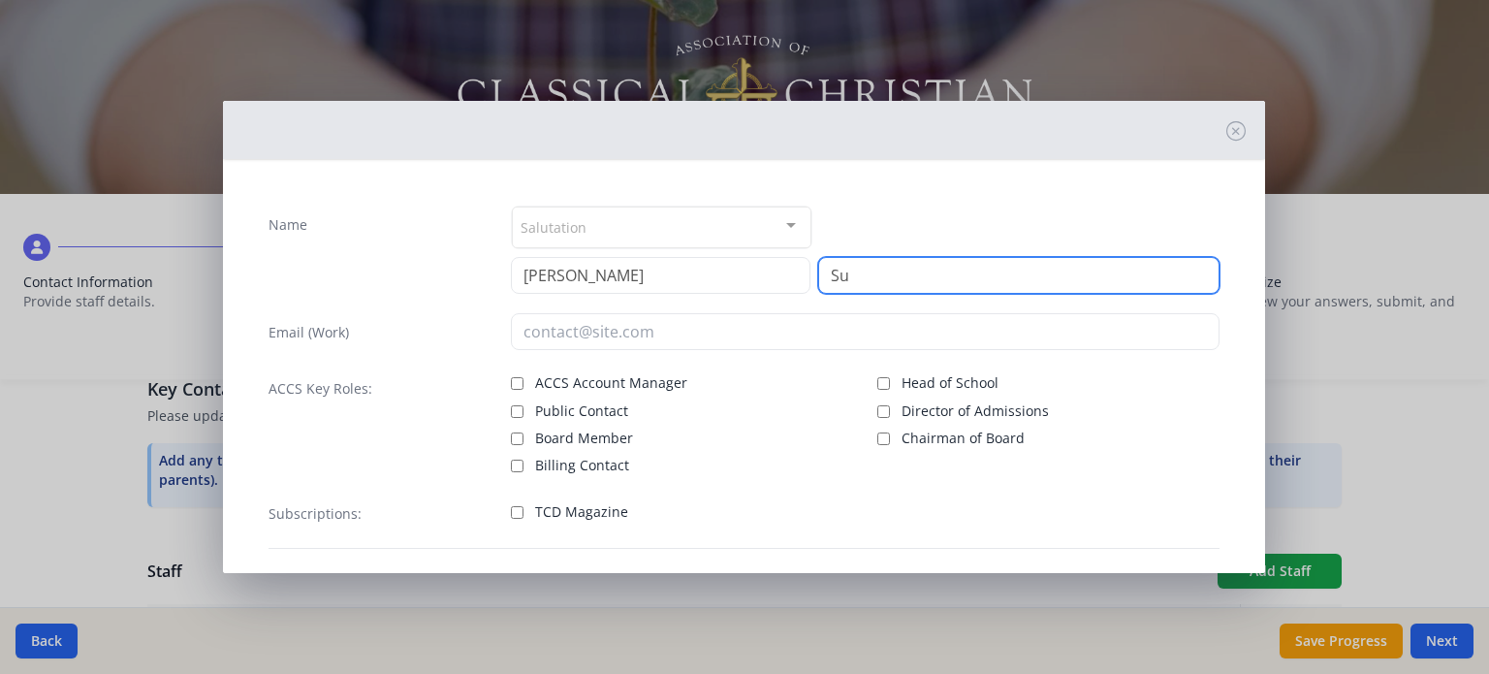
type input "[PERSON_NAME]"
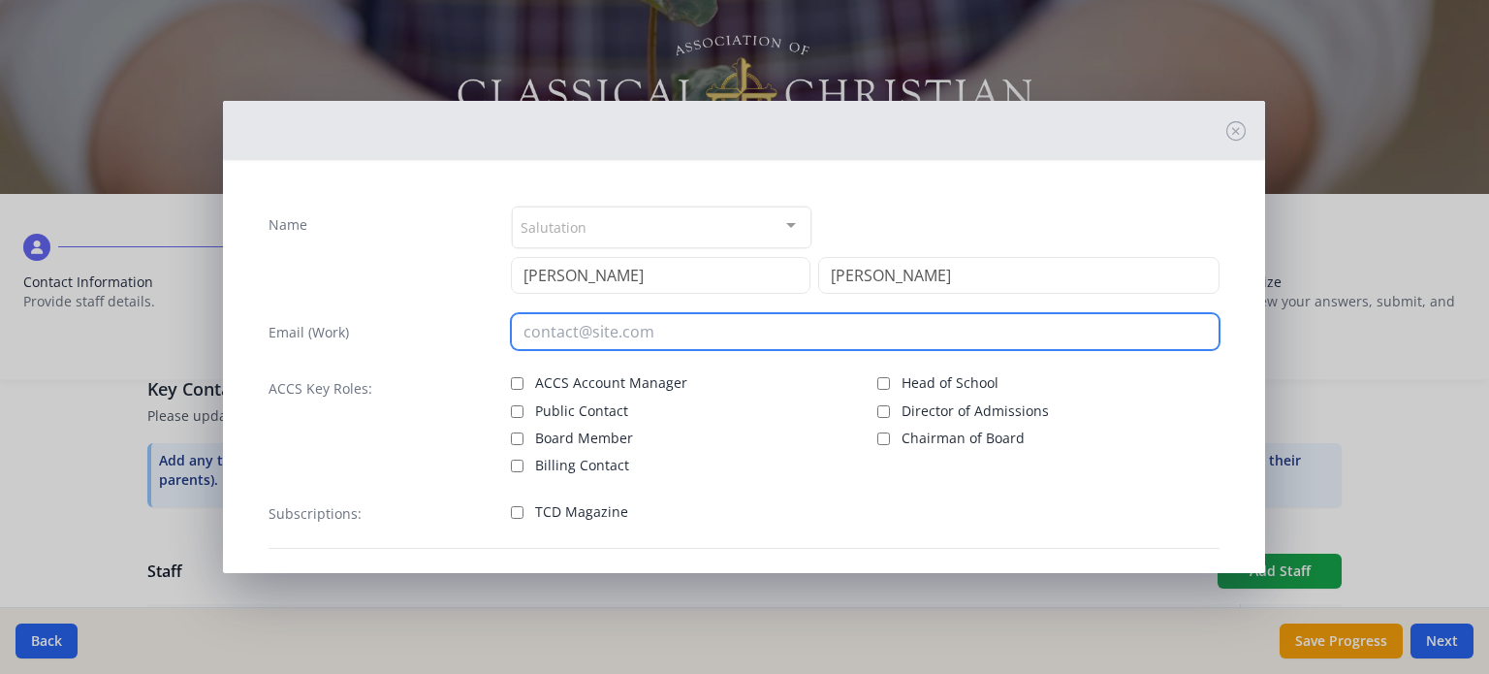
click at [720, 333] on input "email" at bounding box center [865, 331] width 709 height 37
type input "[EMAIL_ADDRESS][DOMAIN_NAME]"
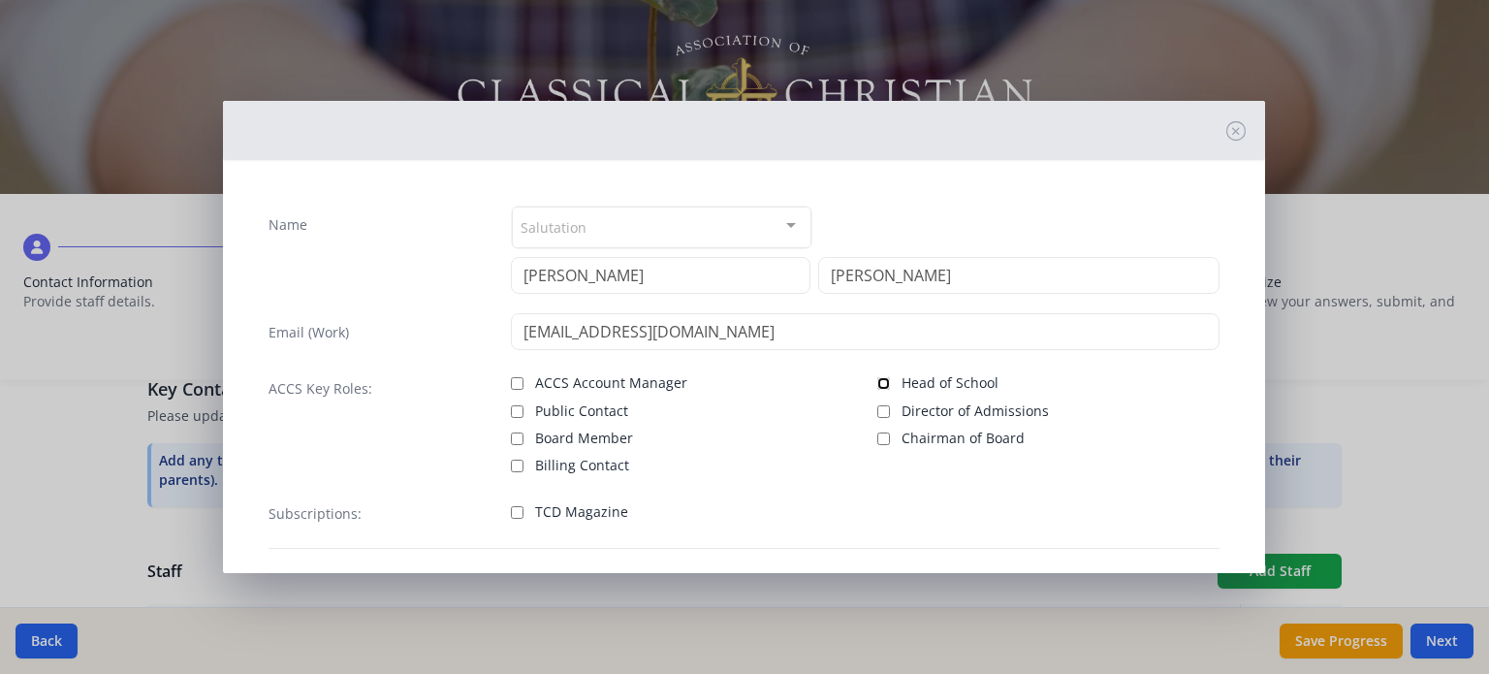
click at [877, 377] on input "Head of School" at bounding box center [883, 383] width 13 height 13
checkbox input "true"
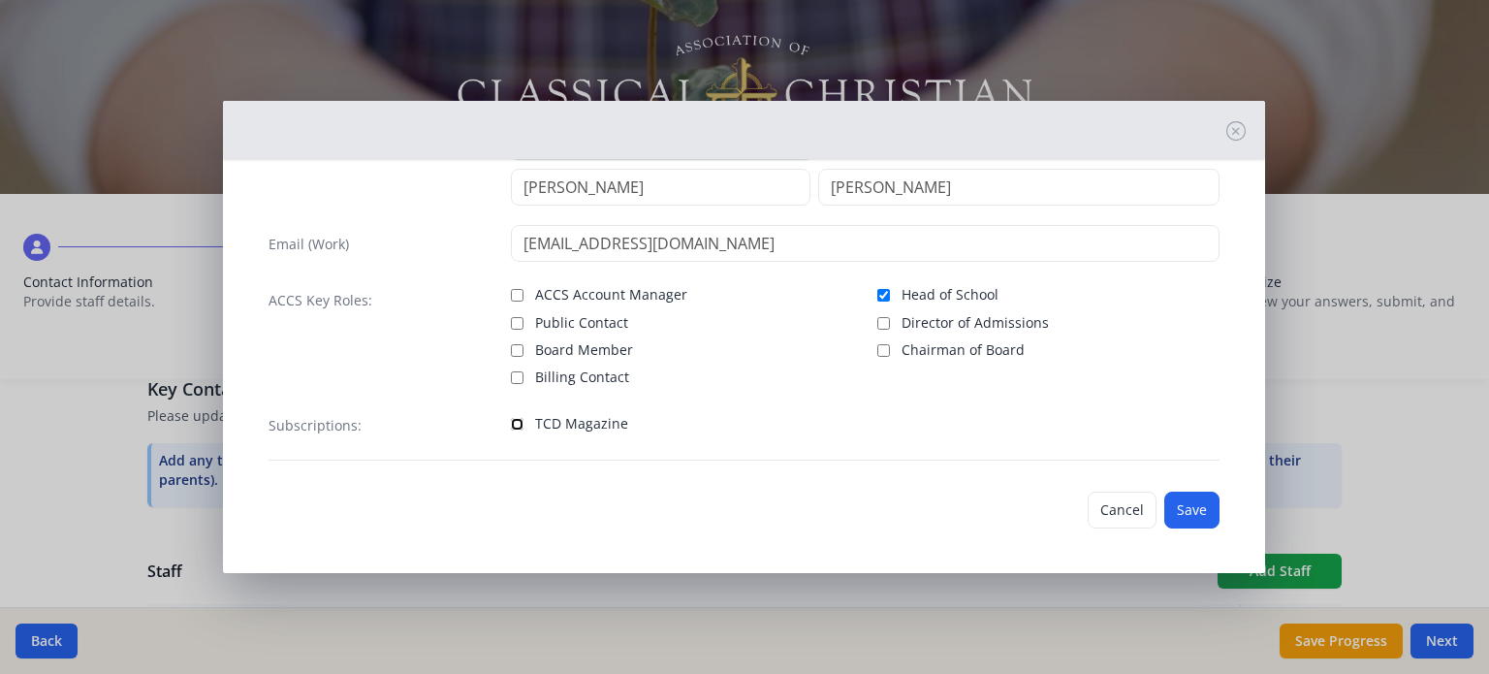
click at [514, 427] on input "TCD Magazine" at bounding box center [517, 424] width 13 height 13
checkbox input "true"
click at [1164, 501] on button "Save" at bounding box center [1191, 510] width 55 height 37
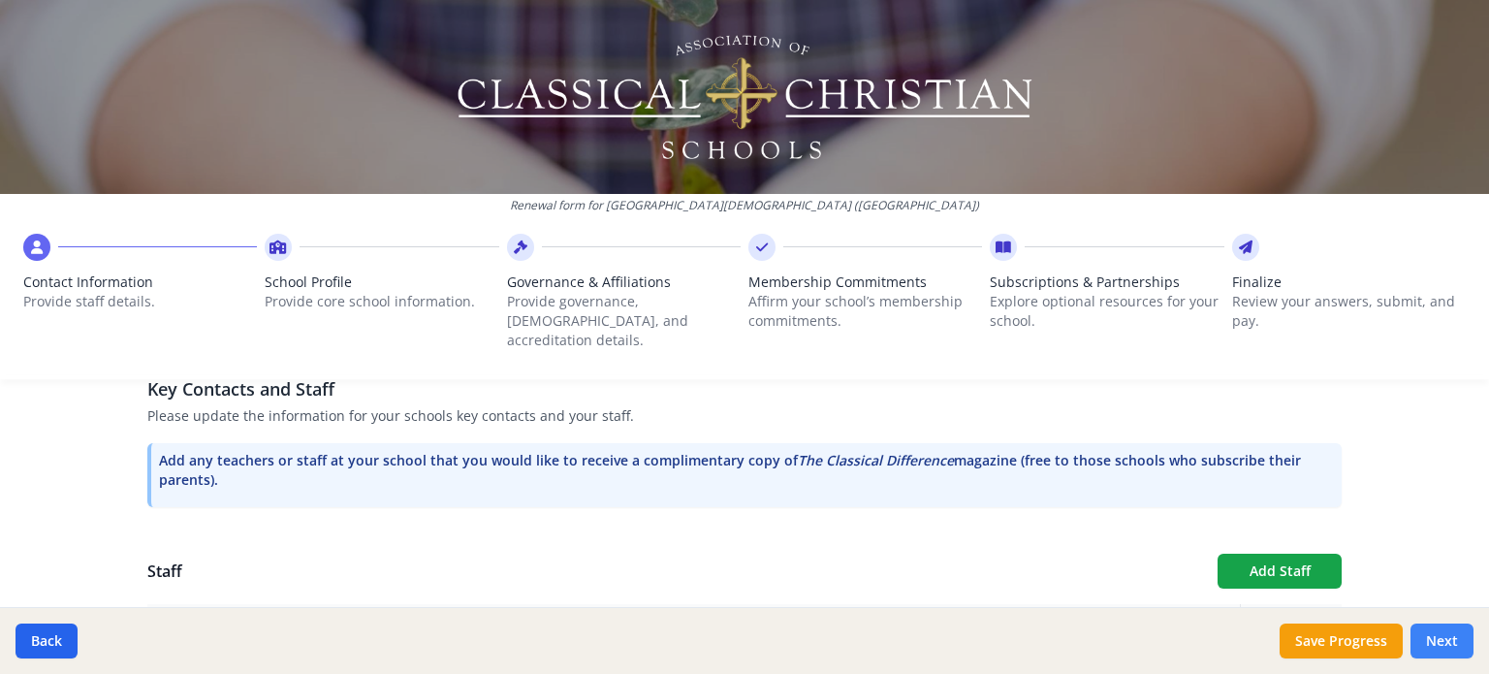
click at [1438, 636] on button "Next" at bounding box center [1442, 640] width 63 height 35
type input "[PHONE_NUMBER]"
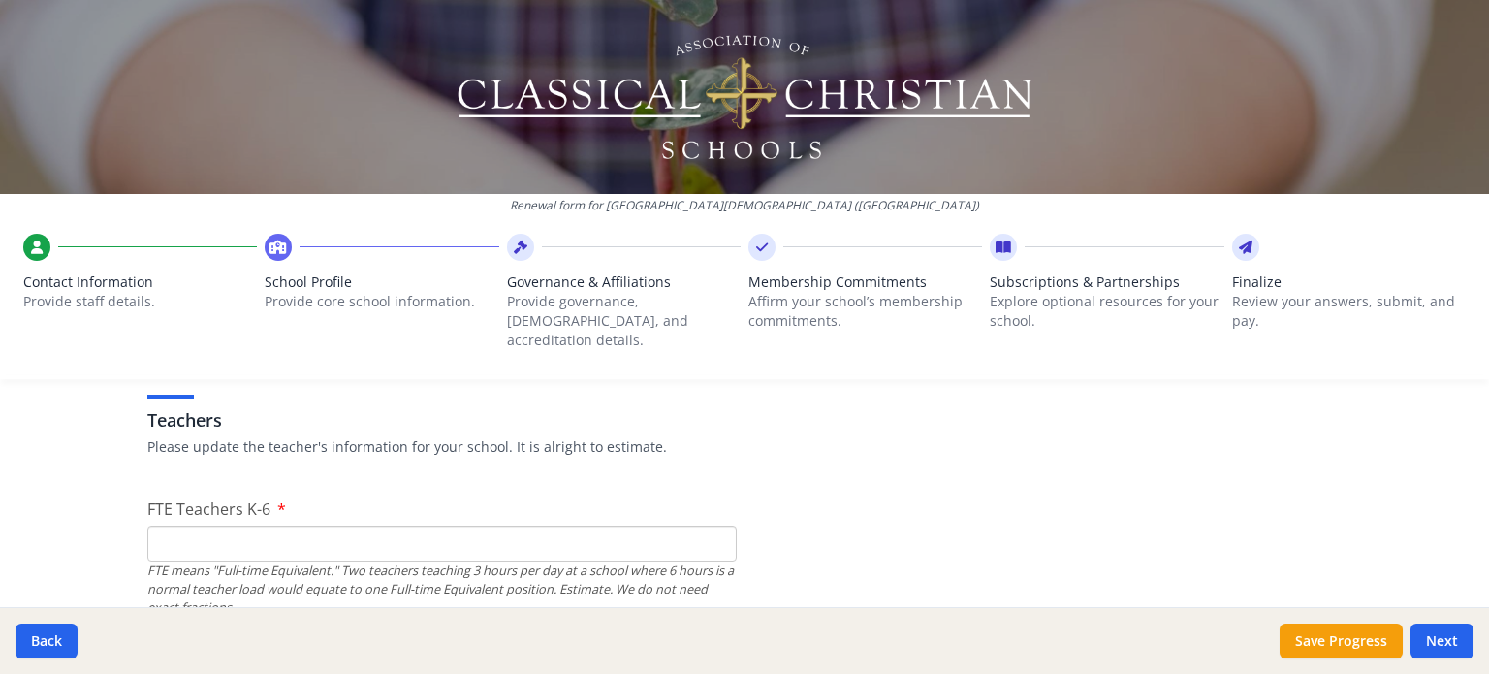
scroll to position [1163, 0]
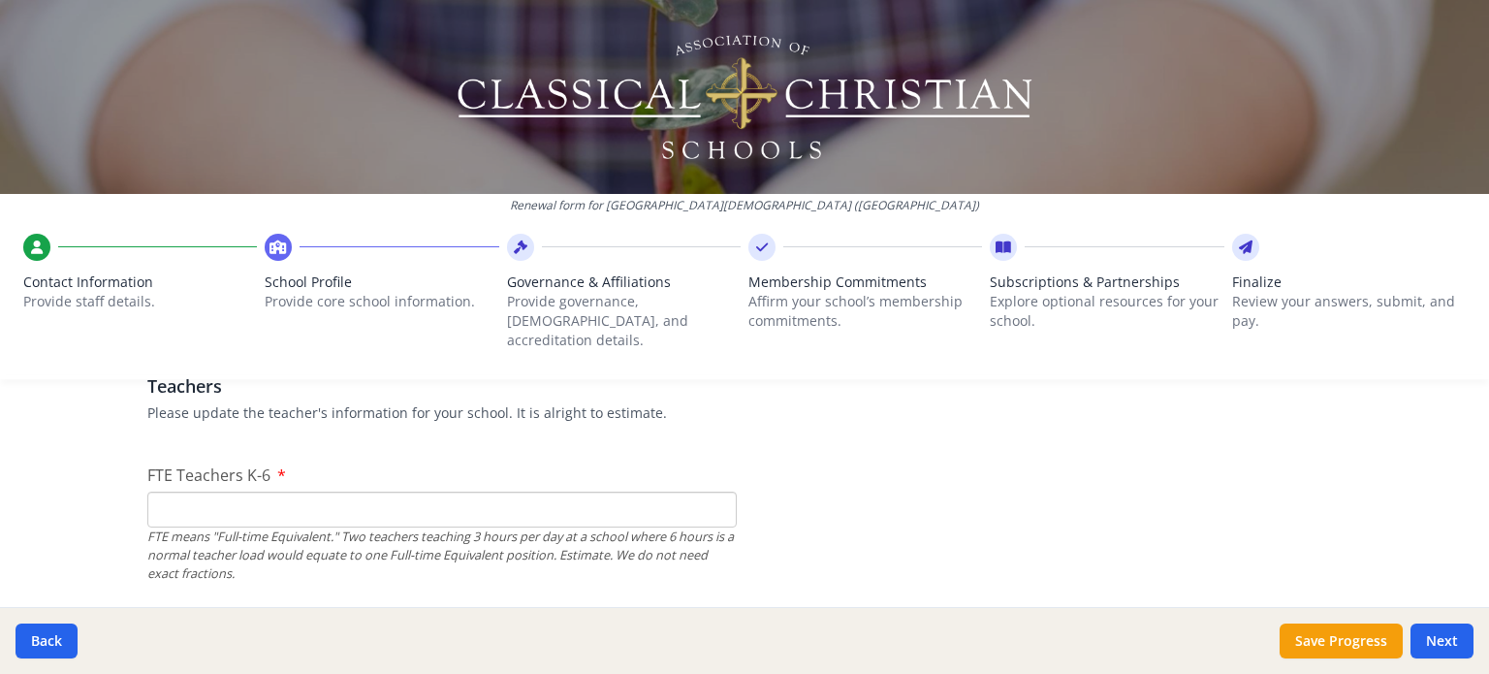
click at [436, 492] on input "FTE Teachers K-6" at bounding box center [441, 510] width 589 height 36
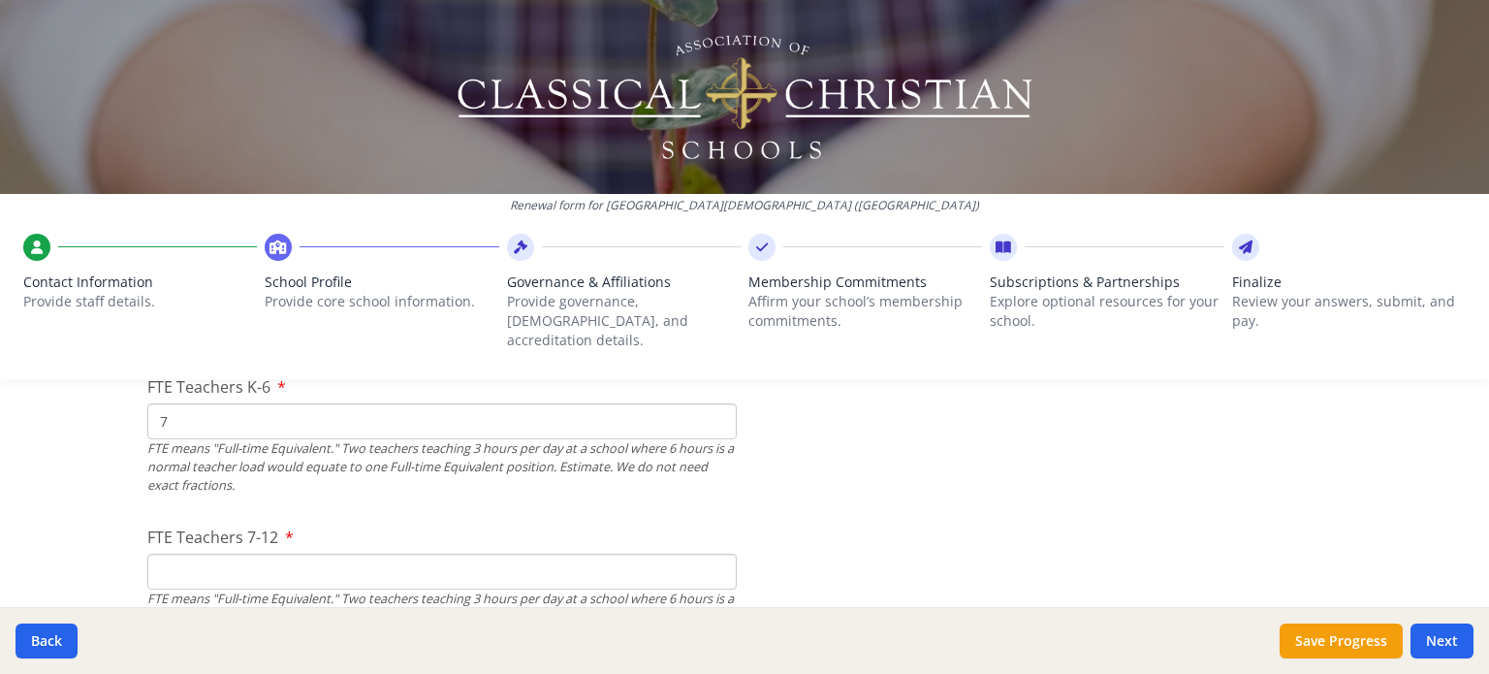
scroll to position [1357, 0]
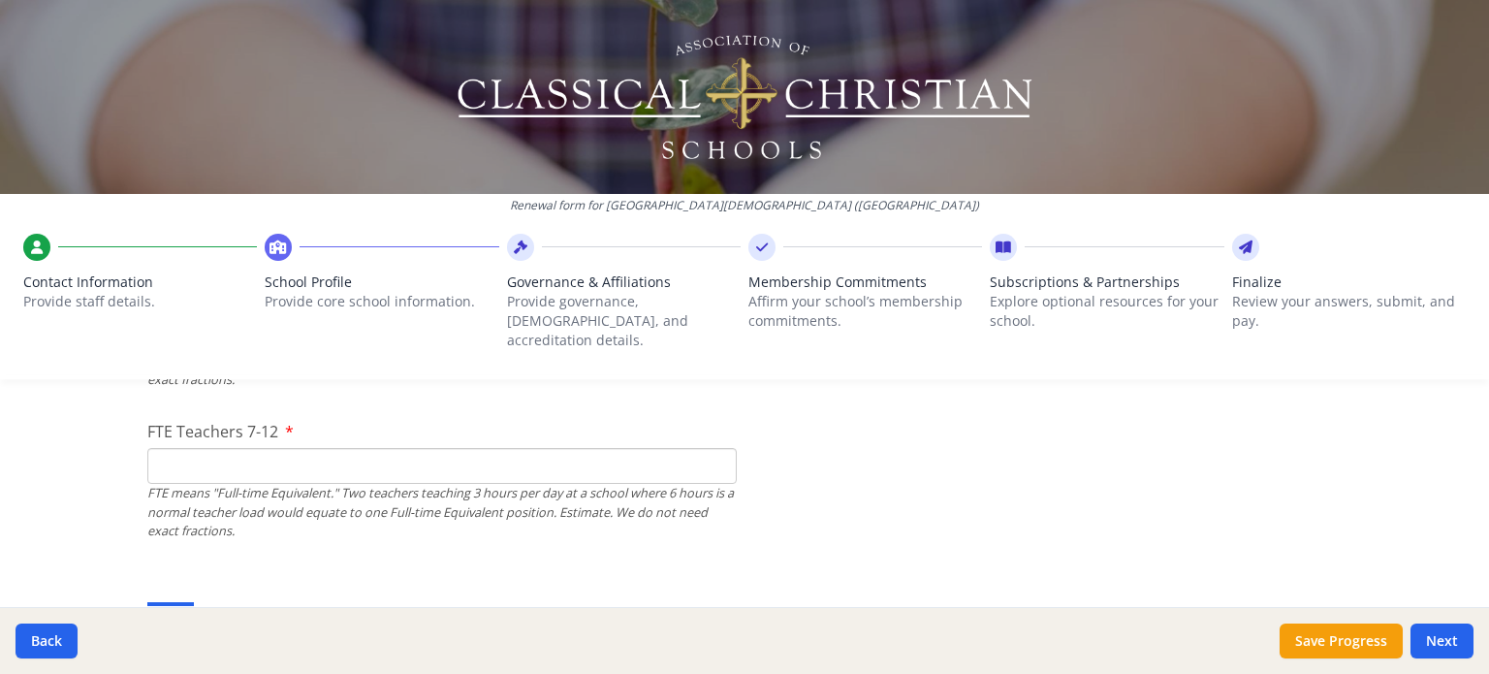
type input "7"
click at [384, 448] on input "FTE Teachers 7-12" at bounding box center [441, 466] width 589 height 36
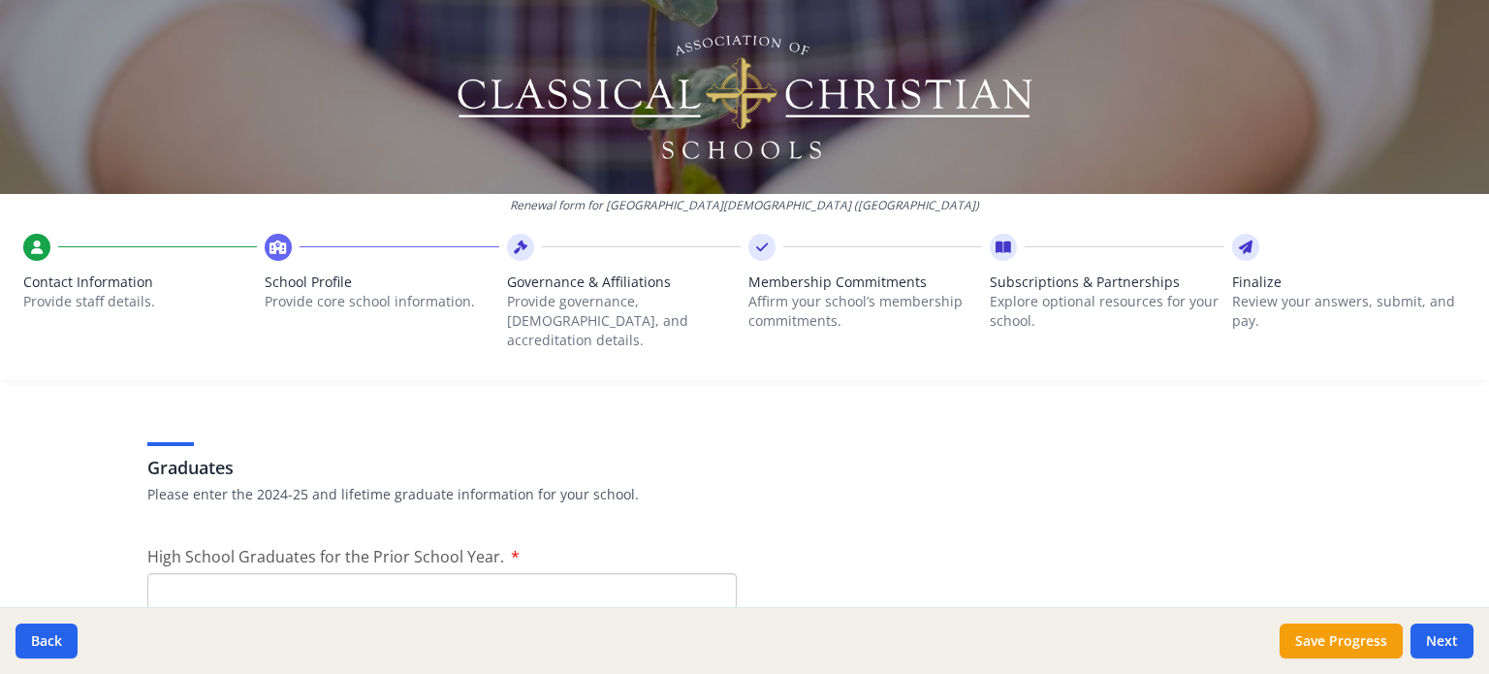
scroll to position [2715, 0]
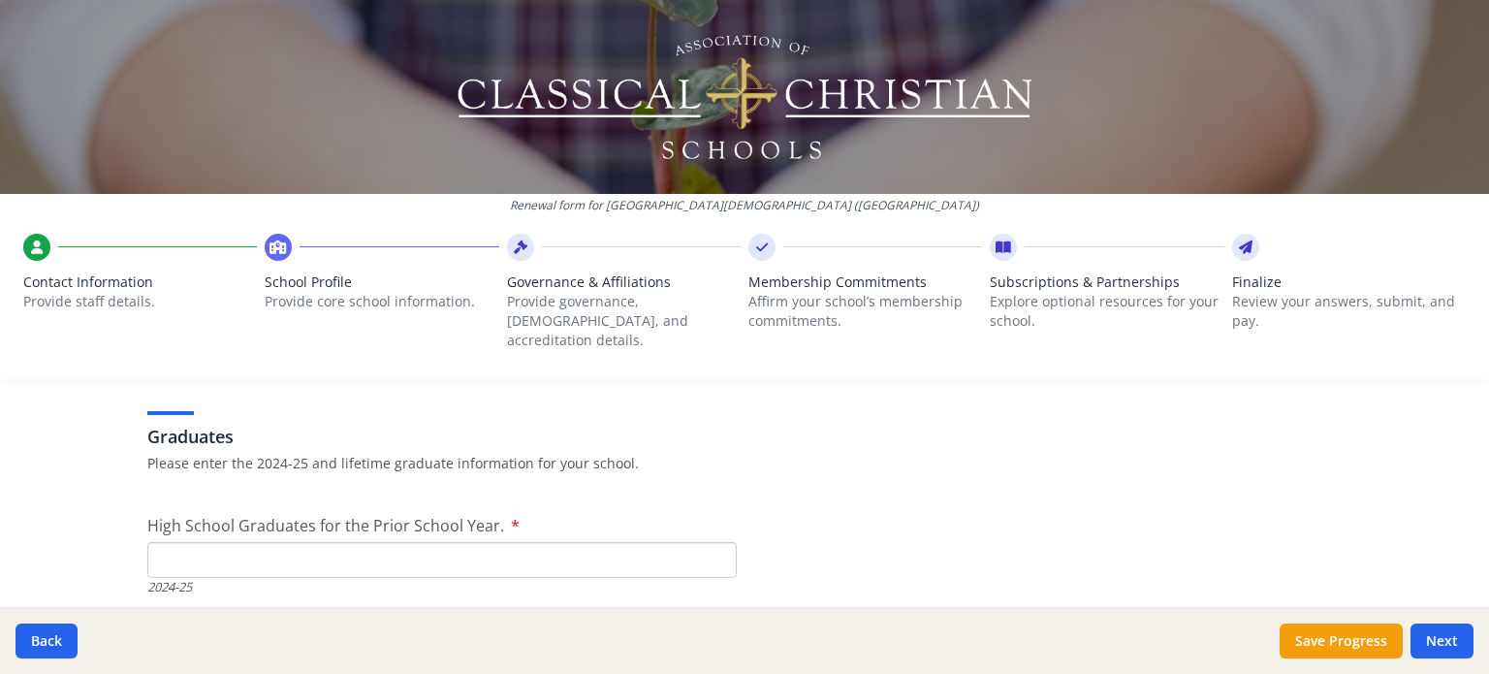
type input "3"
click at [372, 542] on input "High School Graduates for the Prior School Year." at bounding box center [441, 560] width 589 height 36
type input "0"
click at [837, 454] on p "Please enter the 2024-25 and lifetime graduate information for your school." at bounding box center [744, 463] width 1194 height 19
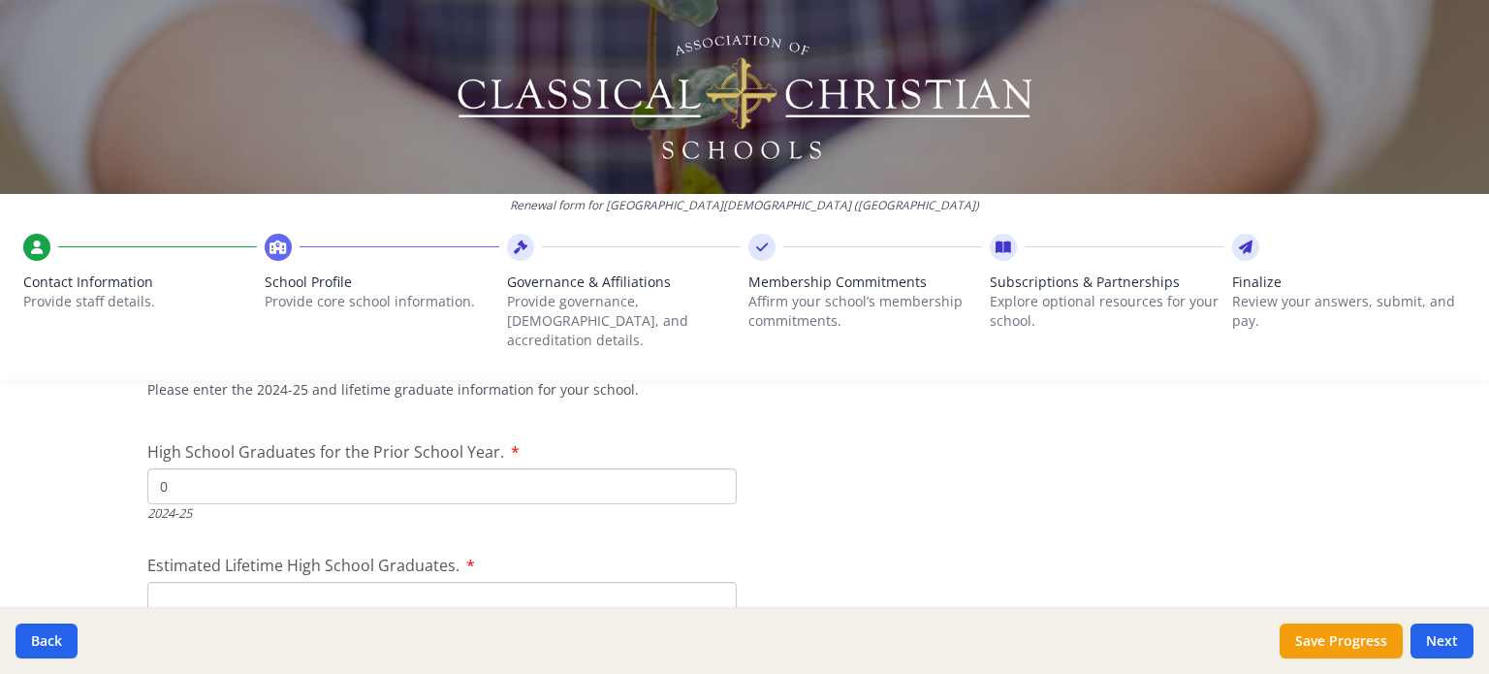
scroll to position [2909, 0]
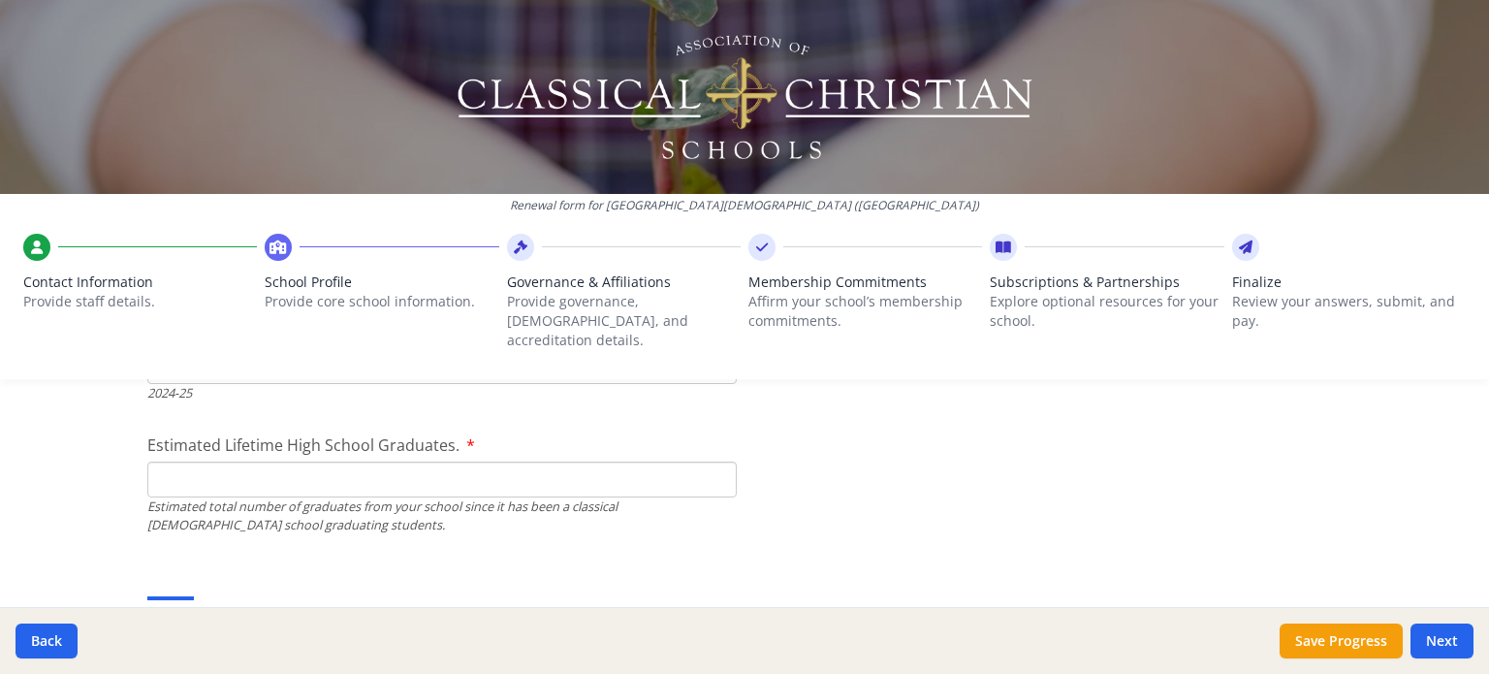
click at [251, 461] on input "Estimated Lifetime High School Graduates." at bounding box center [441, 479] width 589 height 36
type input "1"
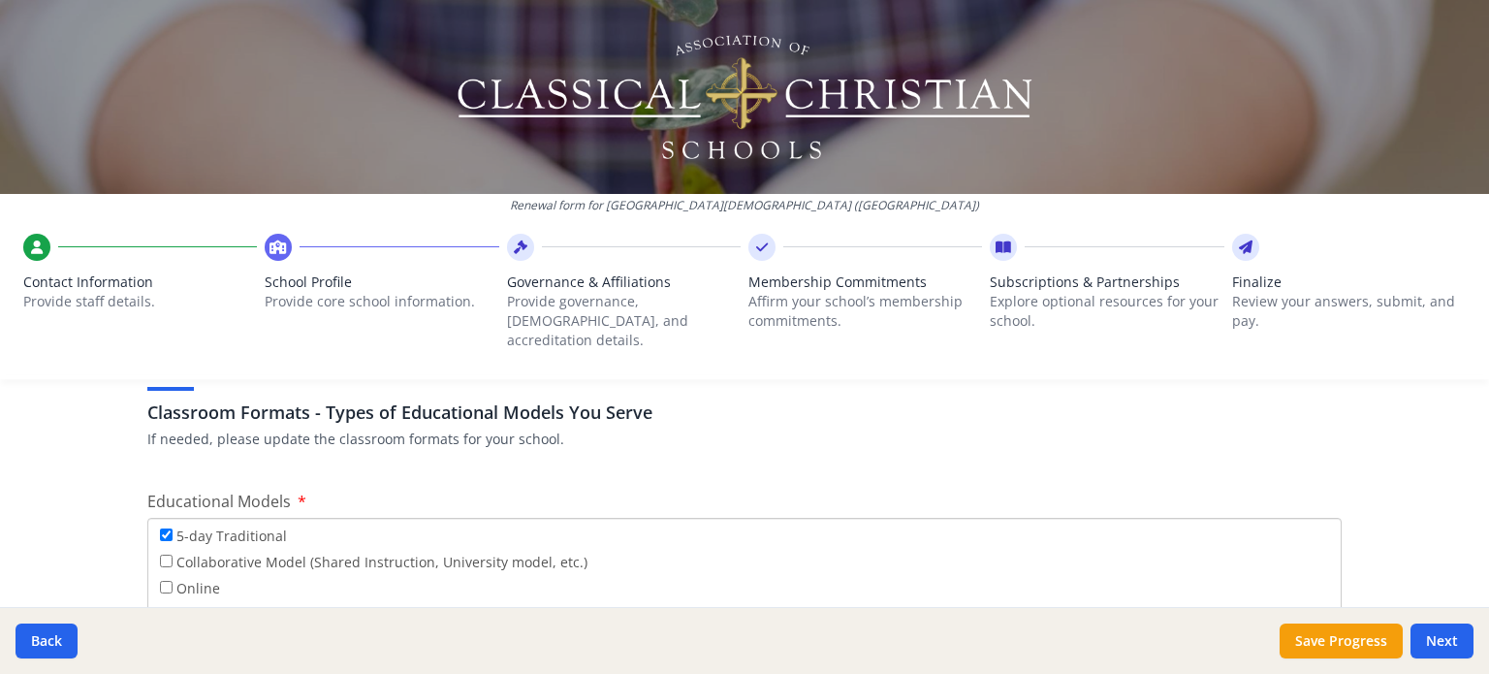
scroll to position [3490, 0]
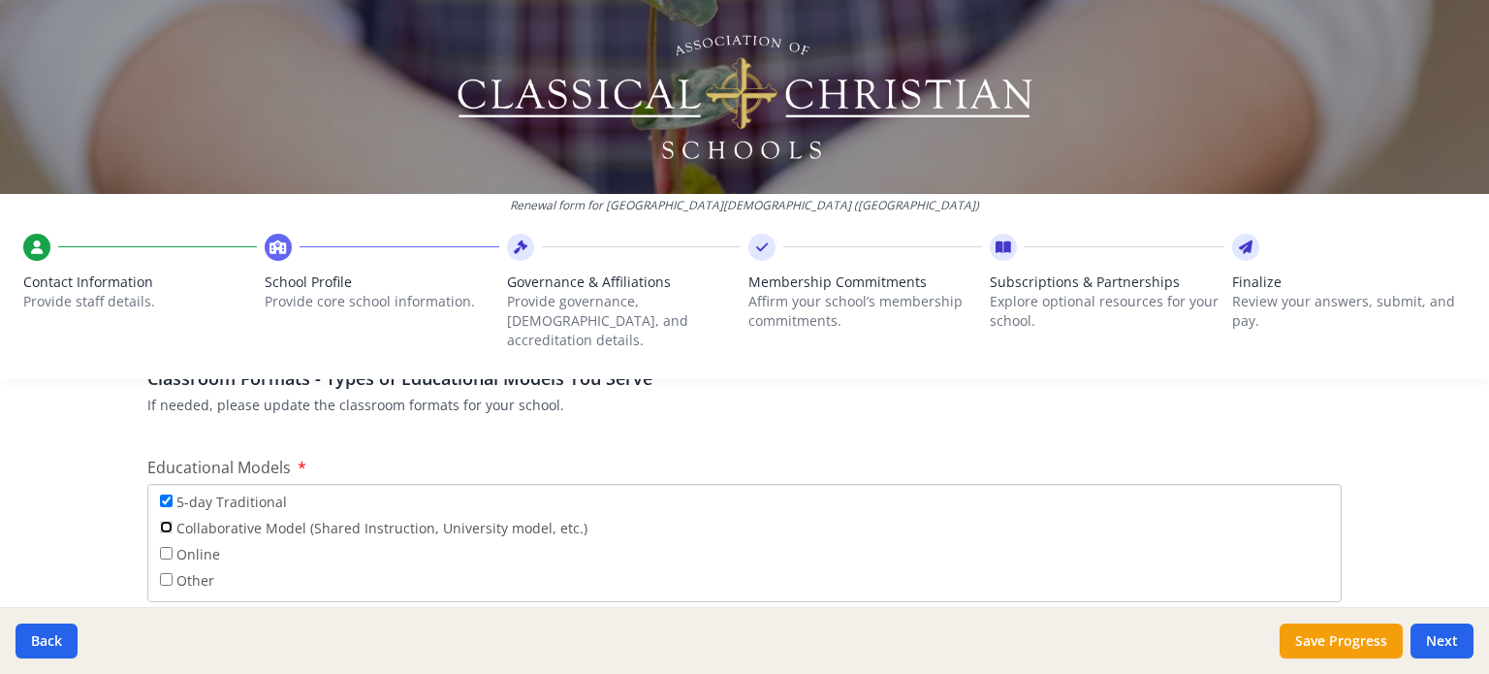
click at [160, 521] on input "Collaborative Model (Shared Instruction, University model, etc.)" at bounding box center [166, 527] width 13 height 13
checkbox input "true"
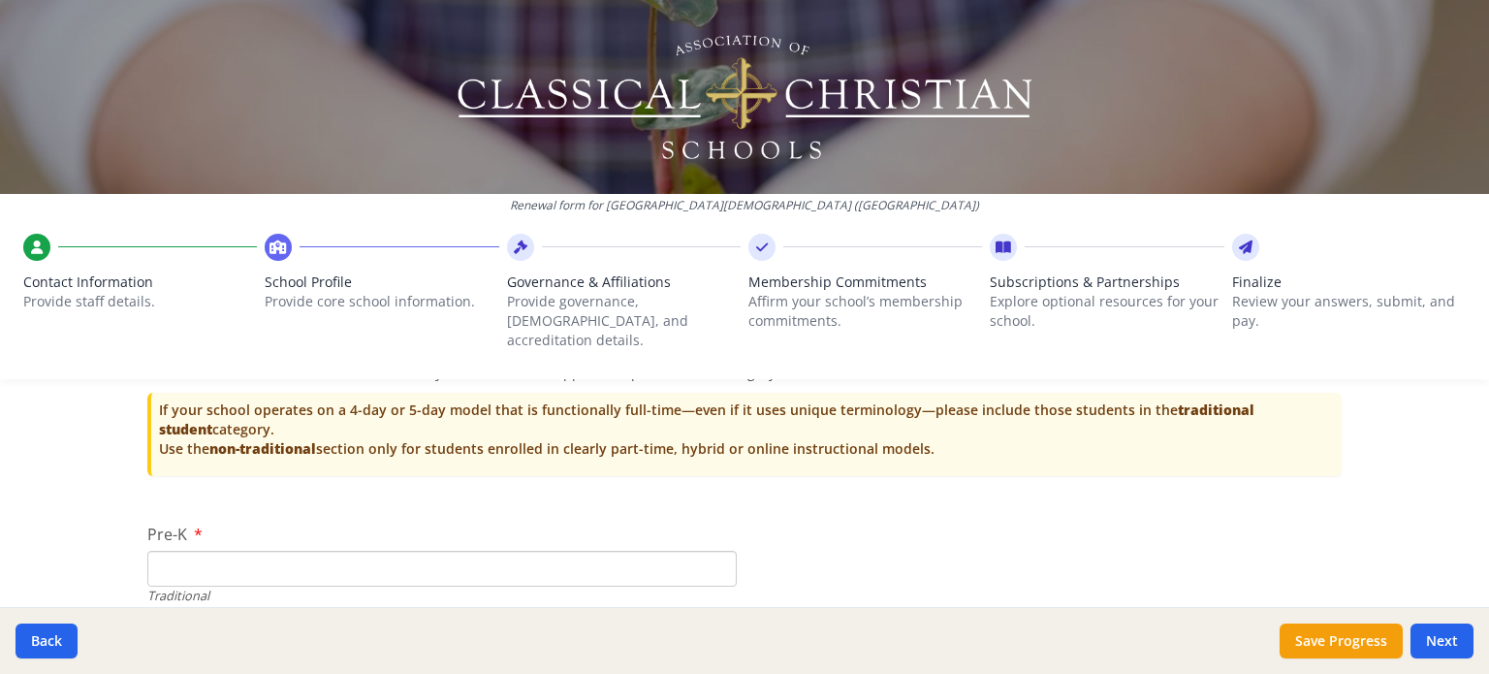
scroll to position [3975, 0]
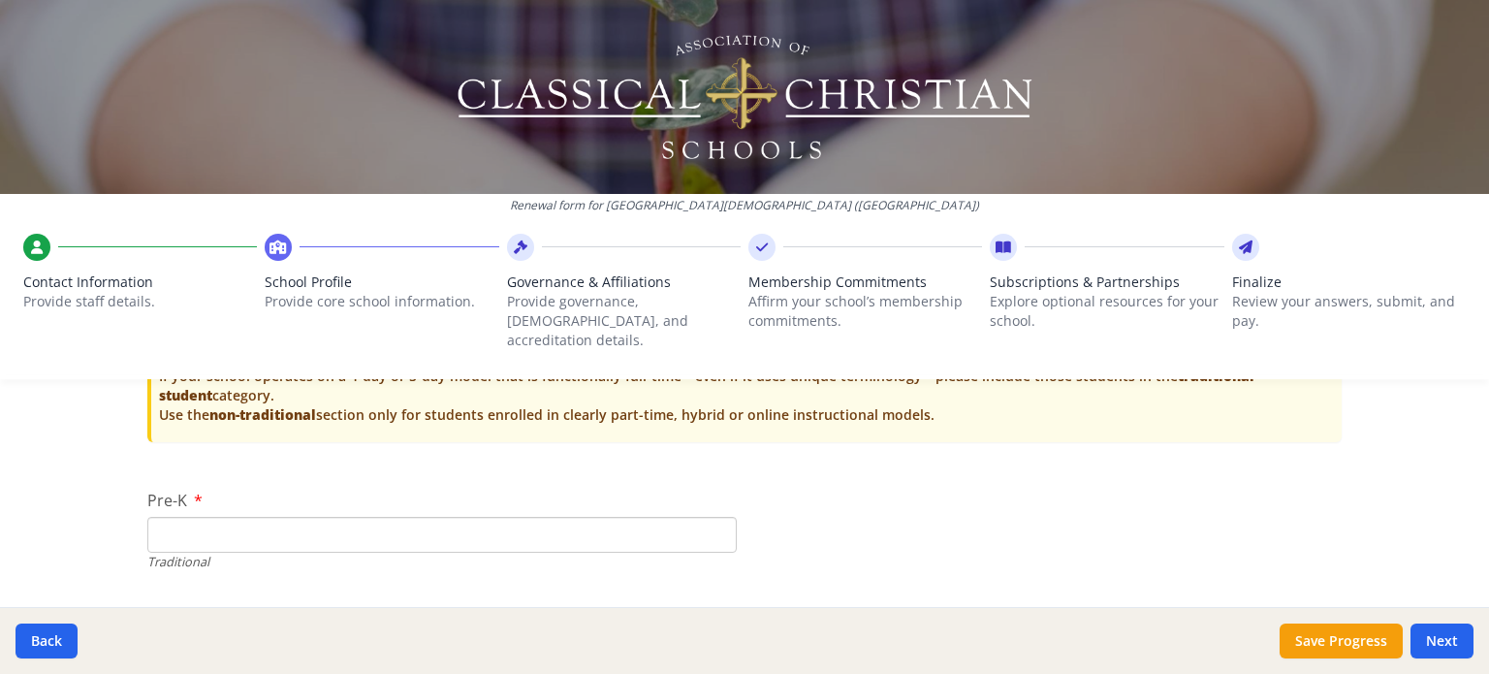
click at [586, 521] on input "Pre-K" at bounding box center [441, 535] width 589 height 36
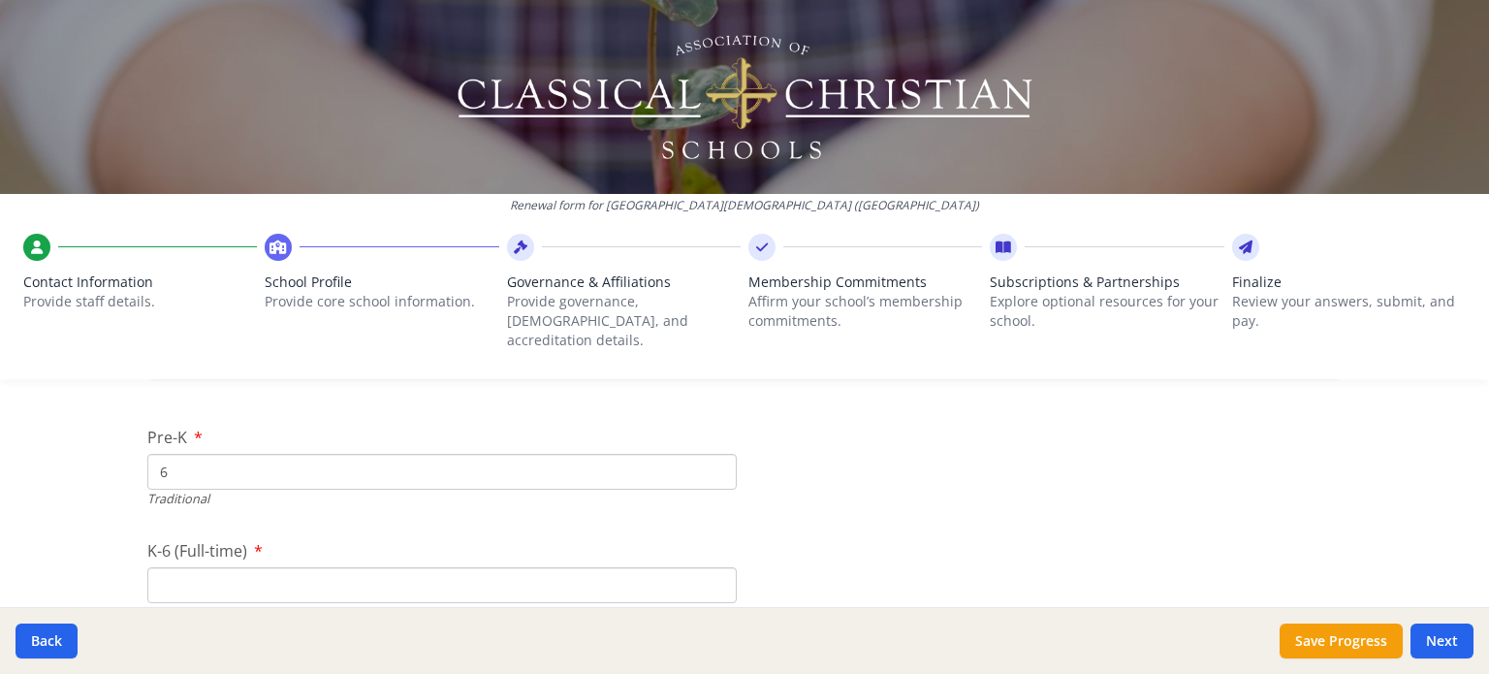
scroll to position [4072, 0]
type input "6"
click at [497, 533] on input "K-6 (Full-time)" at bounding box center [441, 551] width 589 height 36
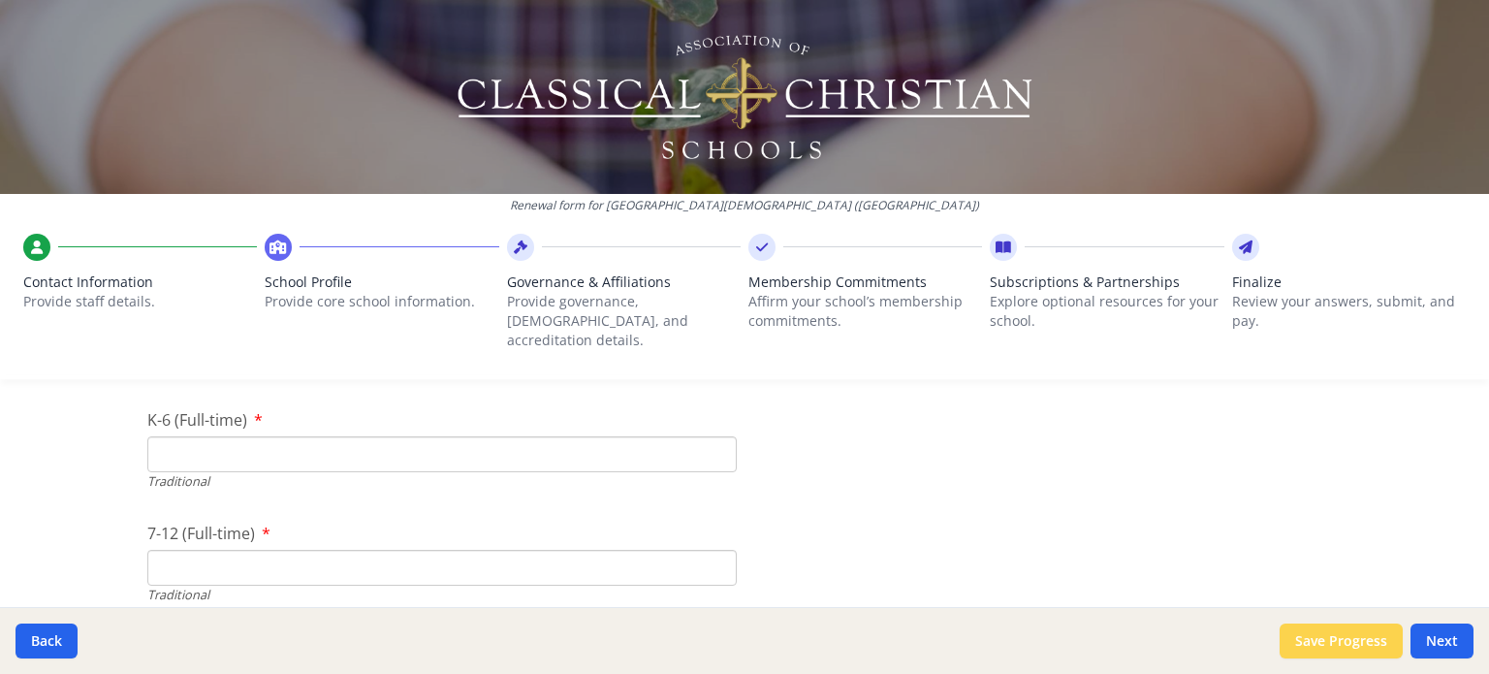
click at [1322, 639] on button "Save Progress" at bounding box center [1341, 640] width 123 height 35
type input "[PHONE_NUMBER]"
